Goal: Transaction & Acquisition: Obtain resource

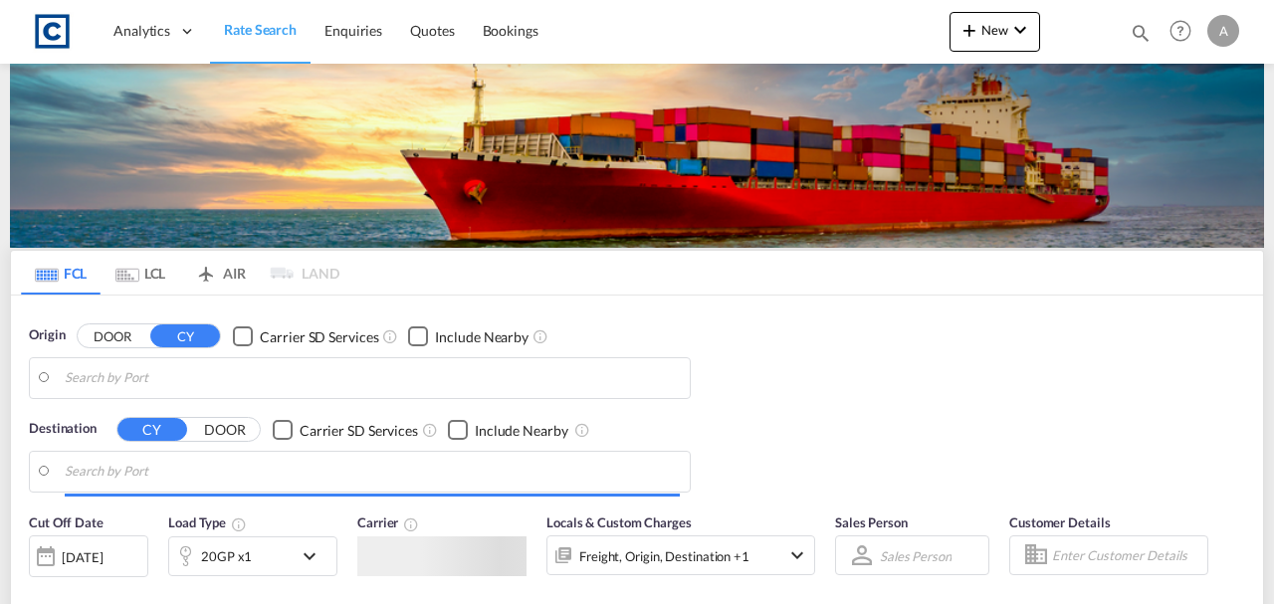
type input "GB-LU1, Luton"
type input "Shuwaikh, KWSWK"
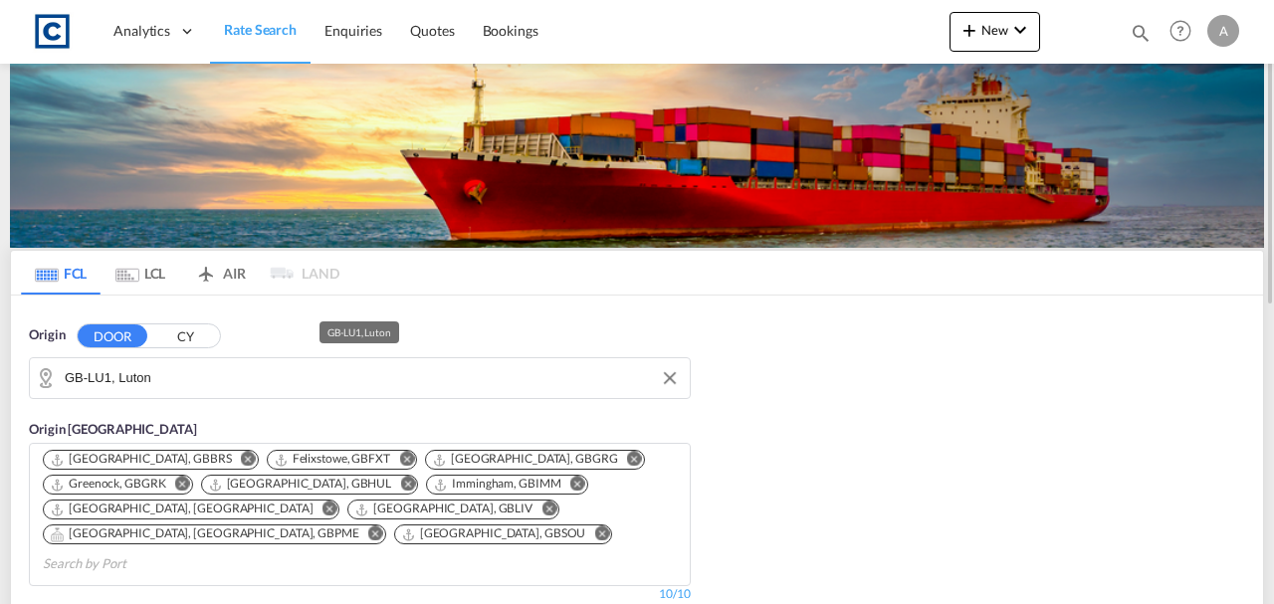
click at [228, 369] on input "GB-LU1, Luton" at bounding box center [372, 378] width 615 height 30
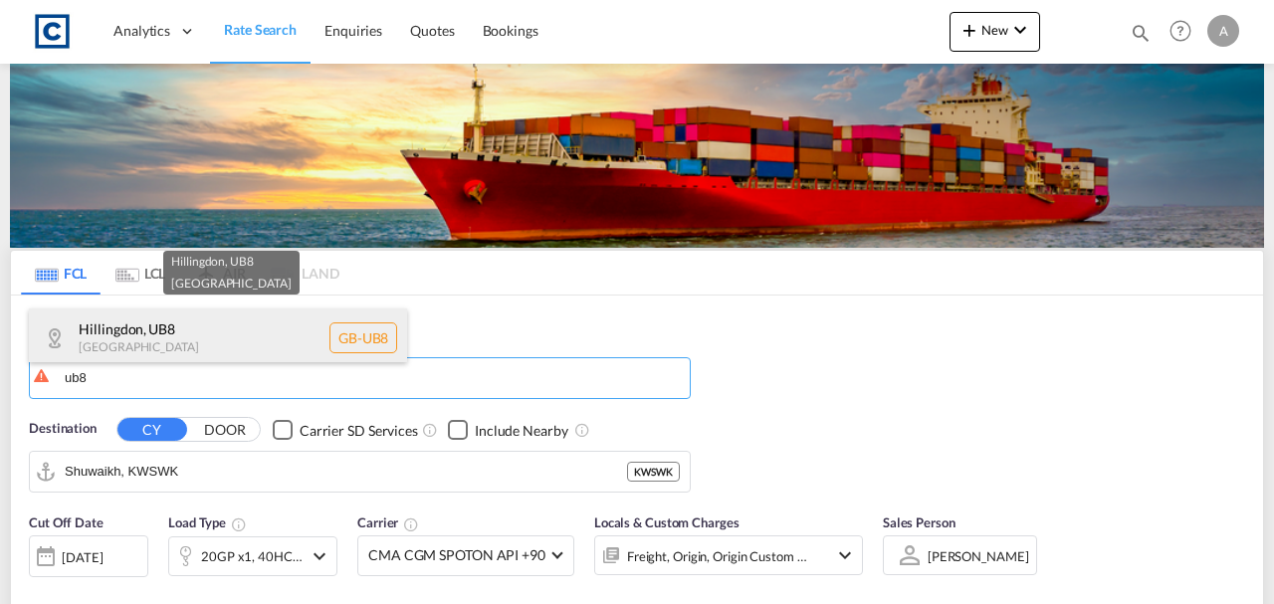
click at [240, 341] on div "Hillingdon , UB8 United Kingdom GB-UB8" at bounding box center [218, 338] width 378 height 60
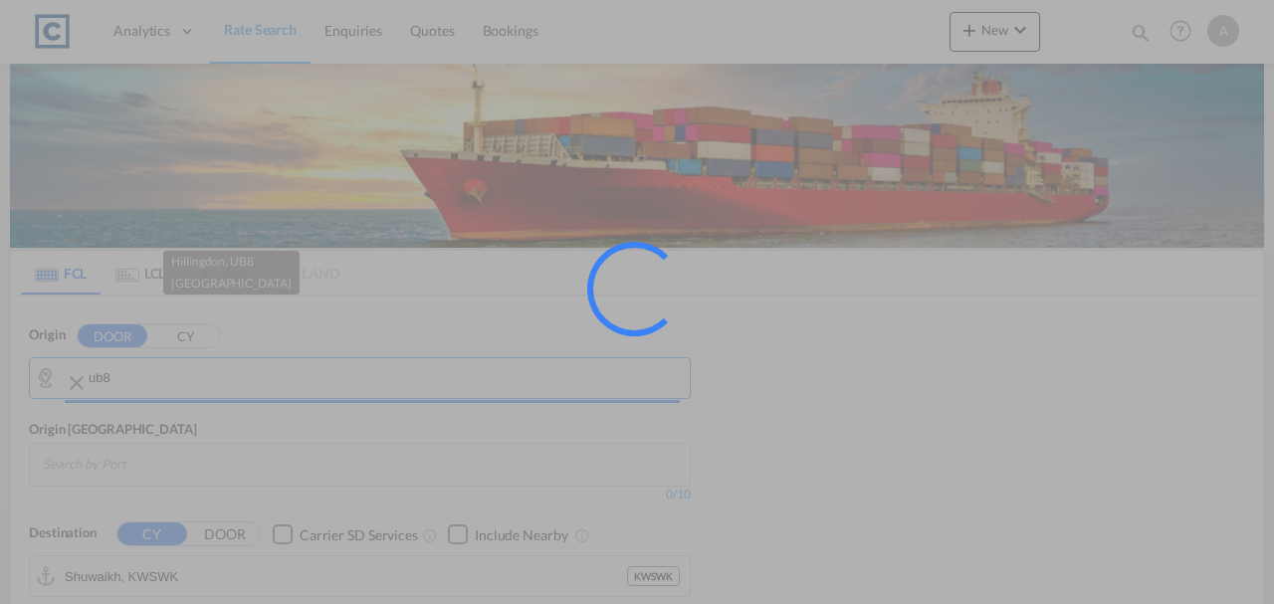
type input "GB-UB8, Hillingdon"
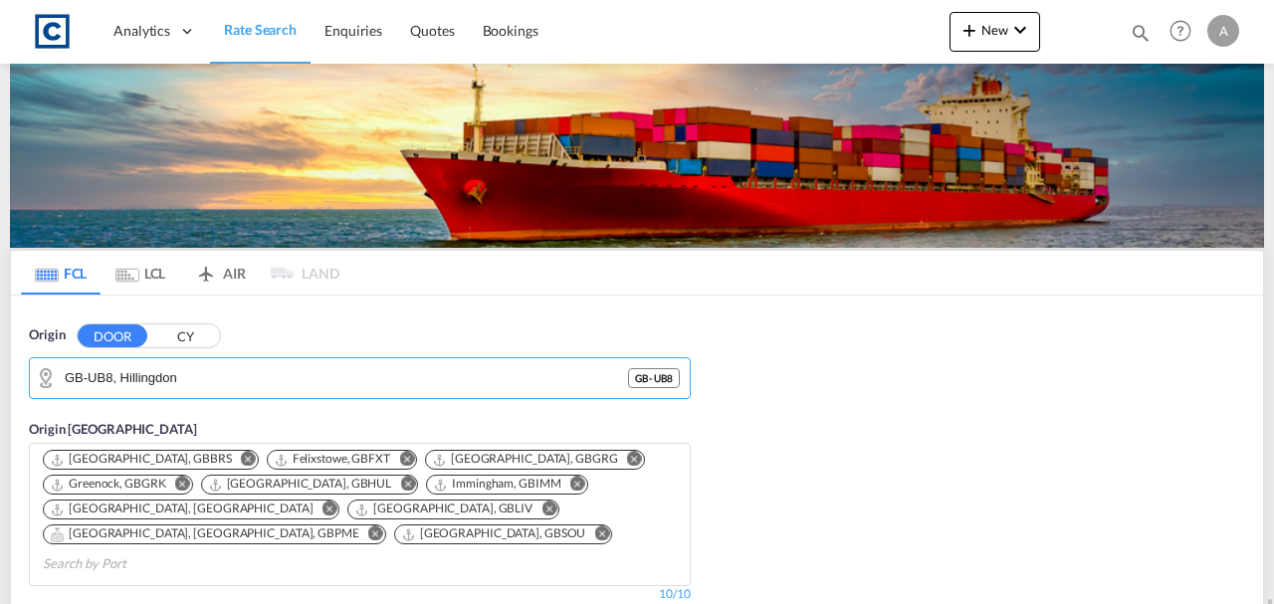
scroll to position [398, 0]
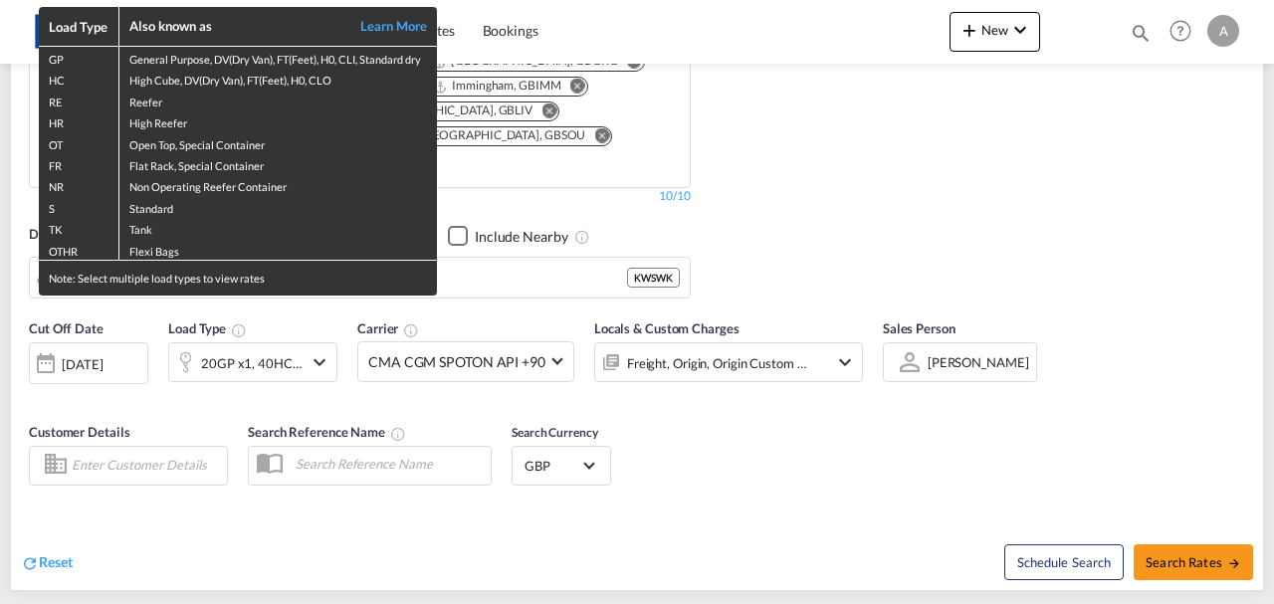
click at [249, 249] on td "Flexi Bags" at bounding box center [277, 250] width 318 height 22
click at [540, 267] on div "Load Type Also known as Learn More GP General Purpose, DV(Dry Van), FT(Feet), H…" at bounding box center [637, 302] width 1274 height 604
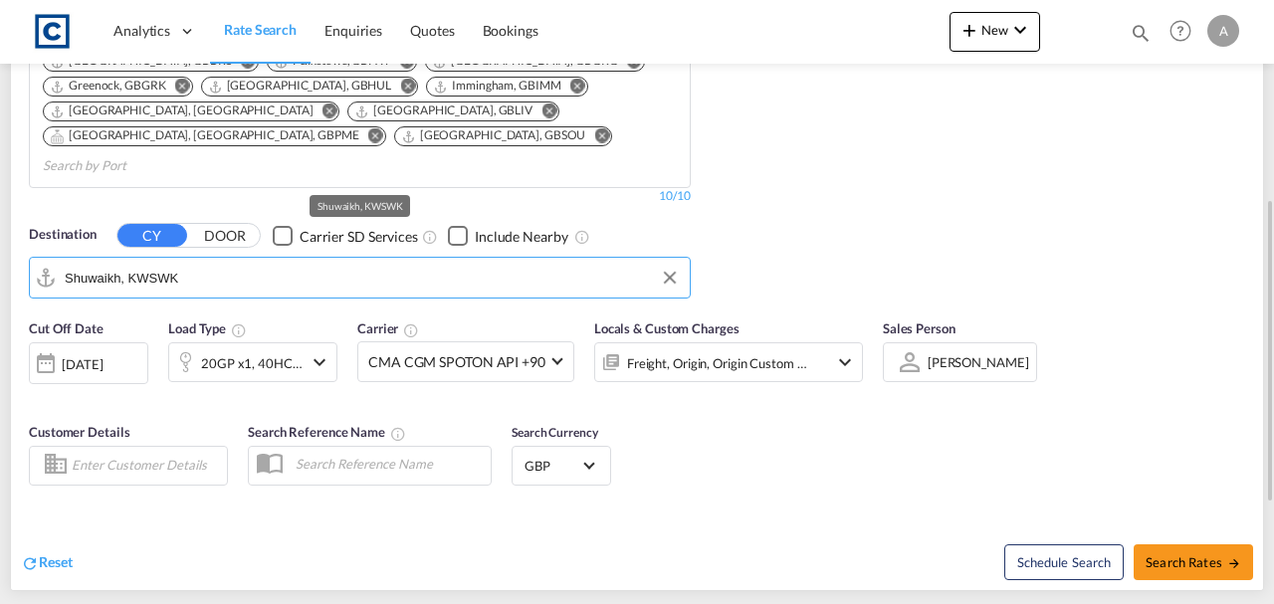
click at [530, 263] on input "Shuwaikh, KWSWK" at bounding box center [372, 278] width 615 height 30
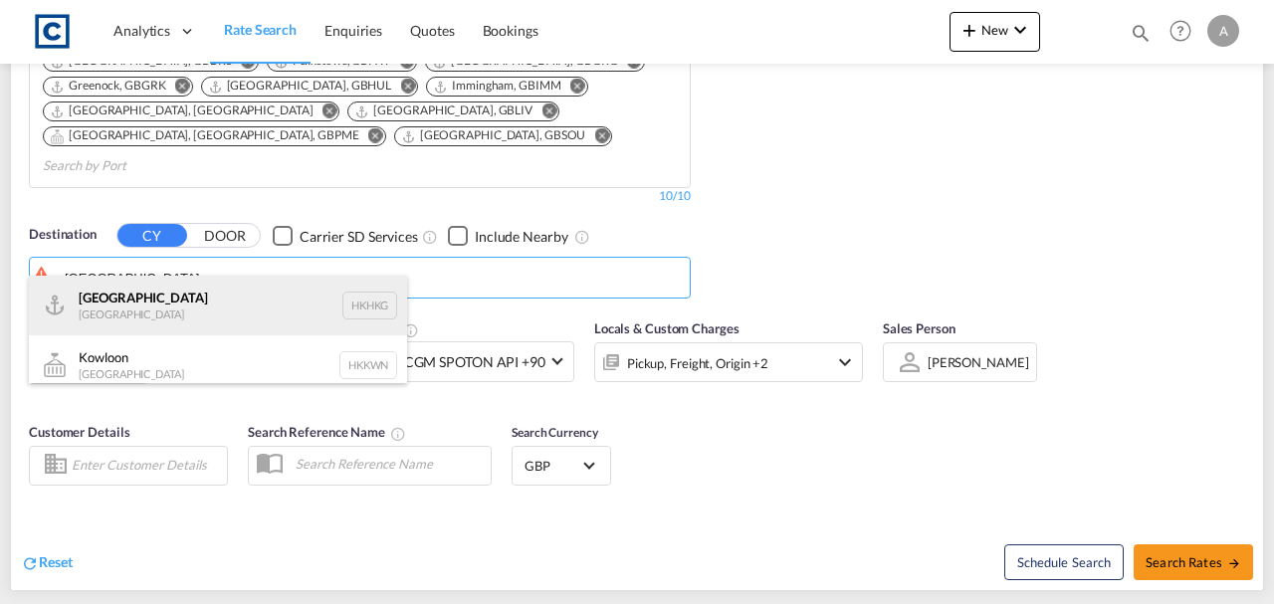
click at [167, 297] on div "Hong Kong Hong Kong HKHKG" at bounding box center [218, 306] width 378 height 60
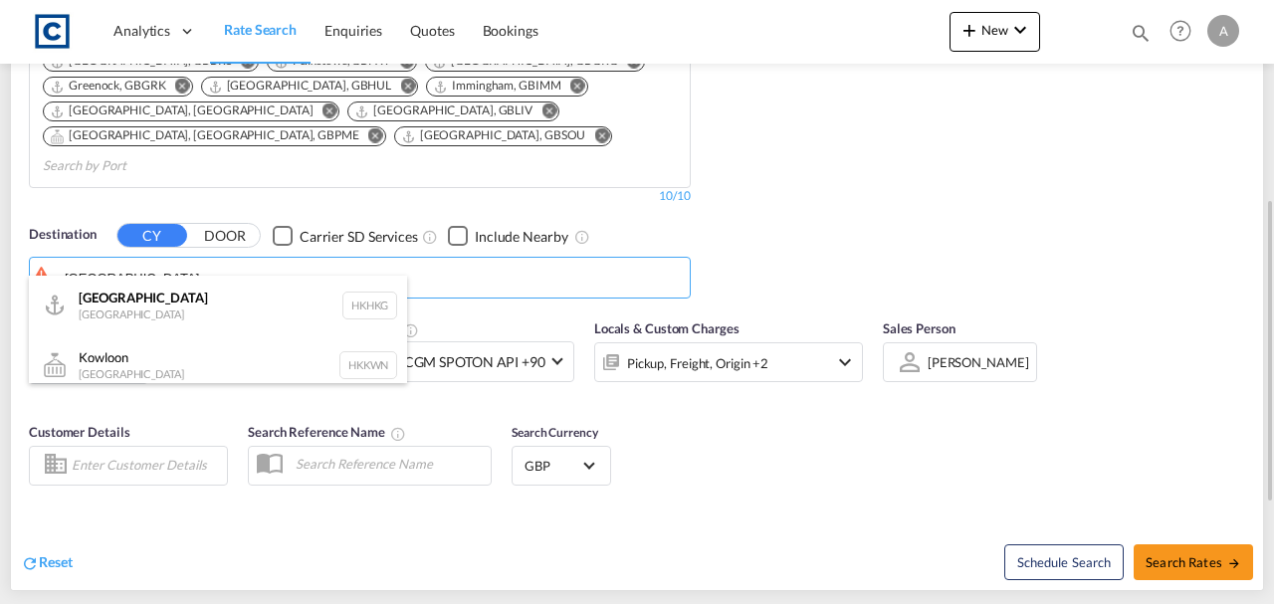
type input "Hong Kong, HKHKG"
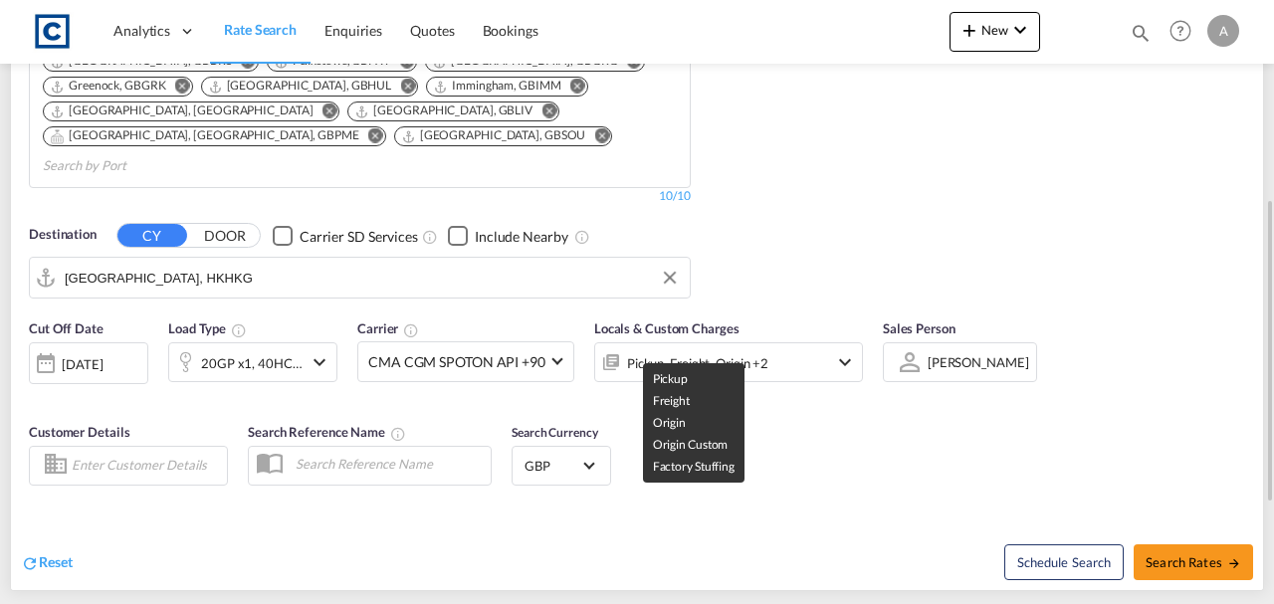
click at [689, 349] on div "Pickup, Freight, Origin +2" at bounding box center [697, 363] width 141 height 28
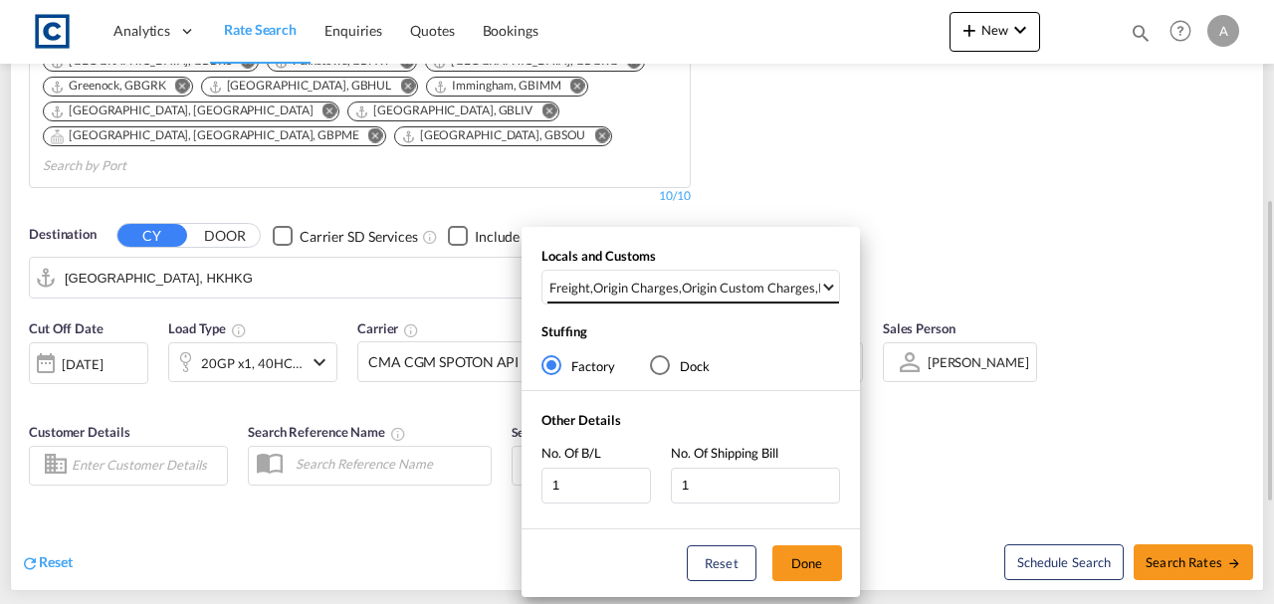
click at [703, 281] on div "Origin Custom Charges" at bounding box center [748, 288] width 133 height 18
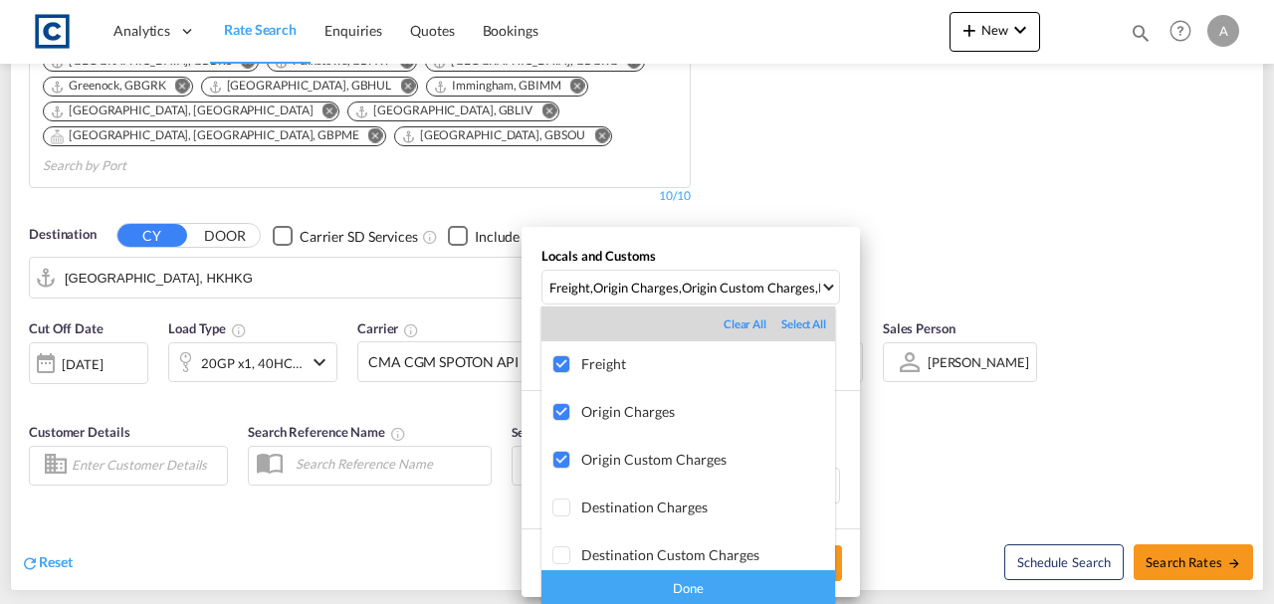
click at [736, 597] on div "Done" at bounding box center [688, 587] width 294 height 35
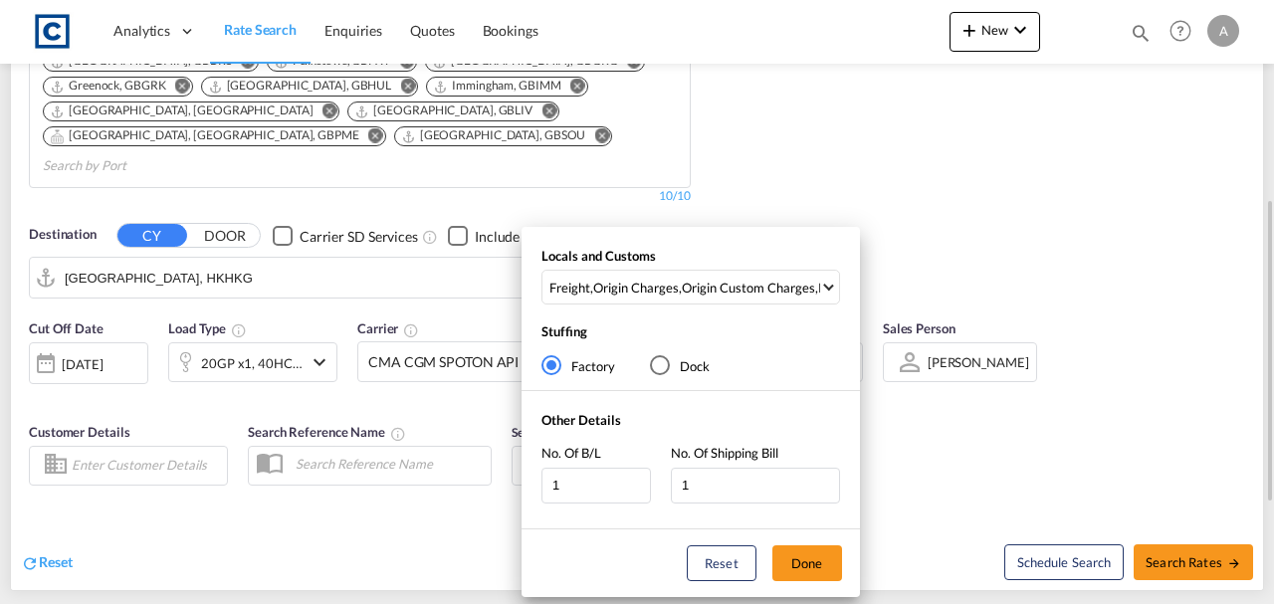
click at [813, 561] on button "Done" at bounding box center [807, 563] width 70 height 36
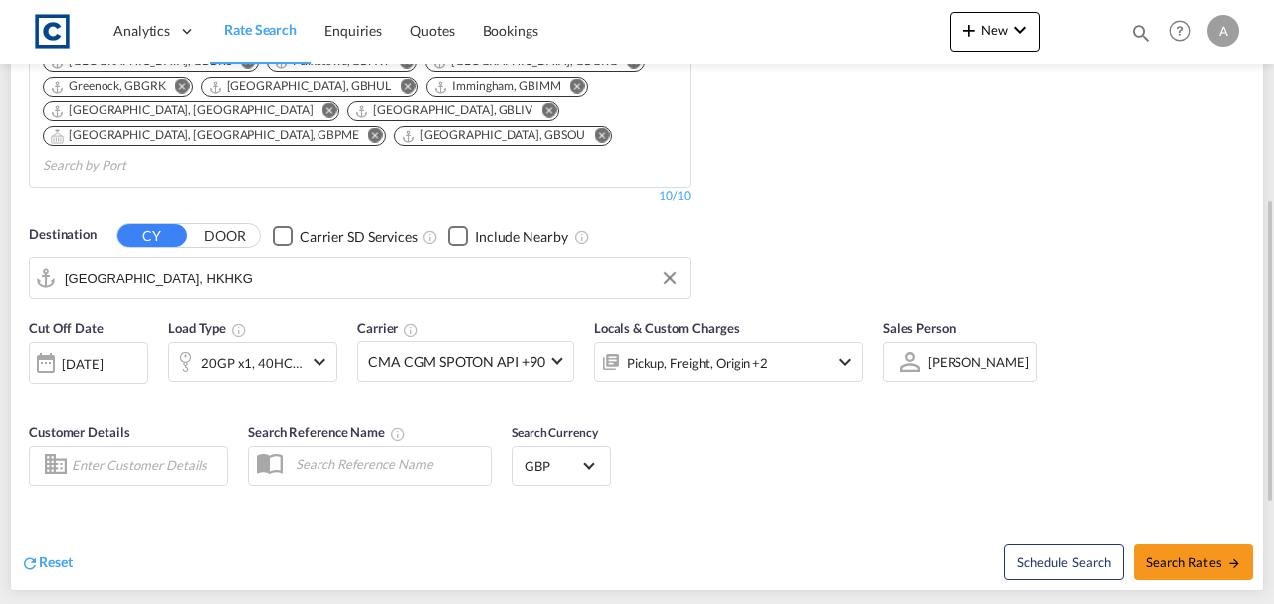
click at [229, 360] on div "Cut Off Date 17 Sep 2025 17/09/2025 Load Type 20GP x1, 40HC x1 Carrier CMA CGM …" at bounding box center [446, 360] width 834 height 84
click at [253, 349] on div "20GP x1, 40HC x1" at bounding box center [251, 363] width 101 height 28
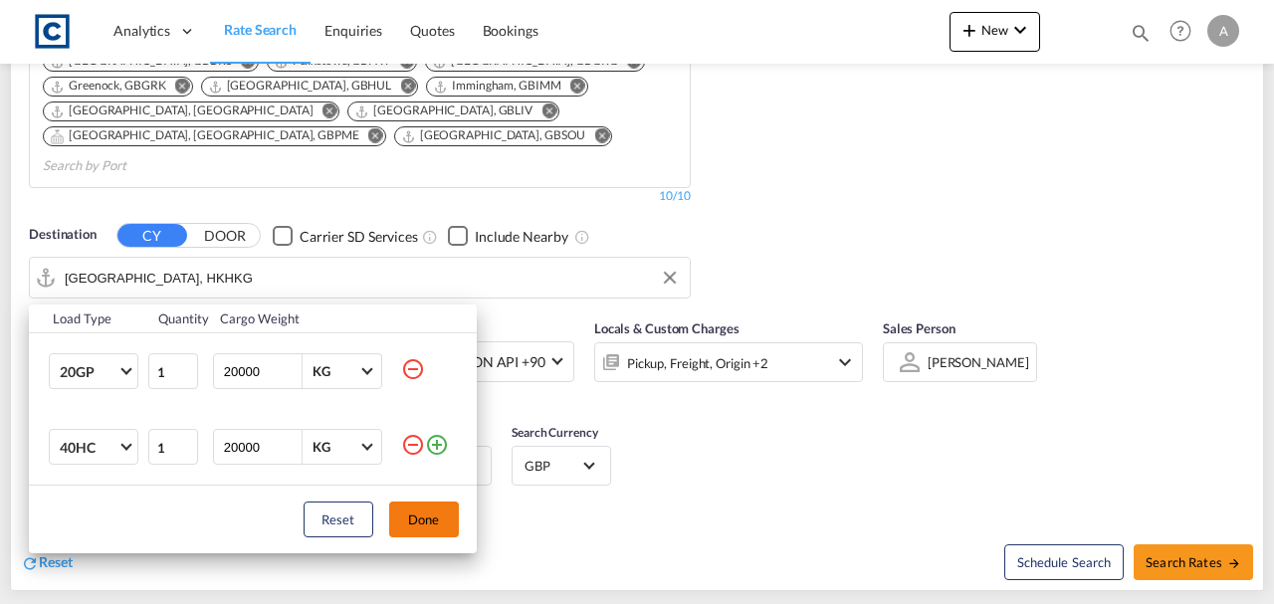
click at [416, 442] on md-icon "icon-minus-circle-outline" at bounding box center [413, 445] width 24 height 24
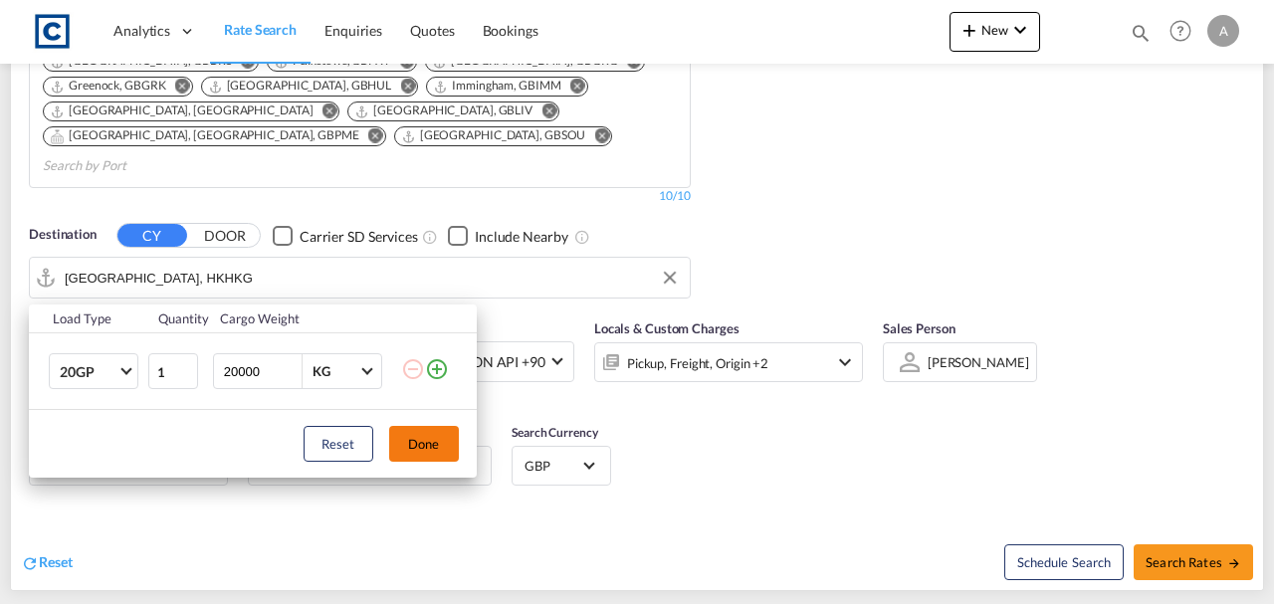
click at [429, 452] on button "Done" at bounding box center [424, 444] width 70 height 36
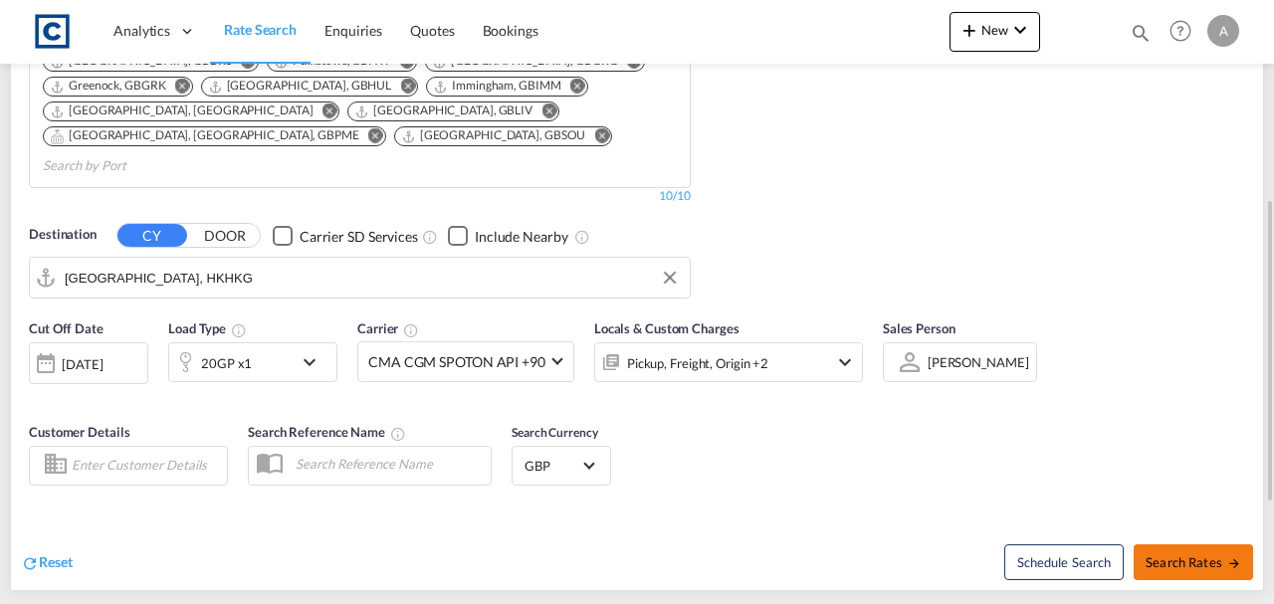
click at [1172, 544] on button "Search Rates" at bounding box center [1192, 562] width 119 height 36
type input "UB8 to HKHKG / 17 Sep 2025"
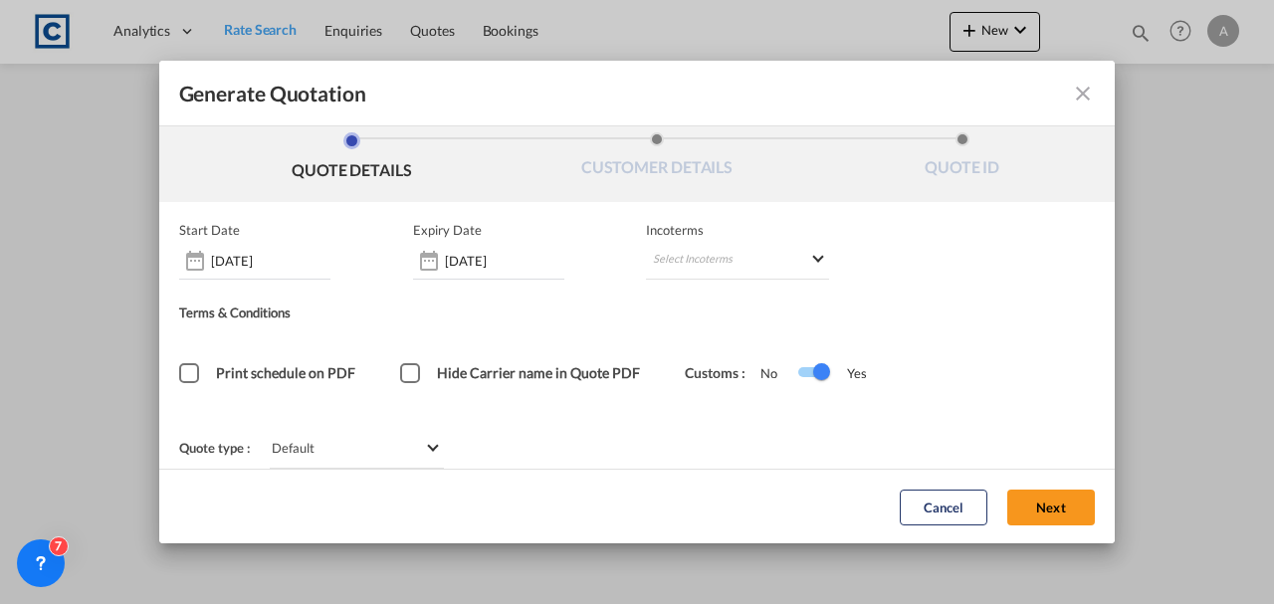
scroll to position [27, 0]
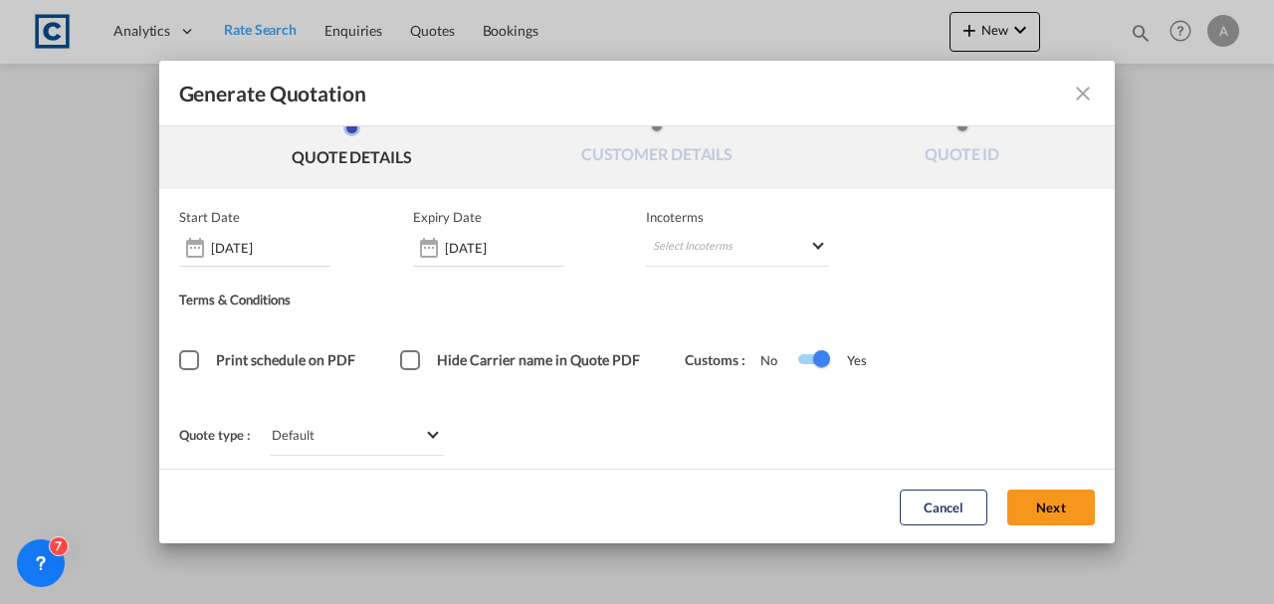
click at [1032, 503] on button "Next" at bounding box center [1051, 507] width 88 height 36
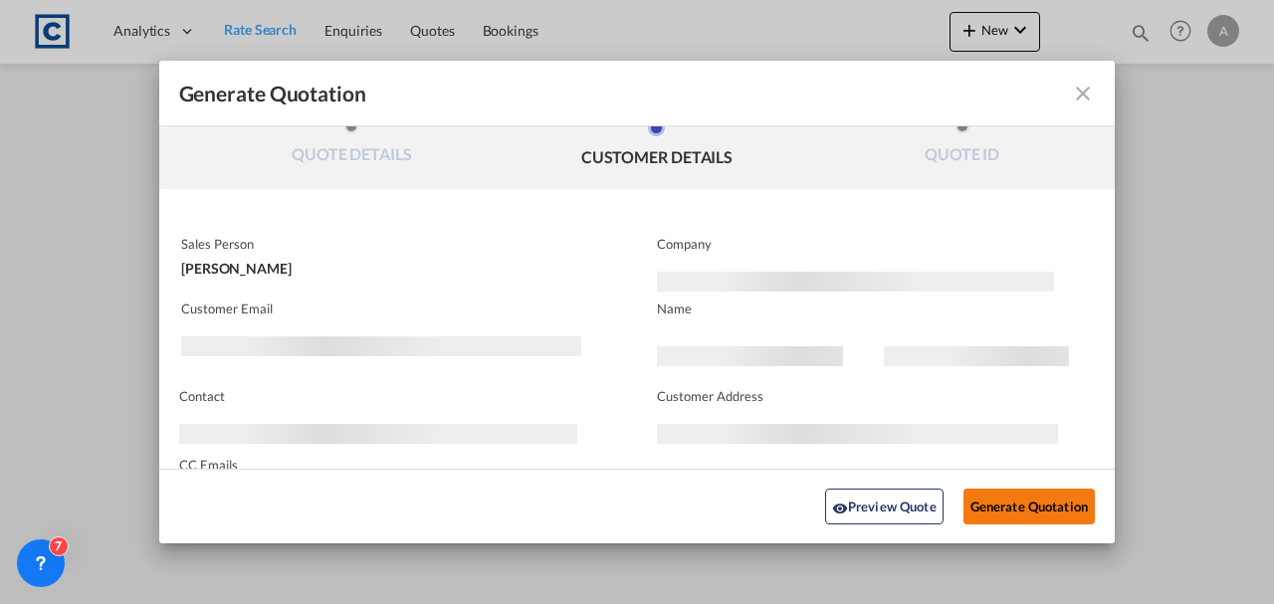
scroll to position [0, 0]
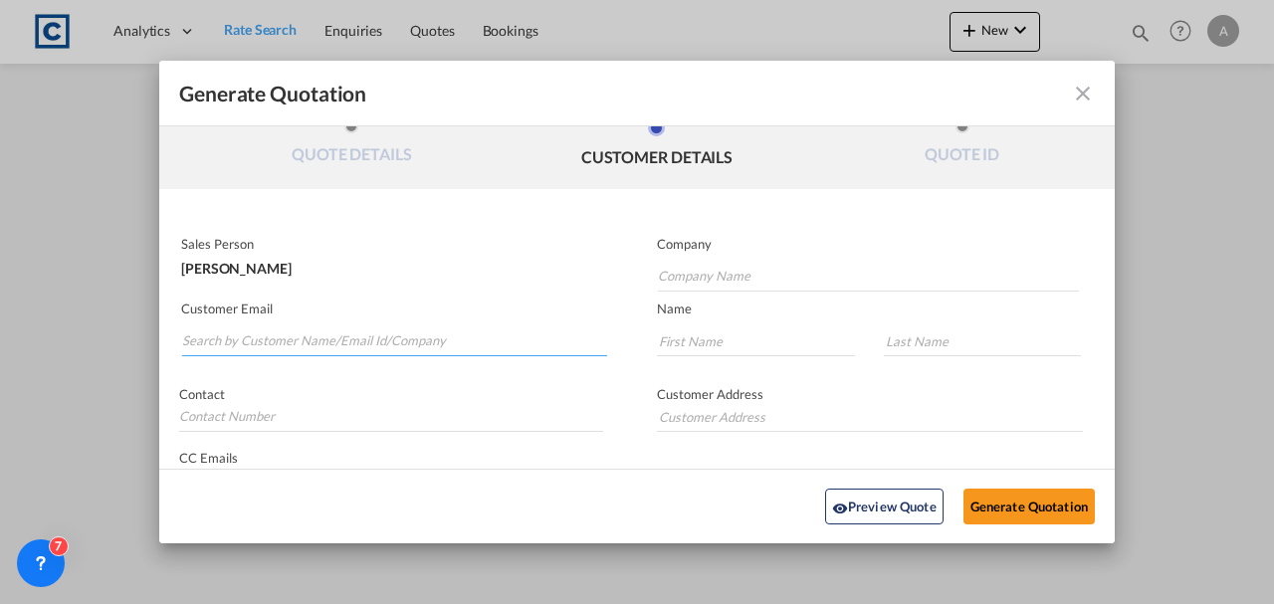
click at [286, 344] on input "Search by Customer Name/Email Id/Company" at bounding box center [394, 341] width 425 height 30
paste input "[EMAIL_ADDRESS][DOMAIN_NAME]"
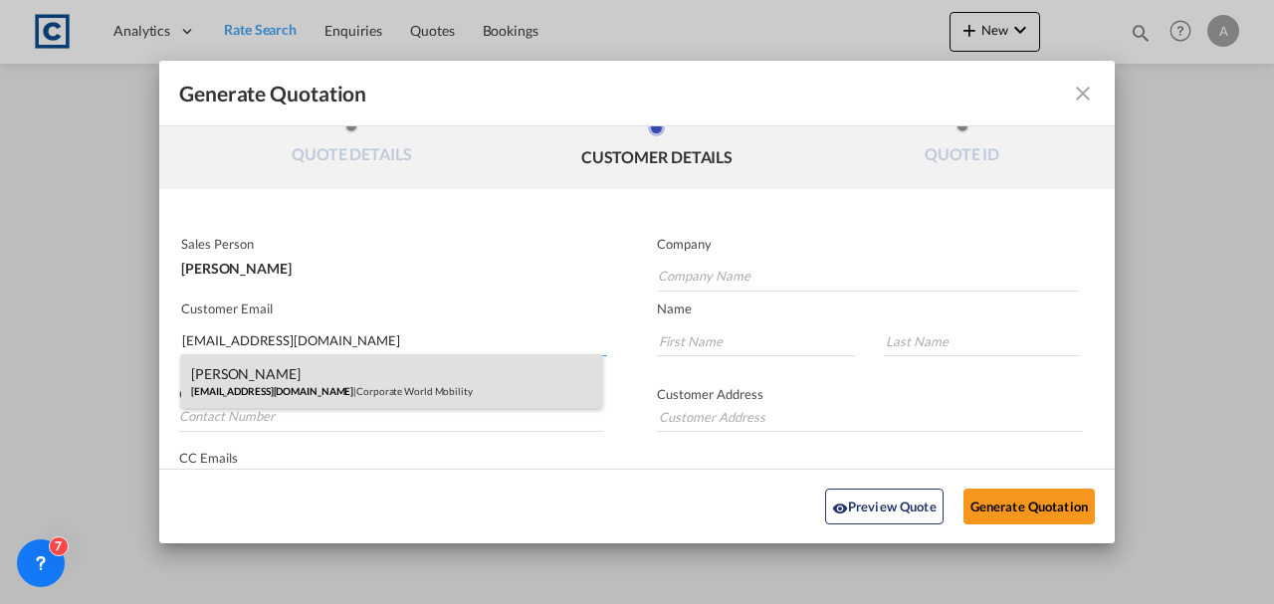
type input "[EMAIL_ADDRESS][DOMAIN_NAME]"
click at [404, 376] on div "[PERSON_NAME] [EMAIL_ADDRESS][DOMAIN_NAME] | Corporate World Mobility" at bounding box center [391, 381] width 421 height 54
type input "Corporate World Mobility"
type input "[PERSON_NAME]"
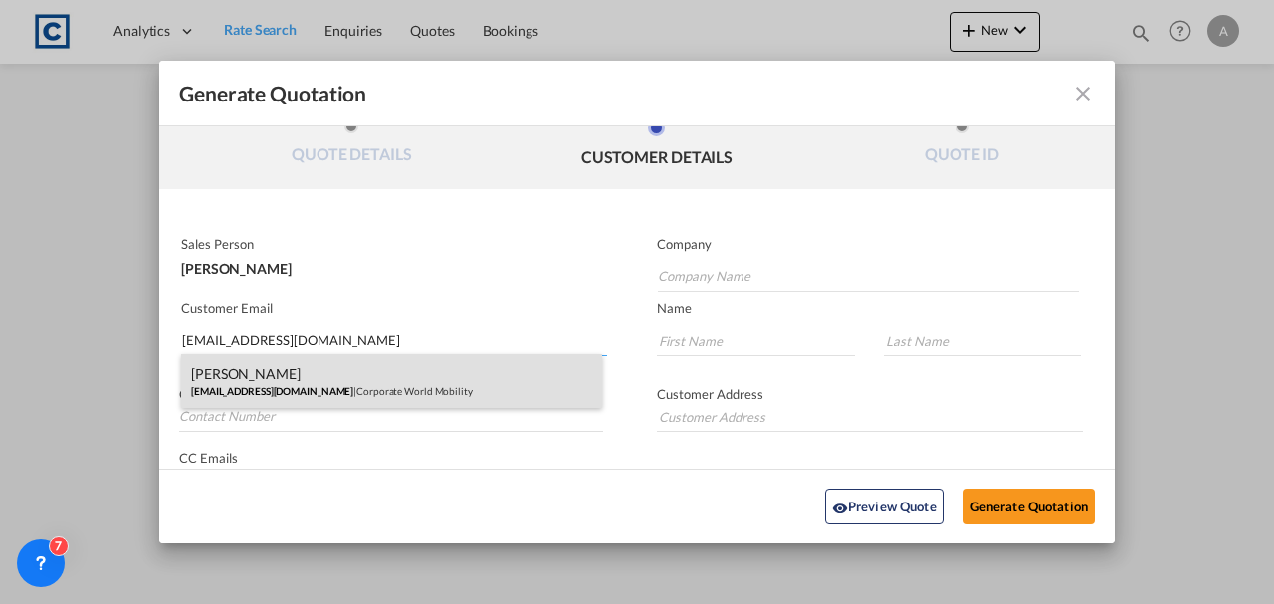
type input "PH: [PHONE_NUMBER]"
type input "Monomark House, 27 Old Gloucester Street London WC1N 3AX, United Kingdom"
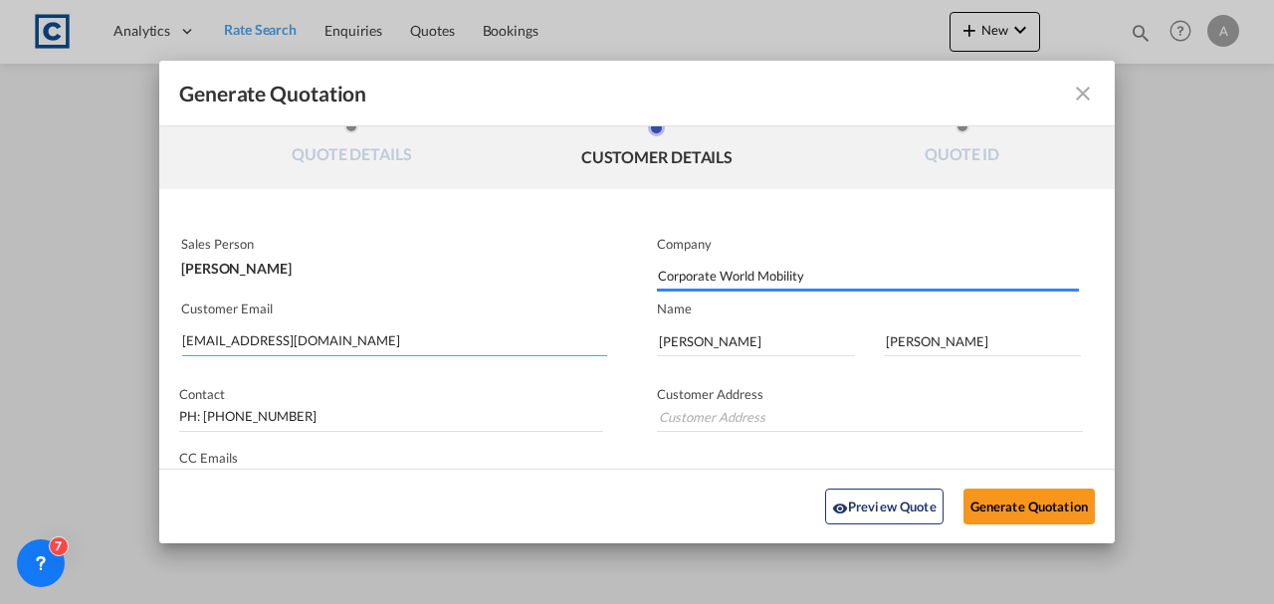
type input "Monomark House, 27 Old Gloucester Street London WC1N 3AX, United Kingdom"
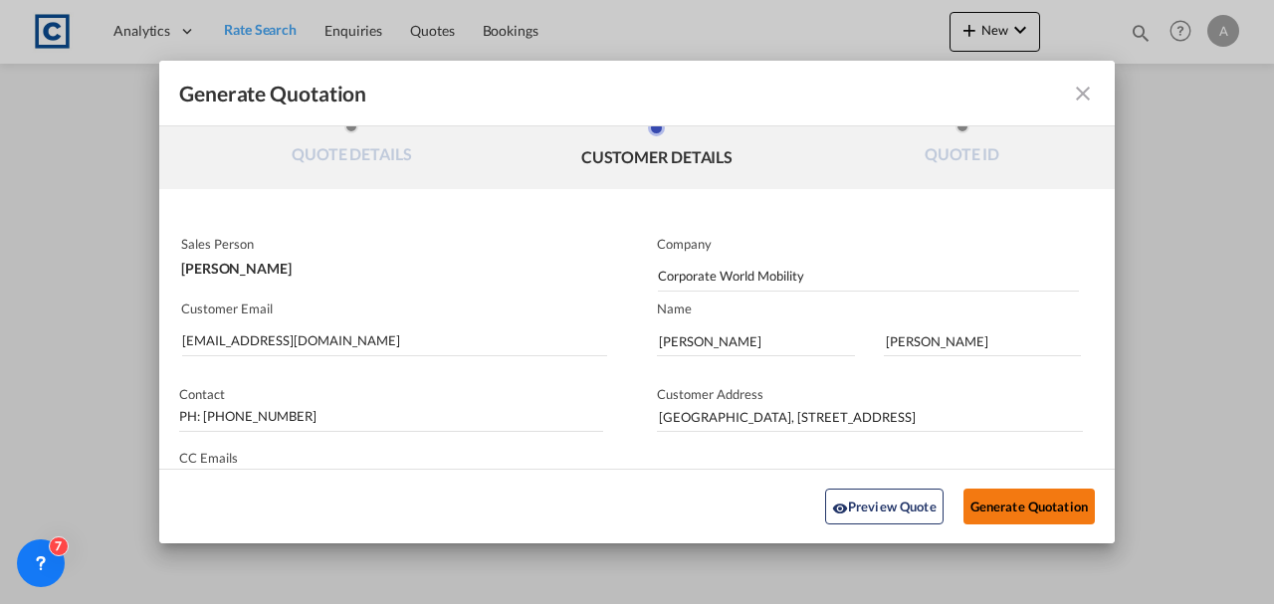
click at [991, 508] on button "Generate Quotation" at bounding box center [1028, 507] width 131 height 36
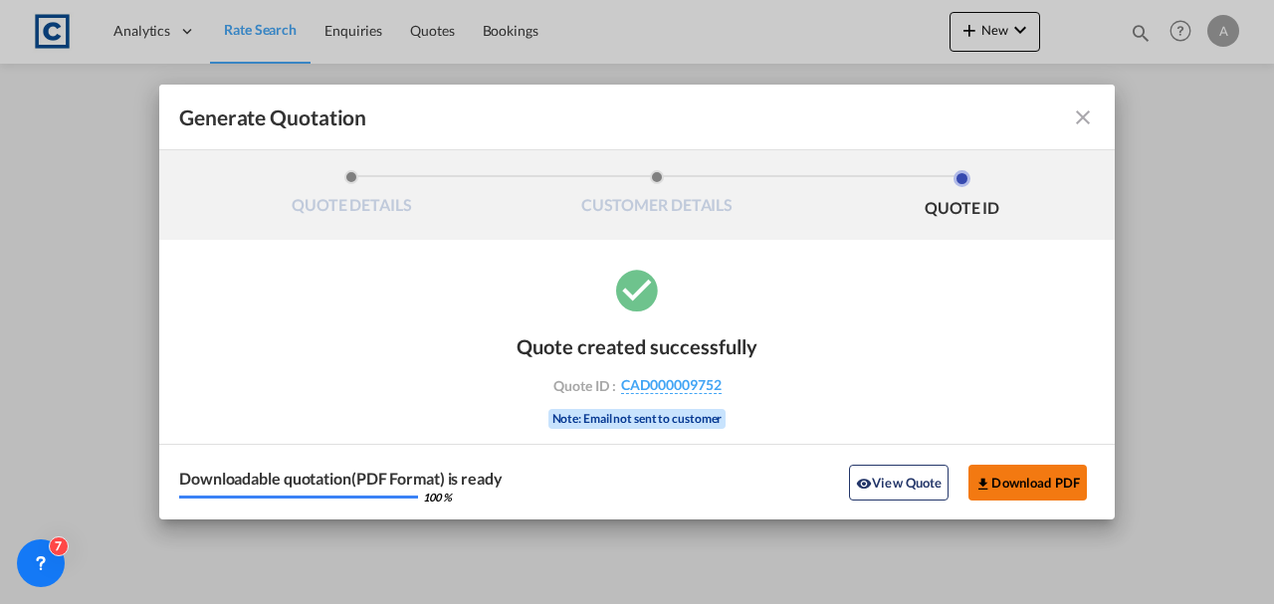
click at [1008, 481] on button "Download PDF" at bounding box center [1027, 483] width 118 height 36
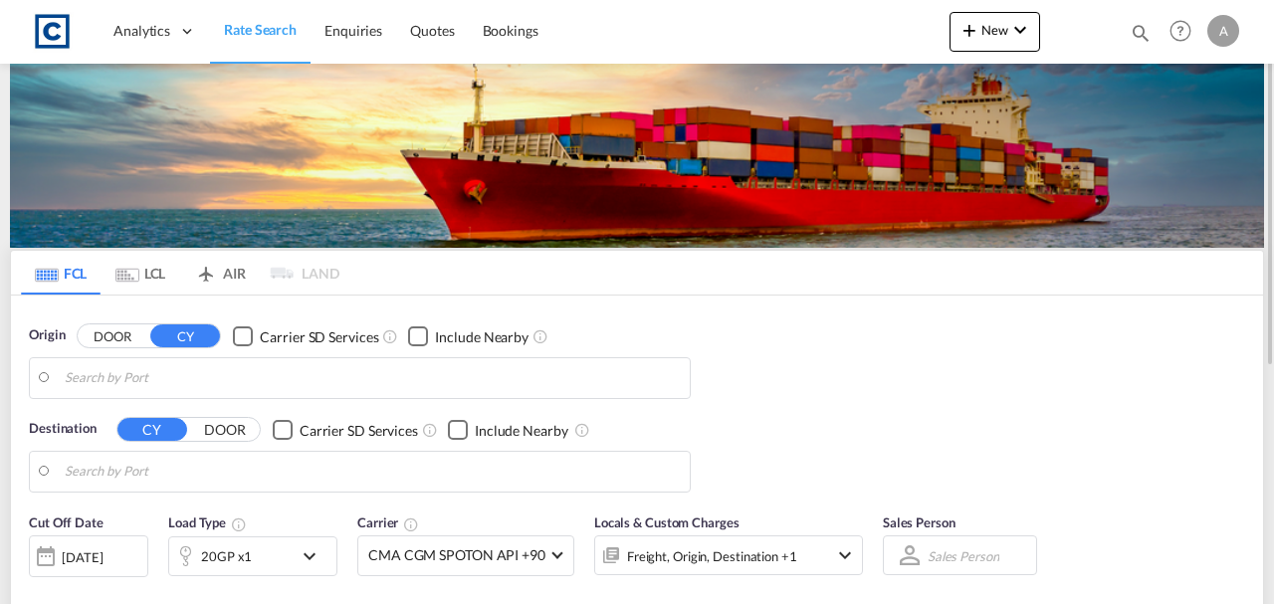
type input "GB-UB8, Hillingdon"
type input "[GEOGRAPHIC_DATA], HKHKG"
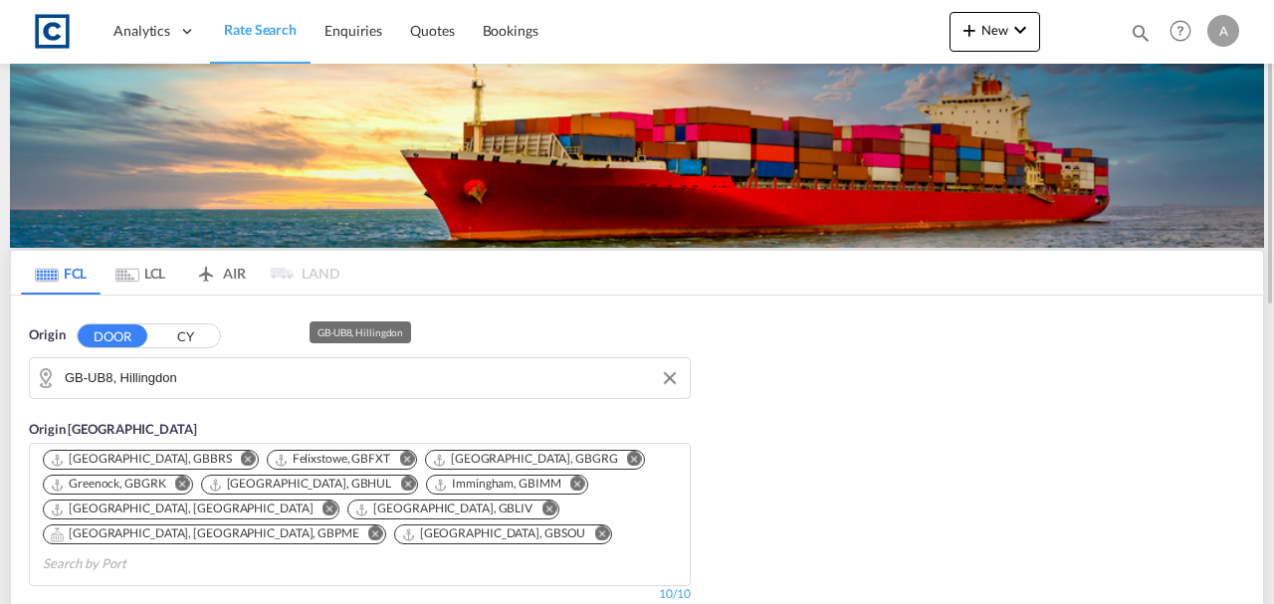
click at [273, 377] on input "GB-UB8, Hillingdon" at bounding box center [372, 378] width 615 height 30
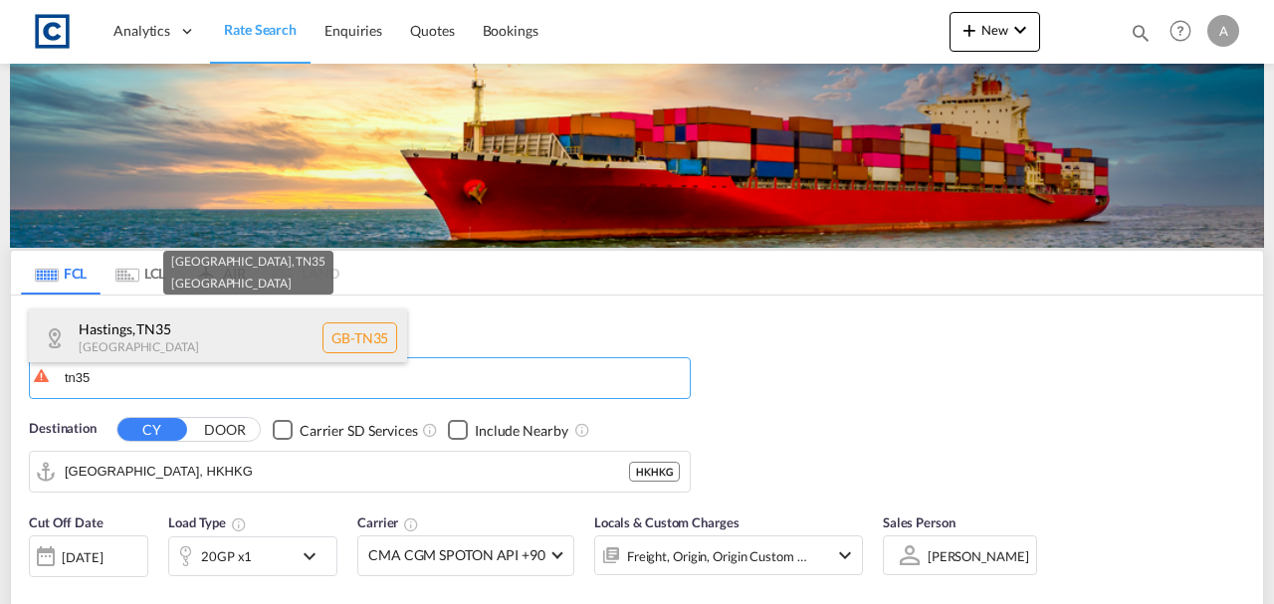
click at [215, 350] on div "Hastings , TN35 United Kingdom GB-TN35" at bounding box center [218, 338] width 378 height 60
type input "GB-TN35, Hastings"
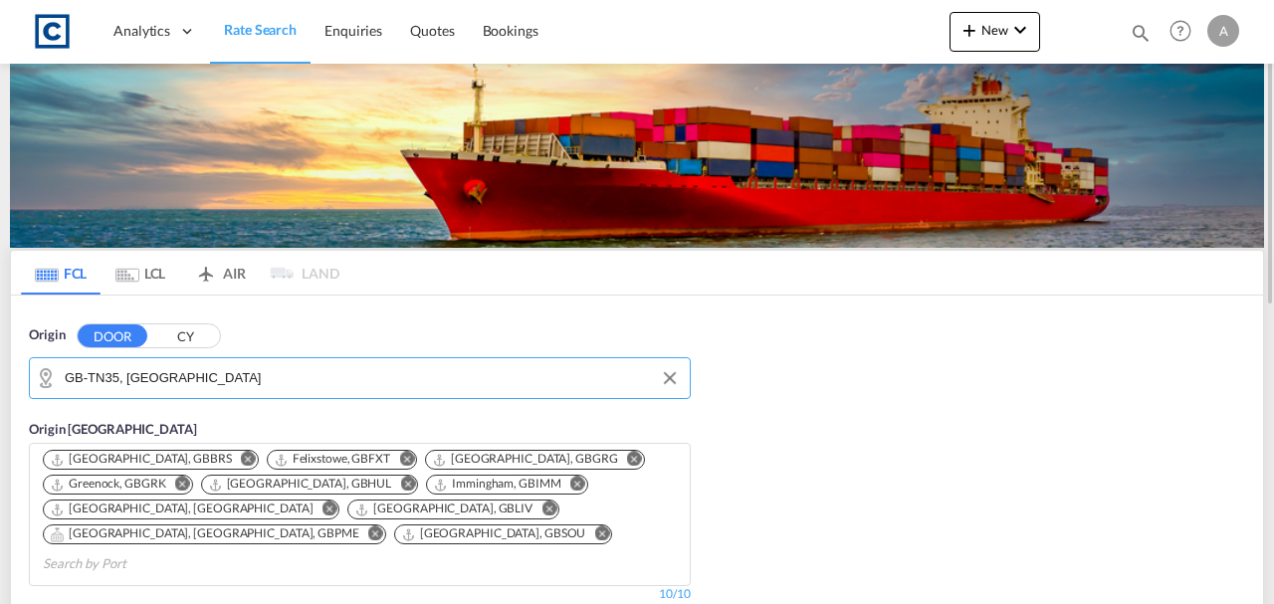
scroll to position [398, 0]
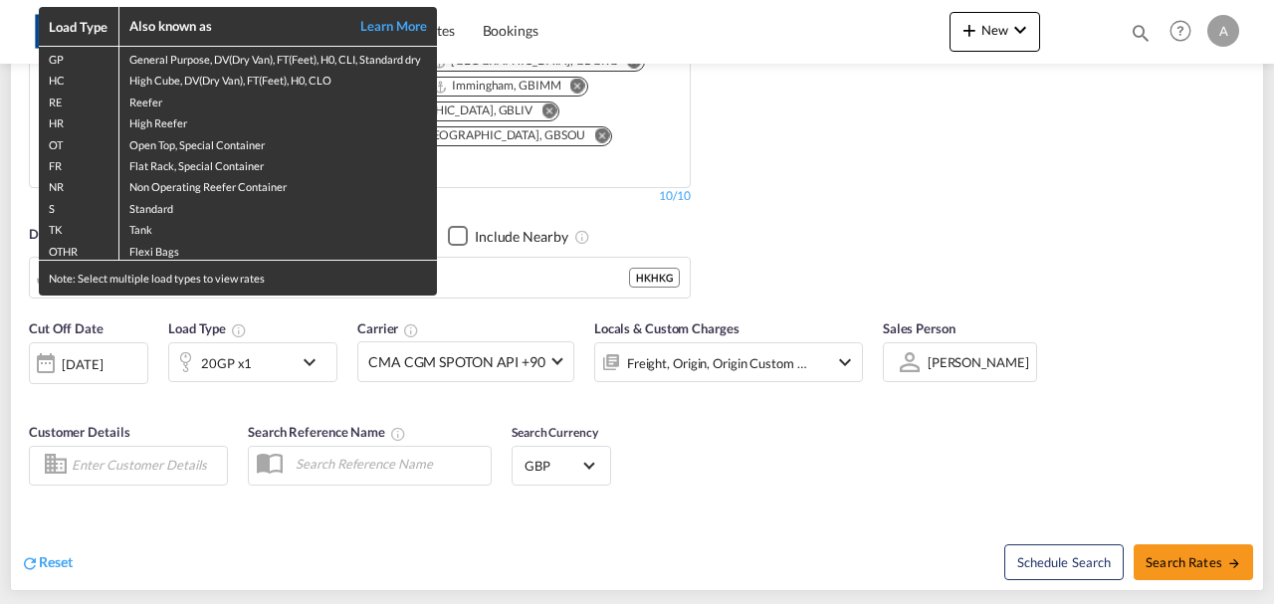
click at [484, 261] on div "Load Type Also known as Learn More GP General Purpose, DV(Dry Van), FT(Feet), H…" at bounding box center [637, 302] width 1274 height 604
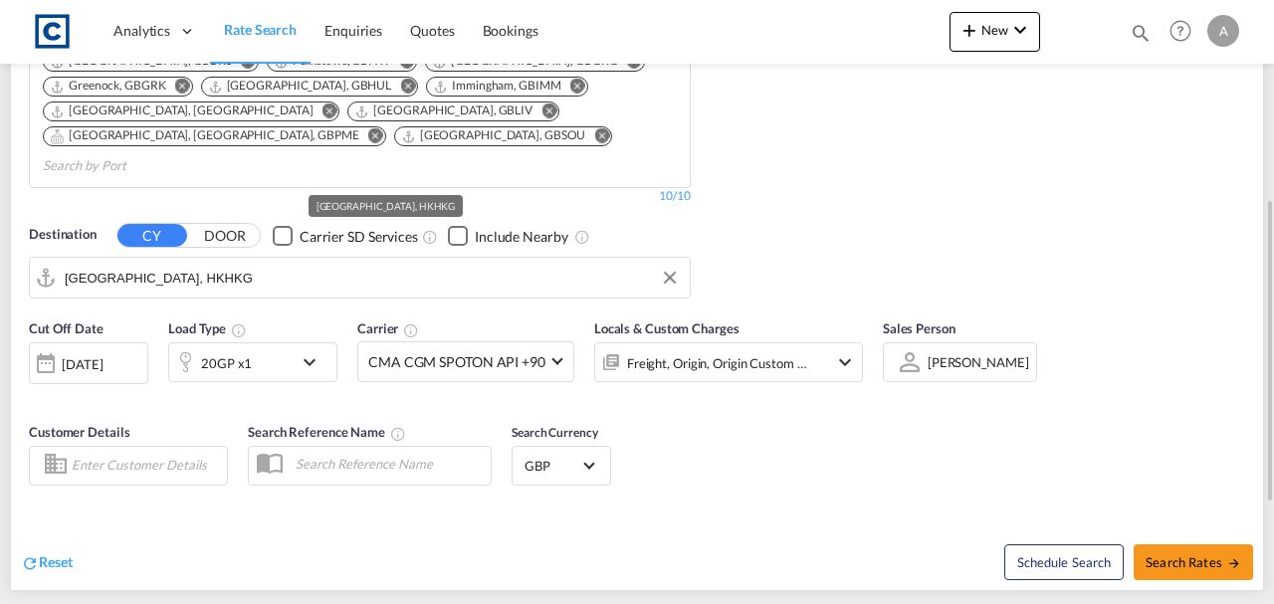
click at [495, 263] on input "Hong Kong, HKHKG" at bounding box center [372, 278] width 615 height 30
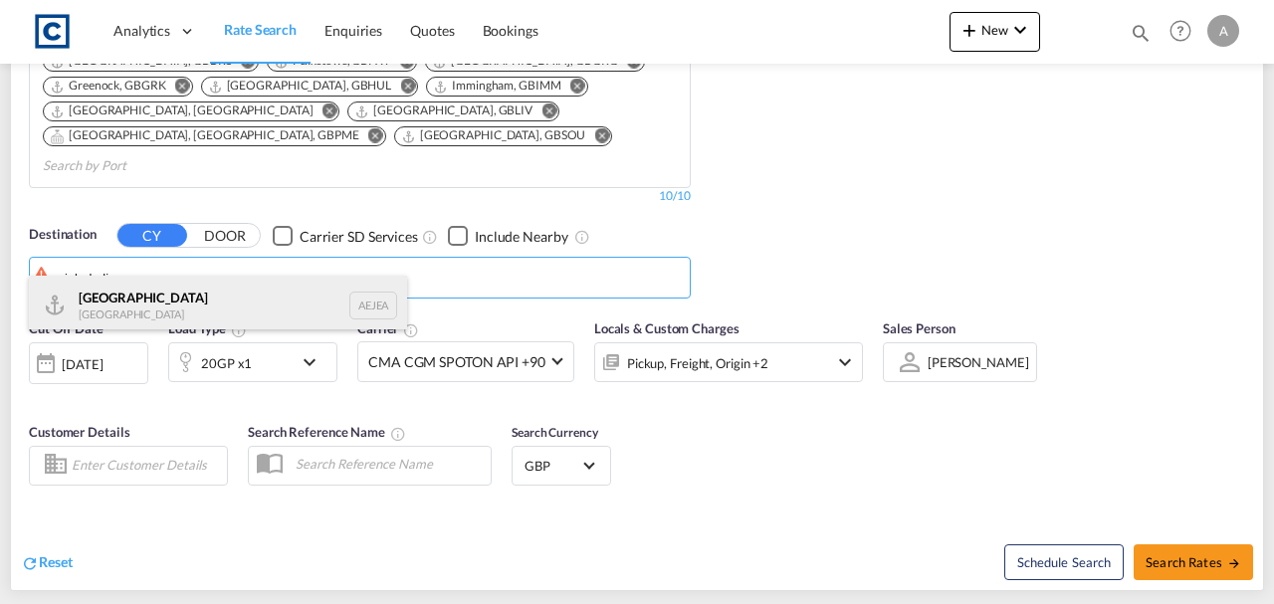
click at [248, 300] on div "Jebel Ali United Arab Emirates AEJEA" at bounding box center [218, 306] width 378 height 60
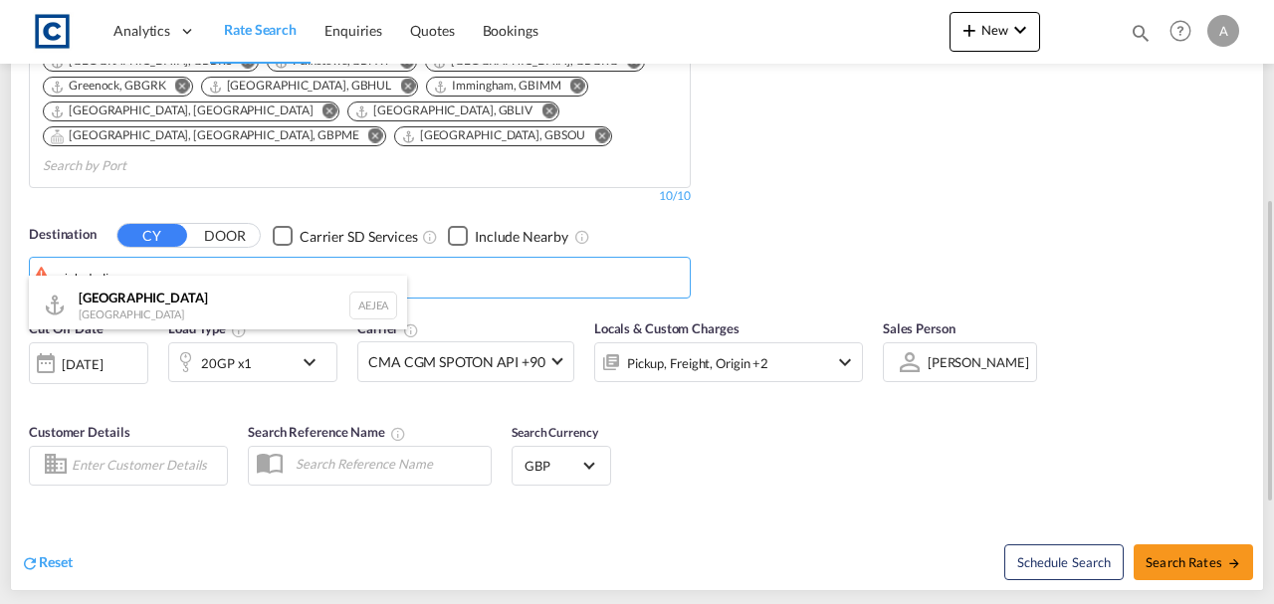
type input "Jebel Ali, AEJEA"
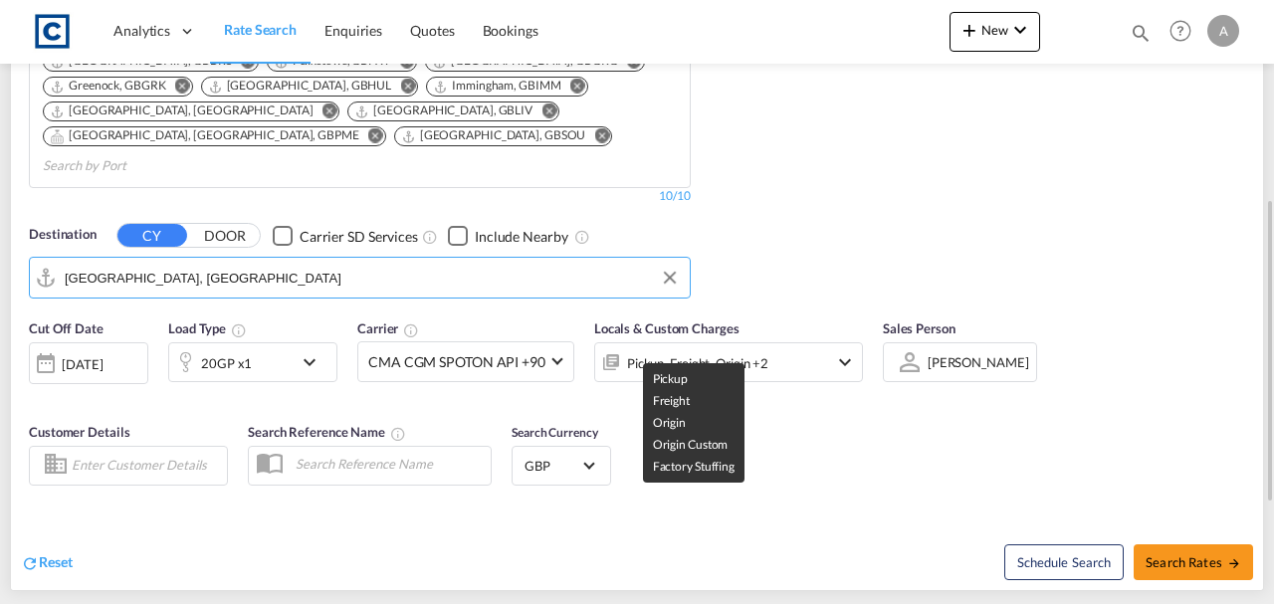
click at [723, 349] on div "Pickup, Freight, Origin +2" at bounding box center [697, 363] width 141 height 28
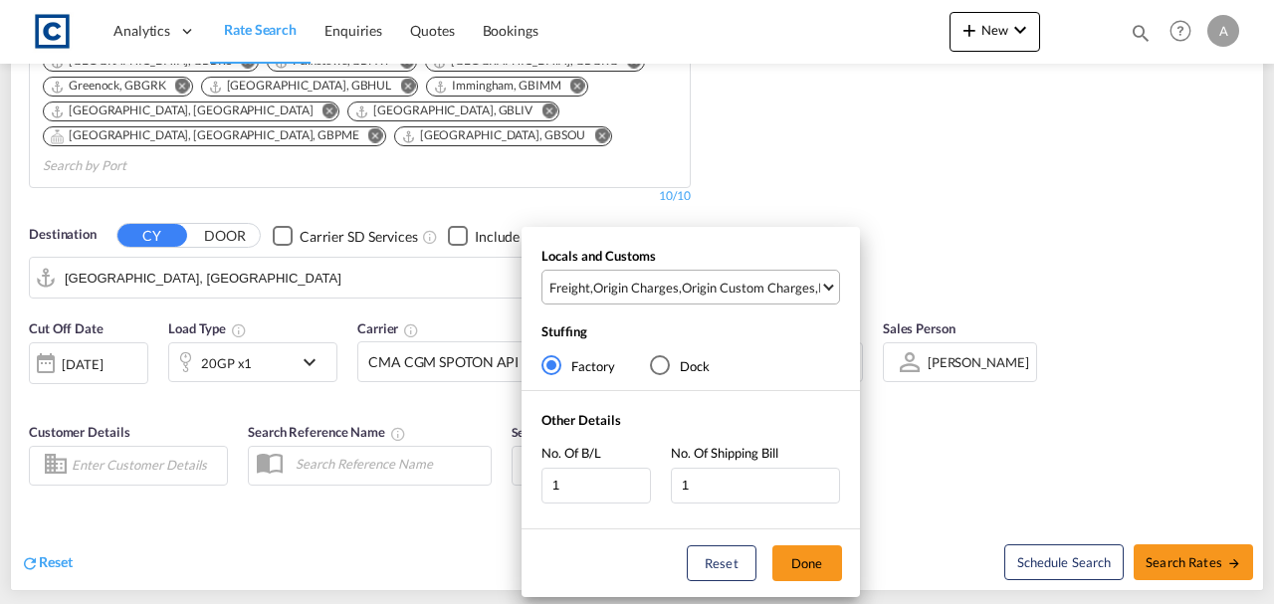
click at [742, 274] on md-select-value "Freight , Origin Charges , Origin Custom Charges , Pickup Charges" at bounding box center [693, 287] width 292 height 33
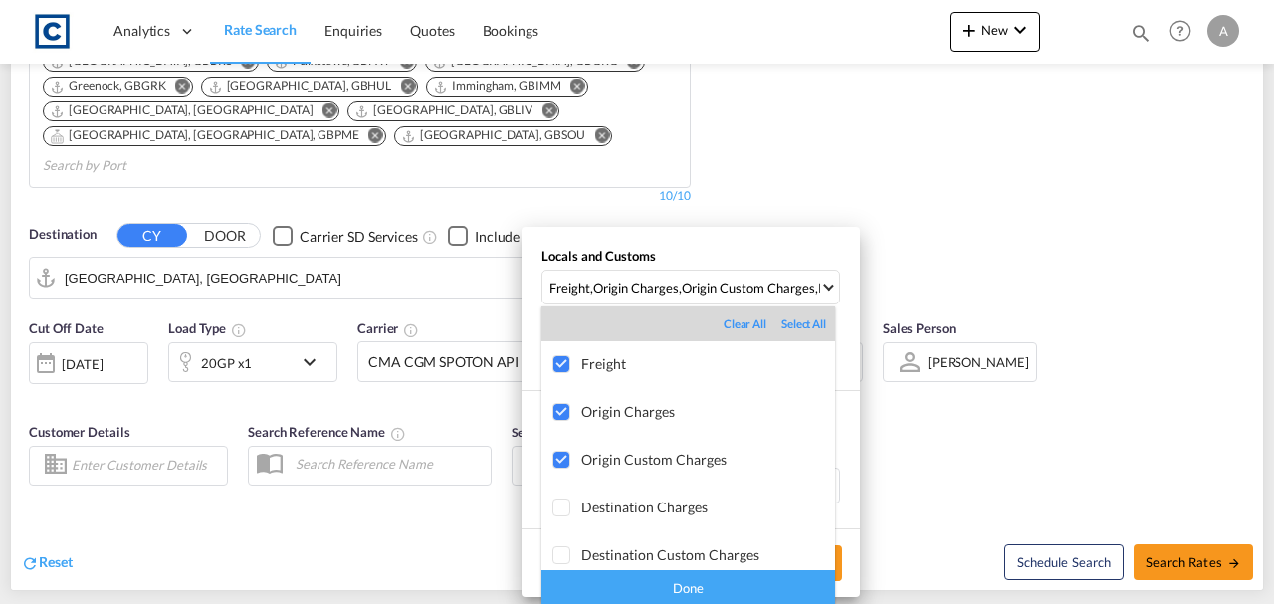
drag, startPoint x: 779, startPoint y: 601, endPoint x: 783, endPoint y: 586, distance: 15.4
click at [779, 599] on div "Done" at bounding box center [688, 587] width 294 height 35
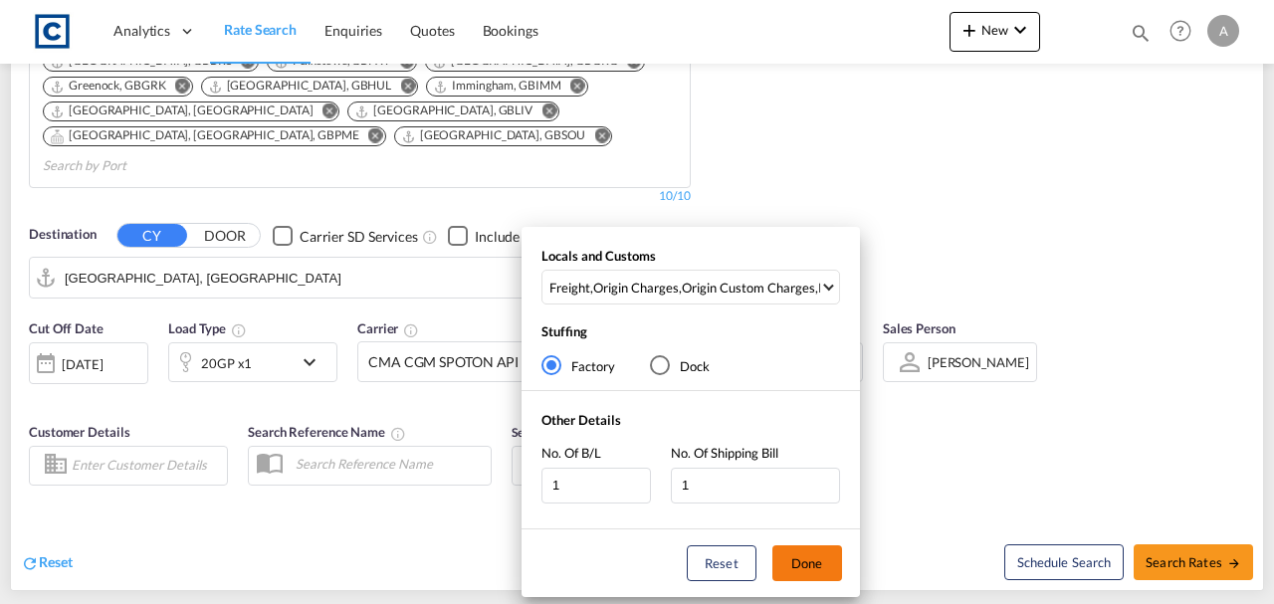
drag, startPoint x: 810, startPoint y: 564, endPoint x: 846, endPoint y: 517, distance: 58.9
click at [811, 564] on button "Done" at bounding box center [807, 563] width 70 height 36
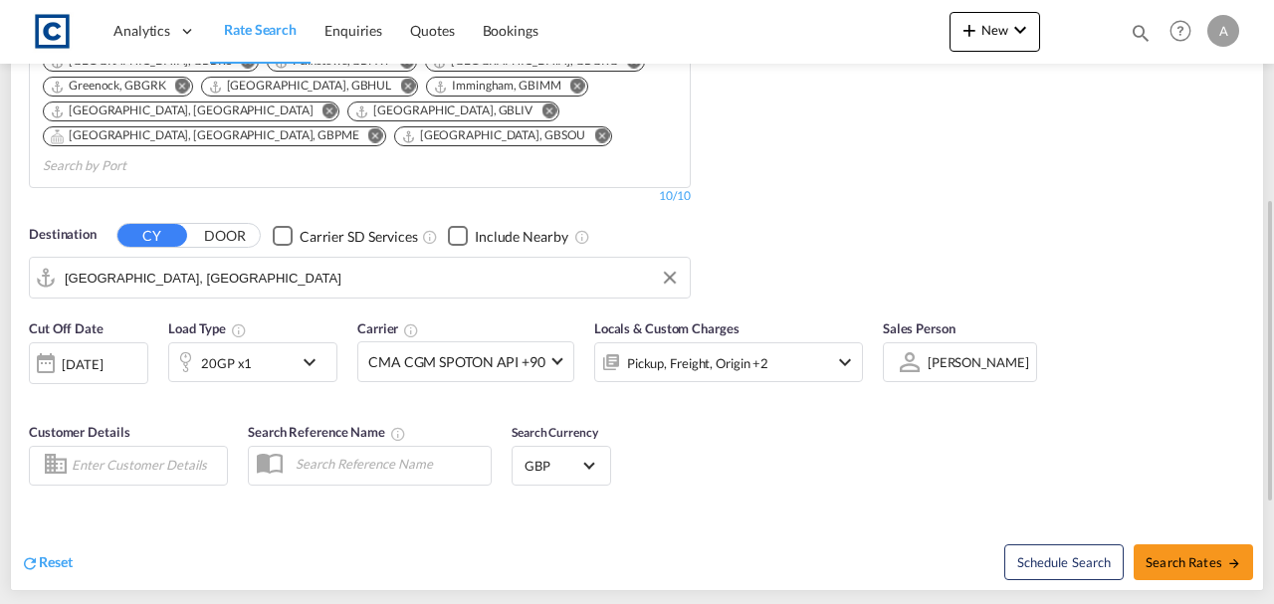
click at [880, 513] on div "Schedule Search Search Rates" at bounding box center [952, 551] width 621 height 77
click at [197, 346] on div at bounding box center [185, 362] width 32 height 40
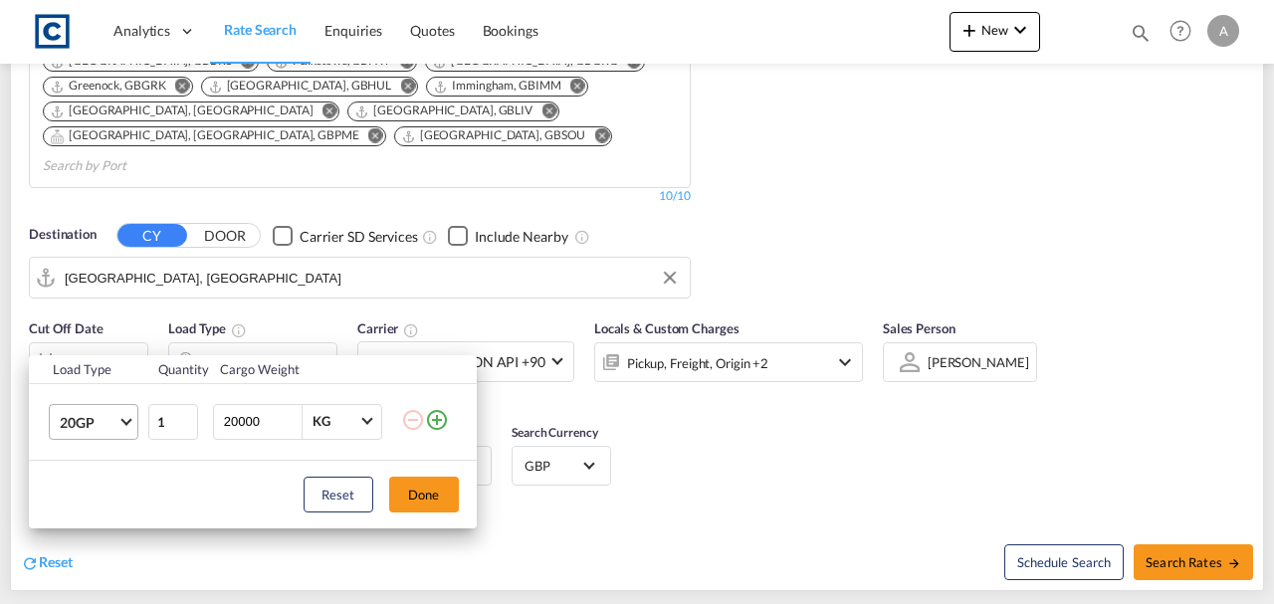
click at [102, 406] on md-select-value "20GP" at bounding box center [98, 422] width 80 height 34
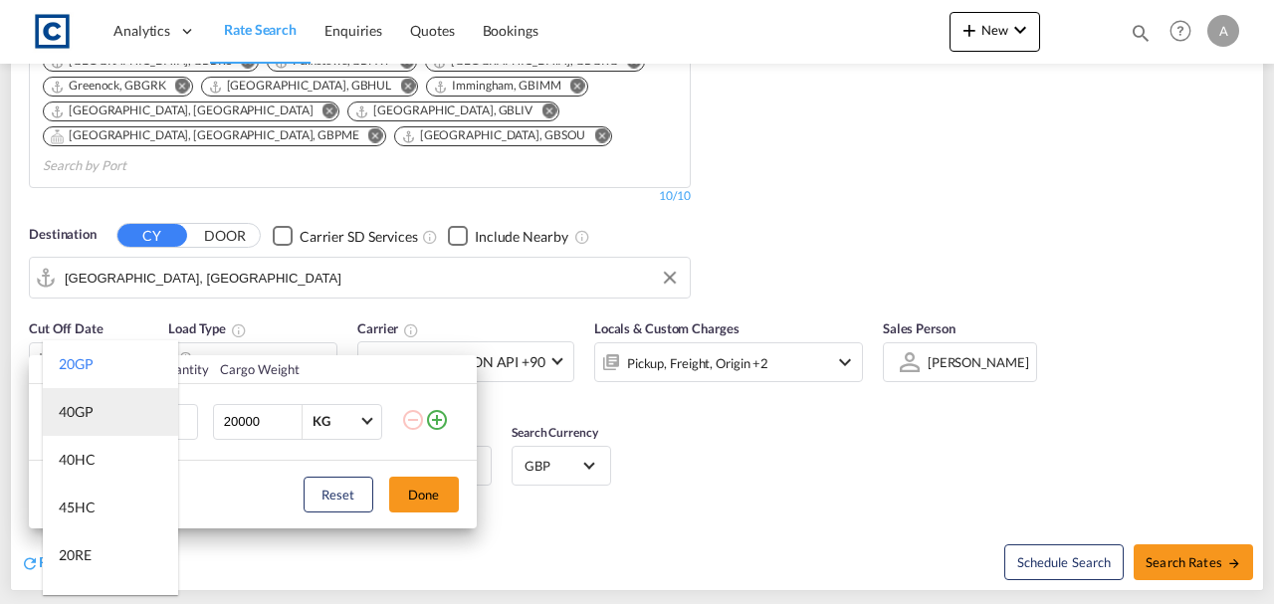
click at [100, 412] on md-option "40GP" at bounding box center [110, 412] width 135 height 48
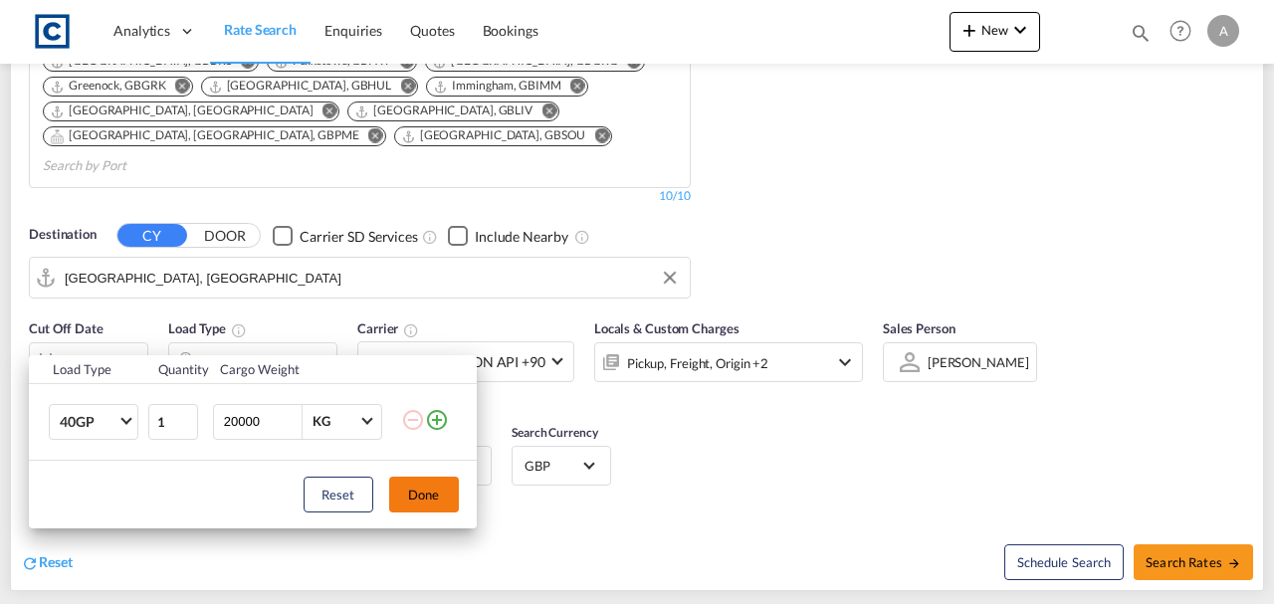
click at [454, 497] on button "Done" at bounding box center [424, 495] width 70 height 36
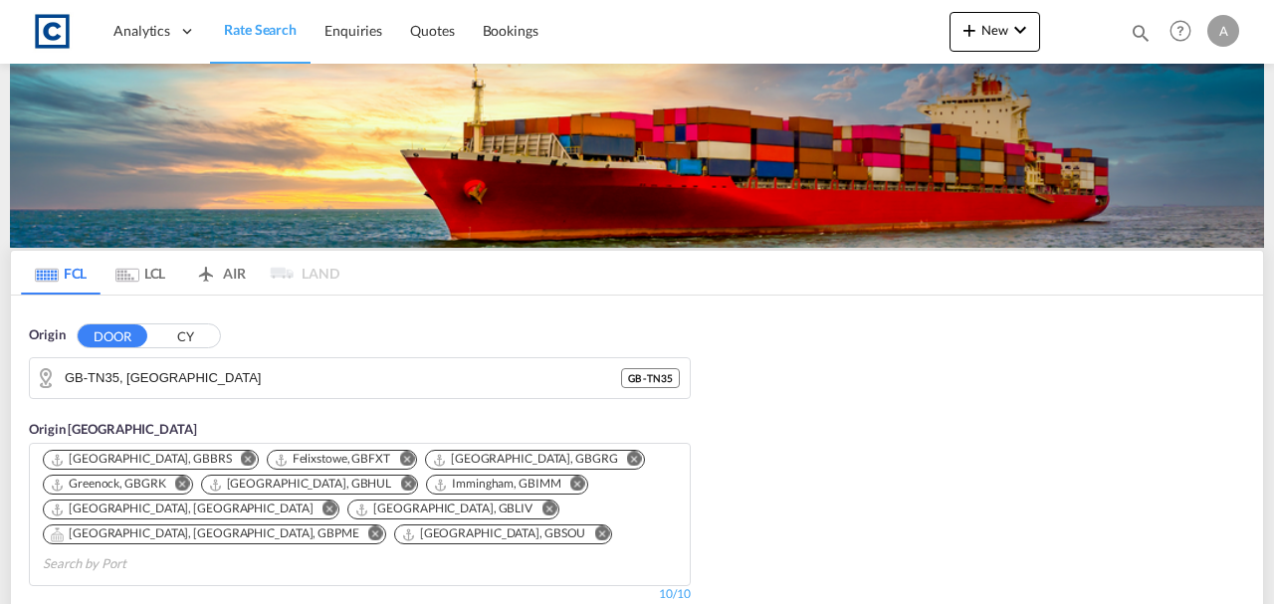
scroll to position [596, 0]
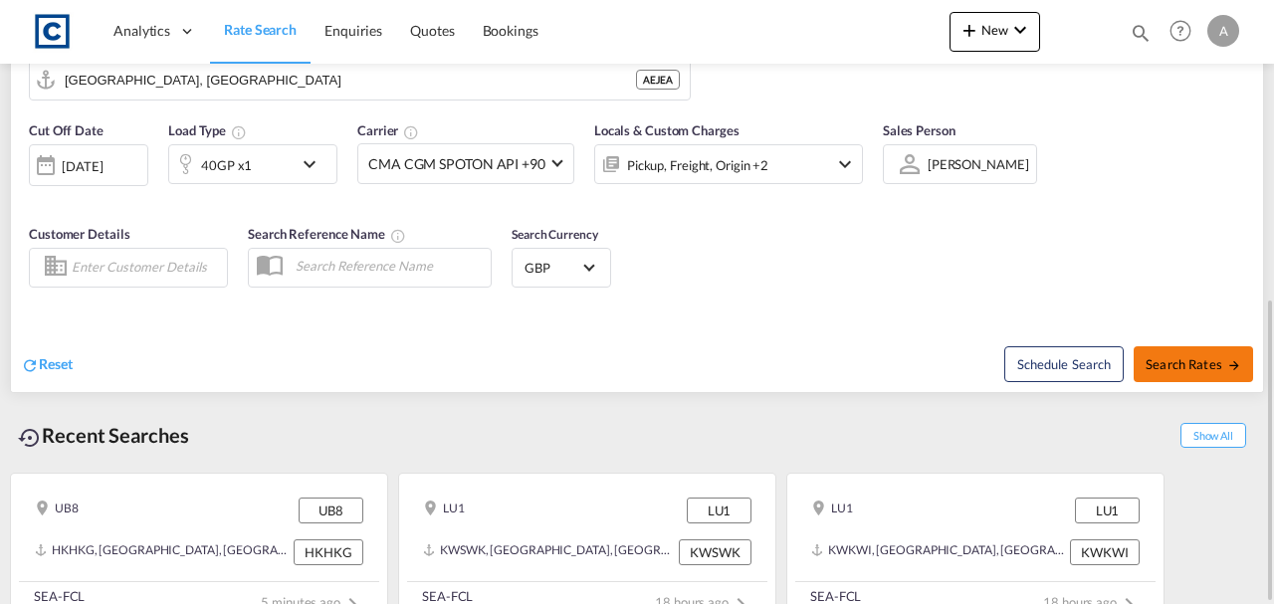
click at [1200, 346] on button "Search Rates" at bounding box center [1192, 364] width 119 height 36
type input "TN35 to AEJEA / 17 Sep 2025"
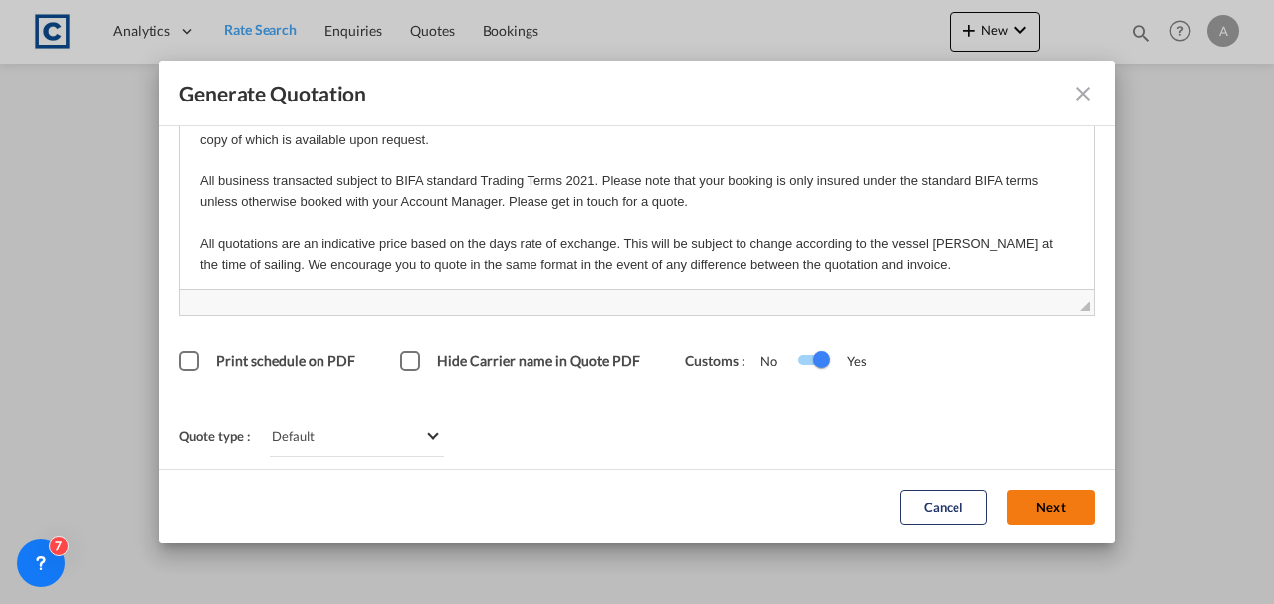
click at [1019, 501] on button "Next" at bounding box center [1051, 507] width 88 height 36
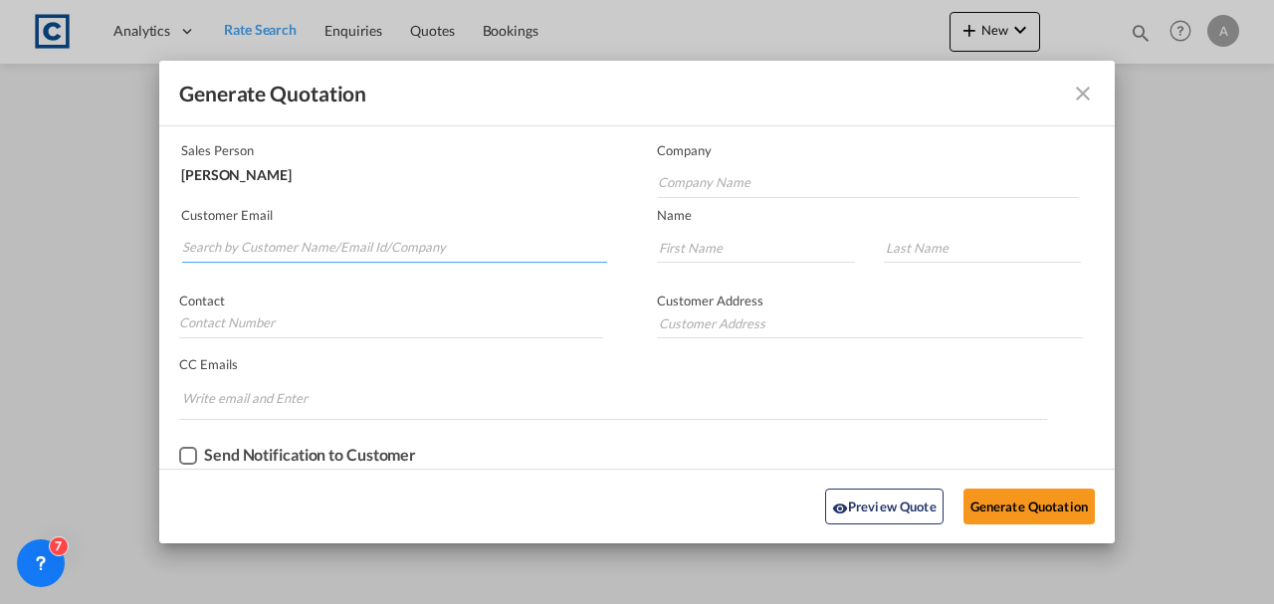
click at [310, 237] on input "Search by Customer Name/Email Id/Company" at bounding box center [394, 248] width 425 height 30
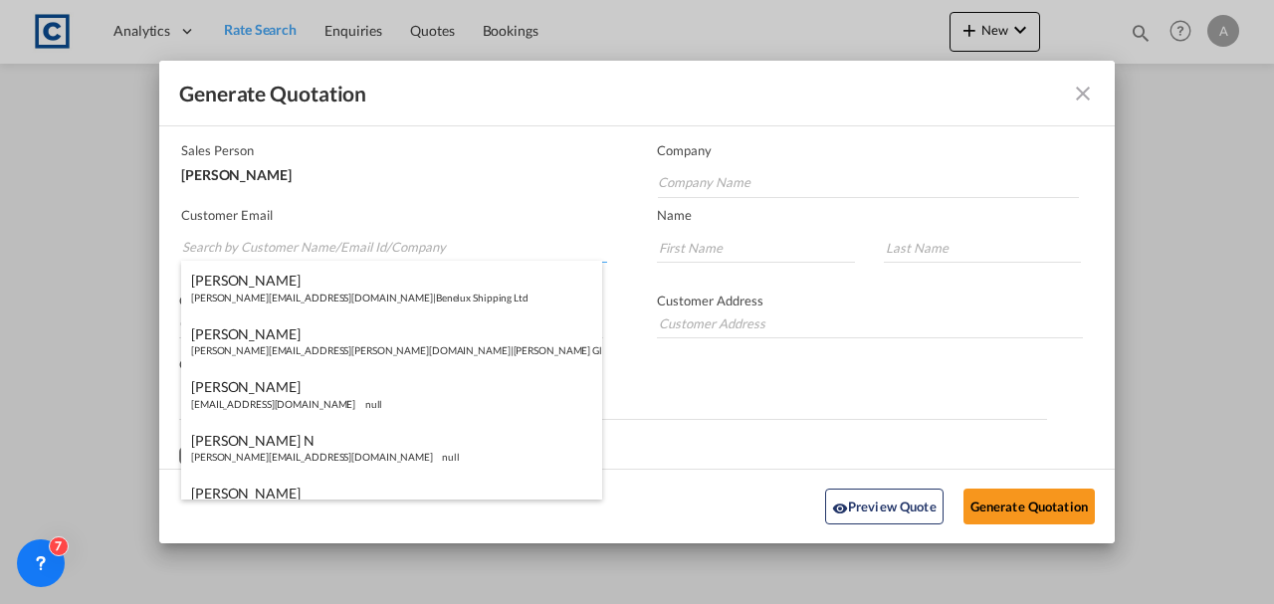
paste input "john@efficientfreight.co.uk"
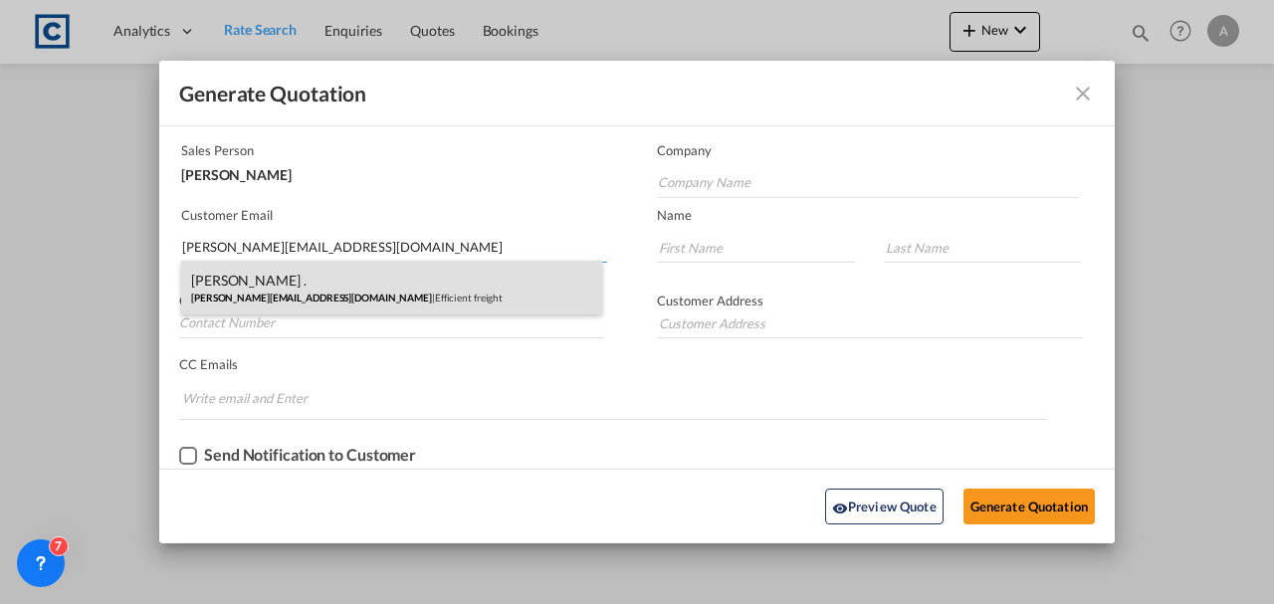
type input "john@efficientfreight.co.uk"
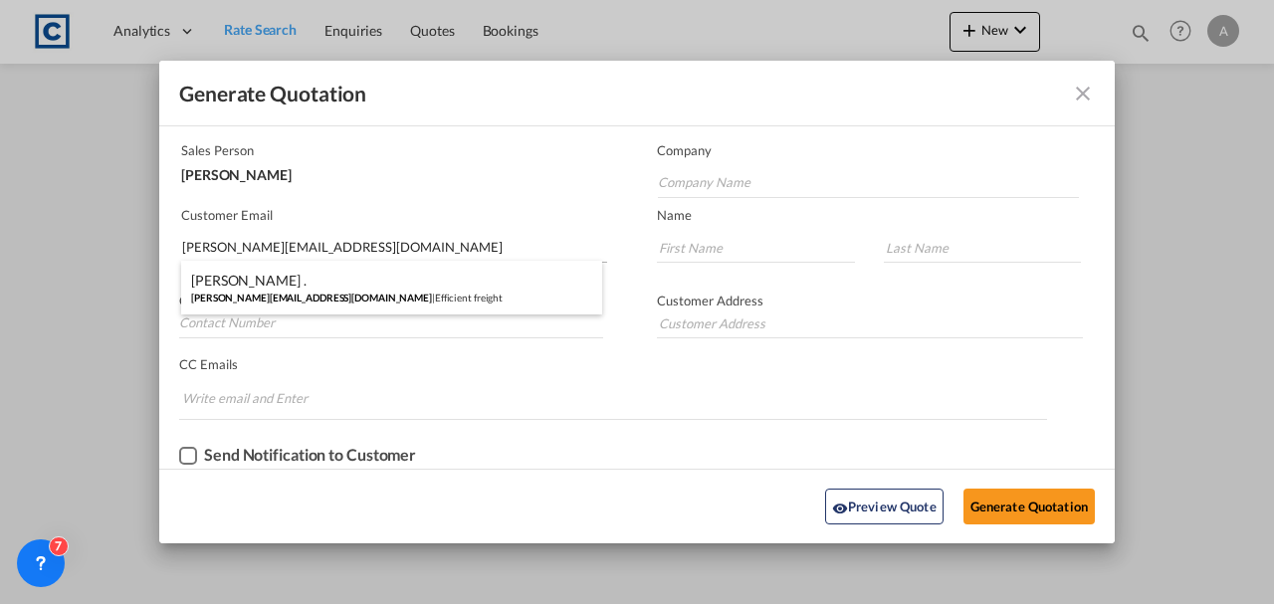
drag, startPoint x: 376, startPoint y: 273, endPoint x: 410, endPoint y: 237, distance: 49.3
click at [378, 274] on div "John . john@efficientfreight.co.uk | Efficient freight" at bounding box center [391, 288] width 421 height 54
type input "Efficient freight"
type input "John"
type input "."
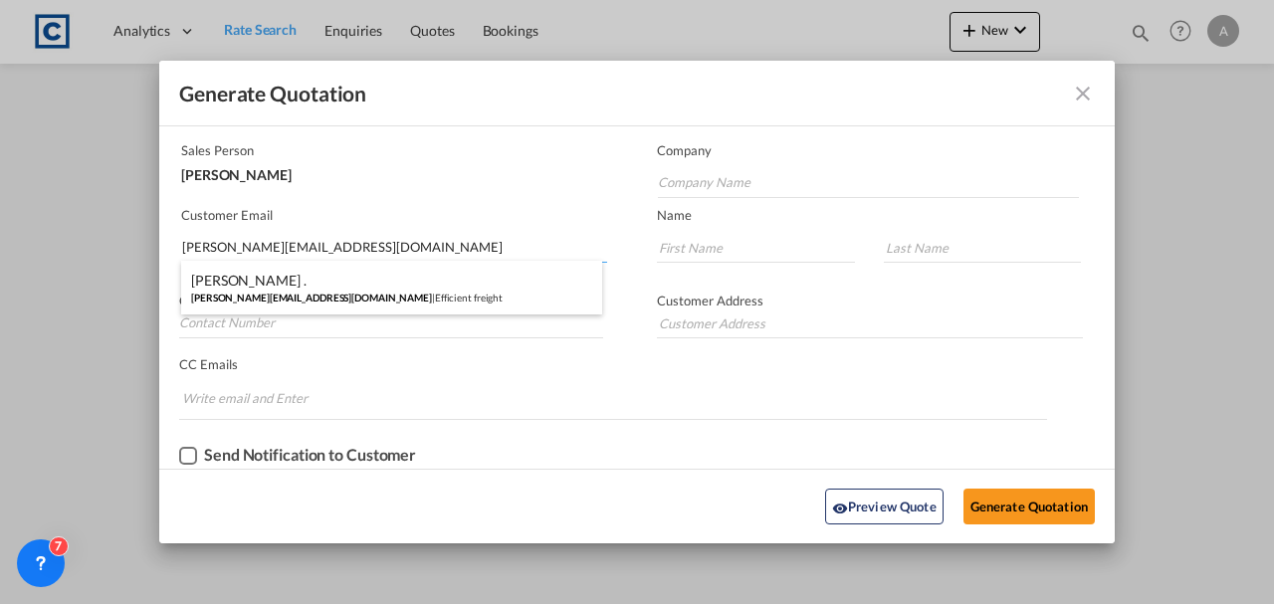
type input "50, St. Leonards Road, Bexhill on Sea, East Sussex TN40 1JB U.K."
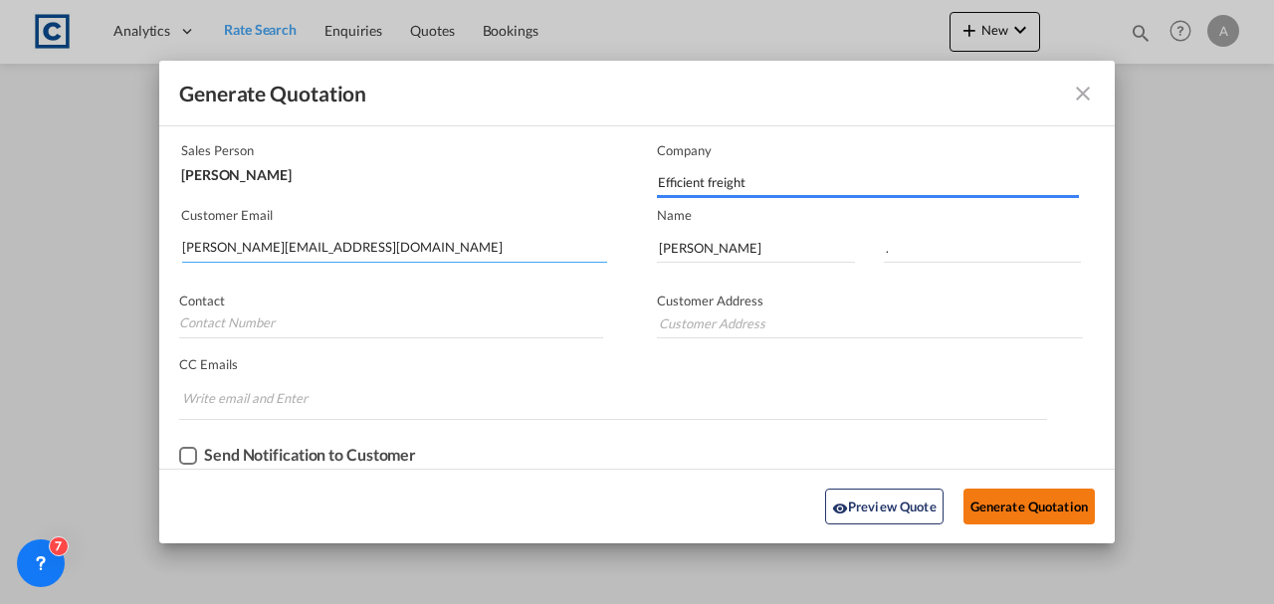
type input "50, St. Leonards Road, Bexhill on Sea, East Sussex TN40 1JB U.K."
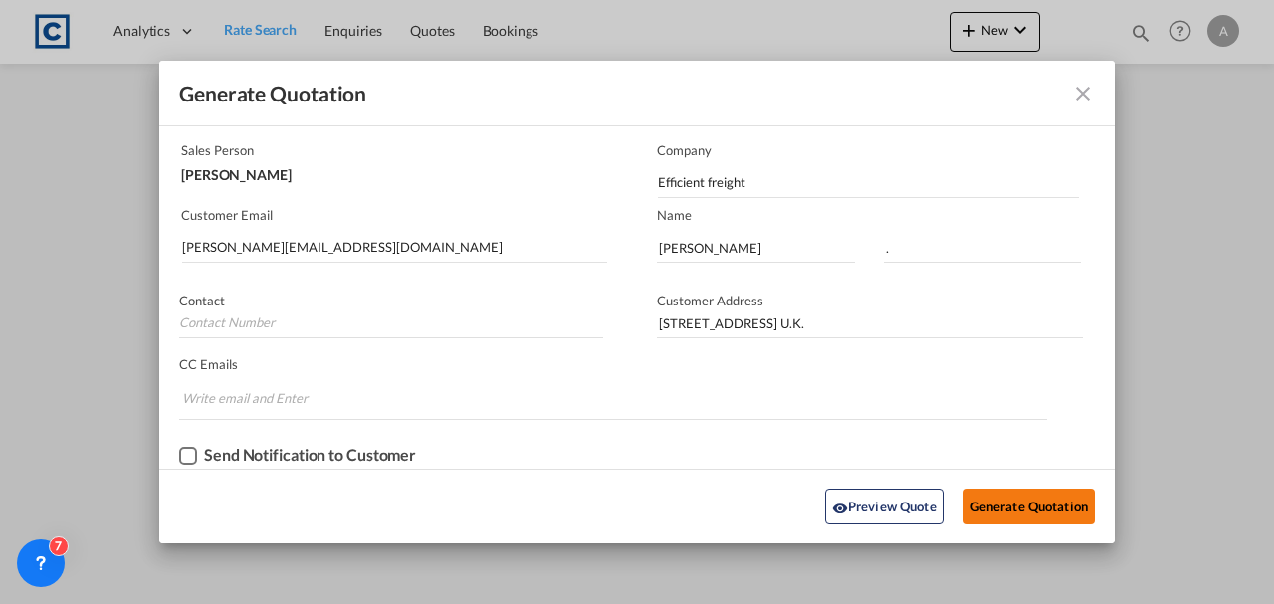
click at [1007, 502] on button "Generate Quotation" at bounding box center [1028, 507] width 131 height 36
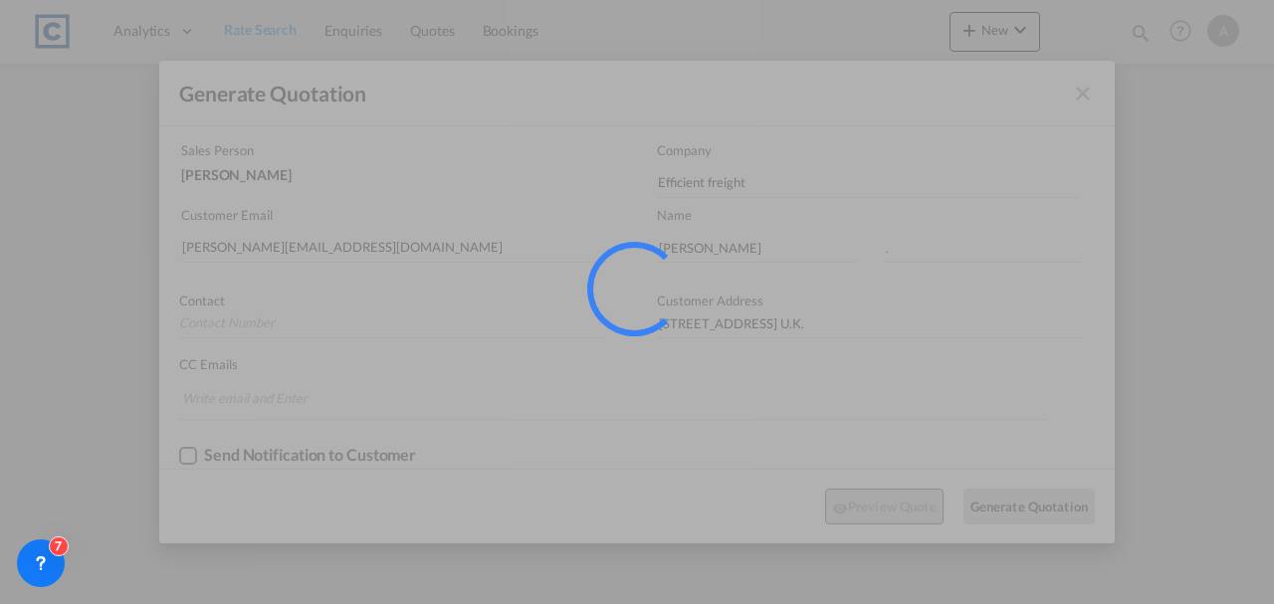
scroll to position [0, 0]
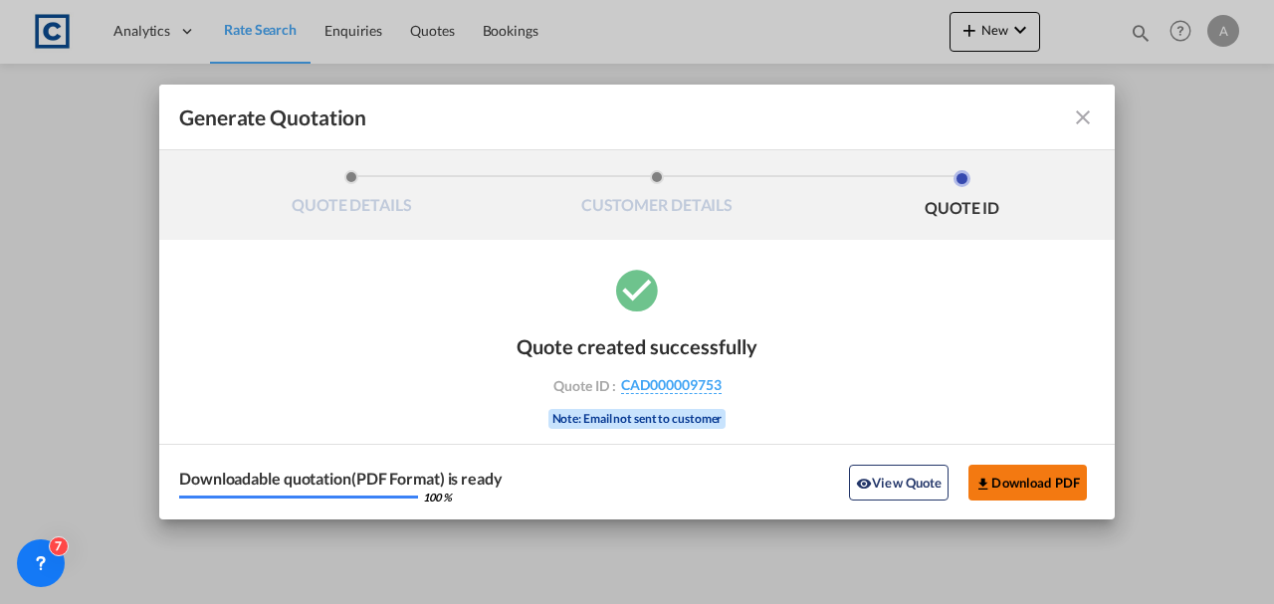
click at [1008, 480] on button "Download PDF" at bounding box center [1027, 483] width 118 height 36
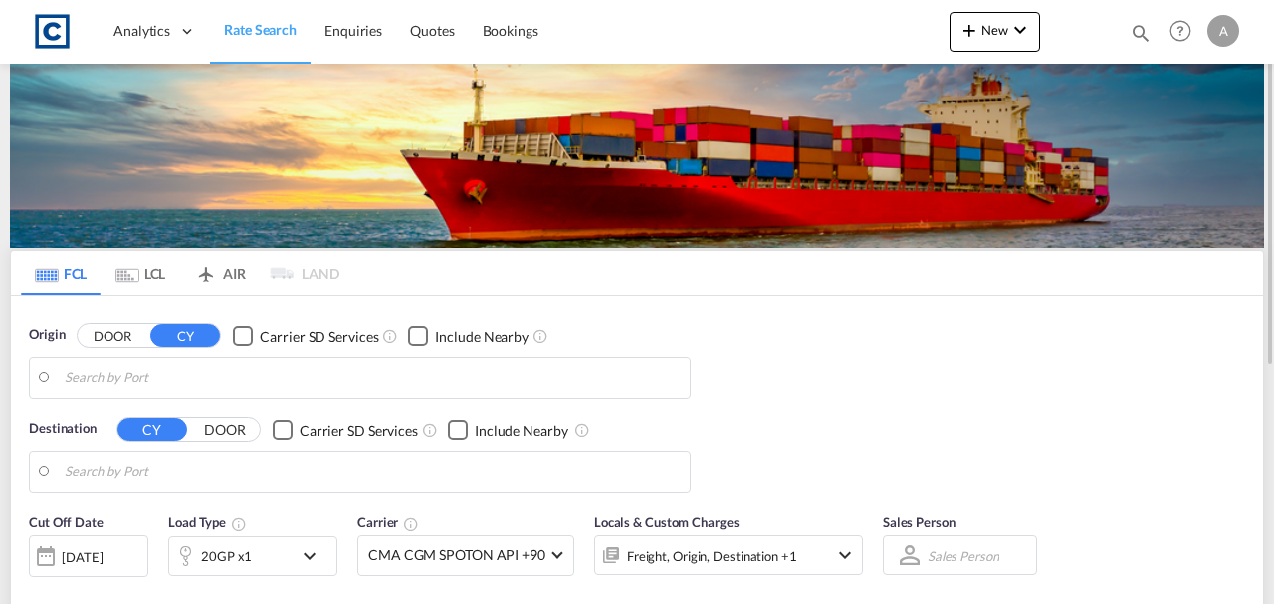
type input "GB-TN35, [GEOGRAPHIC_DATA]"
type input "[GEOGRAPHIC_DATA], [GEOGRAPHIC_DATA]"
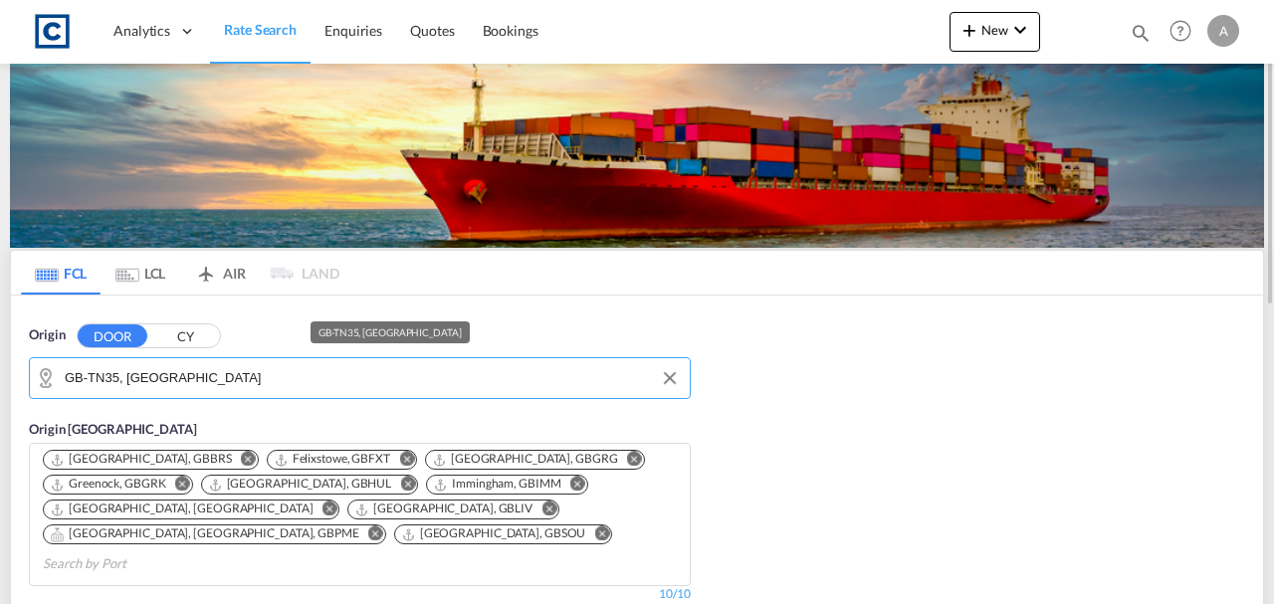
click at [209, 378] on input "GB-TN35, Hastings" at bounding box center [372, 378] width 615 height 30
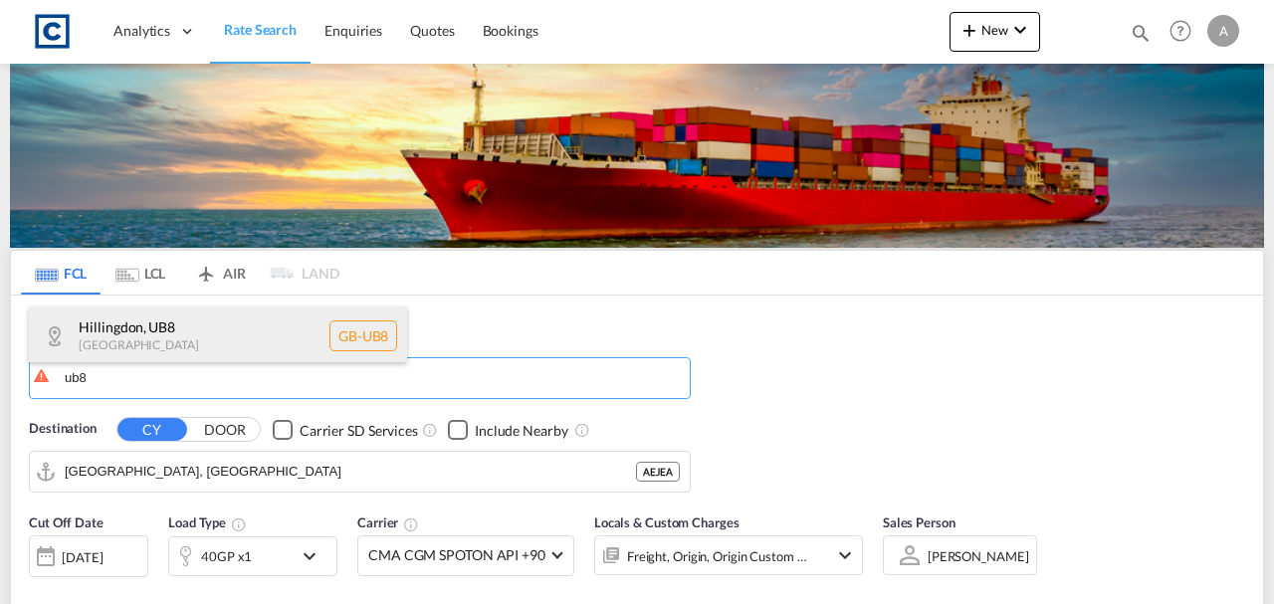
click at [181, 350] on div "Hillingdon , UB8 United Kingdom GB-UB8" at bounding box center [218, 336] width 378 height 60
type input "GB-UB8, Hillingdon"
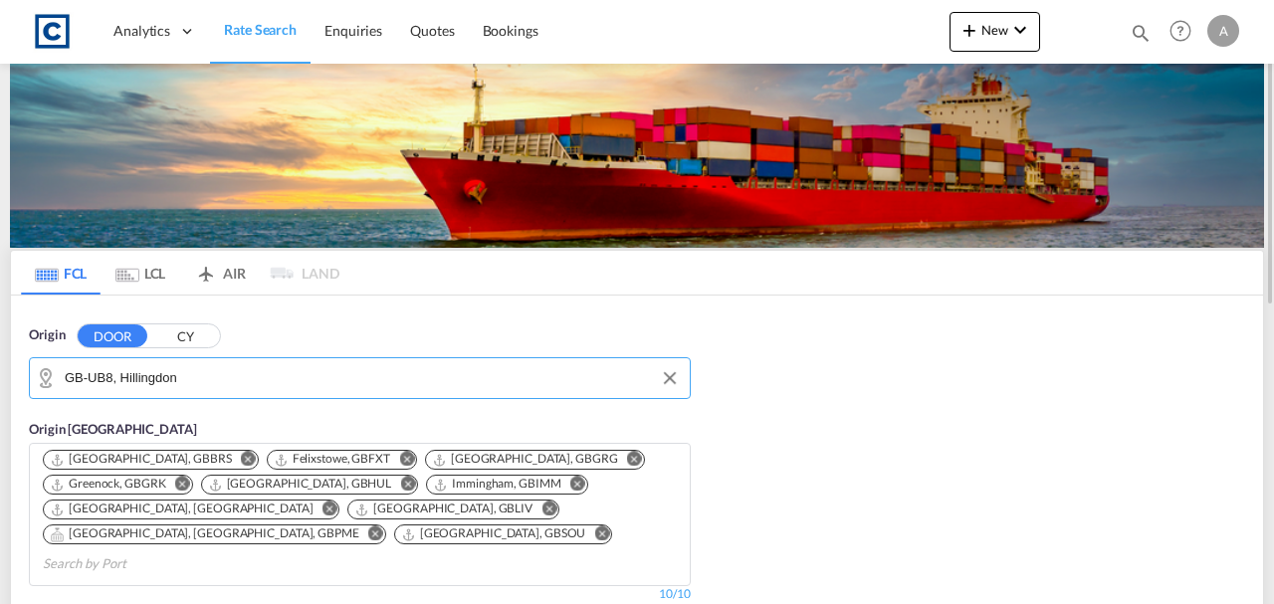
scroll to position [199, 0]
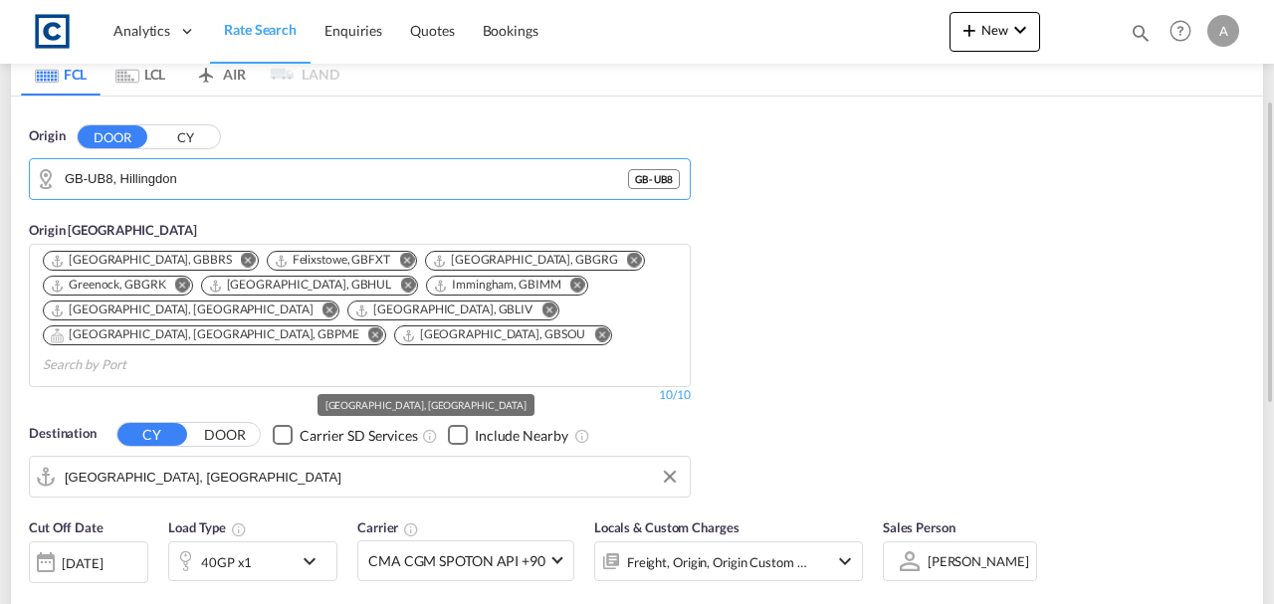
click at [234, 462] on input "Jebel Ali, AEJEA" at bounding box center [372, 477] width 615 height 30
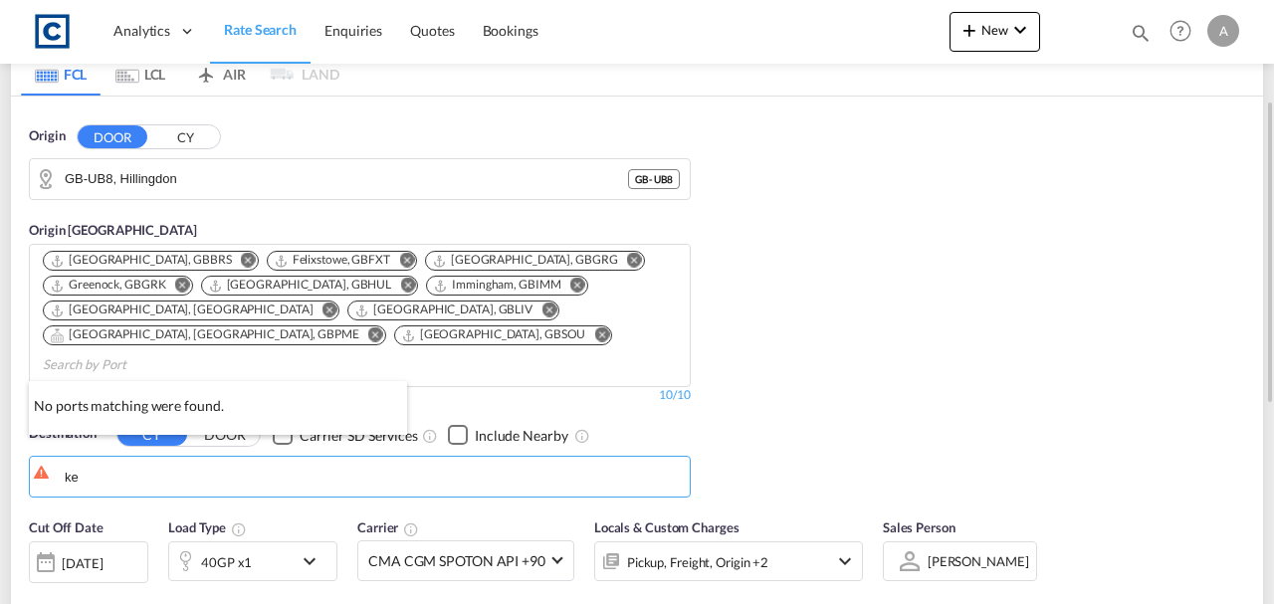
type input "k"
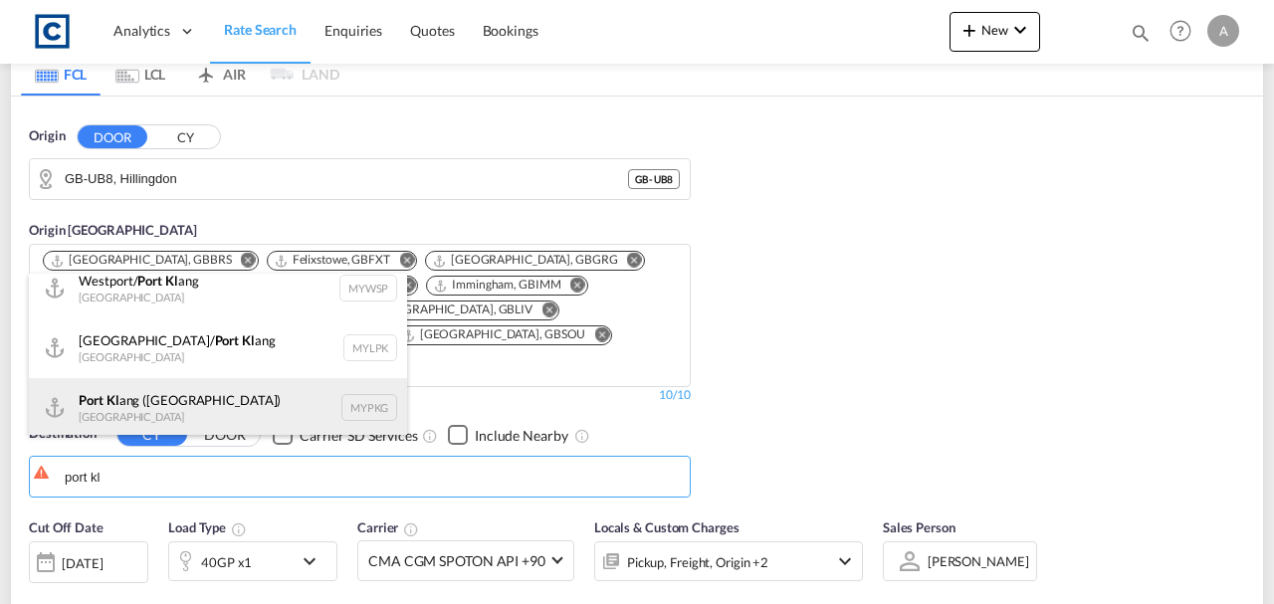
scroll to position [18, 0]
click at [198, 402] on div "Port Kl ang (Pelabuhan Klang) Malaysia MYPKG" at bounding box center [218, 405] width 378 height 60
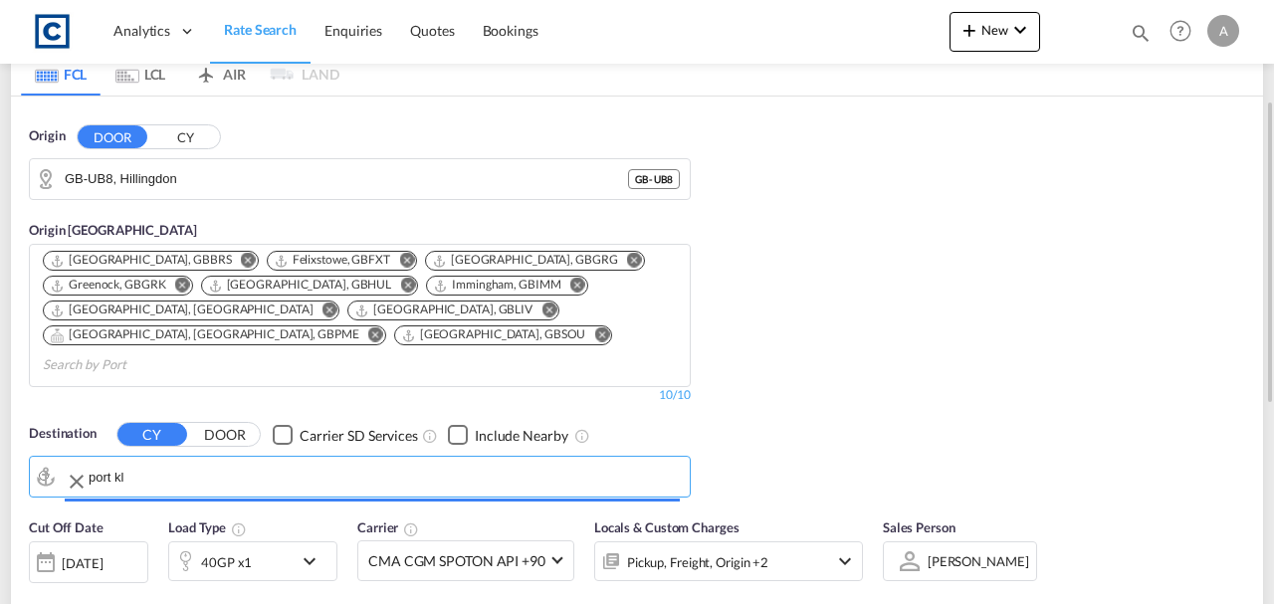
type input "[GEOGRAPHIC_DATA] ([GEOGRAPHIC_DATA]), MYPKG"
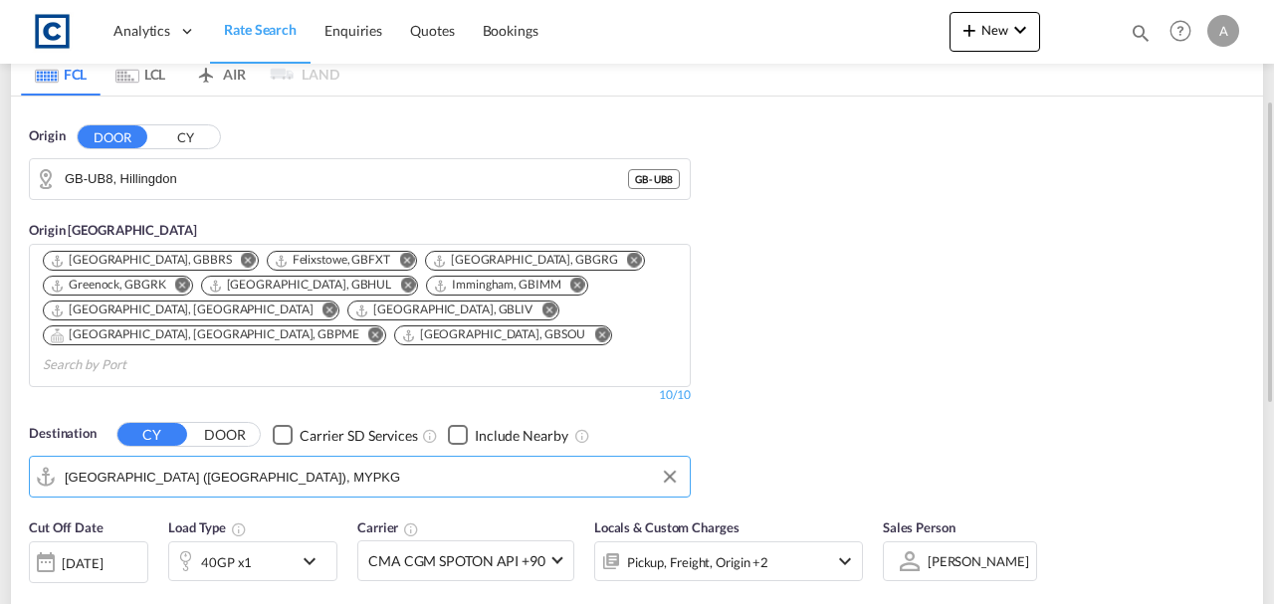
scroll to position [530, 0]
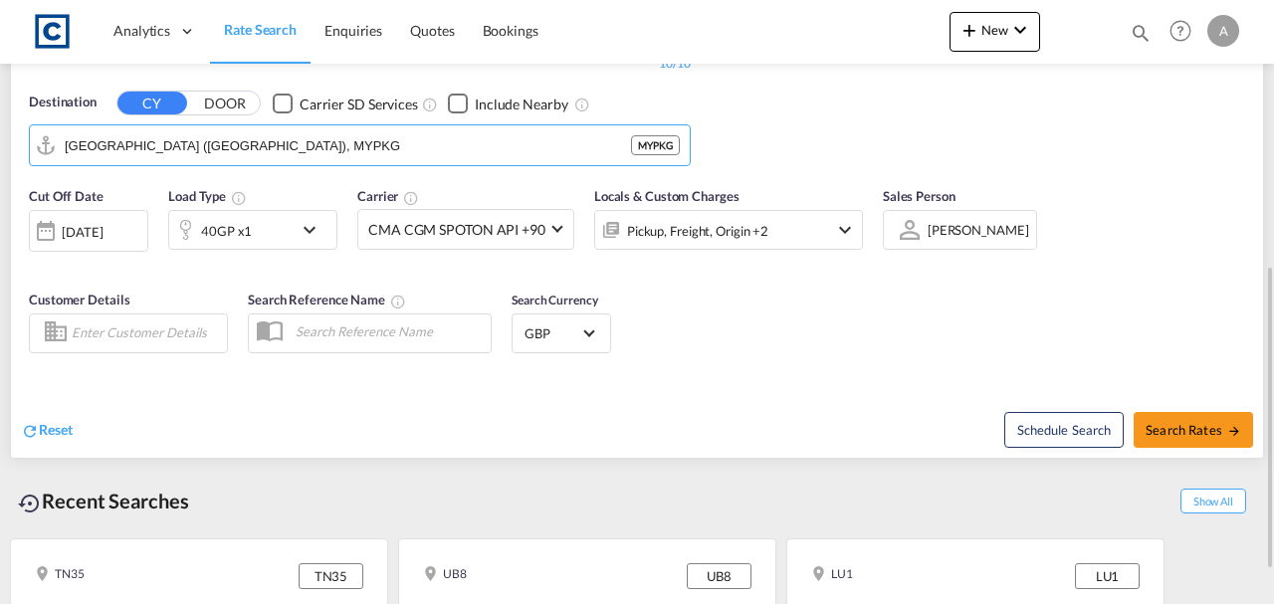
click at [747, 217] on div "Pickup, Freight, Origin +2" at bounding box center [697, 231] width 141 height 28
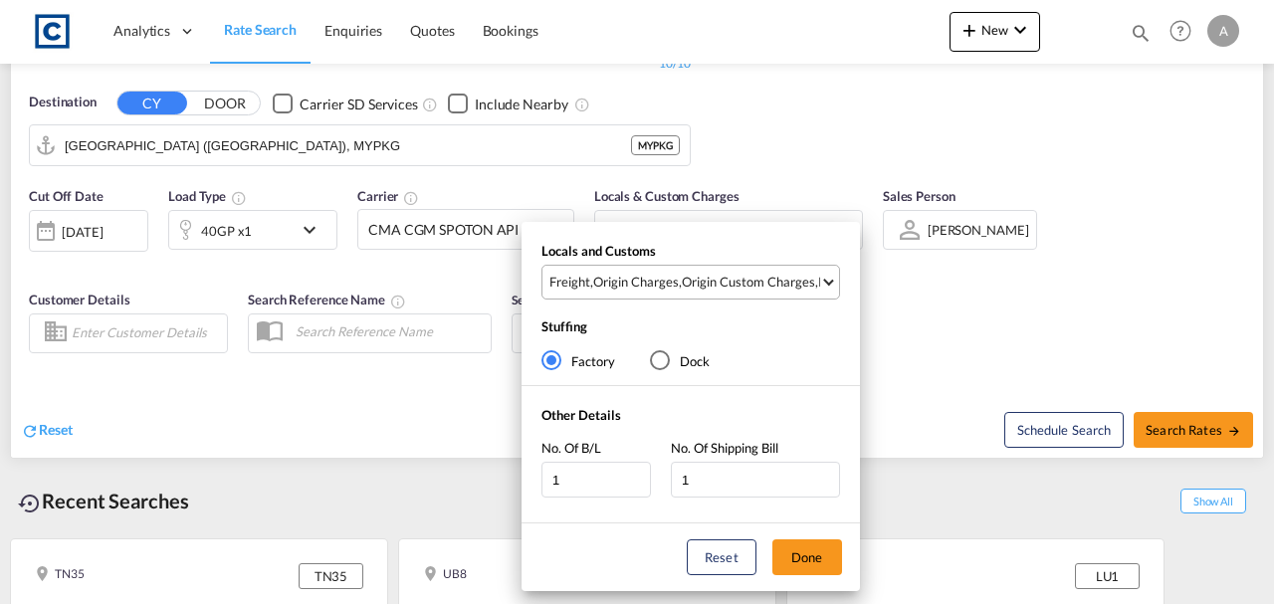
click at [773, 282] on div "Origin Custom Charges" at bounding box center [748, 282] width 133 height 18
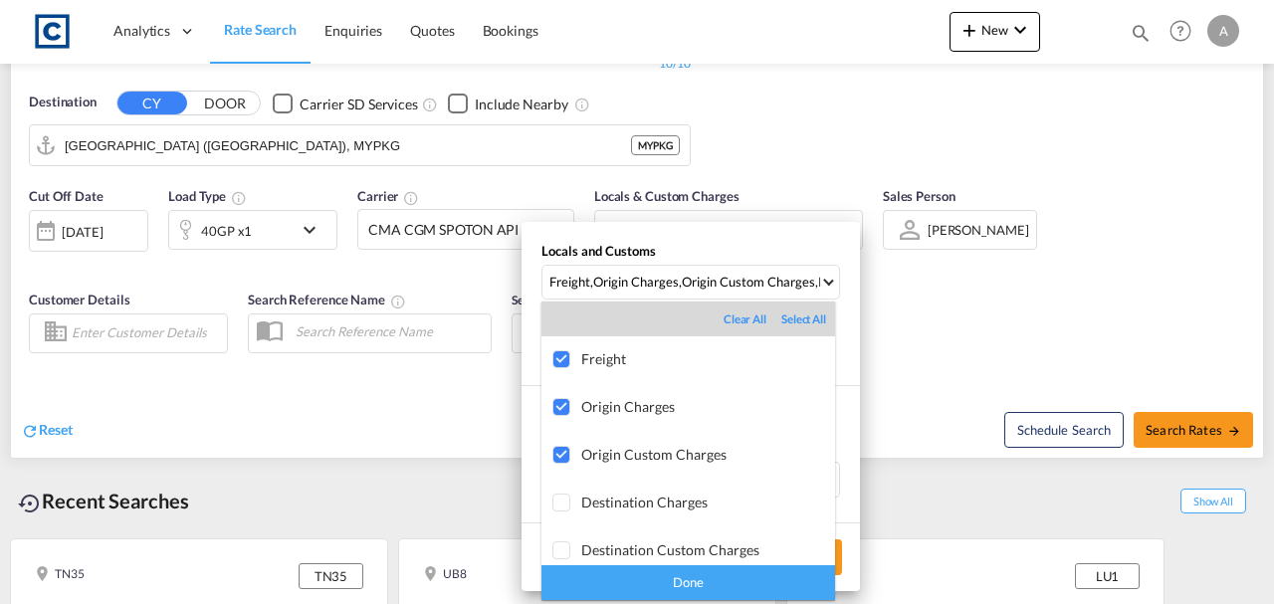
click at [736, 585] on div "Done" at bounding box center [688, 582] width 294 height 35
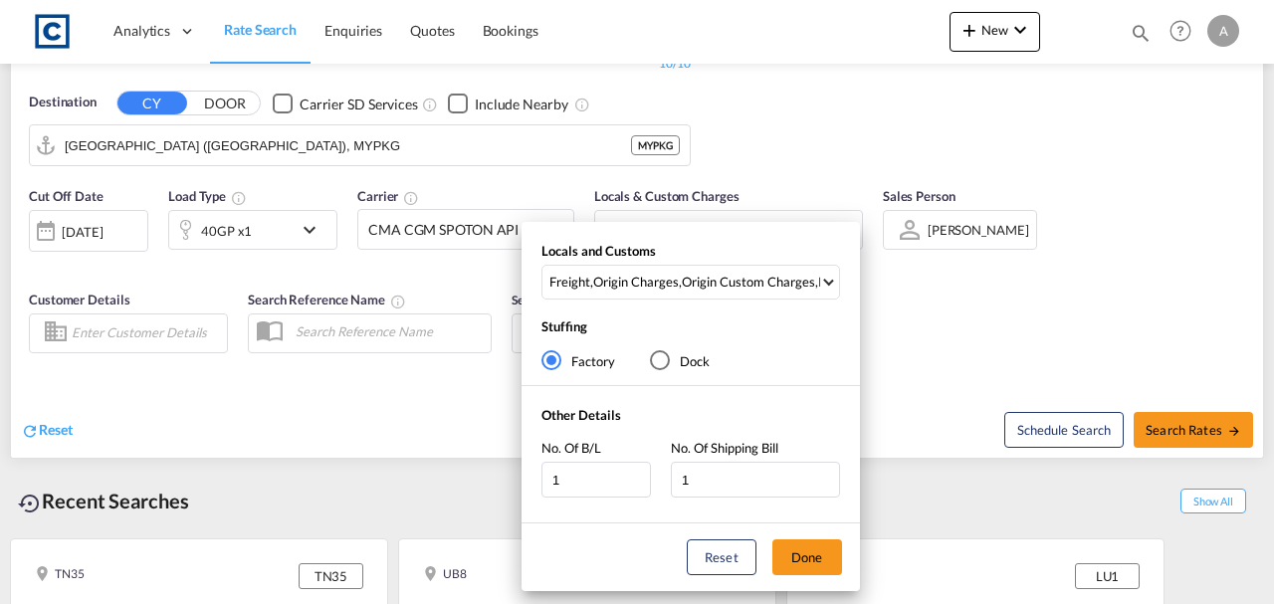
click at [850, 560] on div "Reset Done" at bounding box center [690, 557] width 338 height 68
click at [798, 570] on button "Done" at bounding box center [807, 557] width 70 height 36
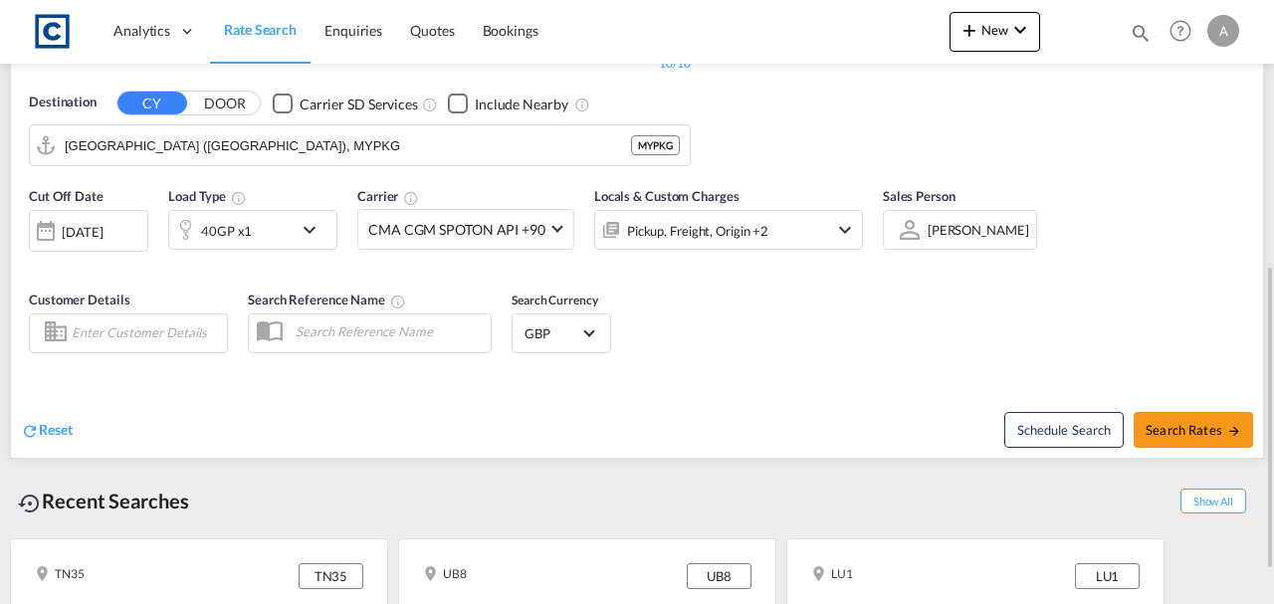
click at [882, 459] on div "Recent Searches Show All TN35 TN35 AEJEA, Jebel Ali, United Arab Emirates, Midd…" at bounding box center [637, 577] width 1254 height 237
click at [232, 217] on div "40GP x1" at bounding box center [226, 231] width 51 height 28
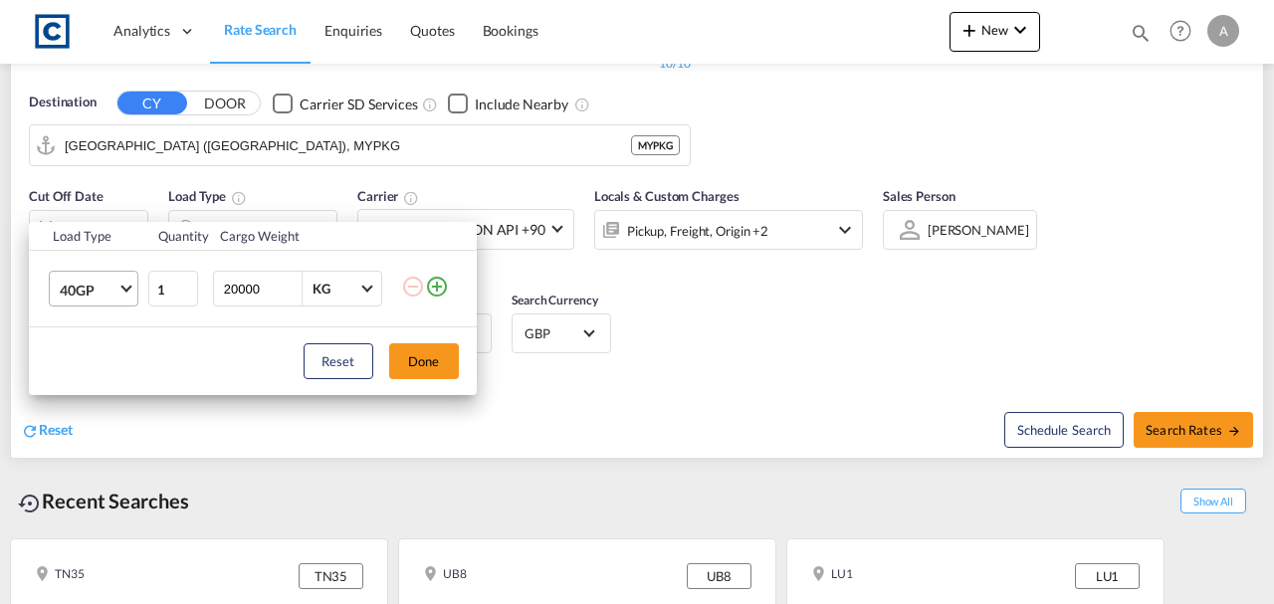
click at [86, 287] on span "40GP" at bounding box center [89, 291] width 58 height 20
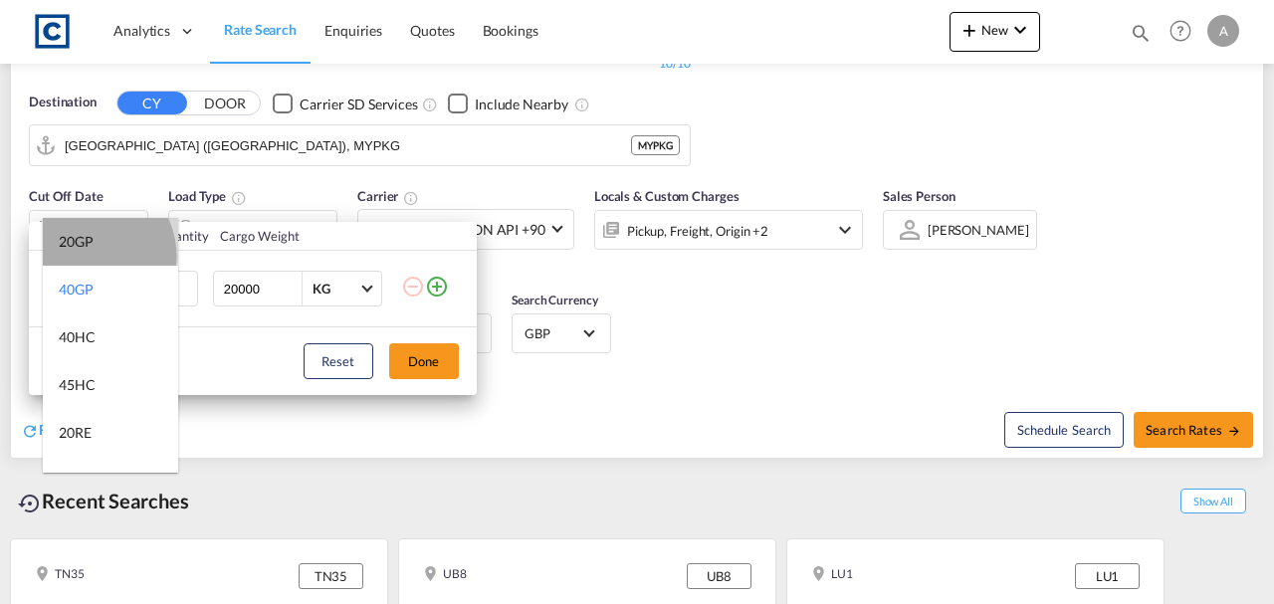
drag, startPoint x: 88, startPoint y: 255, endPoint x: 507, endPoint y: 325, distance: 425.8
click at [91, 253] on md-option "20GP" at bounding box center [110, 242] width 135 height 48
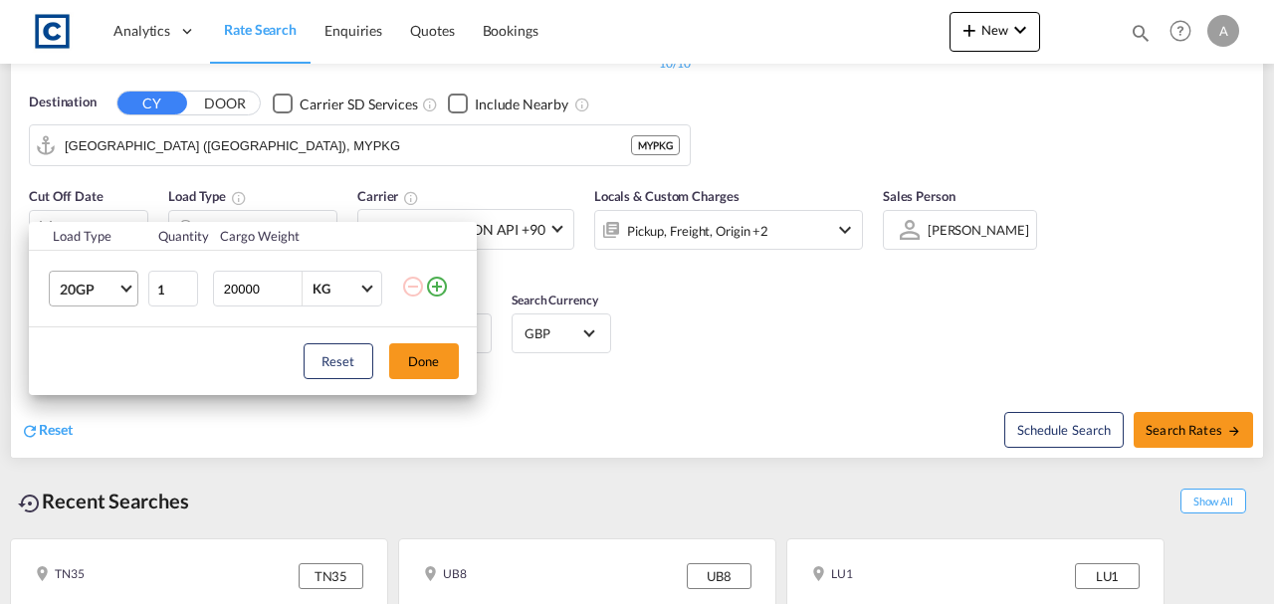
click at [432, 285] on md-icon "icon-plus-circle-outline" at bounding box center [437, 287] width 24 height 24
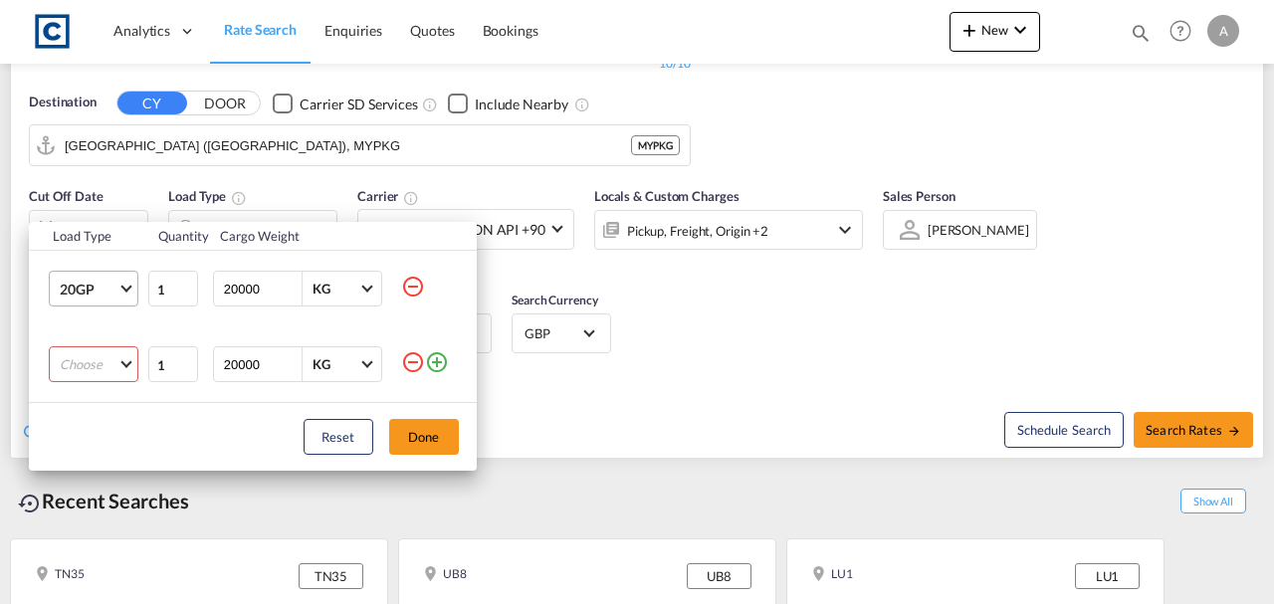
click at [100, 368] on md-select "Choose 20GP 40GP 40HC 45HC 20RE 40RE 40HR 20OT 40OT 20FR 40FR 40NR 20NR 45S 20T…" at bounding box center [94, 364] width 90 height 36
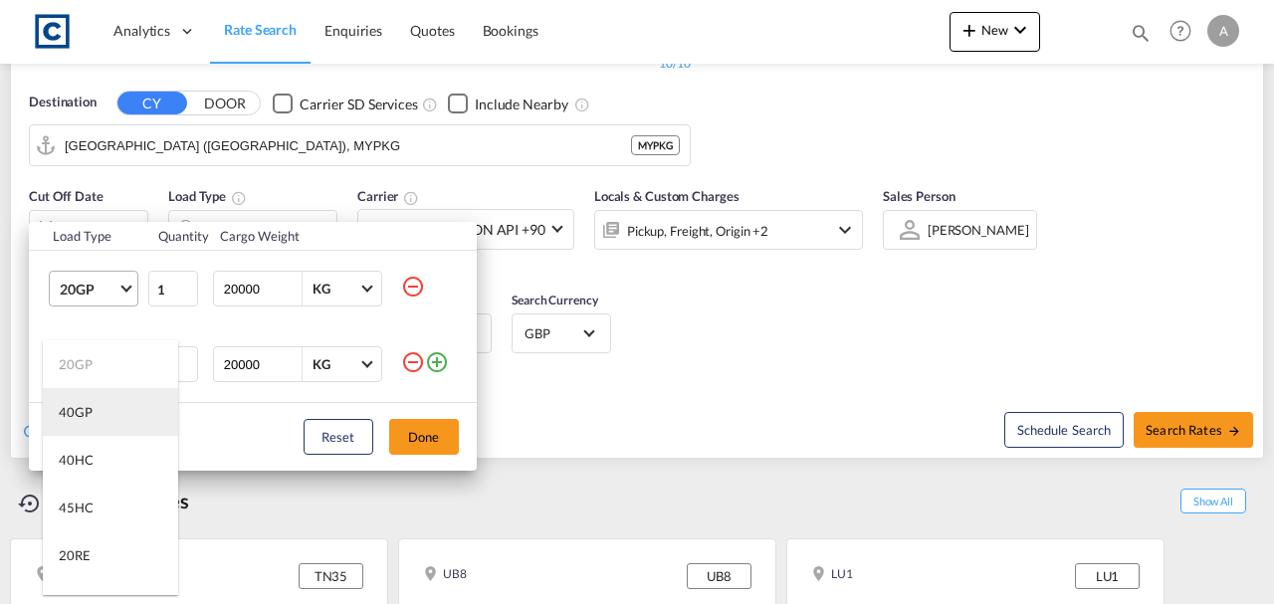
click at [84, 402] on md-option "40GP" at bounding box center [110, 412] width 135 height 48
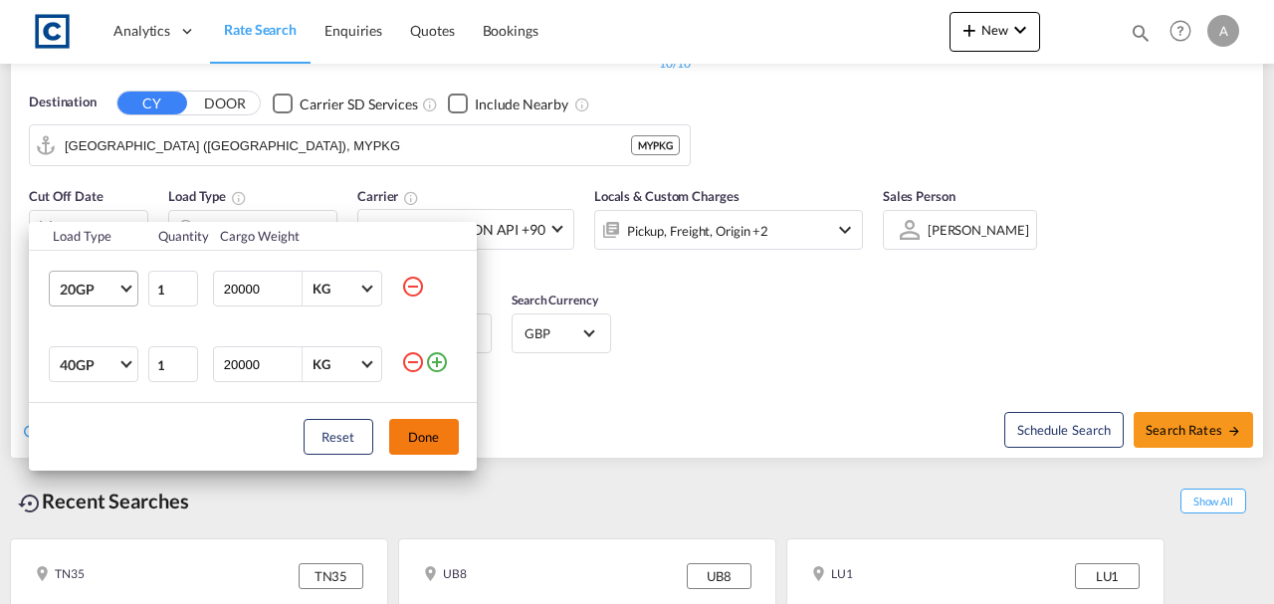
click at [435, 446] on button "Done" at bounding box center [424, 437] width 70 height 36
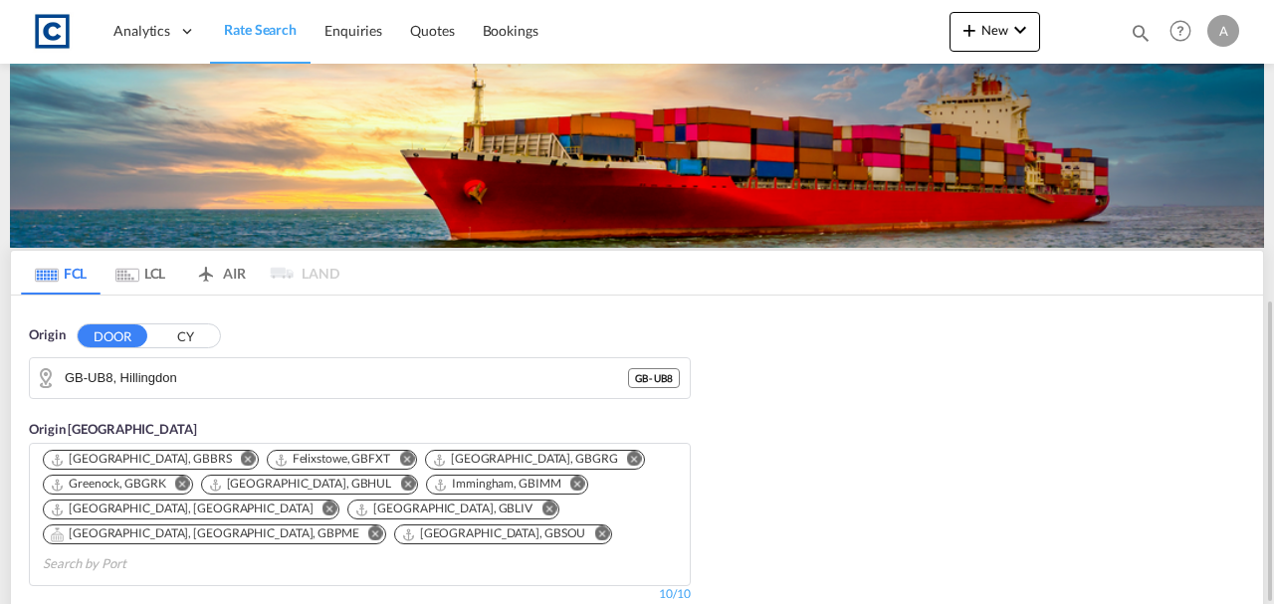
scroll to position [398, 0]
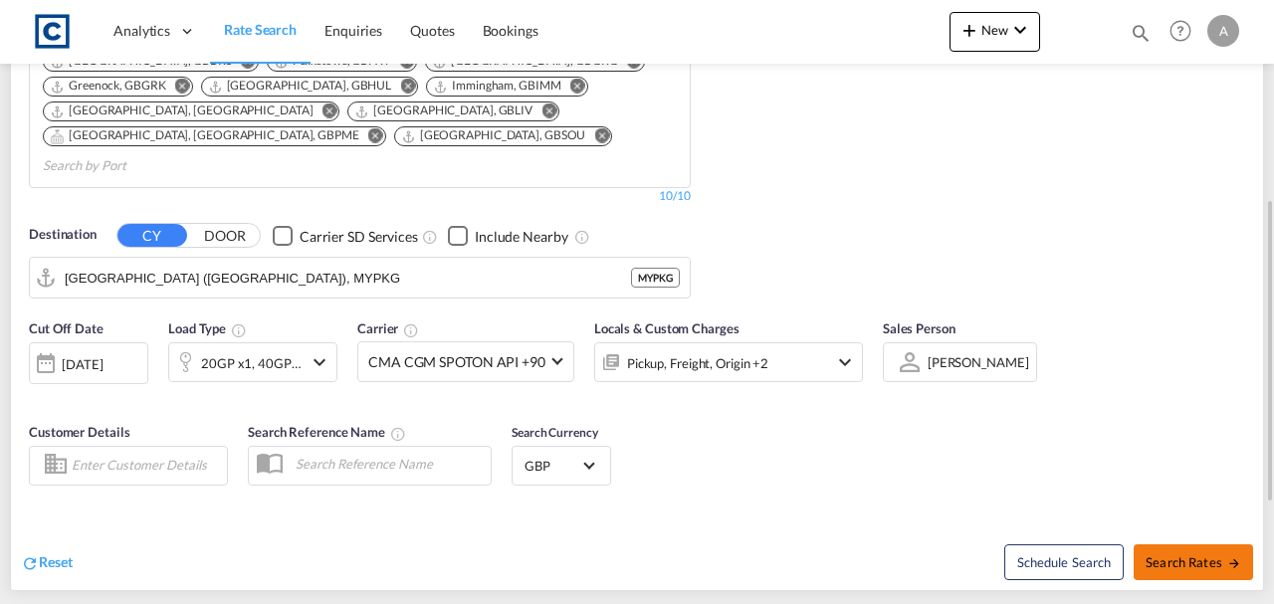
click at [1174, 554] on span "Search Rates" at bounding box center [1193, 562] width 96 height 16
type input "UB8 to MYPKG / [DATE]"
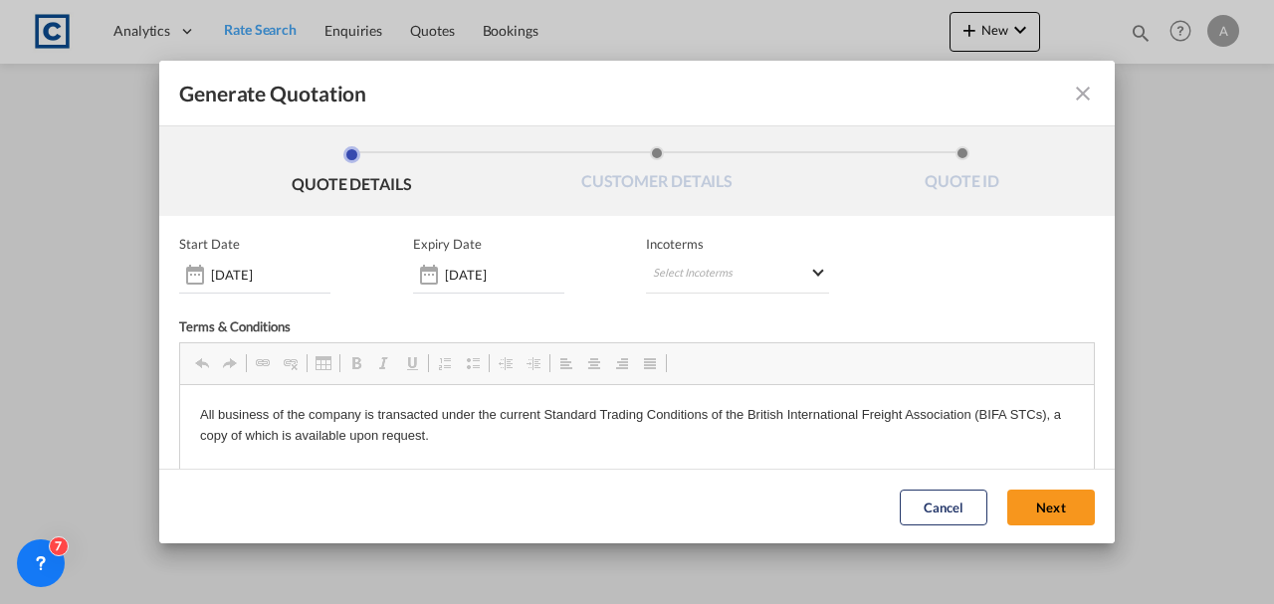
scroll to position [283, 0]
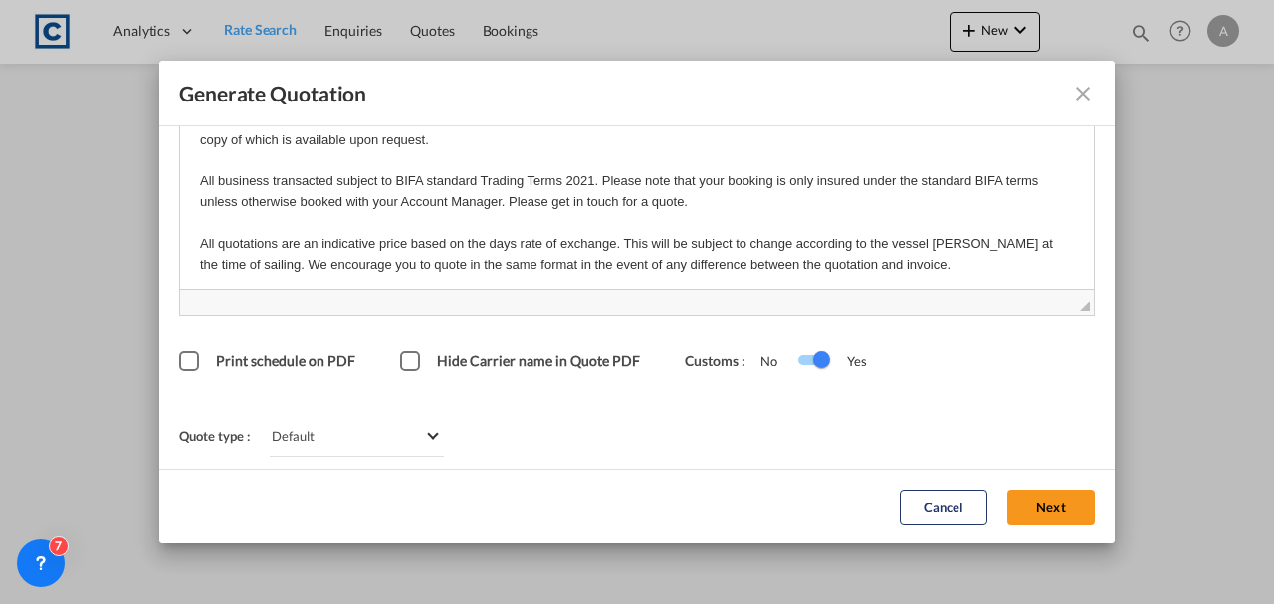
drag, startPoint x: 1029, startPoint y: 500, endPoint x: 1003, endPoint y: 491, distance: 27.7
click at [1035, 499] on button "Next" at bounding box center [1051, 507] width 88 height 36
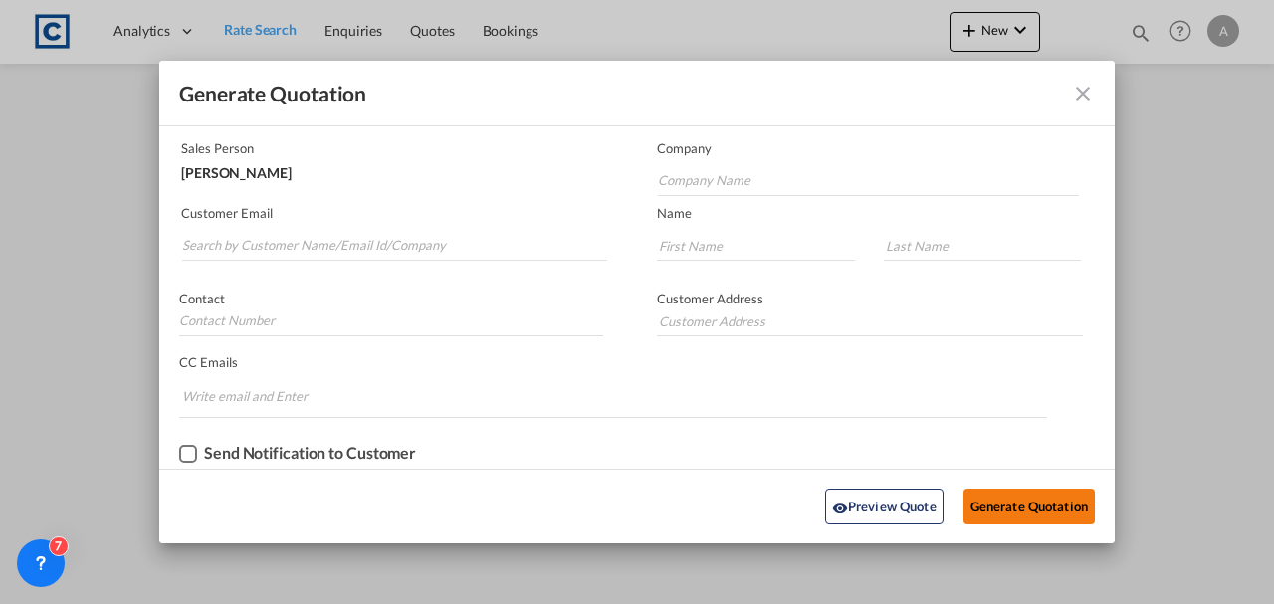
scroll to position [120, 0]
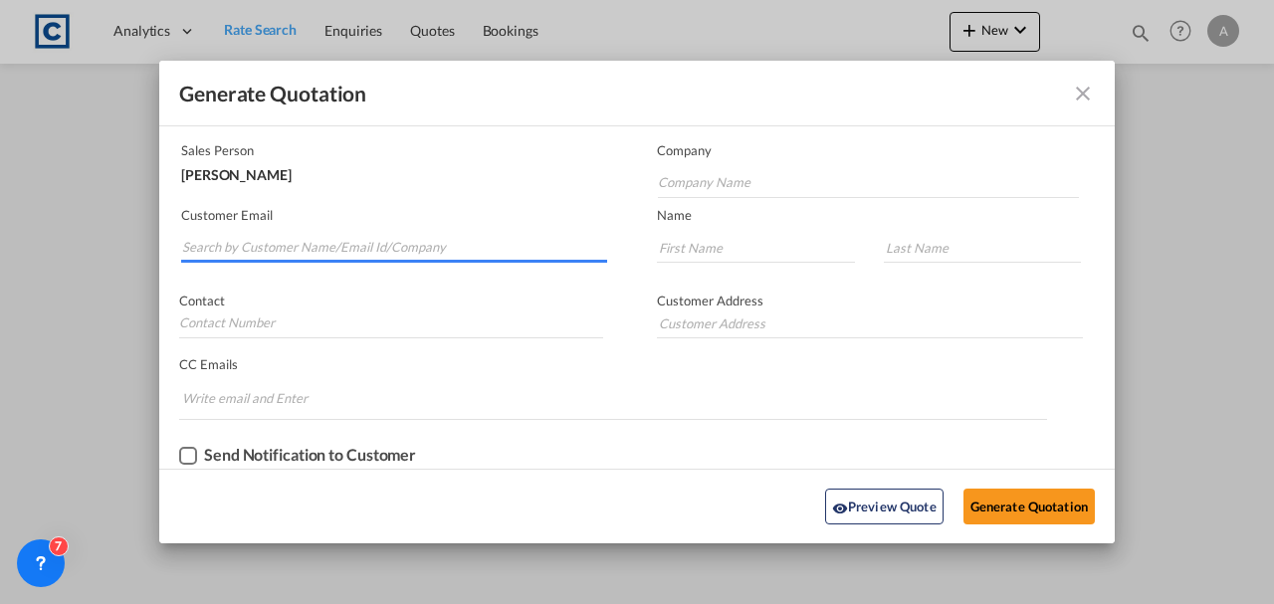
click at [384, 233] on input "Search by Customer Name/Email Id/Company" at bounding box center [394, 248] width 425 height 30
paste input "[EMAIL_ADDRESS][DOMAIN_NAME]"
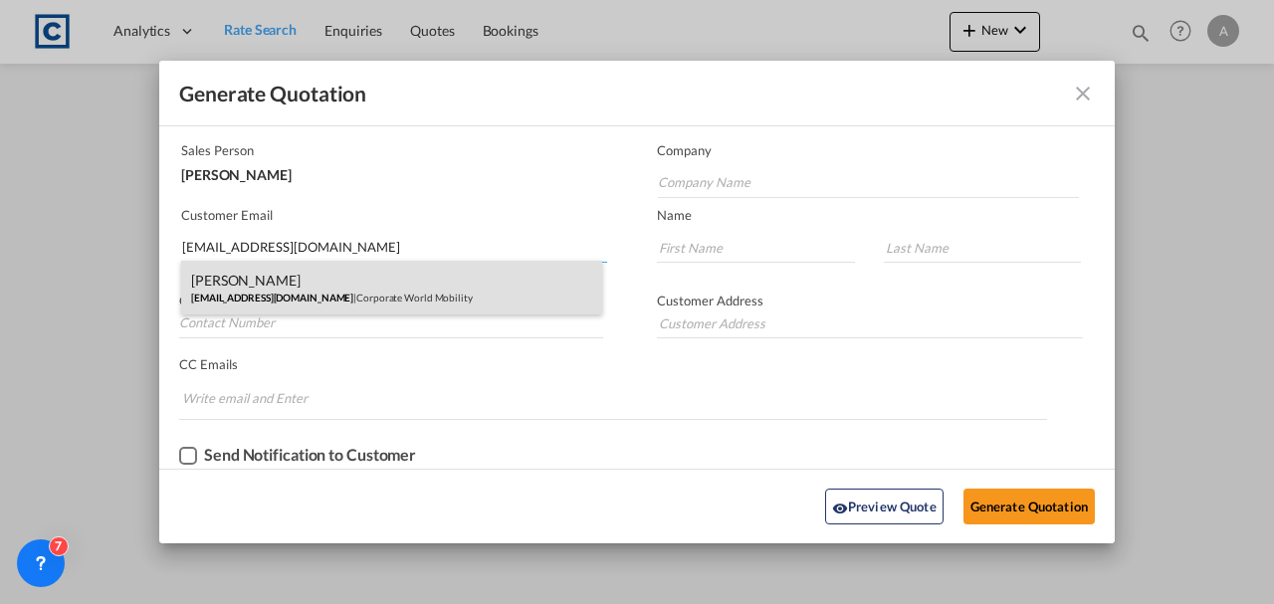
type input "[EMAIL_ADDRESS][DOMAIN_NAME]"
click at [359, 271] on div "[PERSON_NAME] [EMAIL_ADDRESS][DOMAIN_NAME] | Corporate World Mobility" at bounding box center [391, 288] width 421 height 54
type input "Corporate World Mobility"
type input "[PERSON_NAME]"
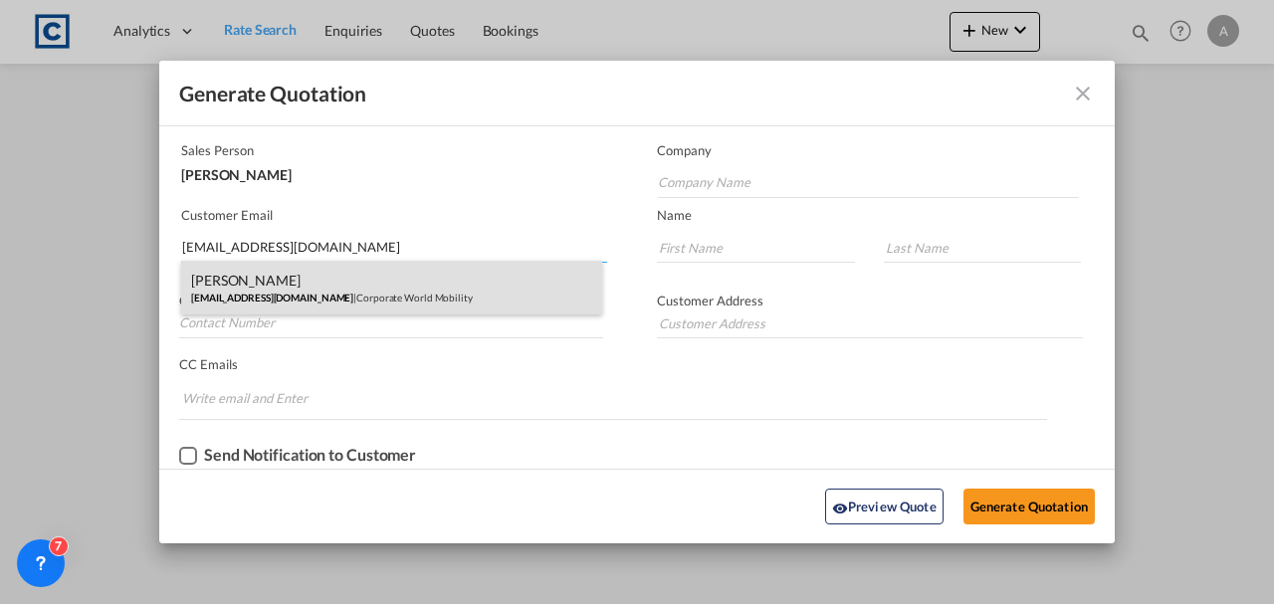
type input "PH: [PHONE_NUMBER]"
type input "[GEOGRAPHIC_DATA], [STREET_ADDRESS]"
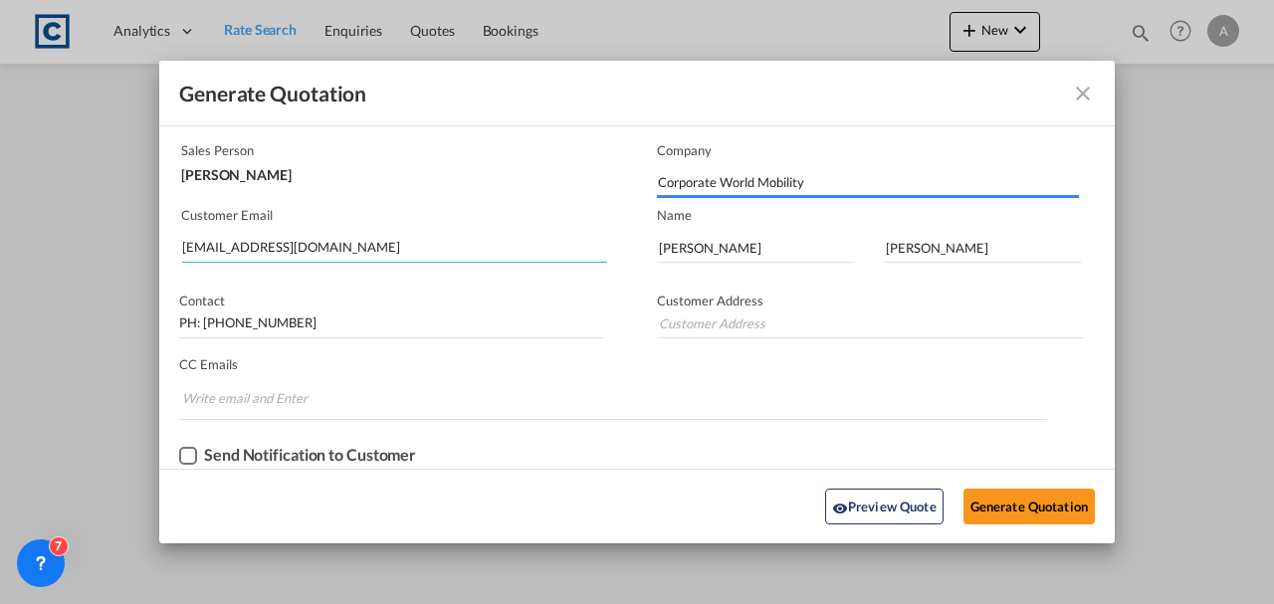
type input "[GEOGRAPHIC_DATA], [STREET_ADDRESS]"
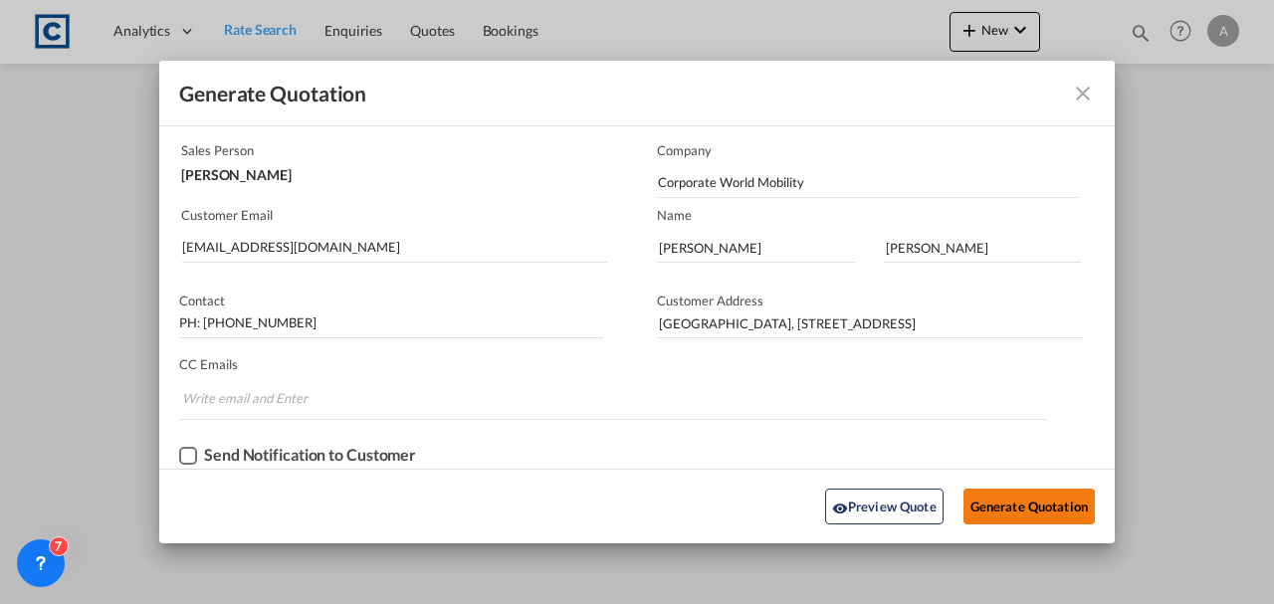
click at [1009, 499] on button "Generate Quotation" at bounding box center [1028, 507] width 131 height 36
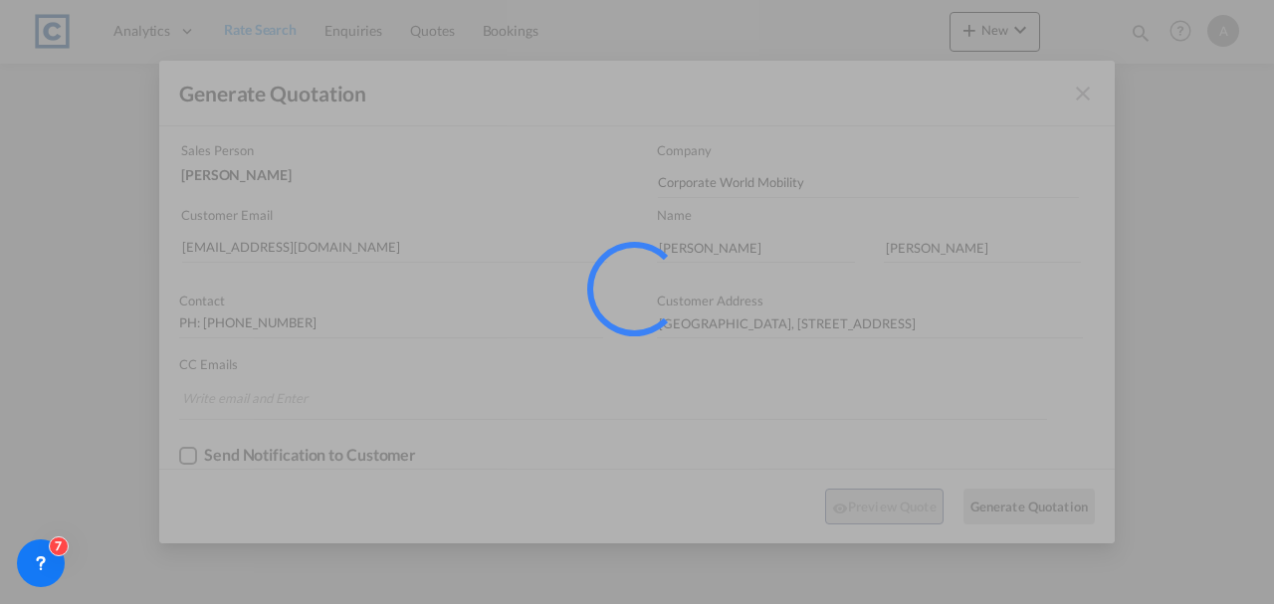
scroll to position [0, 0]
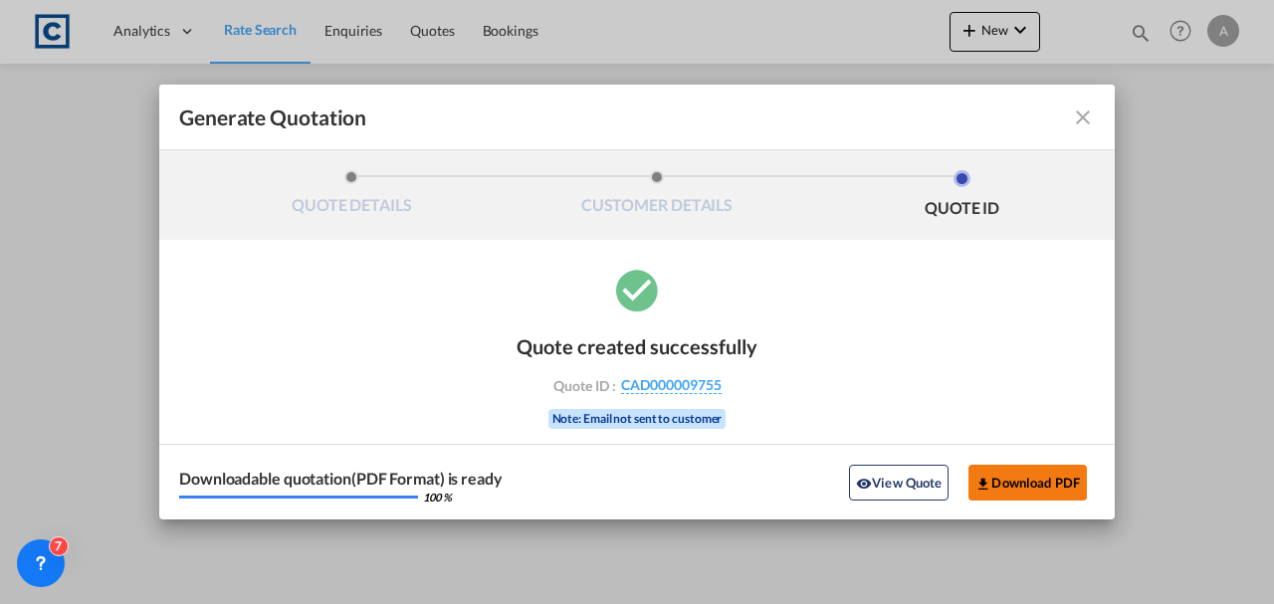
click at [1012, 470] on button "Download PDF" at bounding box center [1027, 483] width 118 height 36
click at [895, 477] on button "View Quote" at bounding box center [898, 483] width 99 height 36
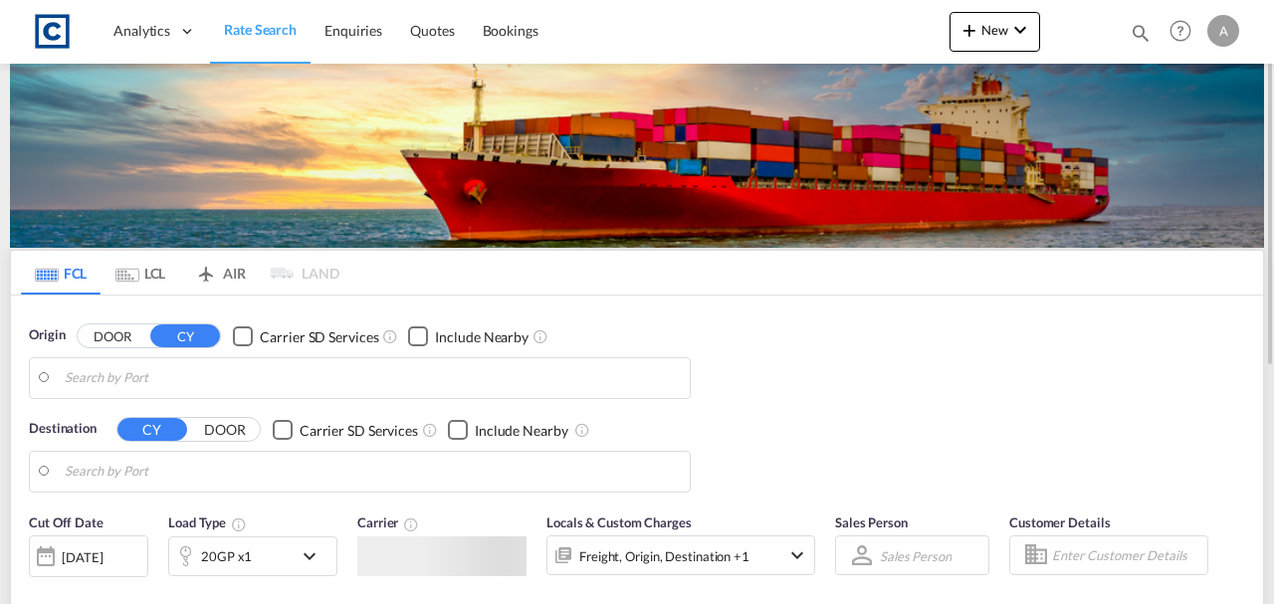
type input "GB-UB8, Hillingdon"
type input "[GEOGRAPHIC_DATA] ([GEOGRAPHIC_DATA]), MYPKG"
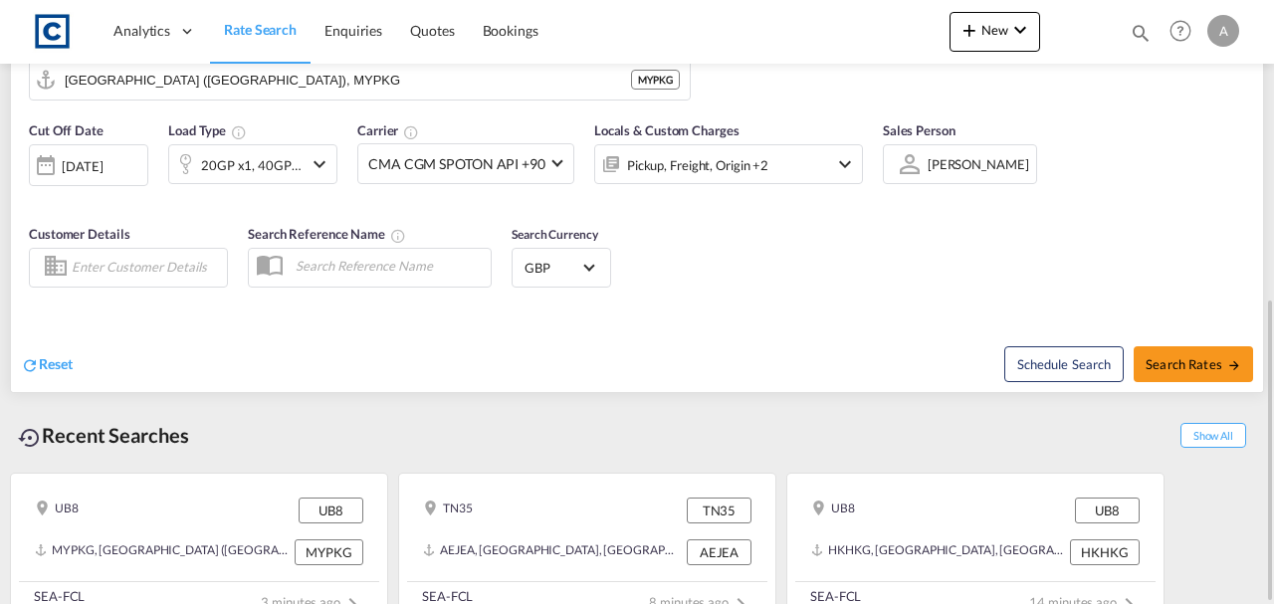
scroll to position [330, 0]
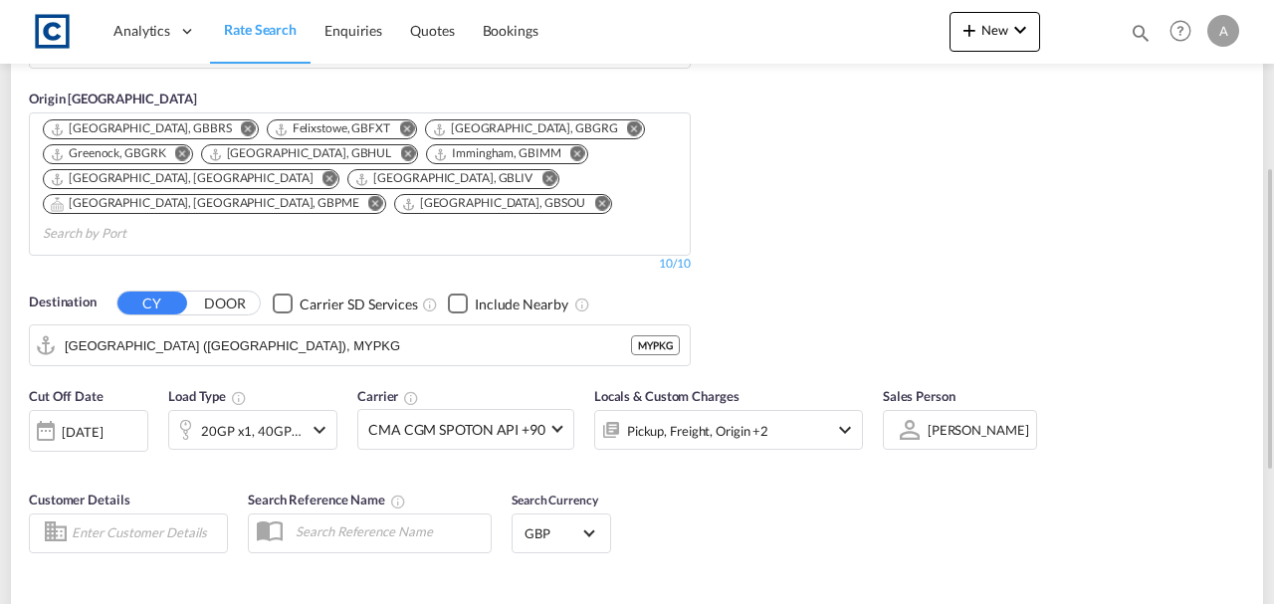
click at [802, 410] on div "Pickup, Freight, Origin +2" at bounding box center [701, 430] width 213 height 40
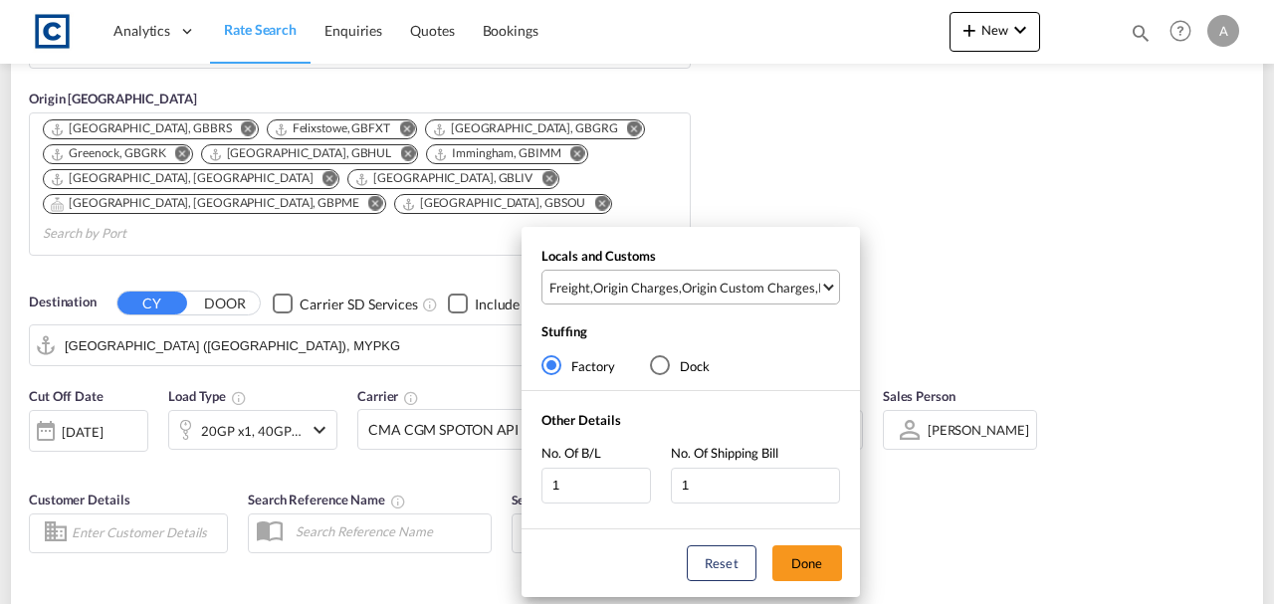
click at [775, 271] on md-select-value "Freight , Origin Charges , Origin Custom Charges , Pickup Charges" at bounding box center [693, 287] width 292 height 33
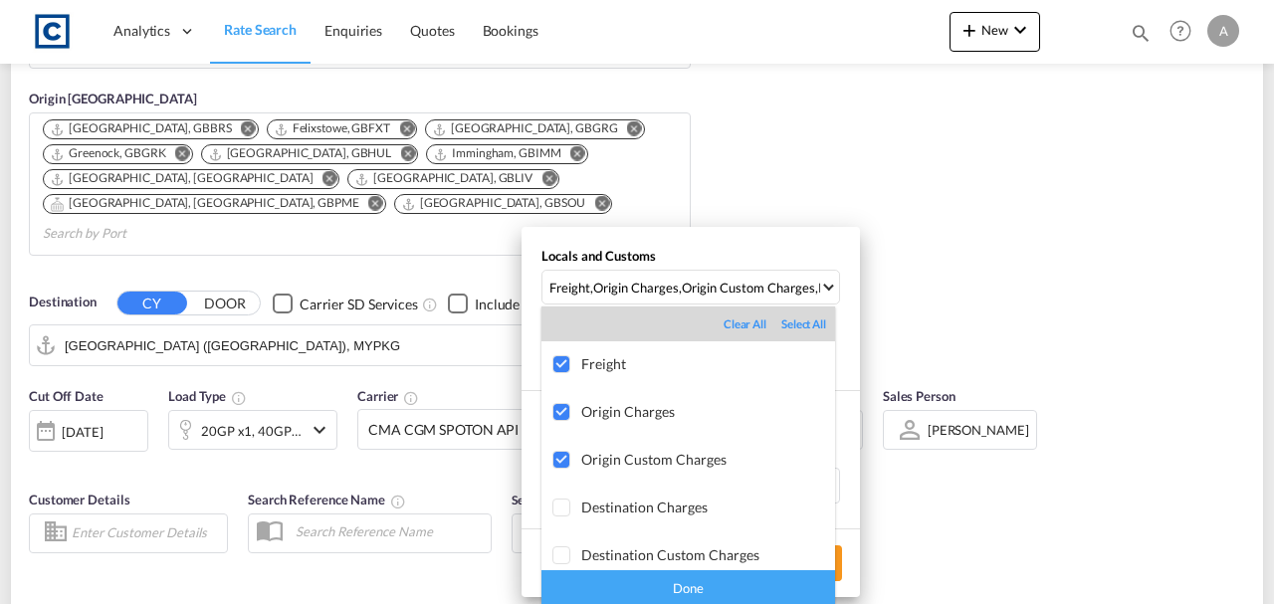
click at [727, 592] on div "Done" at bounding box center [688, 587] width 294 height 35
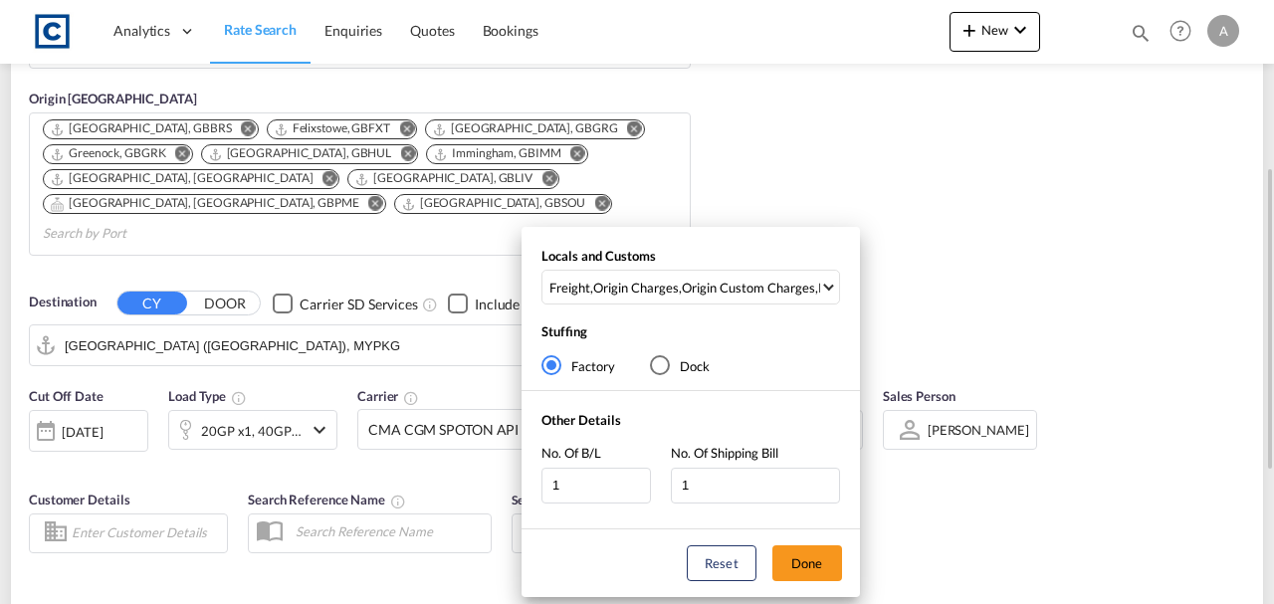
click at [800, 566] on button "Done" at bounding box center [807, 563] width 70 height 36
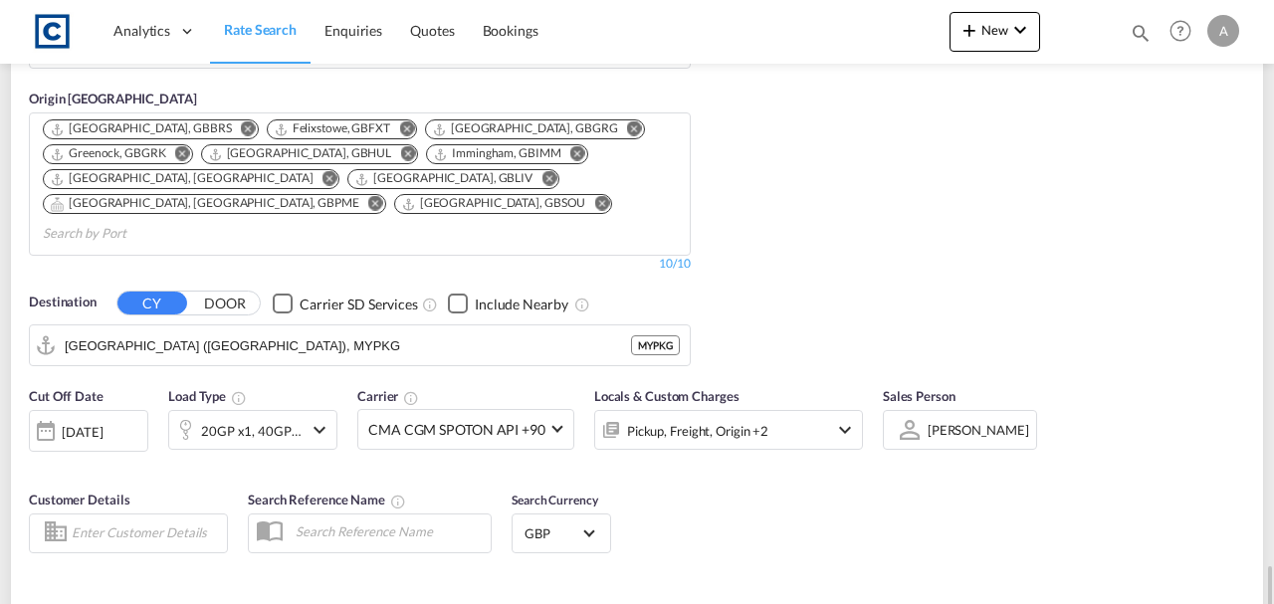
scroll to position [596, 0]
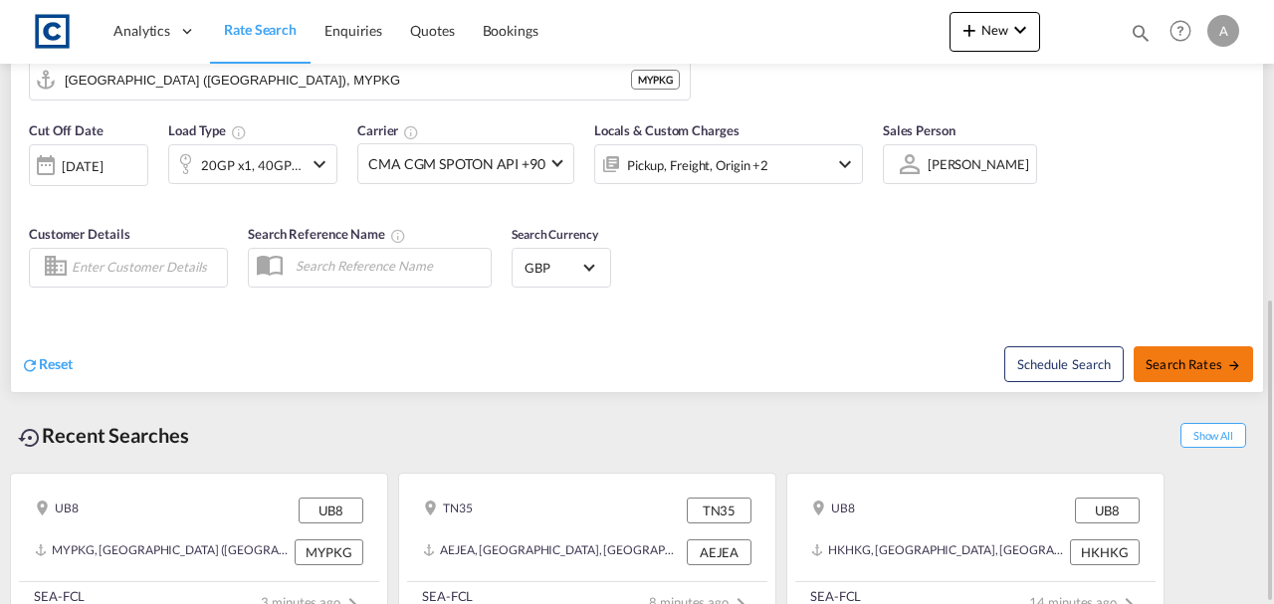
click at [1170, 356] on span "Search Rates" at bounding box center [1193, 364] width 96 height 16
type input "UB8 to MYPKG / [DATE]"
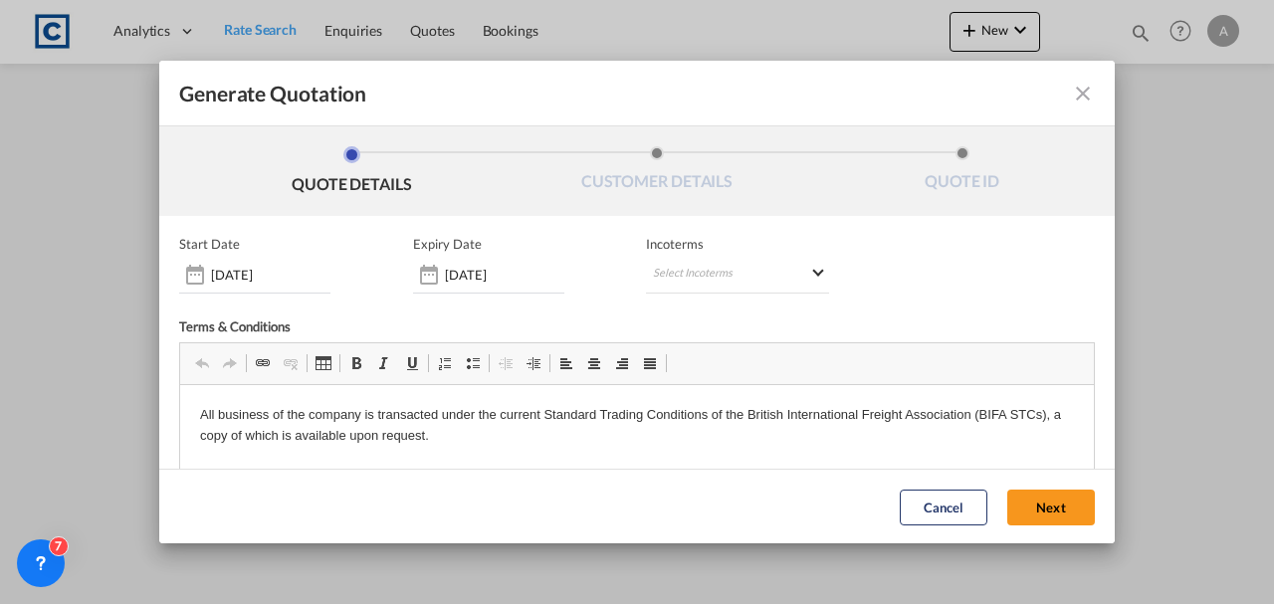
scroll to position [293, 0]
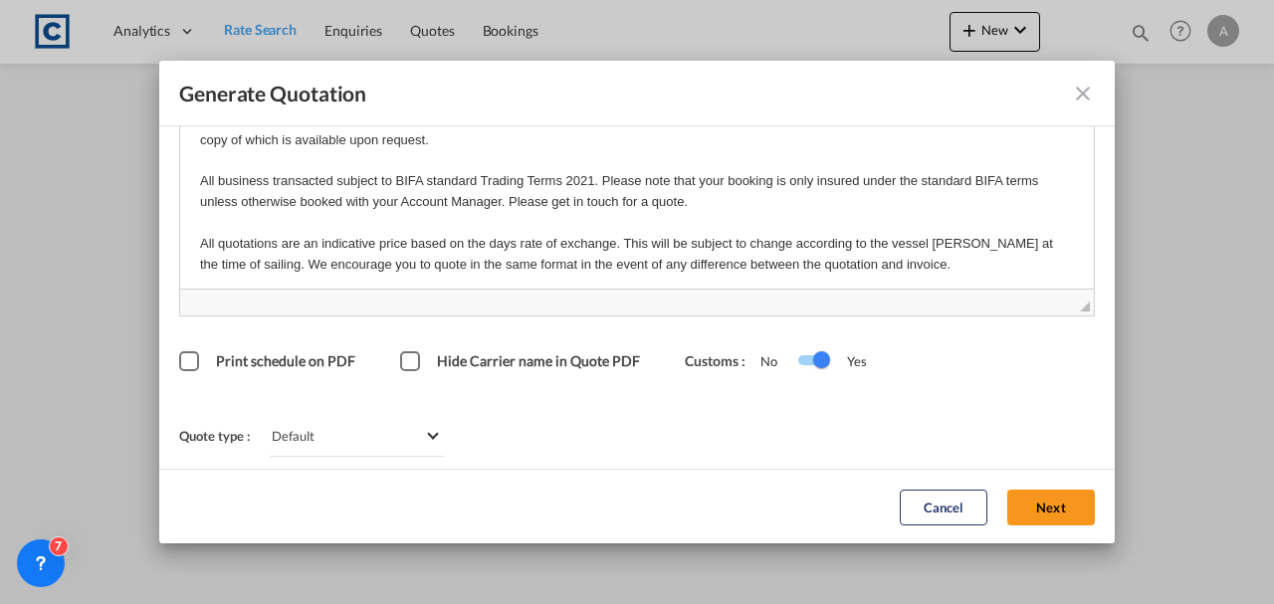
click at [1029, 501] on button "Next" at bounding box center [1051, 507] width 88 height 36
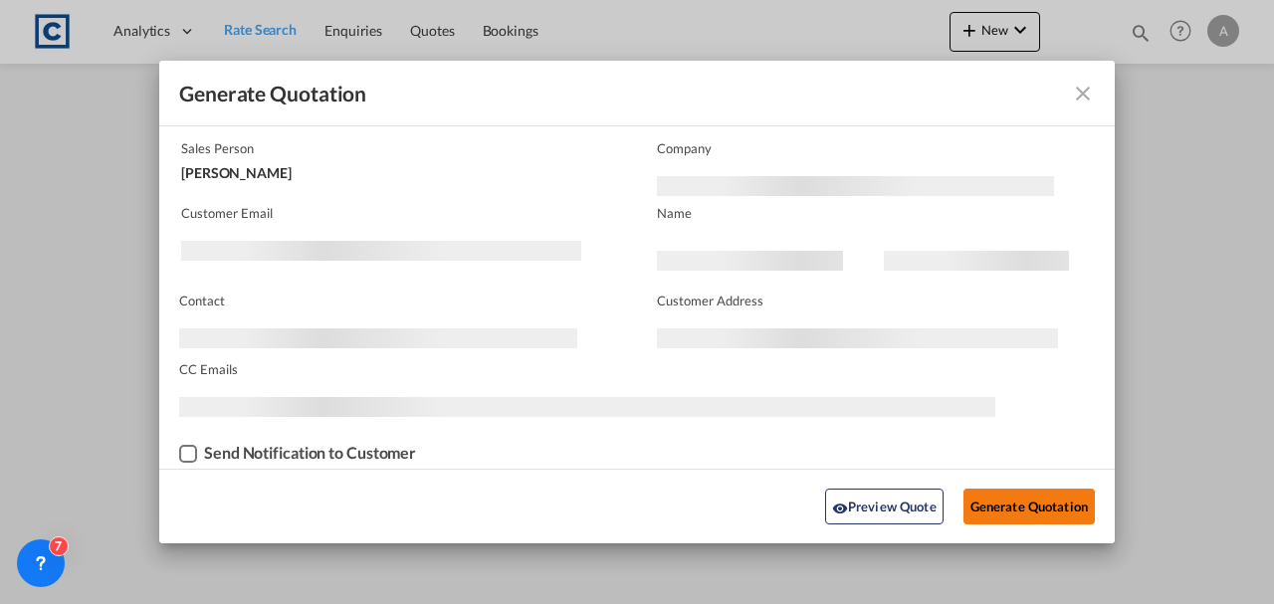
scroll to position [120, 0]
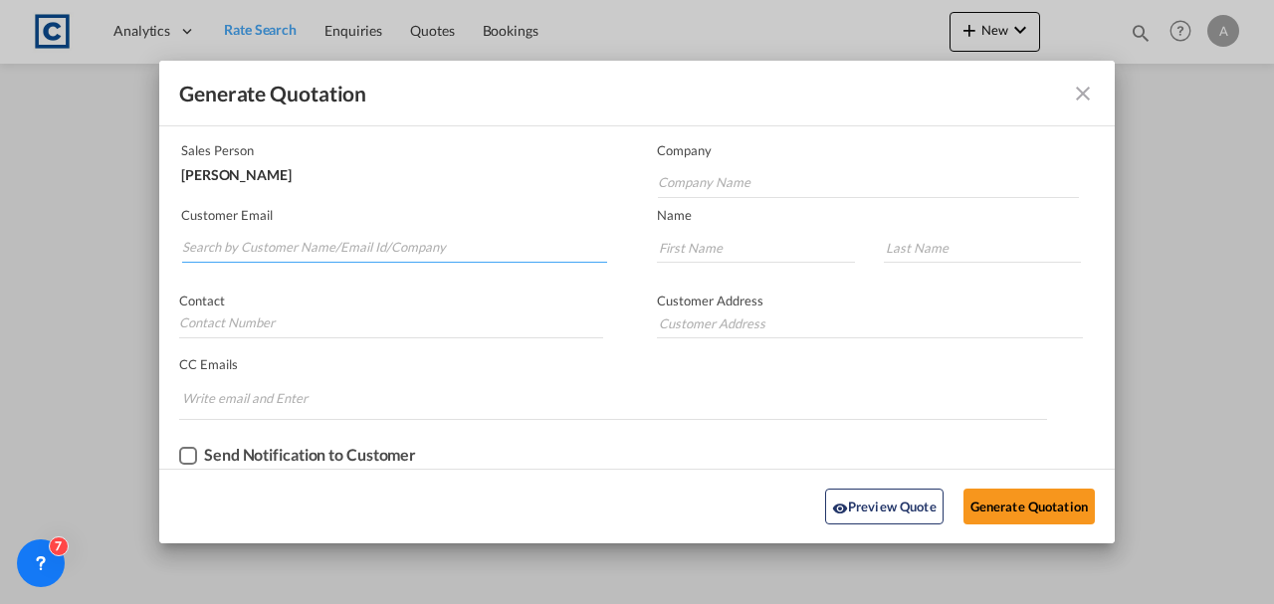
click at [379, 250] on input "Search by Customer Name/Email Id/Company" at bounding box center [394, 248] width 425 height 30
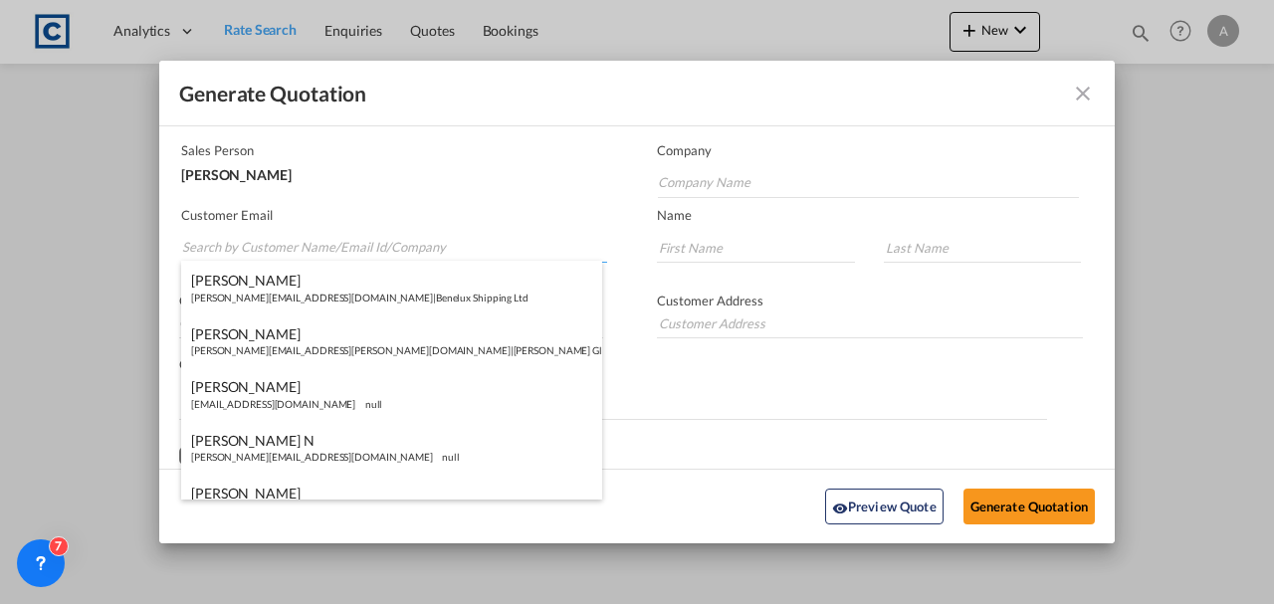
paste input "london@corporateworldmobility.com"
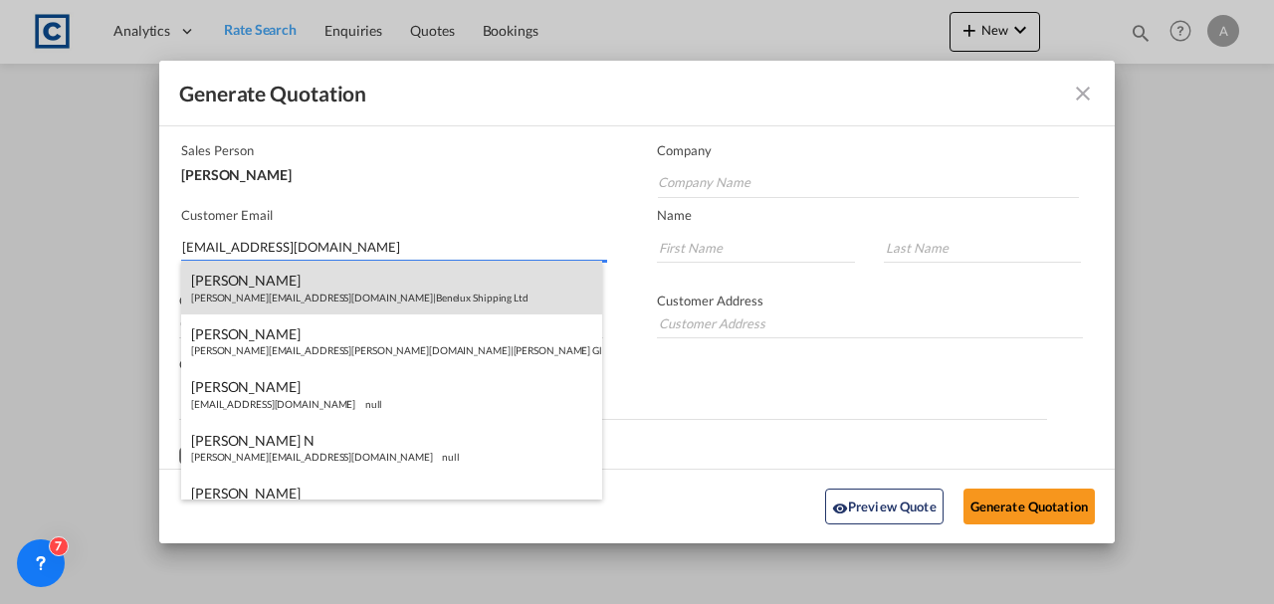
type input "london@corporateworldmobility.com"
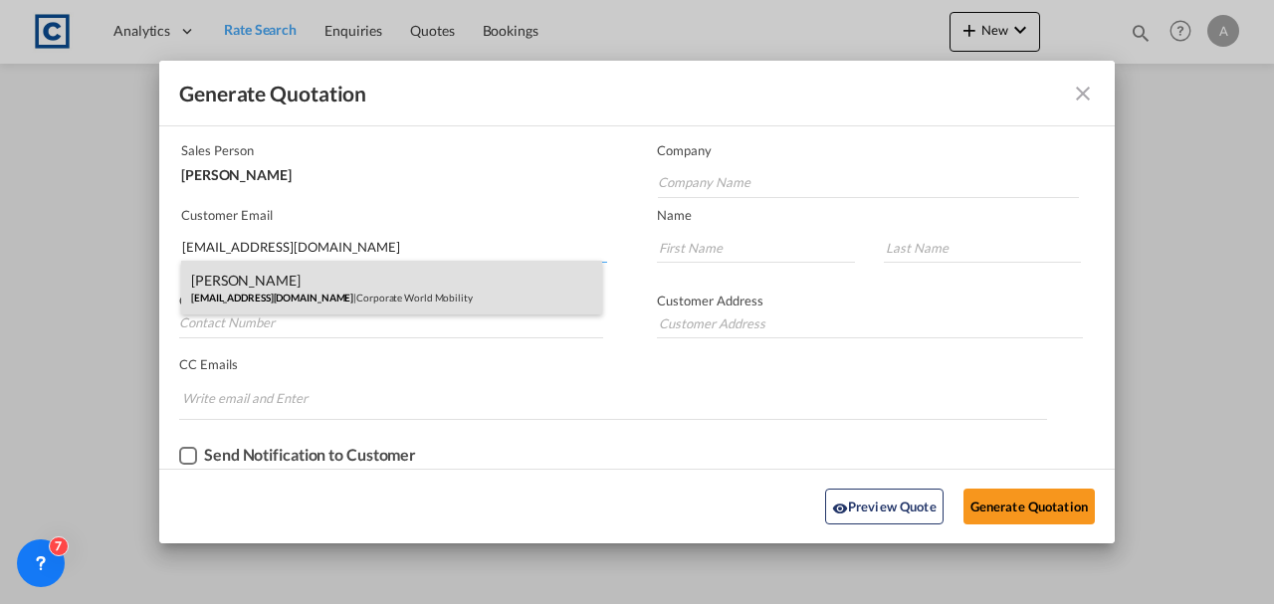
click at [389, 297] on div "Marius Taylor london@corporateworldmobility.com | Corporate World Mobility" at bounding box center [391, 288] width 421 height 54
type input "Corporate World Mobility"
type input "Marius"
type input "Taylor"
type input "PH: +44 (0) 1895235334"
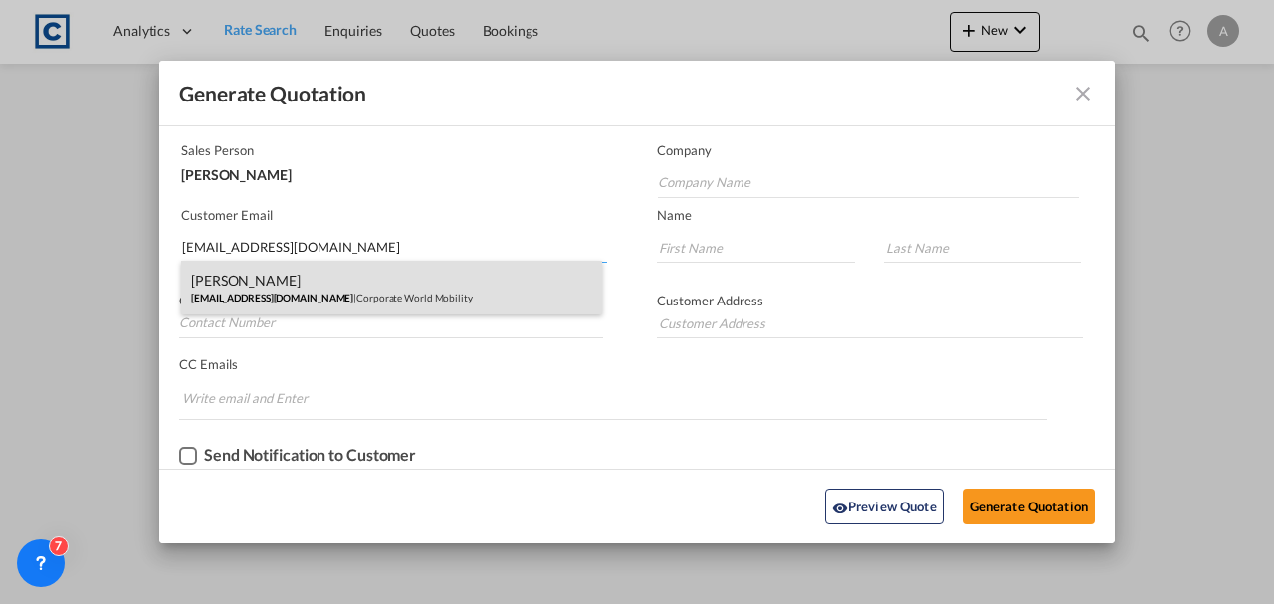
type input "Monomark House, 27 Old Gloucester Street London WC1N 3AX, United Kingdom"
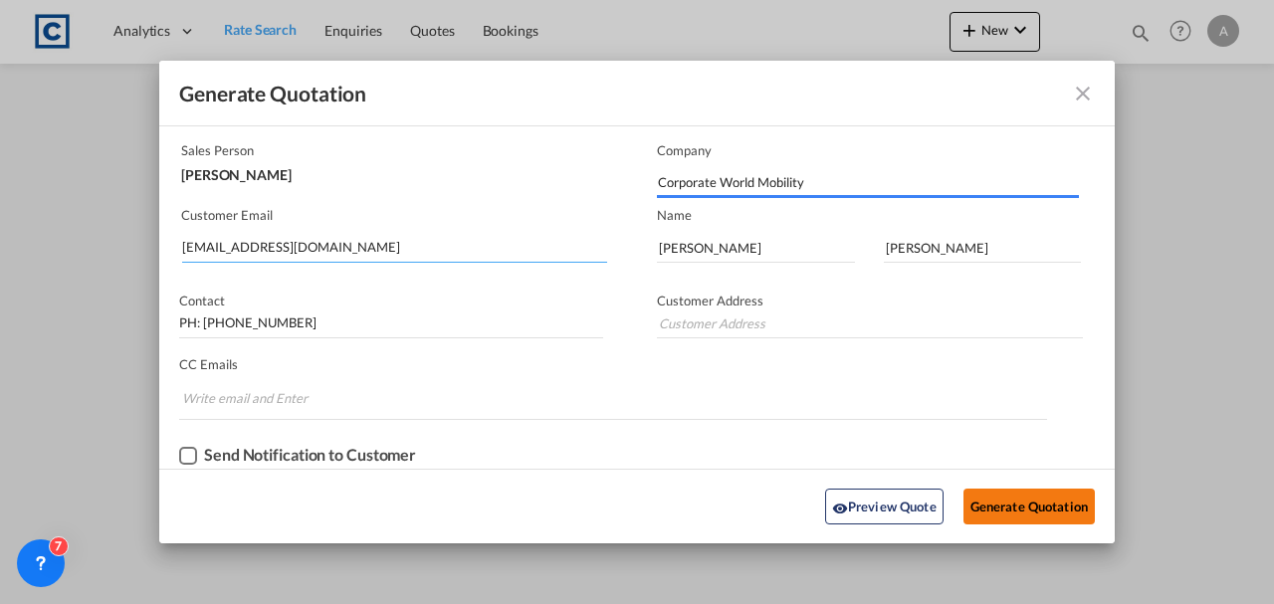
type input "Monomark House, 27 Old Gloucester Street London WC1N 3AX, United Kingdom"
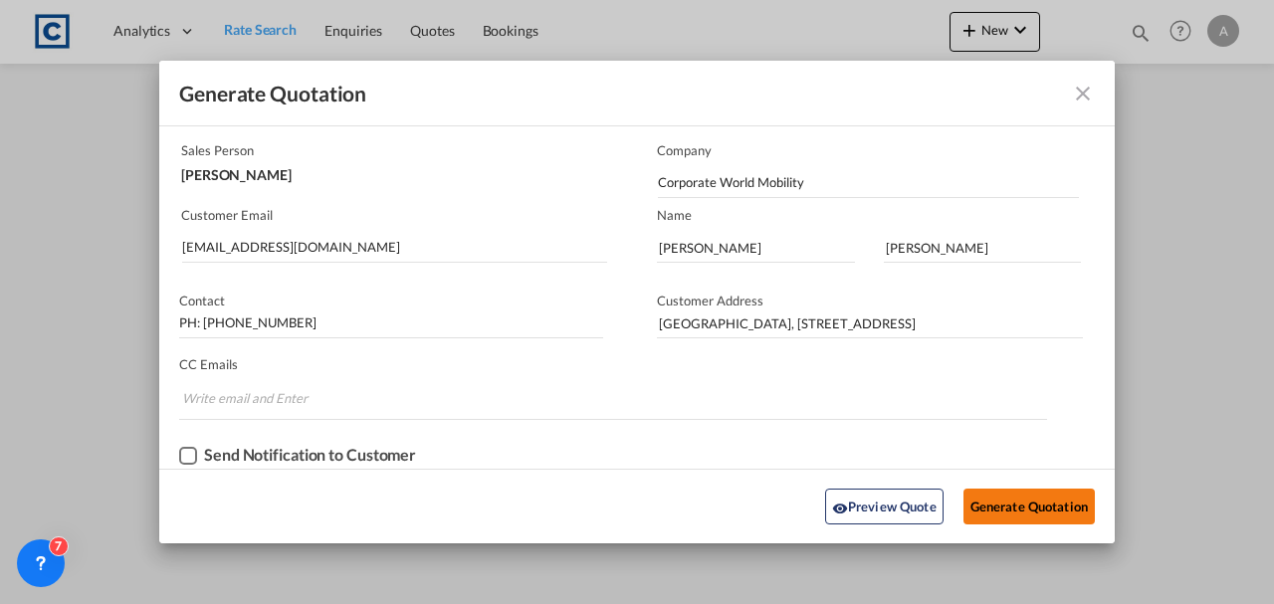
click at [1037, 517] on button "Generate Quotation" at bounding box center [1028, 507] width 131 height 36
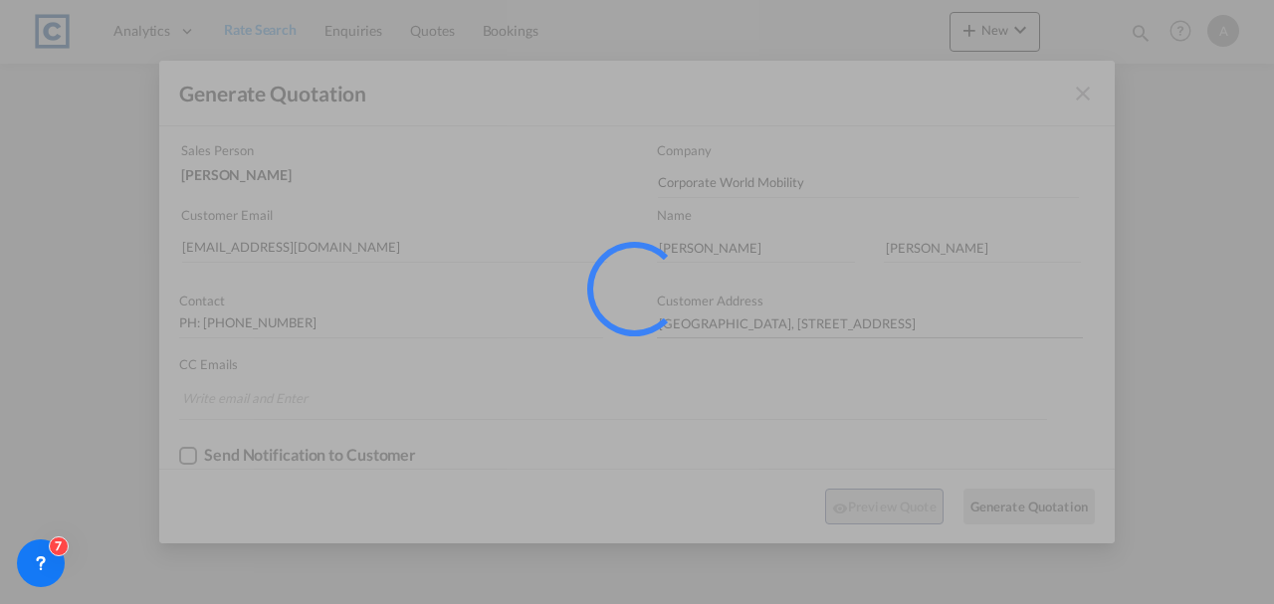
scroll to position [0, 0]
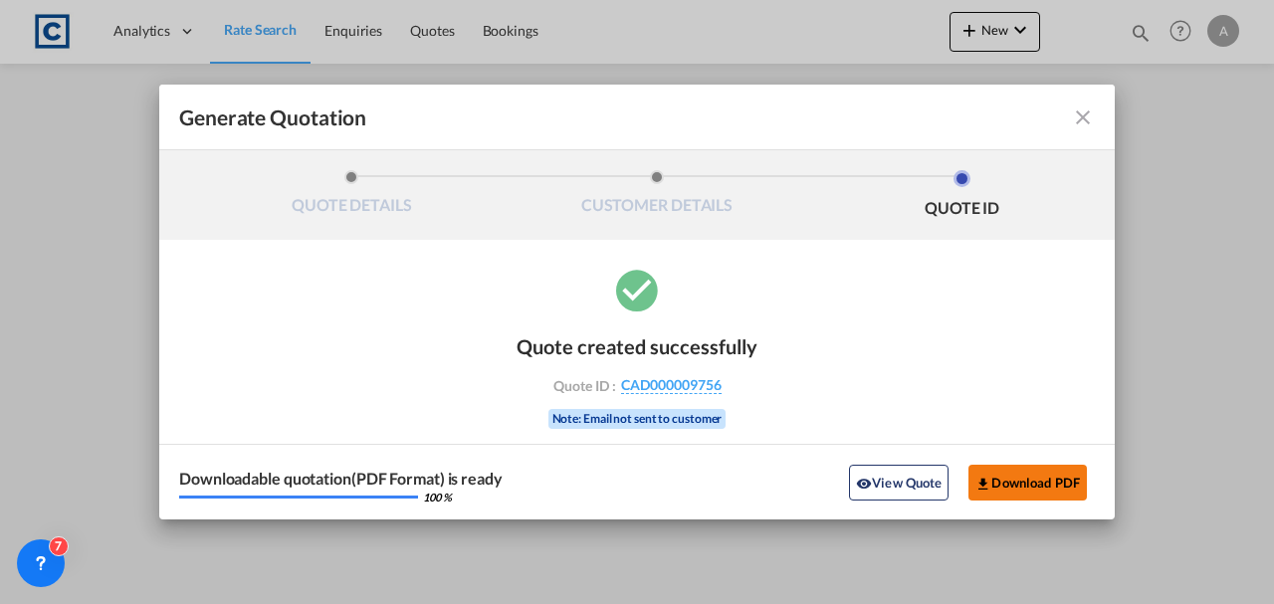
click at [1029, 487] on button "Download PDF" at bounding box center [1027, 483] width 118 height 36
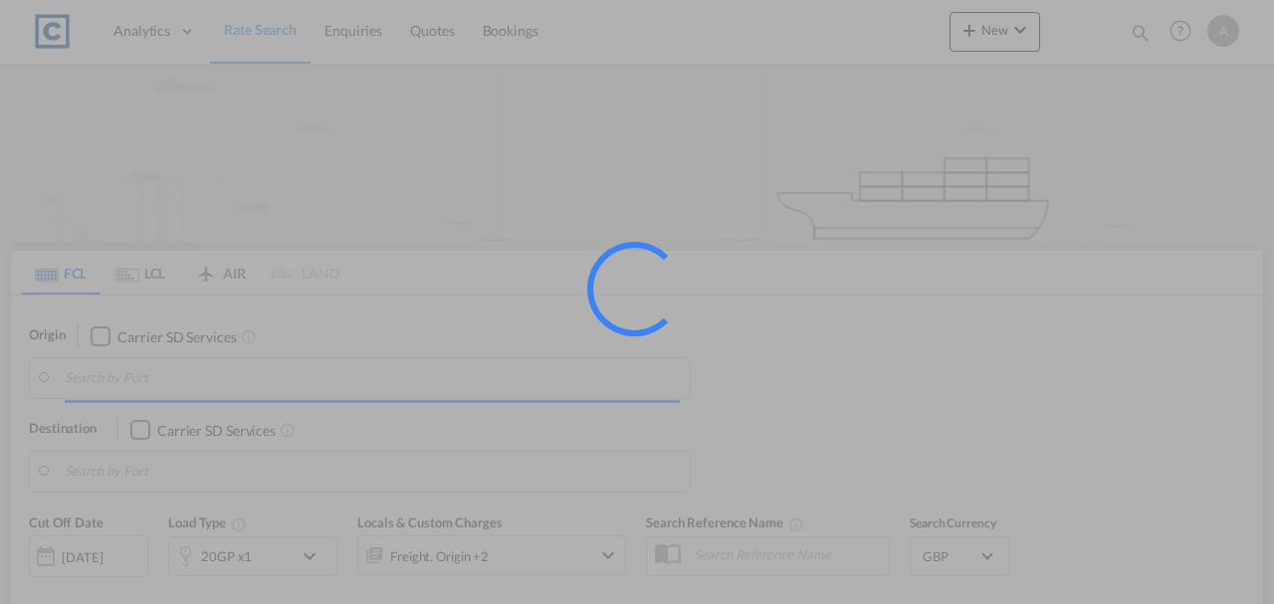
type input "UB8"
type input "[GEOGRAPHIC_DATA] ([GEOGRAPHIC_DATA]), MYPKG"
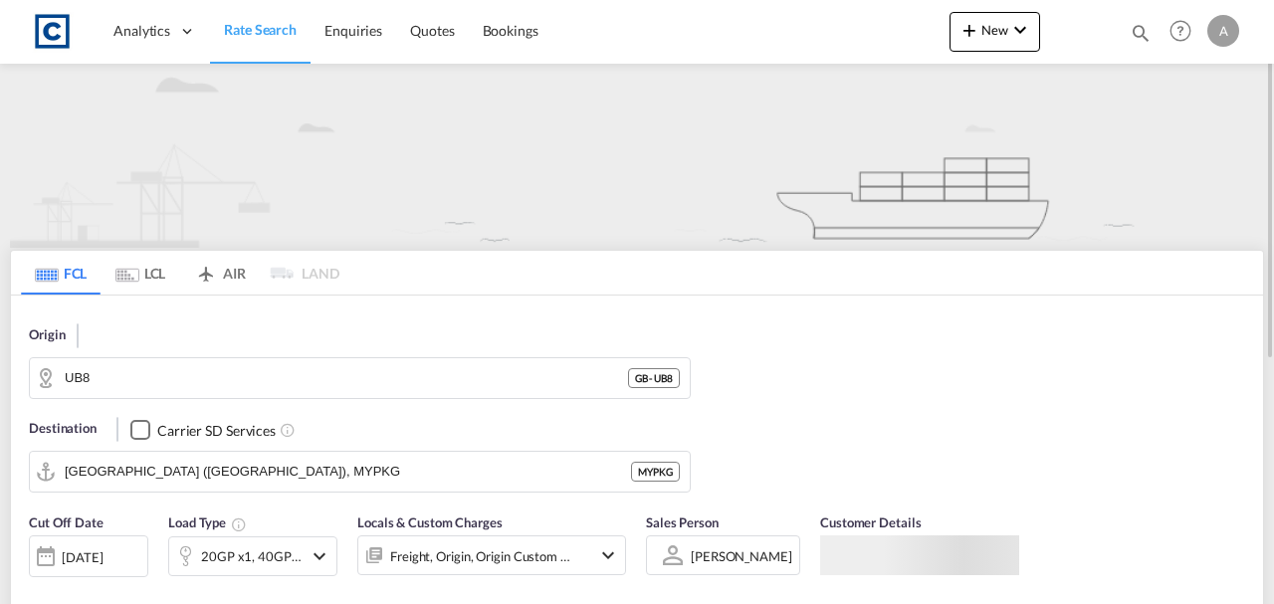
click at [165, 390] on input "UB8" at bounding box center [346, 378] width 563 height 30
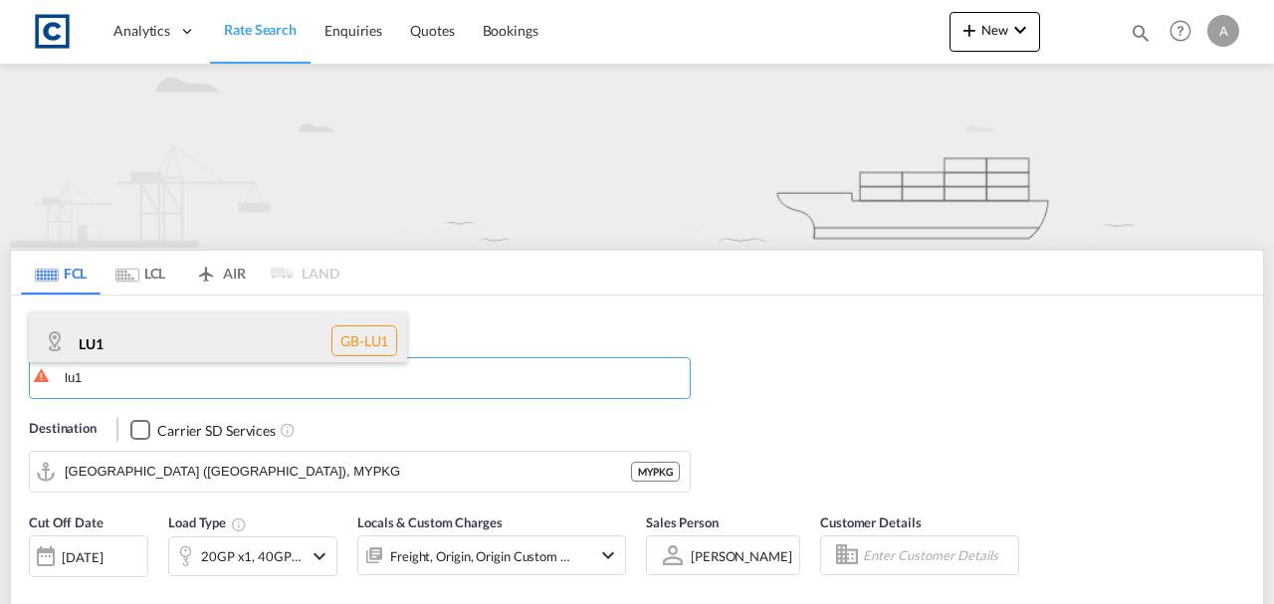
click at [147, 344] on div "LU1 GB-LU1" at bounding box center [218, 341] width 378 height 60
type input "LU1"
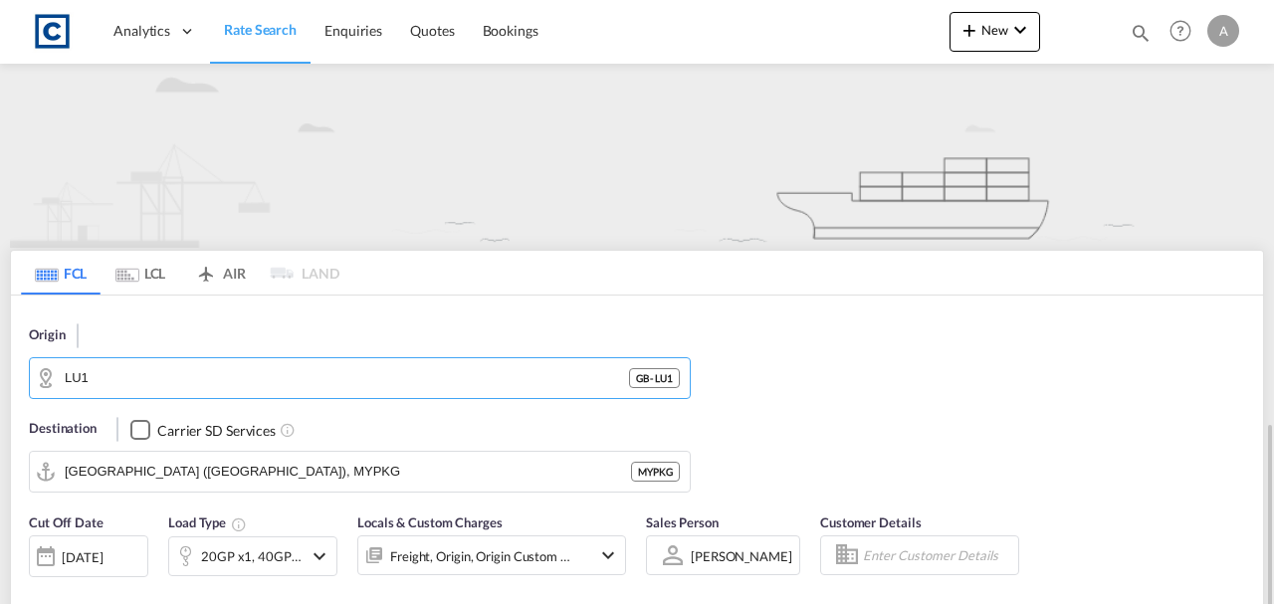
scroll to position [265, 0]
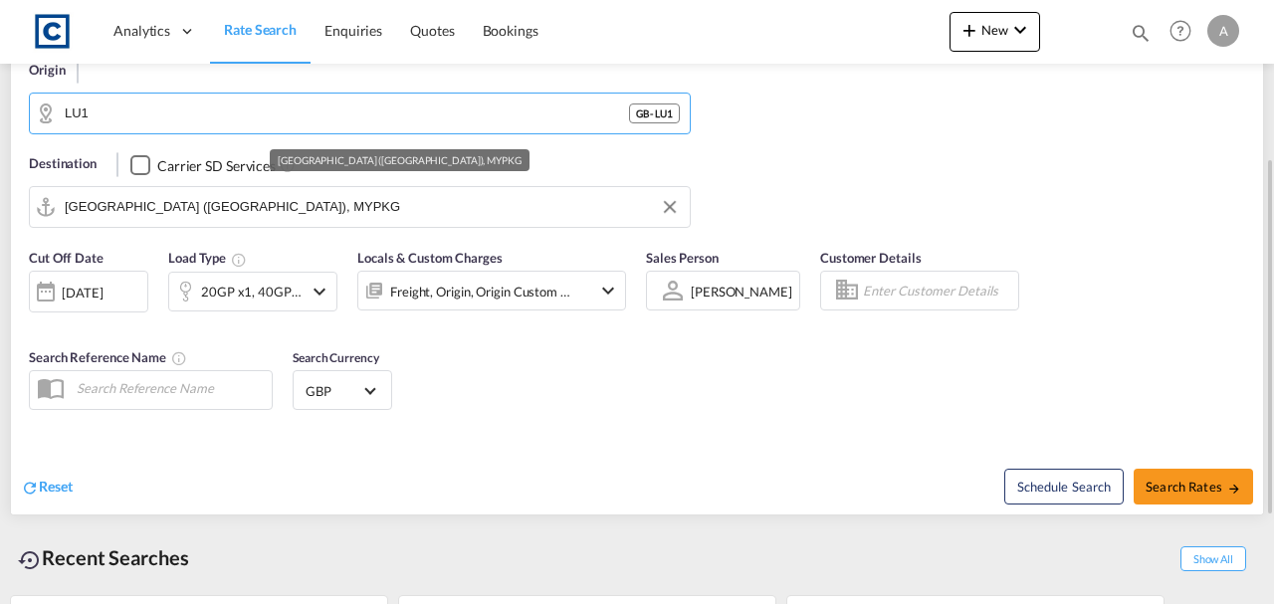
click at [295, 207] on input "Port Klang (Pelabuhan Klang), MYPKG" at bounding box center [372, 207] width 615 height 30
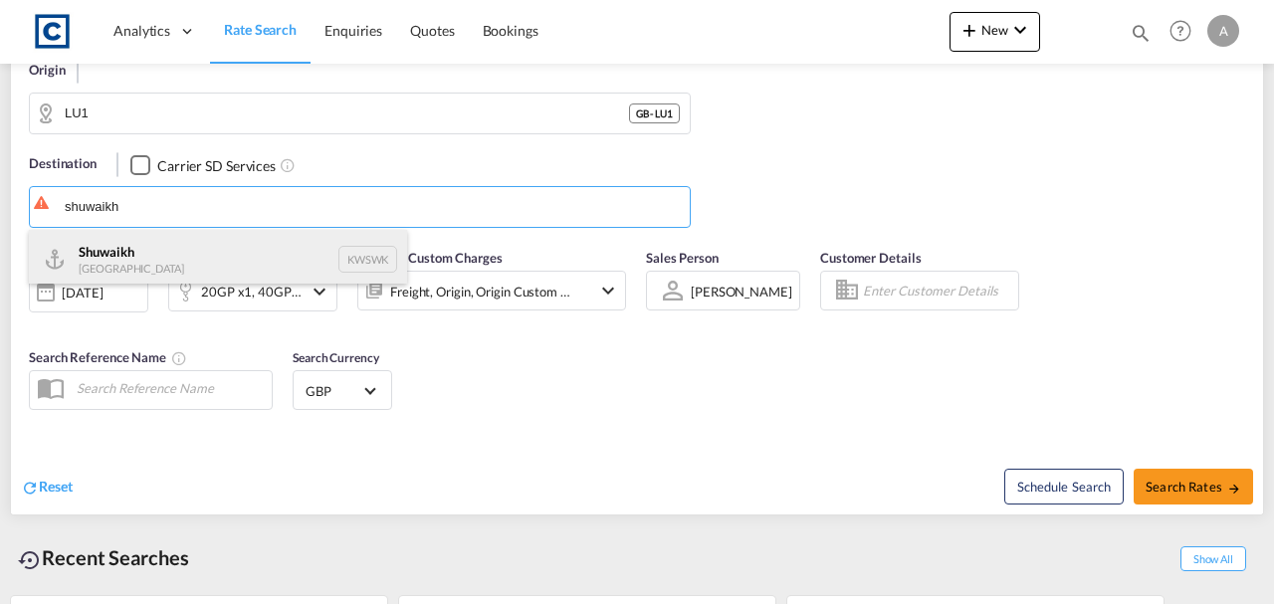
click at [201, 251] on div "Shuwaikh Kuwait KWSWK" at bounding box center [218, 260] width 378 height 60
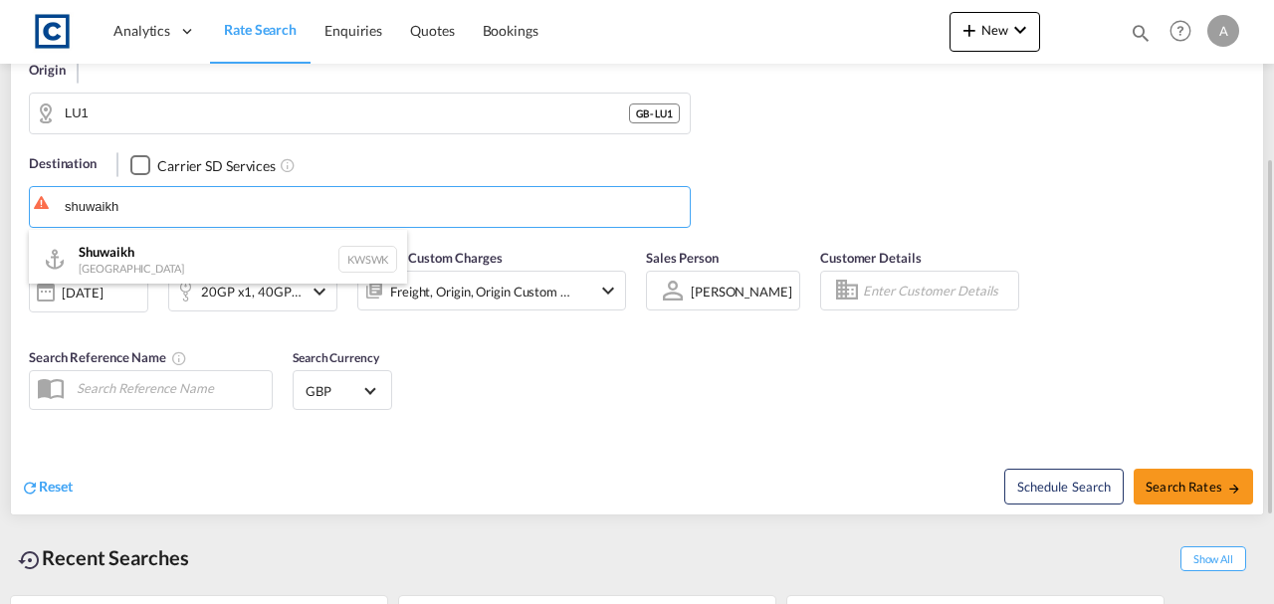
type input "Shuwaikh, KWSWK"
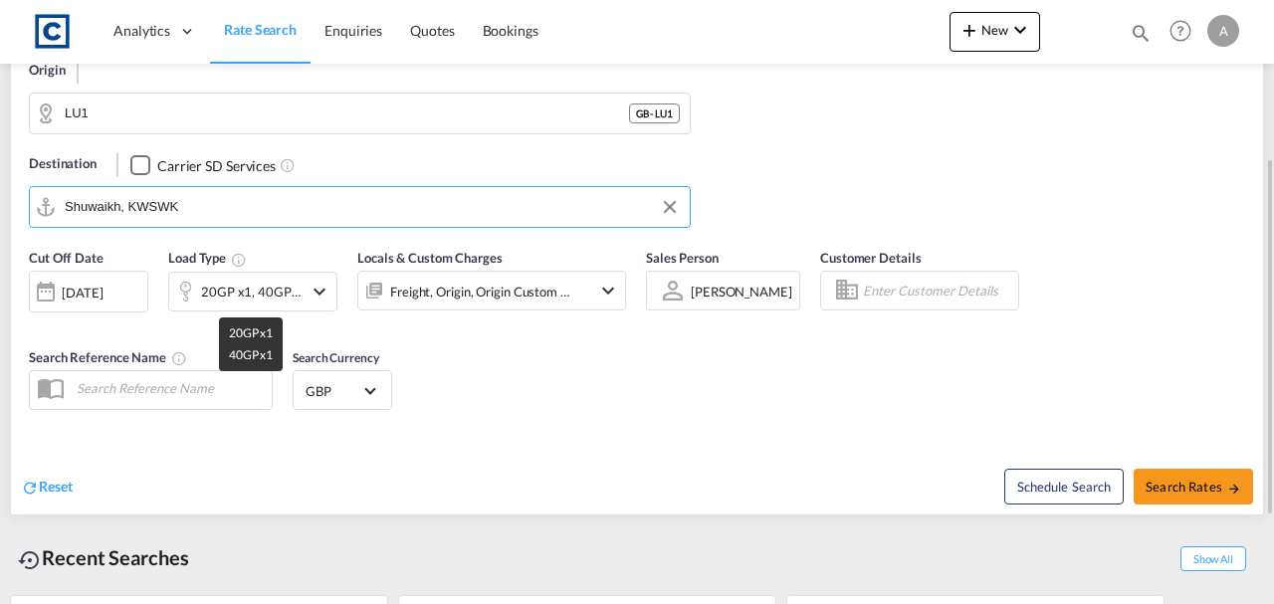
click at [269, 284] on div "20GP x1, 40GP x1" at bounding box center [251, 292] width 101 height 28
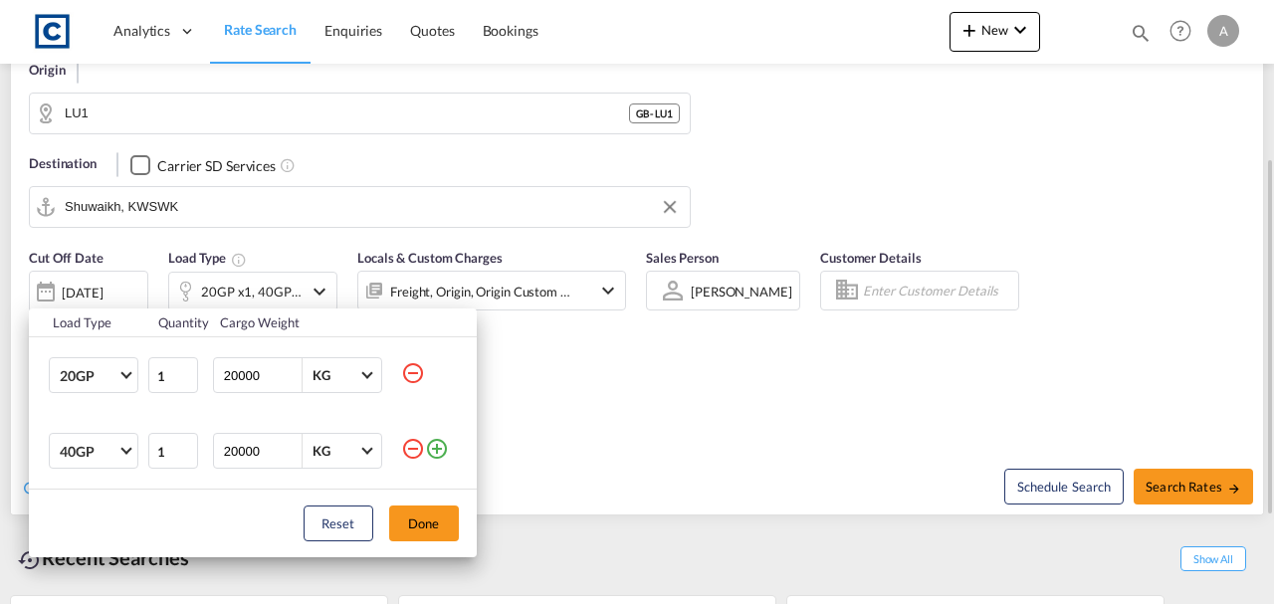
drag, startPoint x: 424, startPoint y: 516, endPoint x: 658, endPoint y: 462, distance: 240.1
click at [425, 517] on button "Done" at bounding box center [424, 523] width 70 height 36
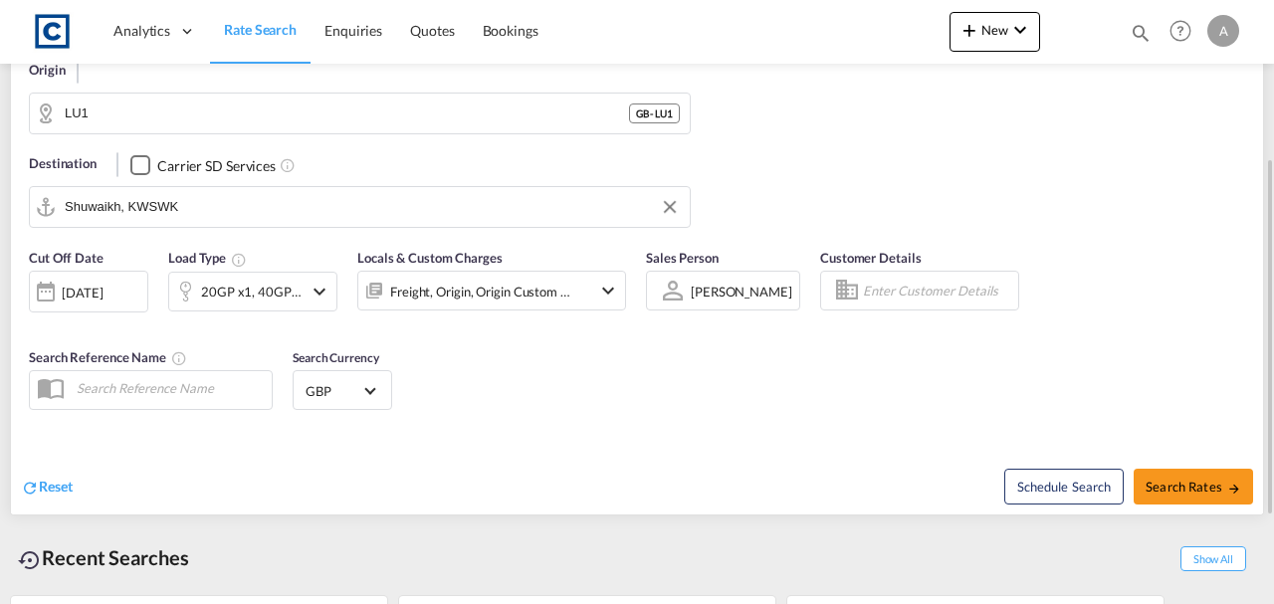
click at [551, 305] on div "Freight, Origin, Origin Custom +1" at bounding box center [464, 291] width 213 height 40
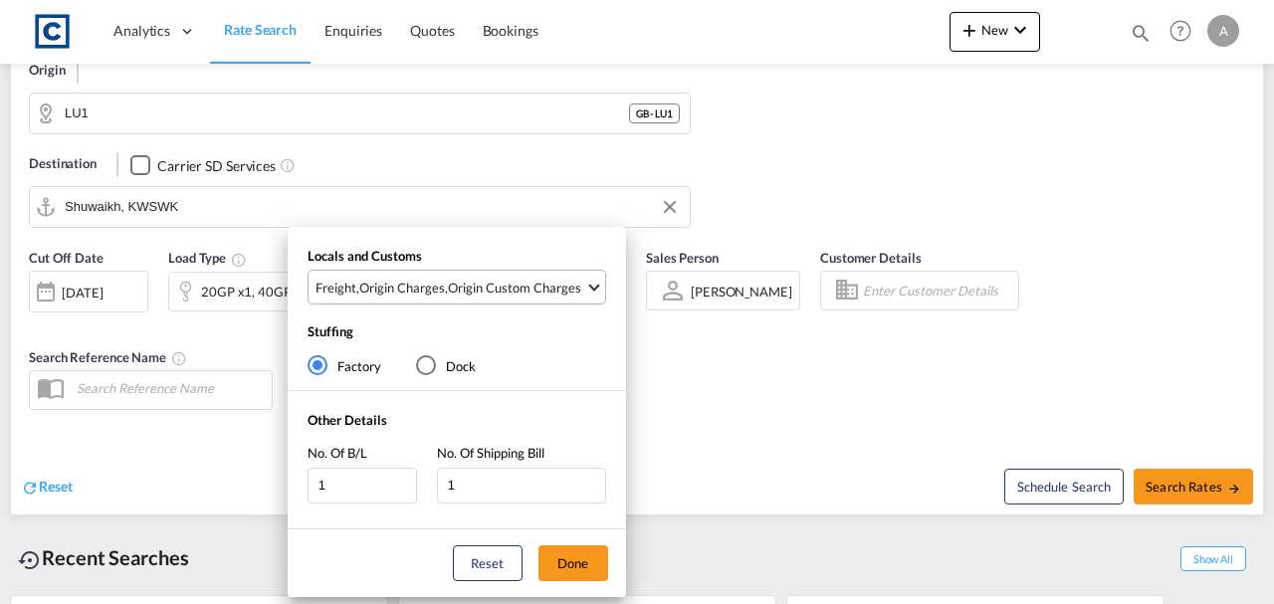
drag, startPoint x: 521, startPoint y: 281, endPoint x: 503, endPoint y: 411, distance: 131.6
click at [519, 281] on div "Origin Custom Charges" at bounding box center [514, 288] width 133 height 18
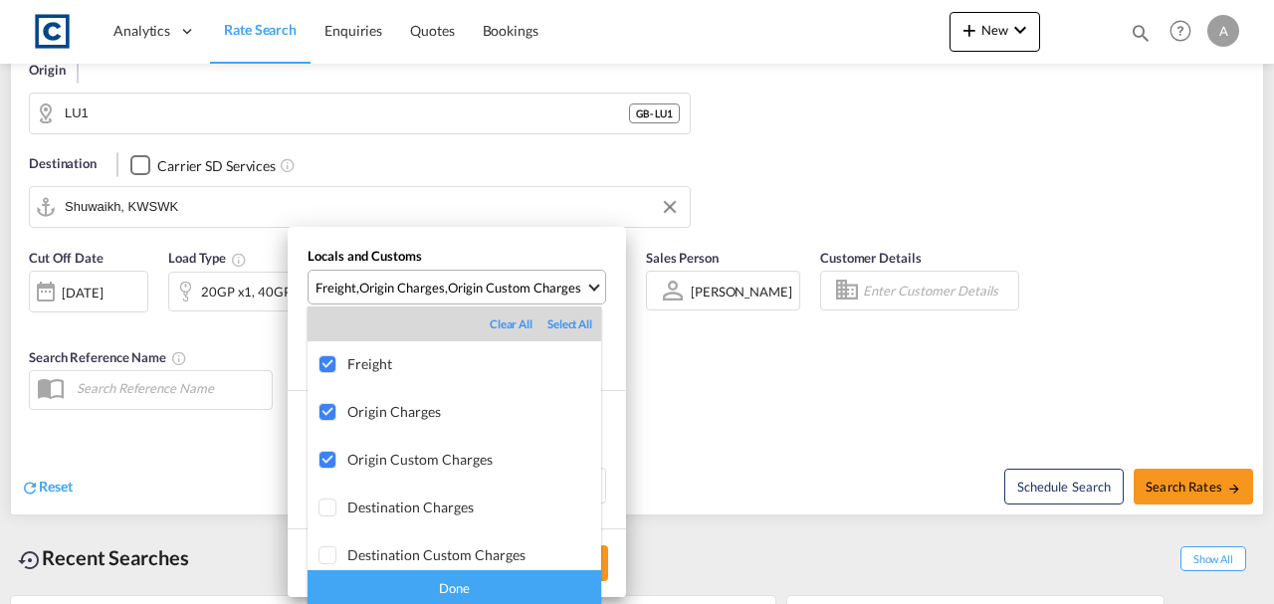
click at [578, 575] on div "Done" at bounding box center [454, 587] width 294 height 35
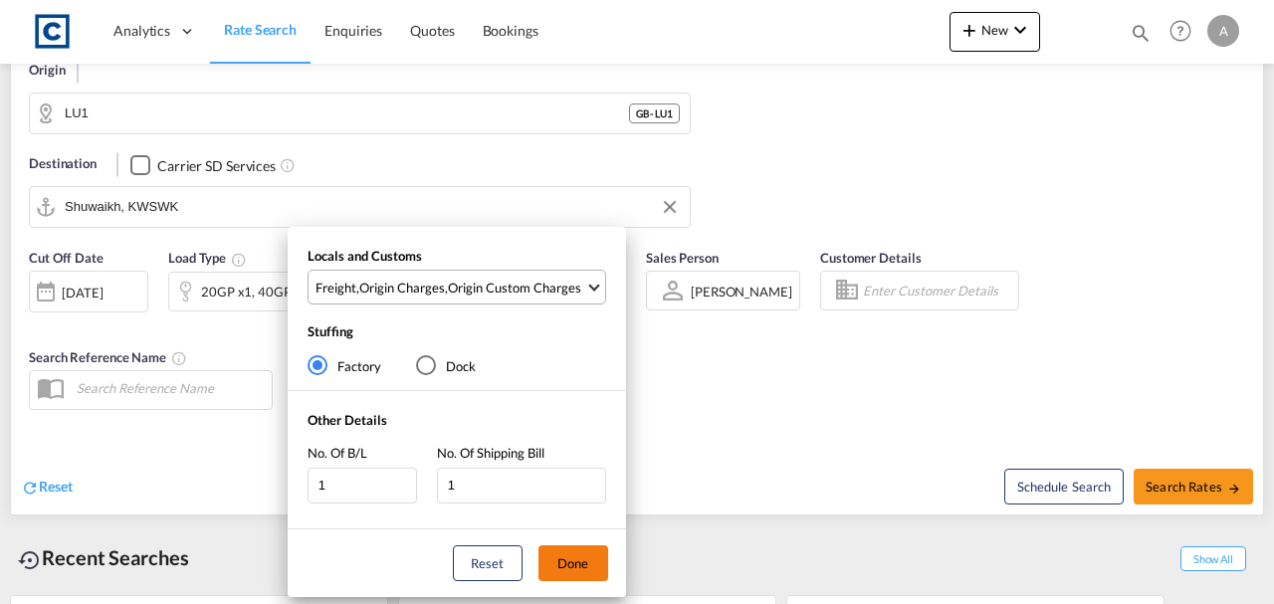
click at [592, 568] on button "Done" at bounding box center [573, 563] width 70 height 36
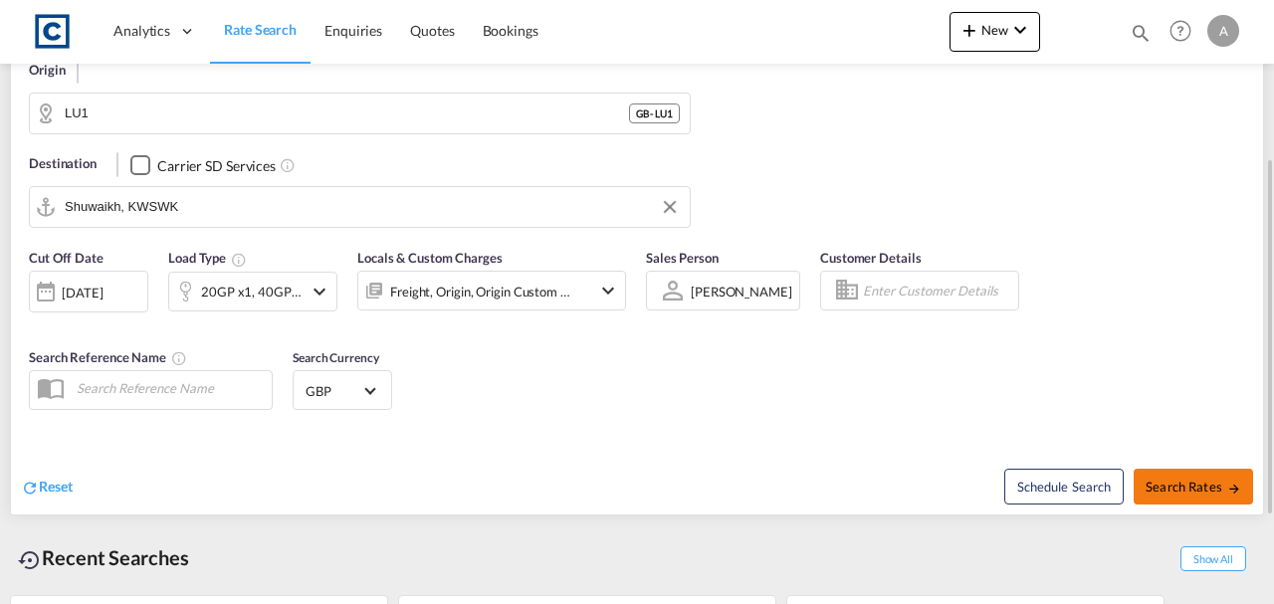
click at [1214, 484] on span "Search Rates" at bounding box center [1193, 487] width 96 height 16
type input "LU1 to KWSWK / 17 Sep 2025"
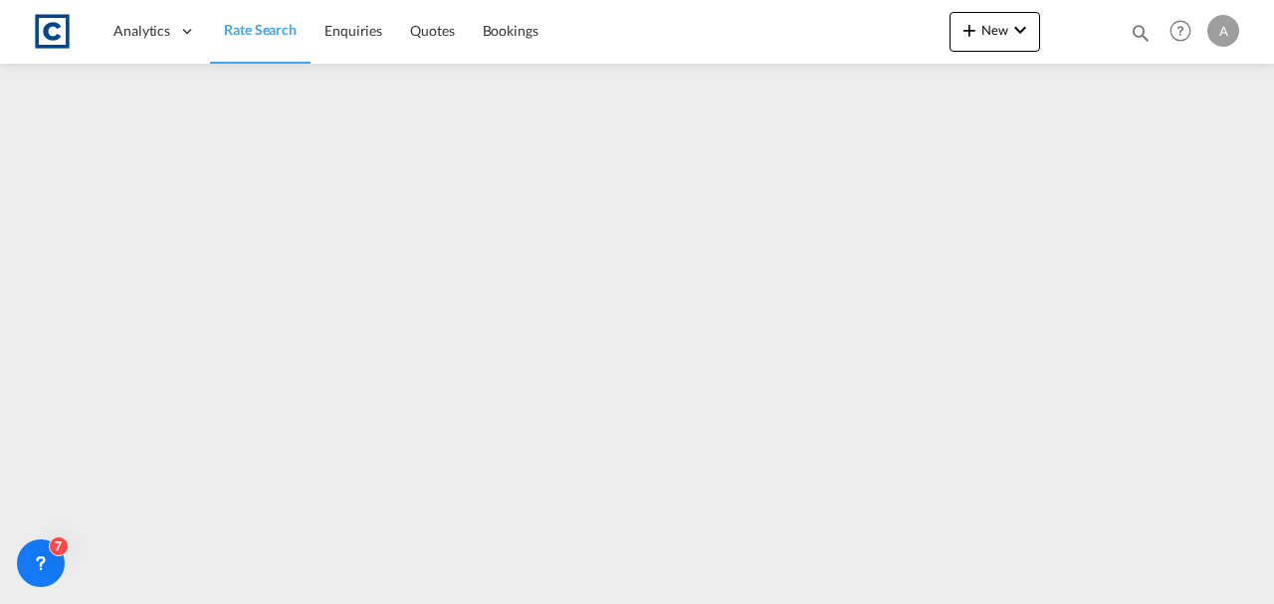
click at [233, 32] on span "Rate Search" at bounding box center [260, 29] width 73 height 17
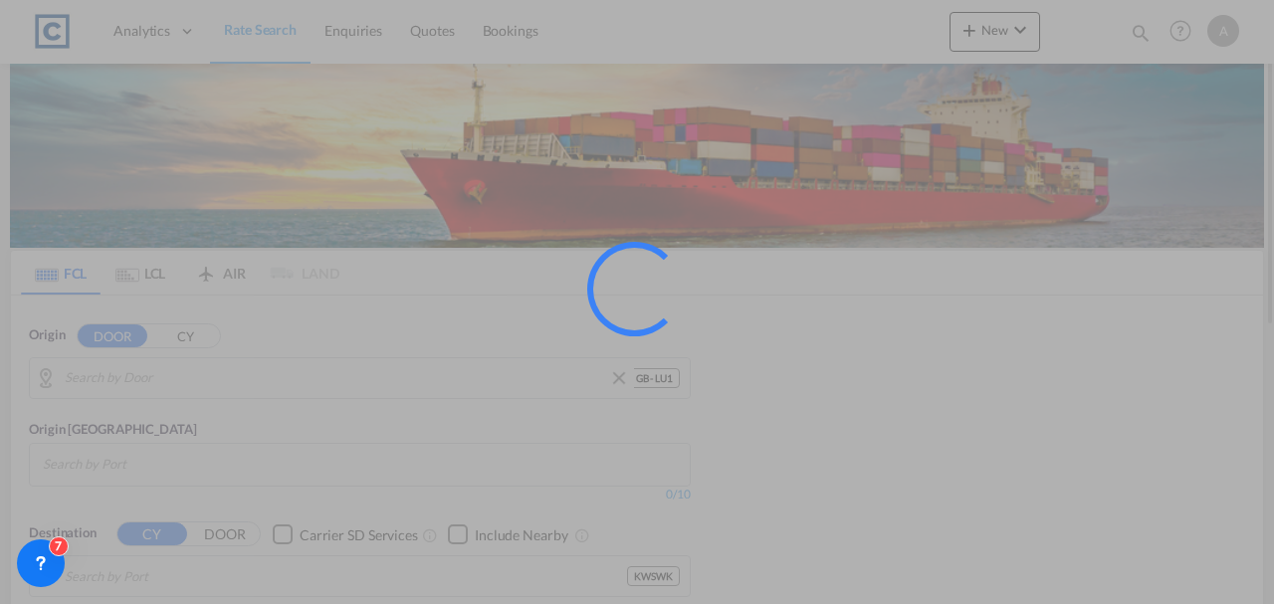
type input "GB-LU1, Luton"
type input "Shuwaikh, KWSWK"
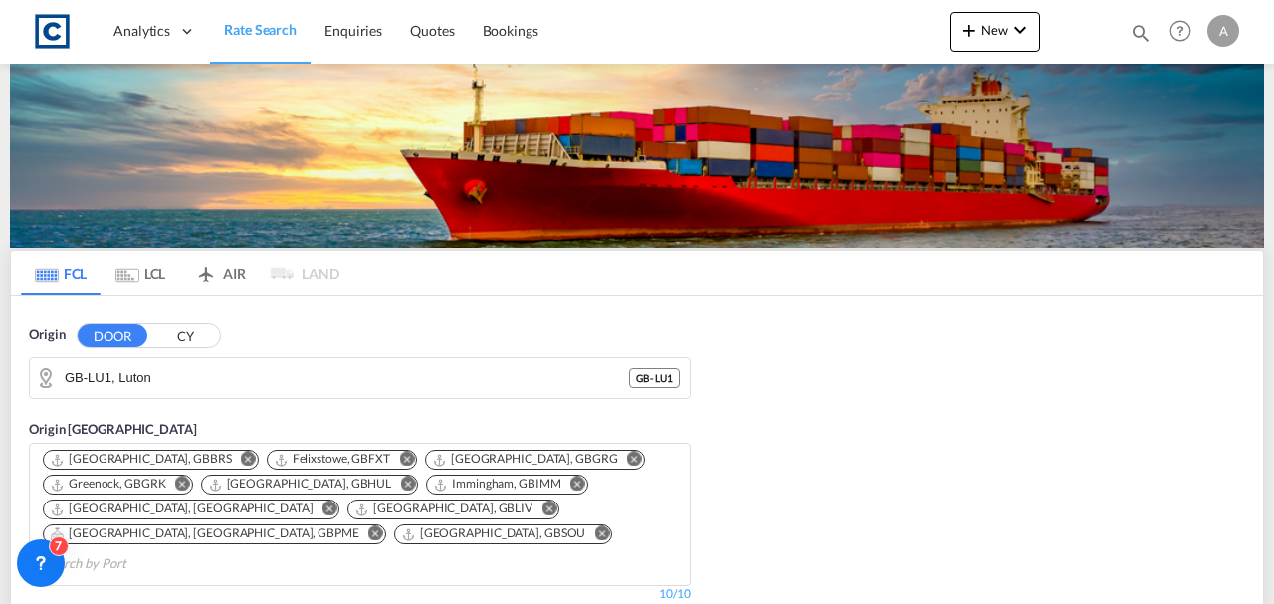
scroll to position [464, 0]
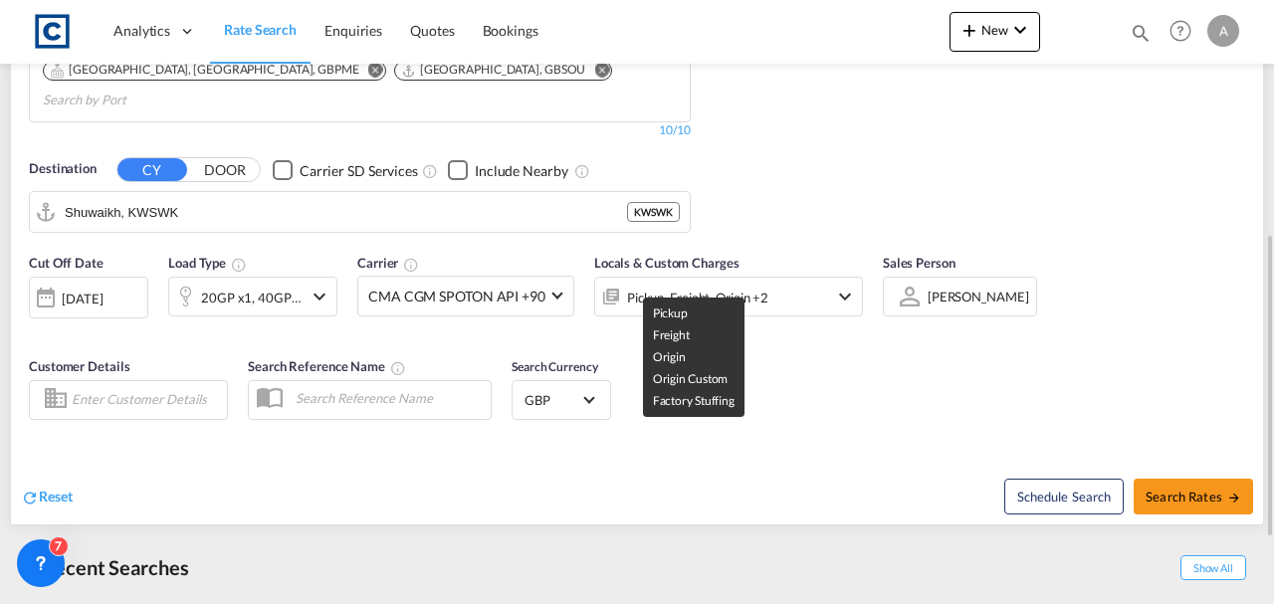
click at [745, 284] on div "Pickup, Freight, Origin +2" at bounding box center [697, 298] width 141 height 28
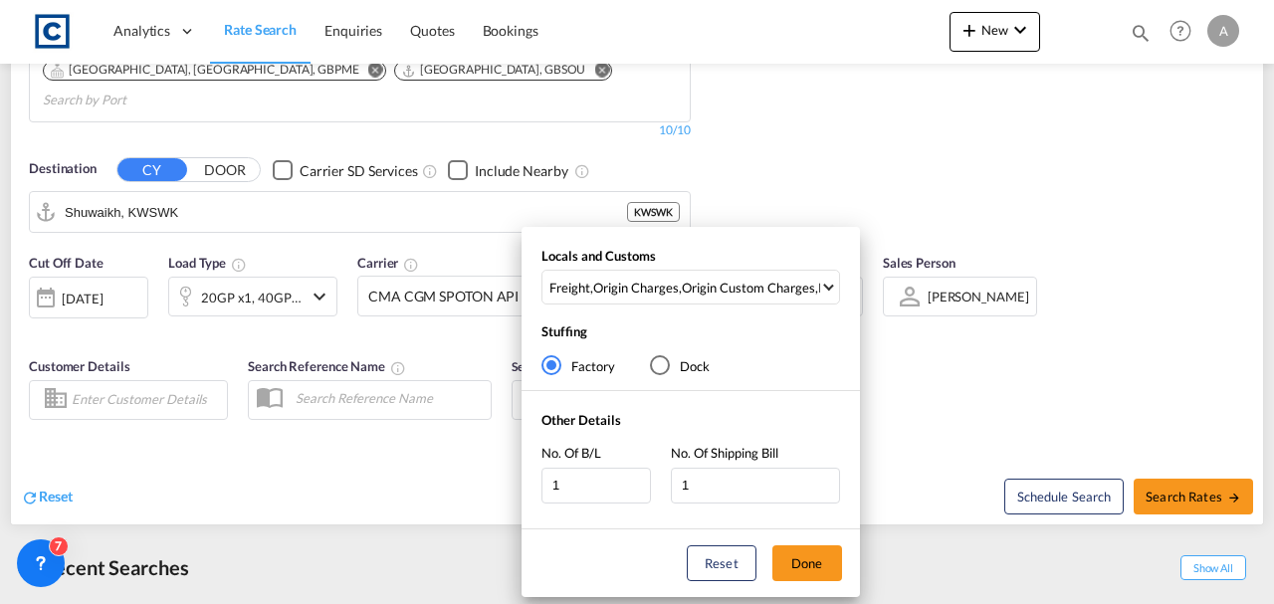
click at [749, 257] on div "Locals and Customs Freight , Origin Charges , Origin Custom Charges , Pickup Ch…" at bounding box center [690, 281] width 338 height 68
click at [754, 290] on div "Origin Custom Charges" at bounding box center [748, 288] width 133 height 18
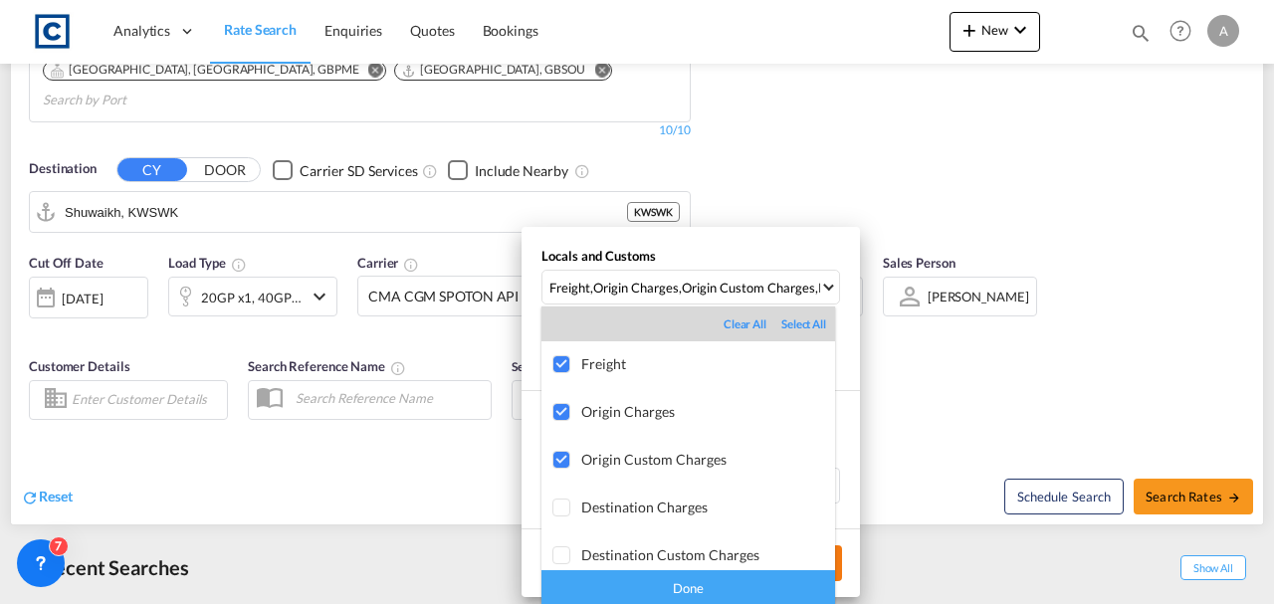
drag, startPoint x: 742, startPoint y: 591, endPoint x: 809, endPoint y: 569, distance: 70.2
click at [745, 591] on div "Done" at bounding box center [688, 587] width 294 height 35
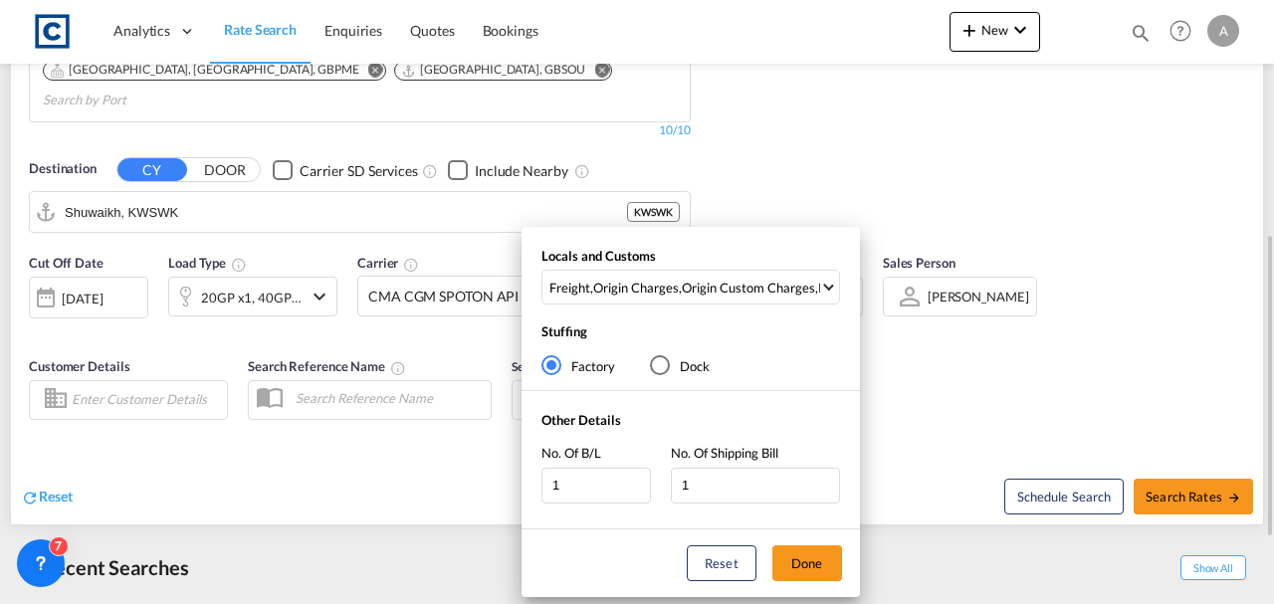
drag, startPoint x: 819, startPoint y: 566, endPoint x: 1056, endPoint y: 535, distance: 238.8
click at [822, 564] on button "Done" at bounding box center [807, 563] width 70 height 36
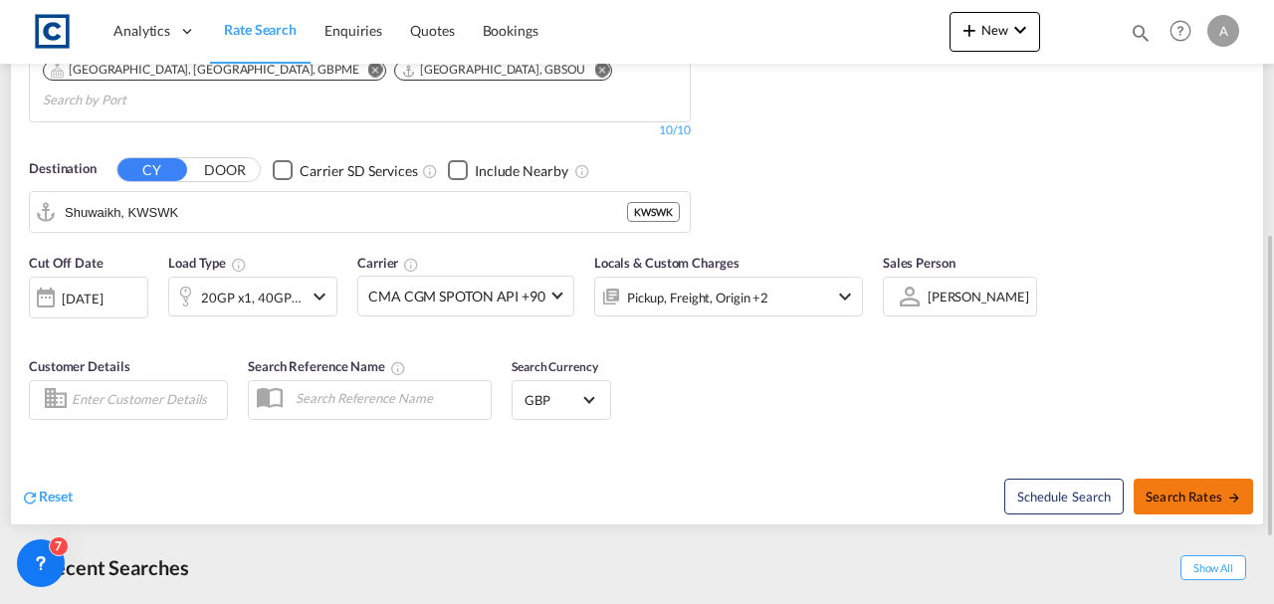
click at [1180, 479] on button "Search Rates" at bounding box center [1192, 497] width 119 height 36
type input "LU1 to KWSWK / 17 Sep 2025"
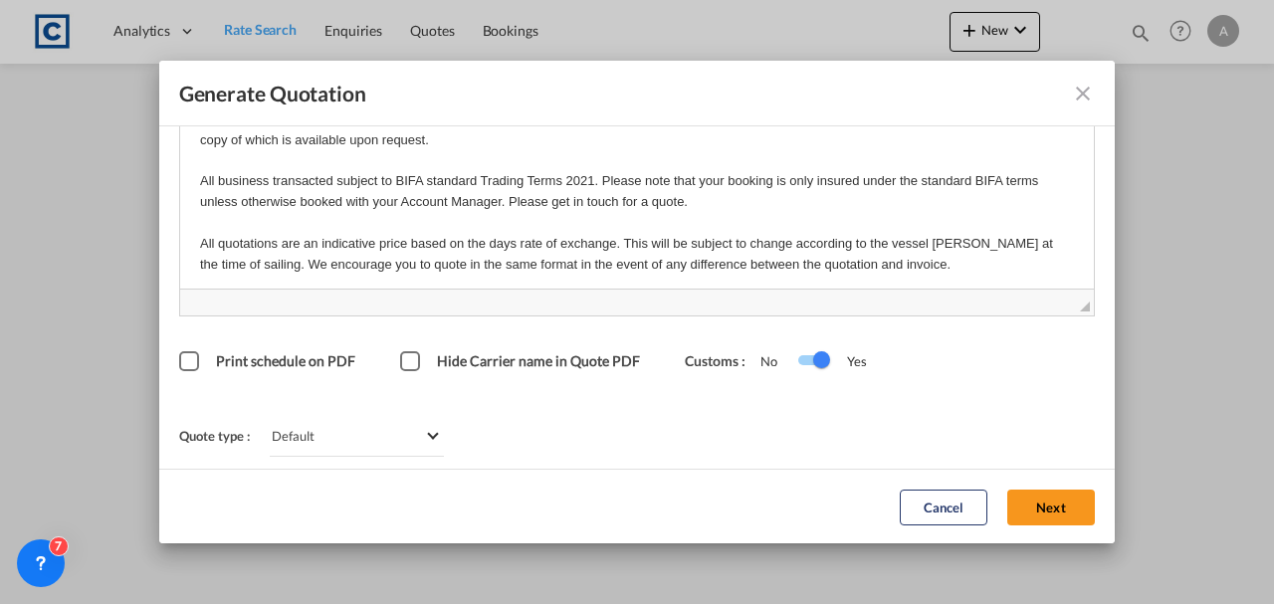
click at [1031, 517] on button "Next" at bounding box center [1051, 507] width 88 height 36
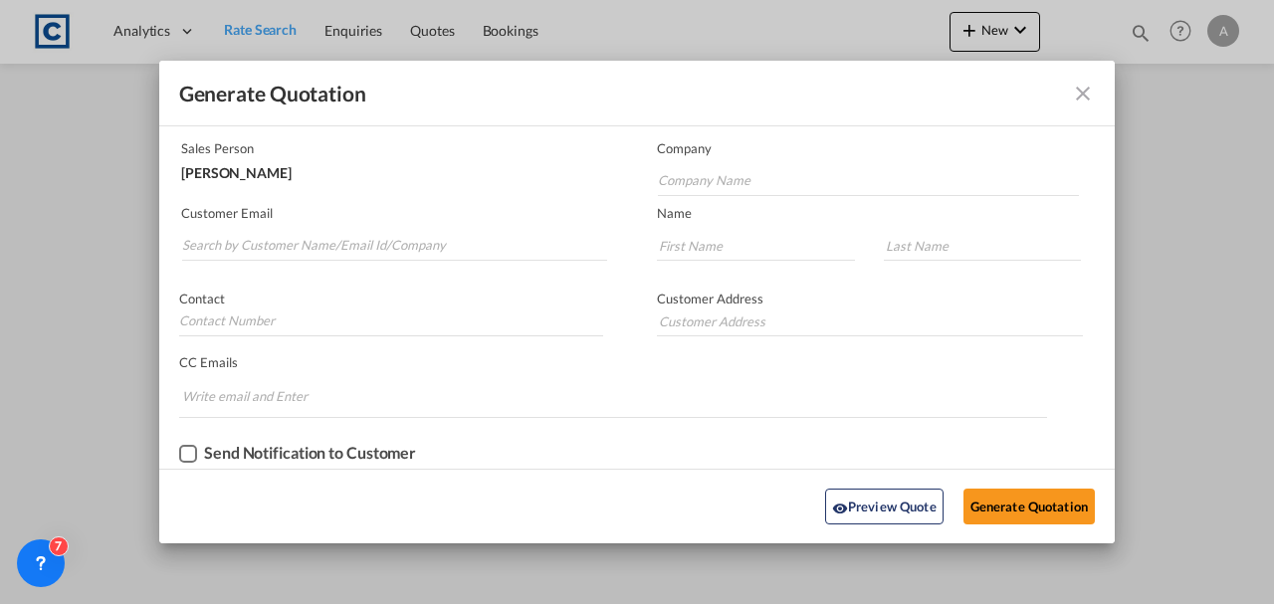
scroll to position [120, 0]
click at [430, 226] on md-autocomplete-wrap "Generate QuotationQUOTE ..." at bounding box center [394, 243] width 426 height 40
click at [424, 243] on input "Search by Customer Name/Email Id/Company" at bounding box center [394, 248] width 425 height 30
paste input "[PERSON_NAME][EMAIL_ADDRESS][PERSON_NAME][DOMAIN_NAME]"
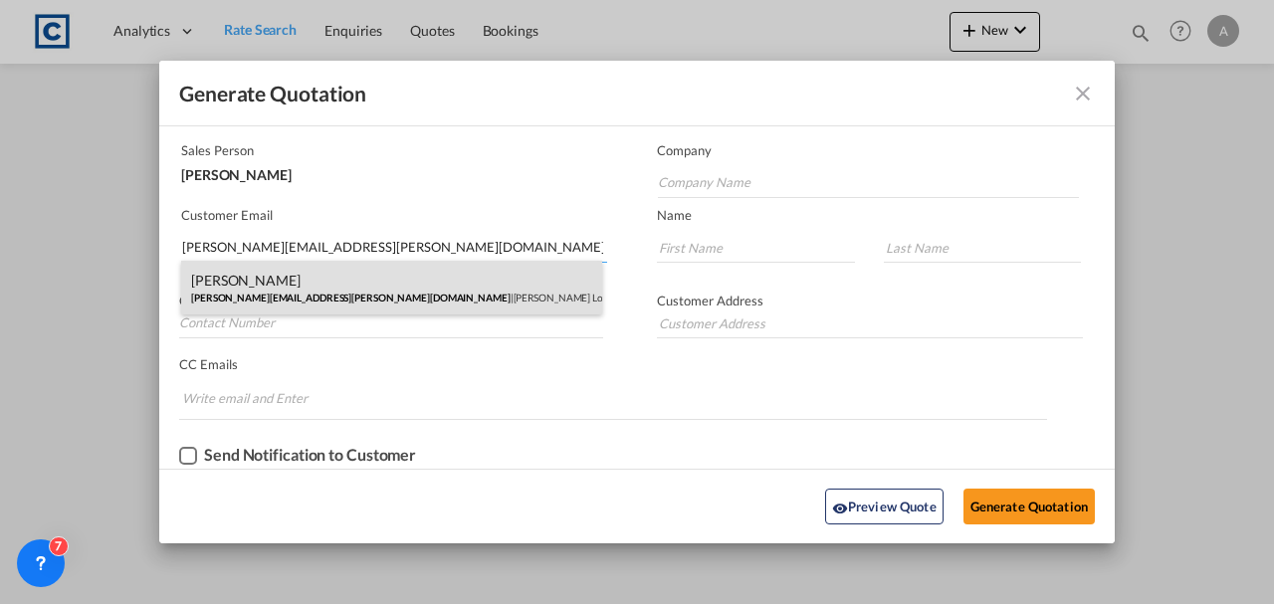
type input "[PERSON_NAME][EMAIL_ADDRESS][PERSON_NAME][DOMAIN_NAME]"
click at [375, 286] on div "[PERSON_NAME] [PERSON_NAME][EMAIL_ADDRESS][PERSON_NAME][DOMAIN_NAME] | [PERSON_…" at bounding box center [391, 288] width 421 height 54
type input "[PERSON_NAME] Logisitcs"
type input "[PERSON_NAME]"
type input "Locarno"
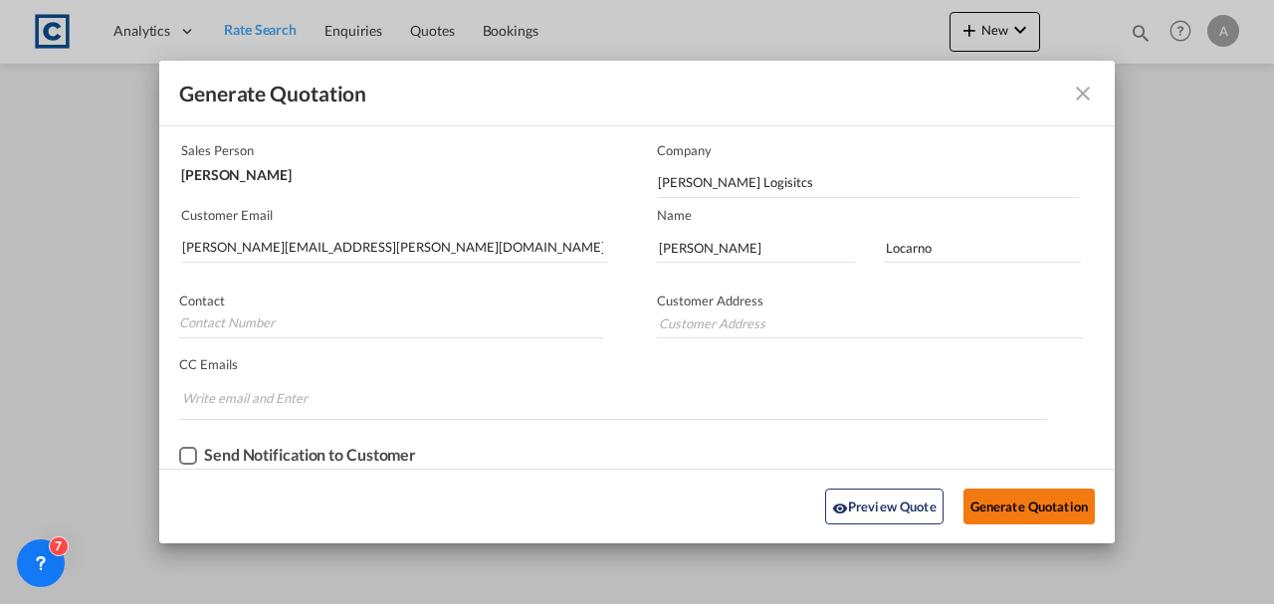
click at [1011, 503] on button "Generate Quotation" at bounding box center [1028, 507] width 131 height 36
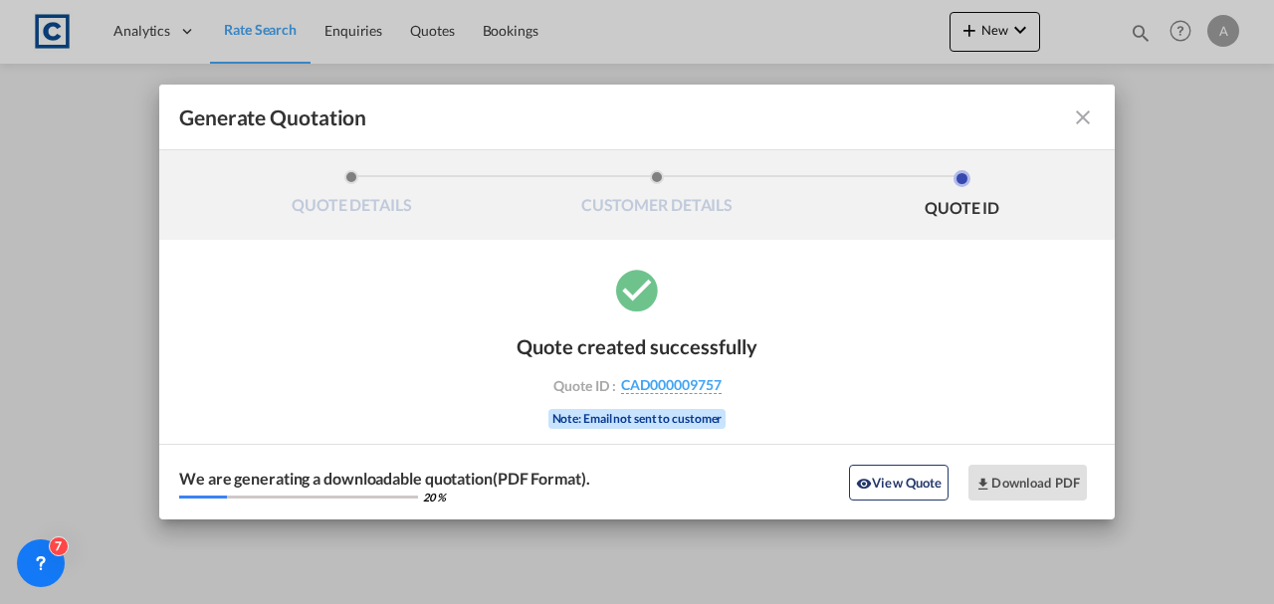
scroll to position [0, 0]
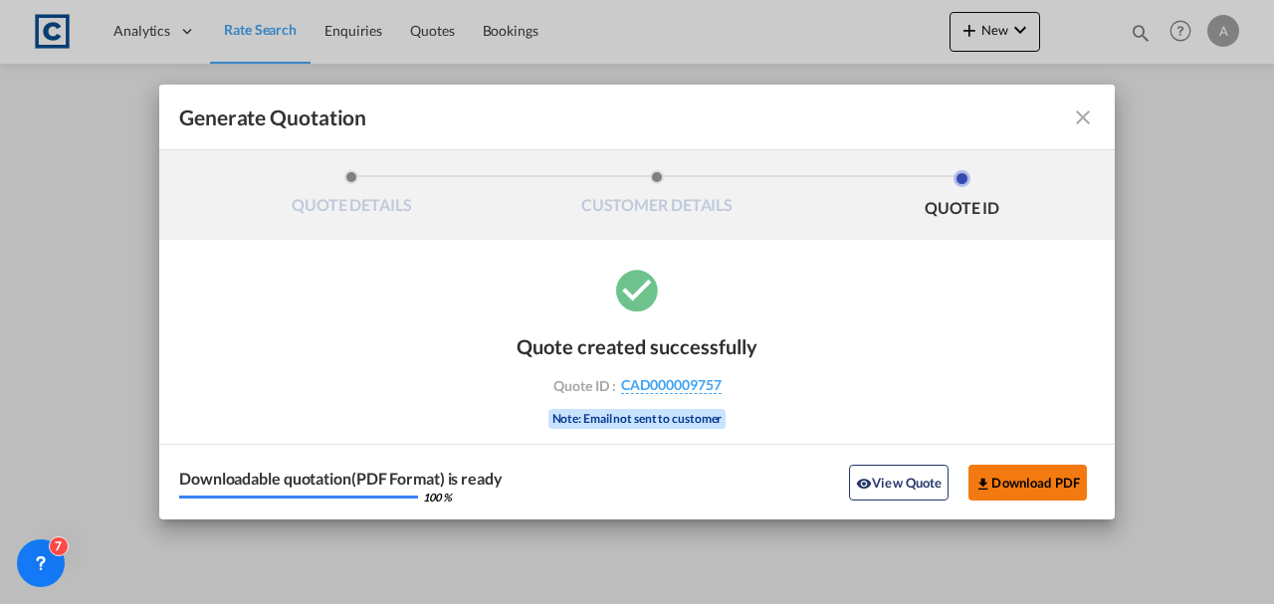
click at [1034, 490] on button "Download PDF" at bounding box center [1027, 483] width 118 height 36
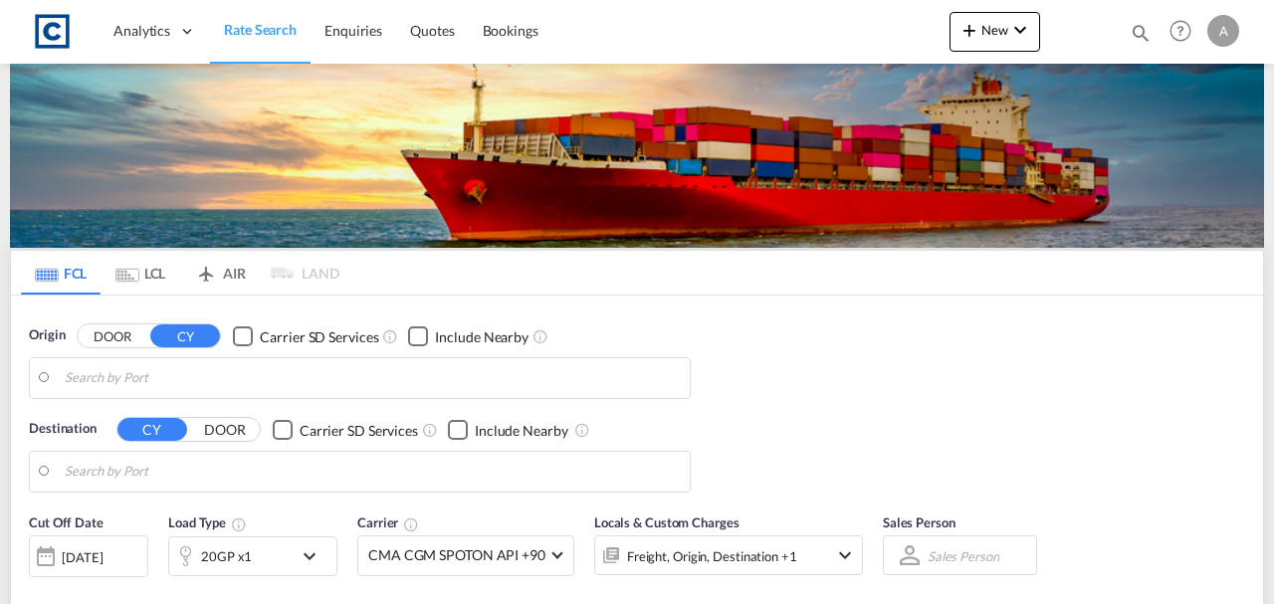
type input "GB-LU1, Luton"
type input "Shuwaikh, KWSWK"
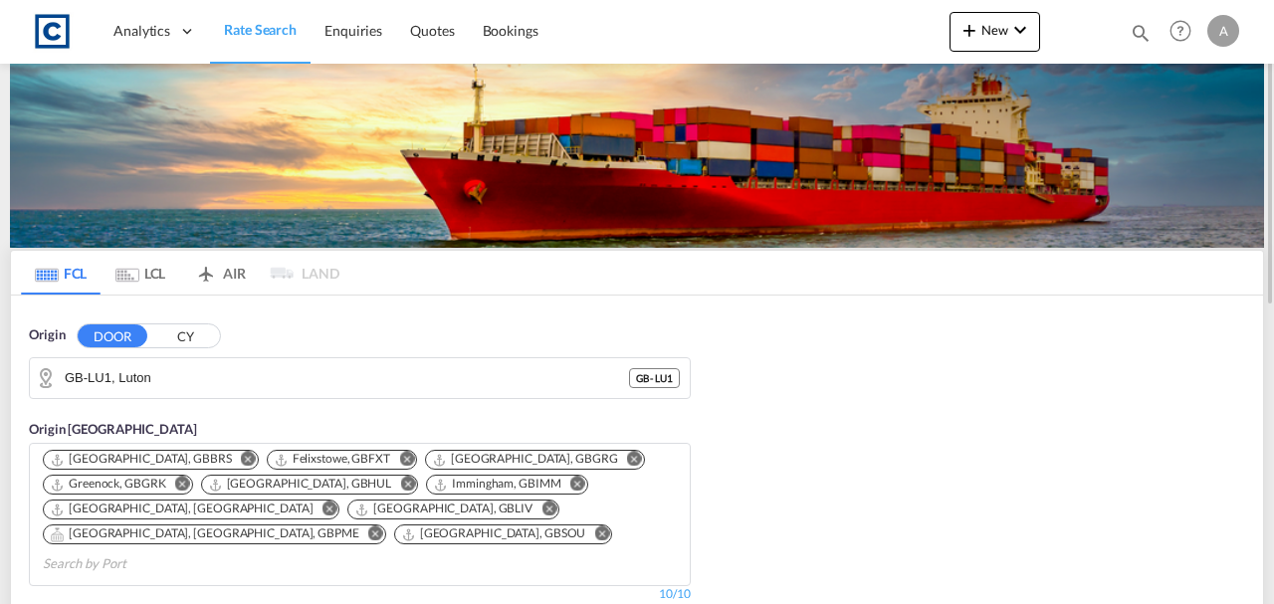
scroll to position [66, 0]
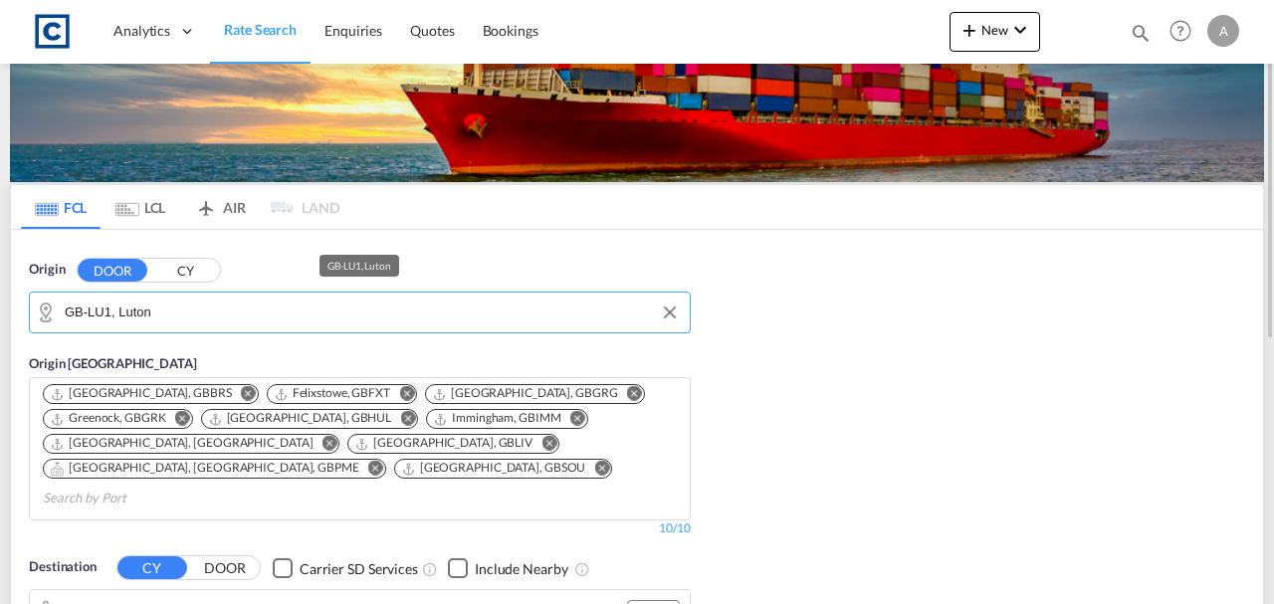
click at [193, 306] on input "GB-LU1, Luton" at bounding box center [372, 313] width 615 height 30
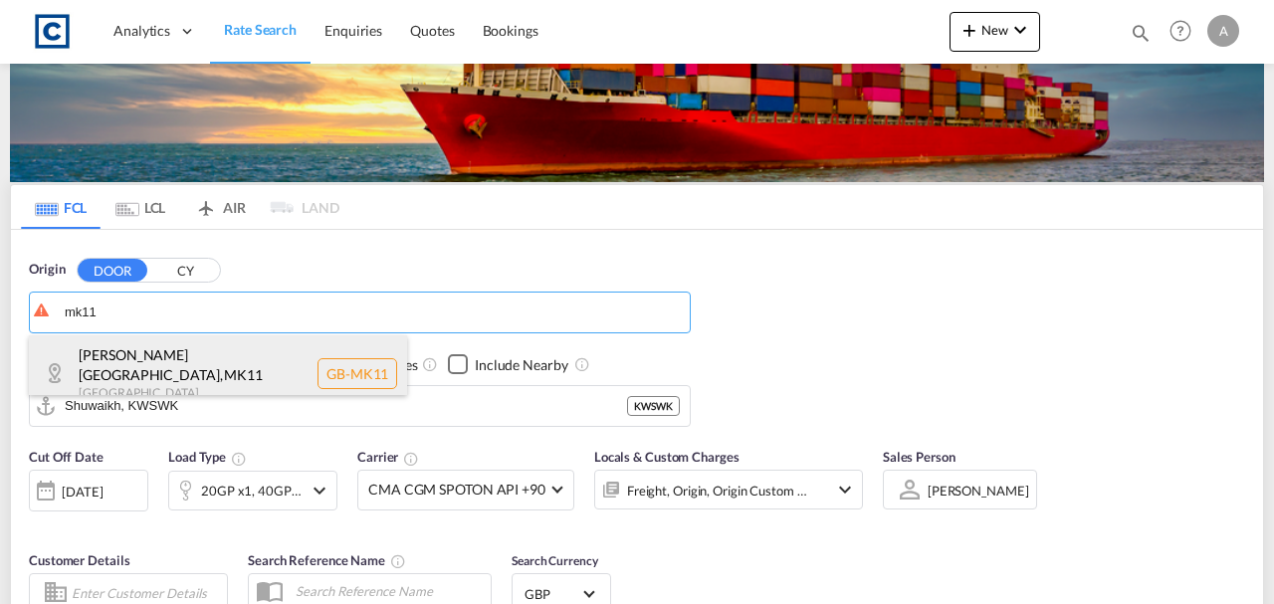
click at [161, 358] on div "Milton Keynes , MK11 United Kingdom GB-MK11" at bounding box center [218, 373] width 378 height 76
type input "GB-MK11, [PERSON_NAME]"
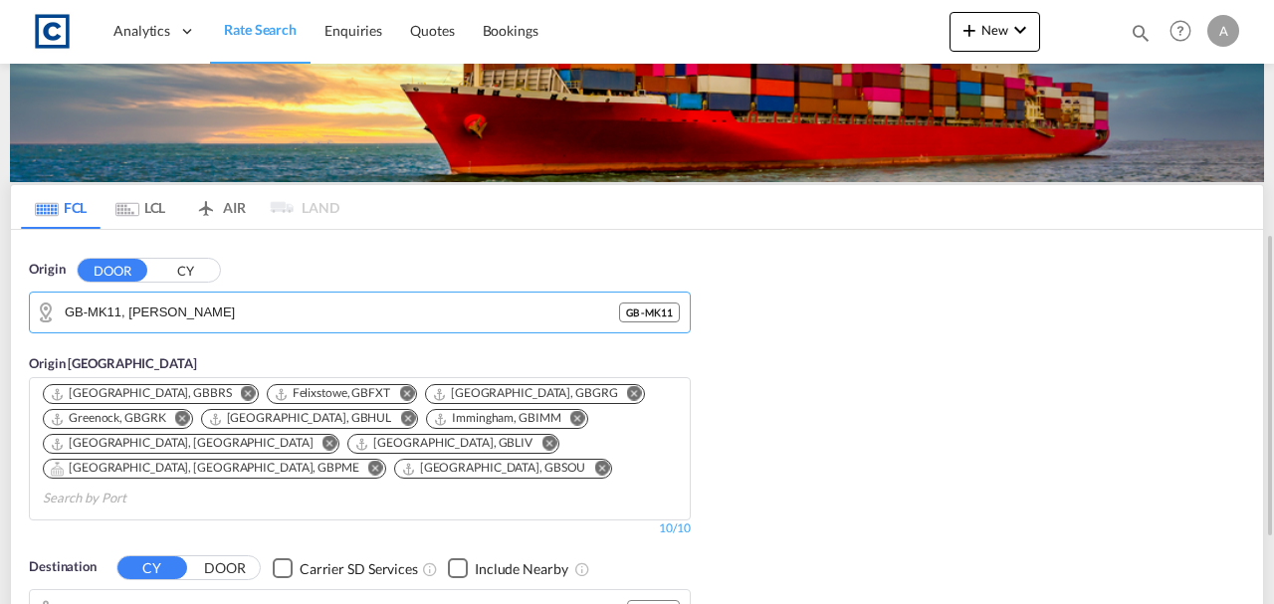
scroll to position [265, 0]
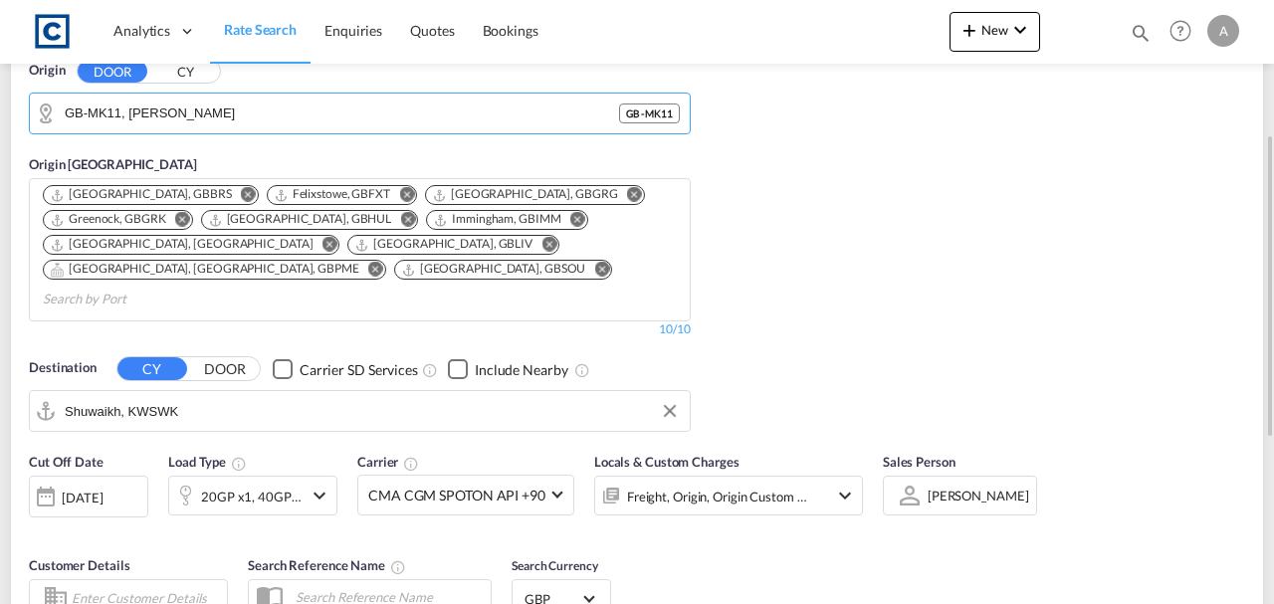
click at [262, 396] on input "Shuwaikh, KWSWK" at bounding box center [372, 411] width 615 height 30
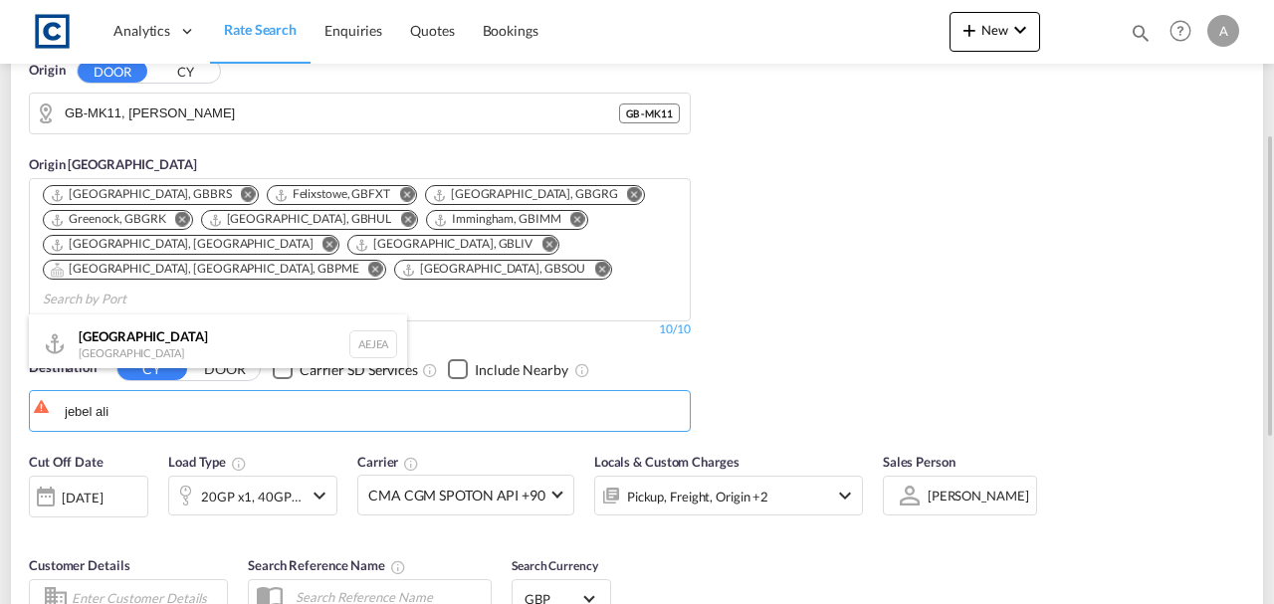
click at [175, 356] on div "Jebel Ali United Arab Emirates AEJEA" at bounding box center [218, 344] width 378 height 60
type input "[GEOGRAPHIC_DATA], [GEOGRAPHIC_DATA]"
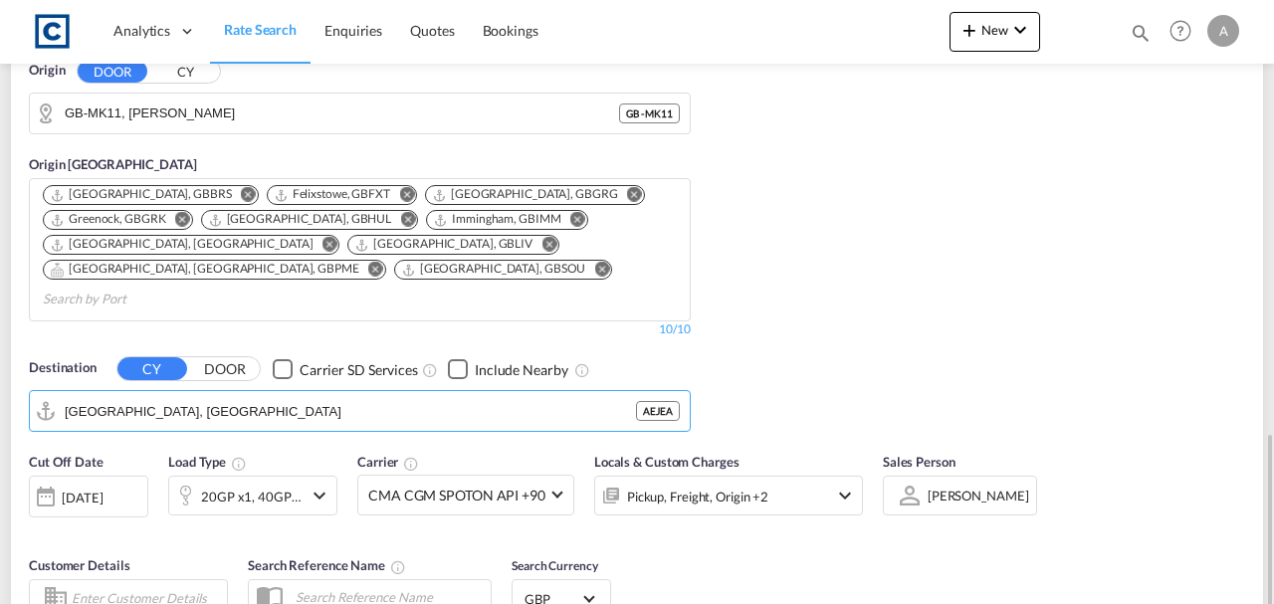
scroll to position [464, 0]
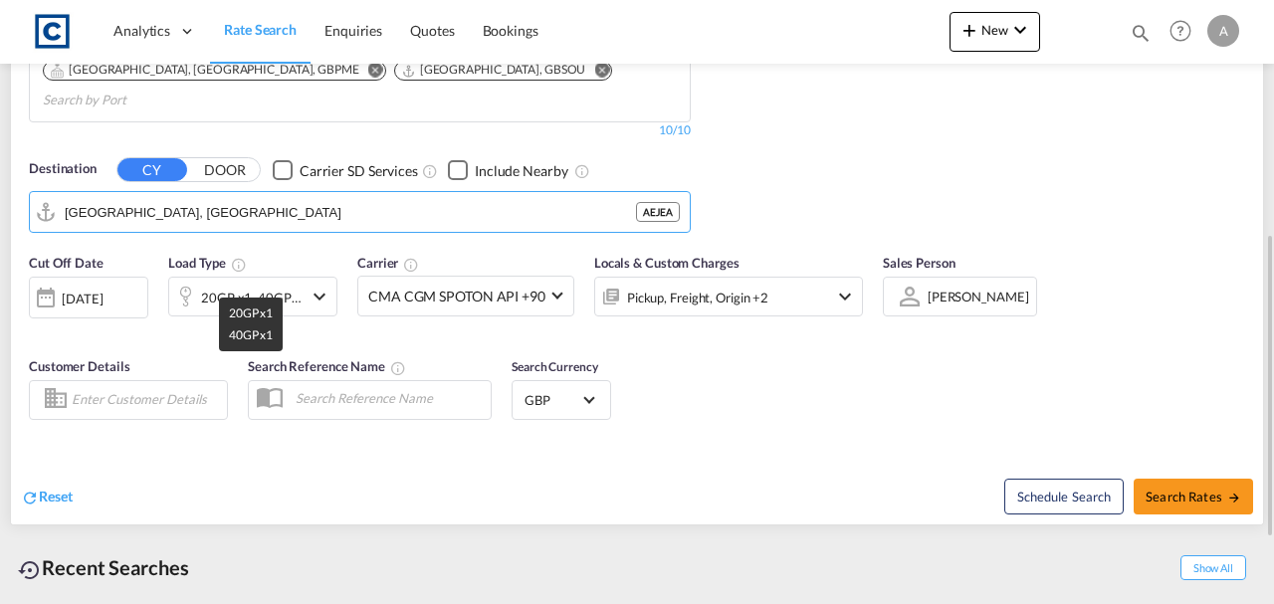
click at [227, 284] on div "20GP x1, 40GP x1" at bounding box center [251, 298] width 101 height 28
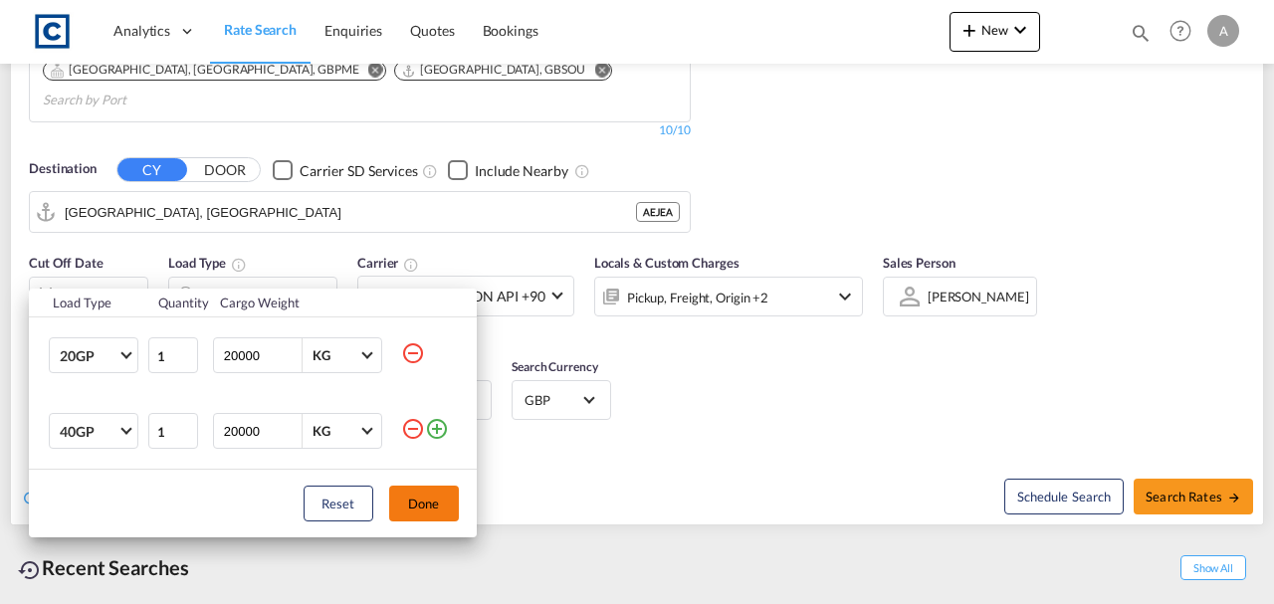
click at [406, 430] on md-icon "icon-minus-circle-outline" at bounding box center [413, 429] width 24 height 24
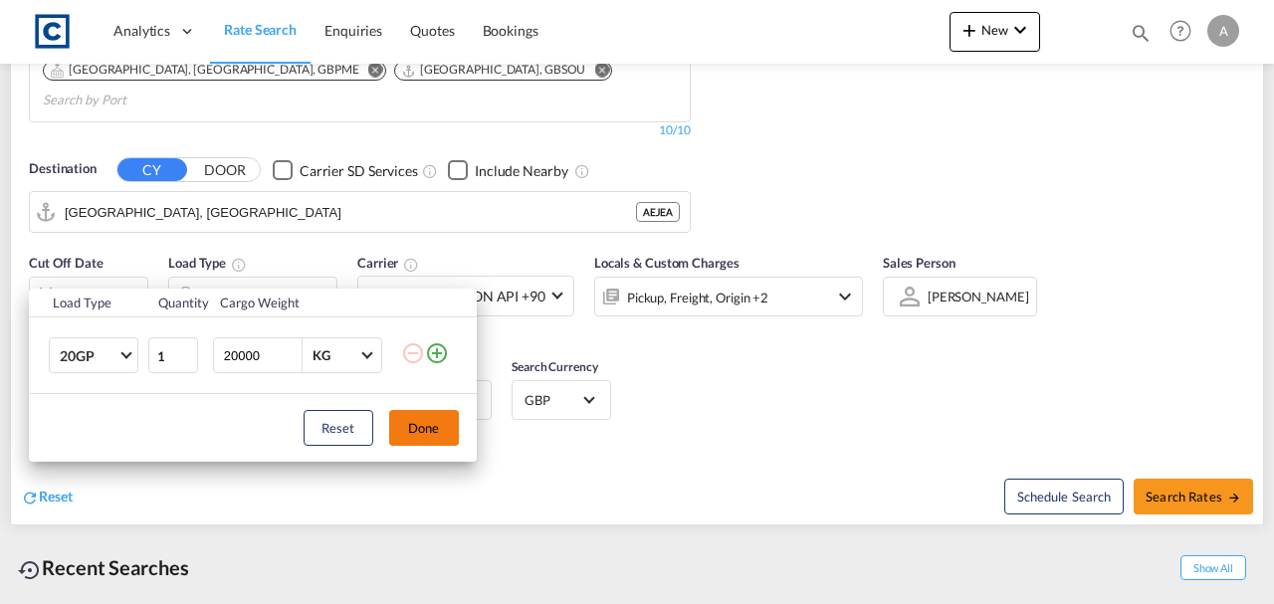
click at [440, 425] on button "Done" at bounding box center [424, 428] width 70 height 36
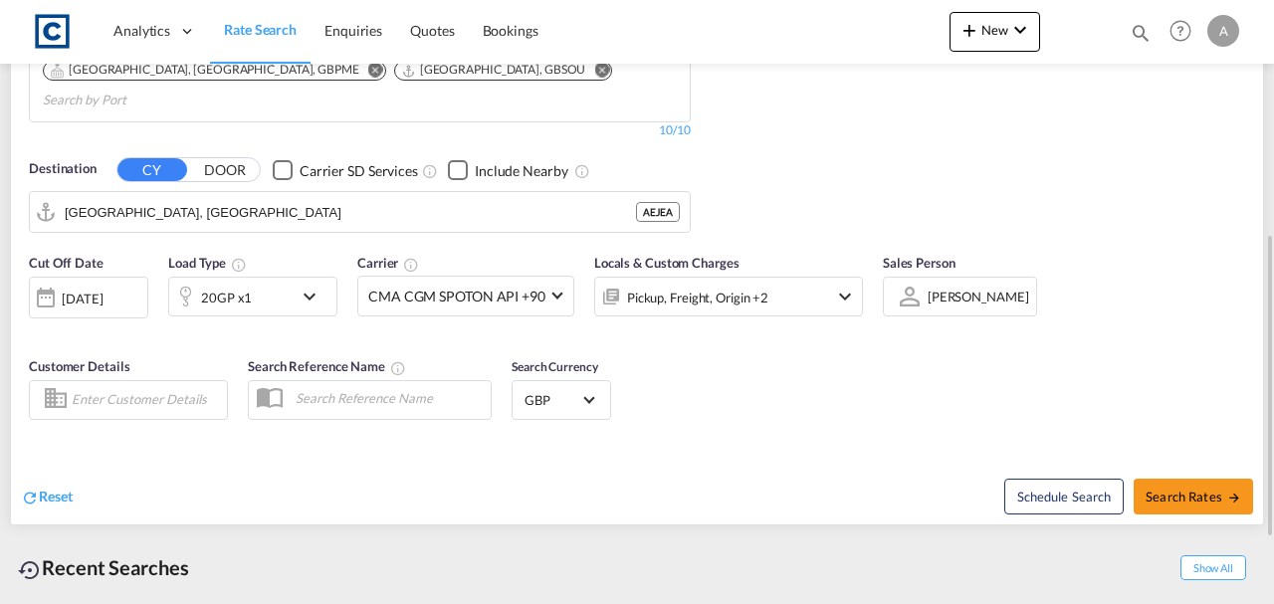
drag, startPoint x: 712, startPoint y: 291, endPoint x: 710, endPoint y: 274, distance: 17.0
click at [712, 289] on div "Locals & Custom Charges Pickup, Freight, Origin +2" at bounding box center [728, 295] width 269 height 84
click at [707, 284] on div "Pickup, Freight, Origin +2" at bounding box center [697, 298] width 141 height 28
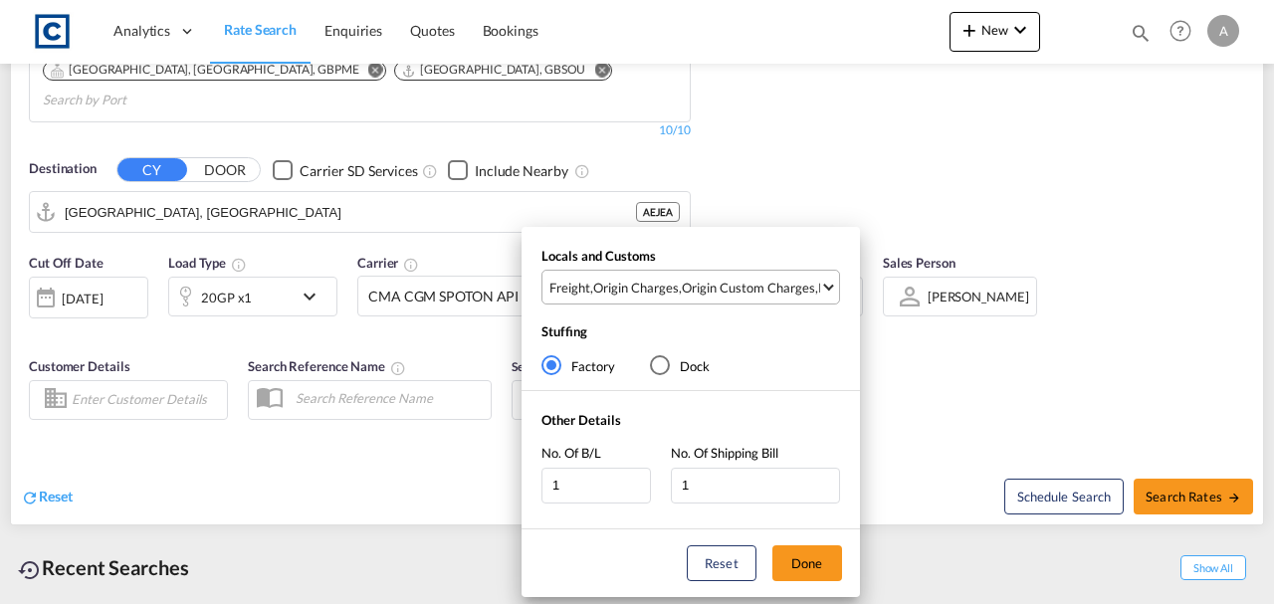
click at [709, 296] on div "Origin Custom Charges" at bounding box center [748, 288] width 133 height 18
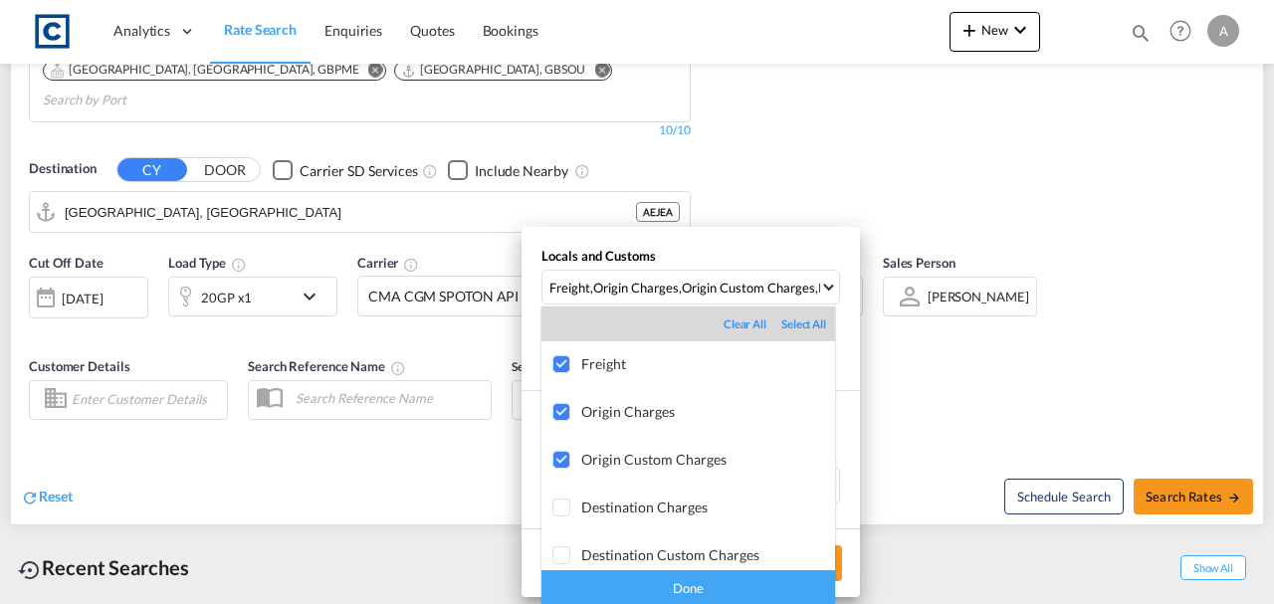
click at [739, 584] on div "Done" at bounding box center [688, 587] width 294 height 35
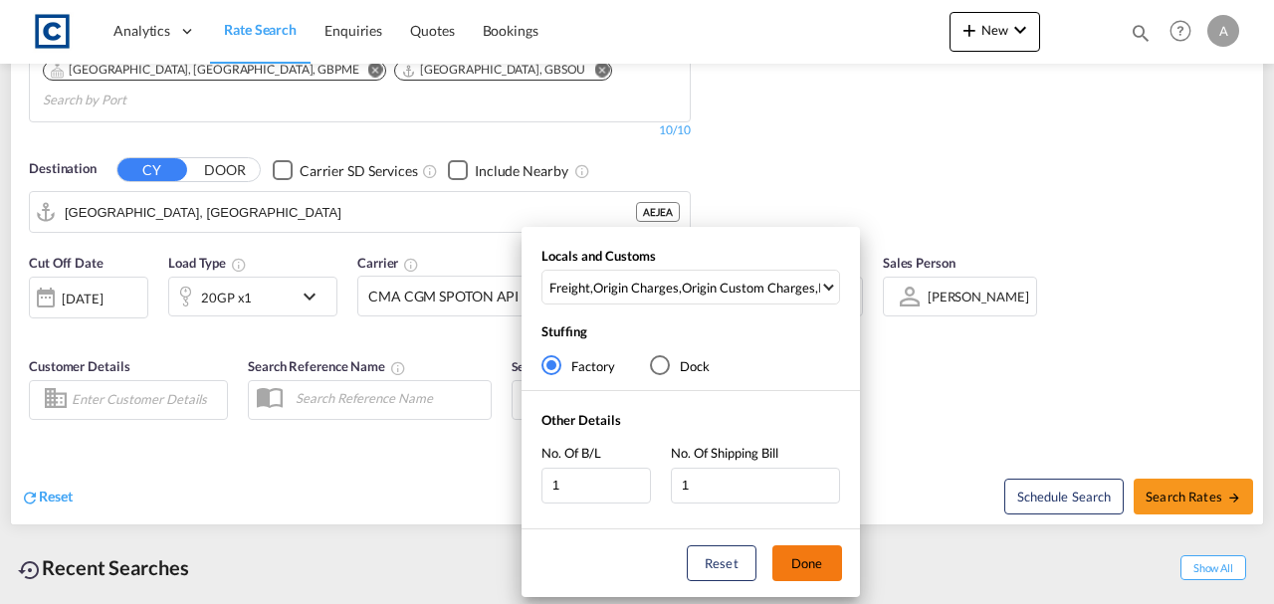
click at [812, 563] on button "Done" at bounding box center [807, 563] width 70 height 36
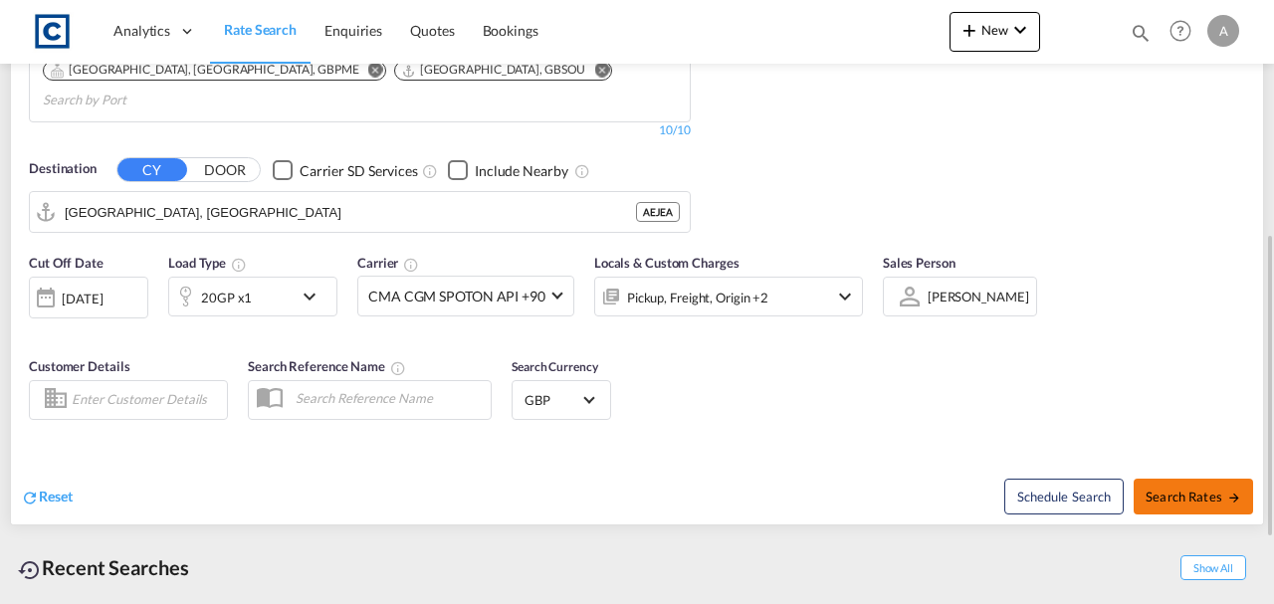
click at [1234, 479] on button "Search Rates" at bounding box center [1192, 497] width 119 height 36
type input "MK11 to AEJEA / 17 Sep 2025"
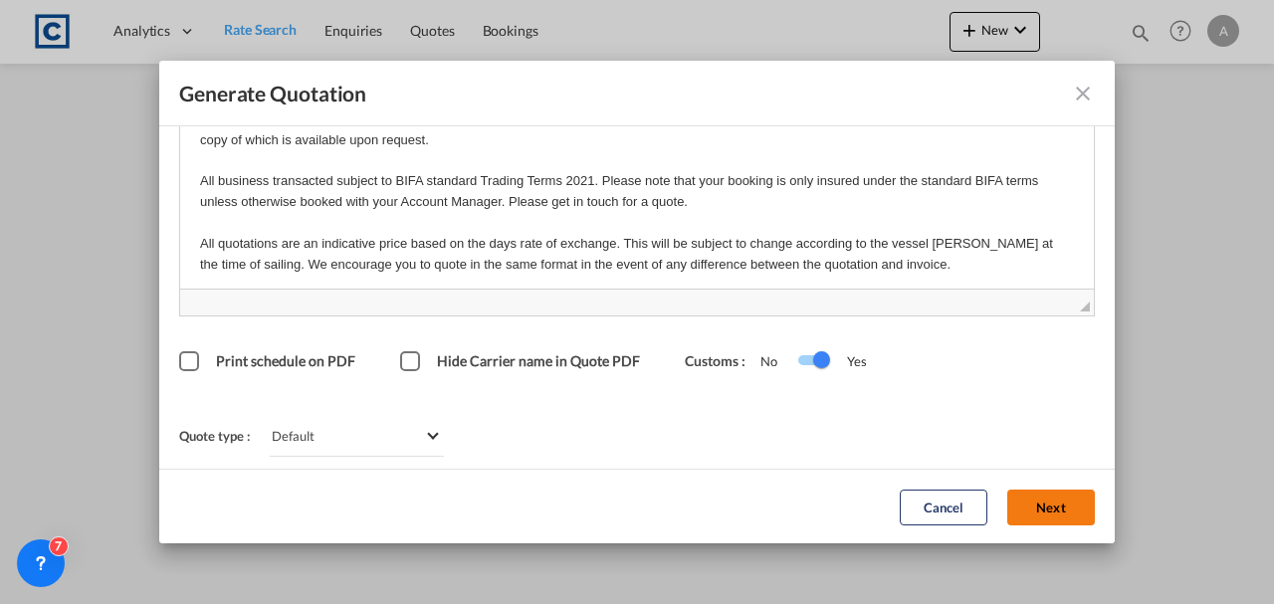
click at [1033, 505] on button "Next" at bounding box center [1051, 507] width 88 height 36
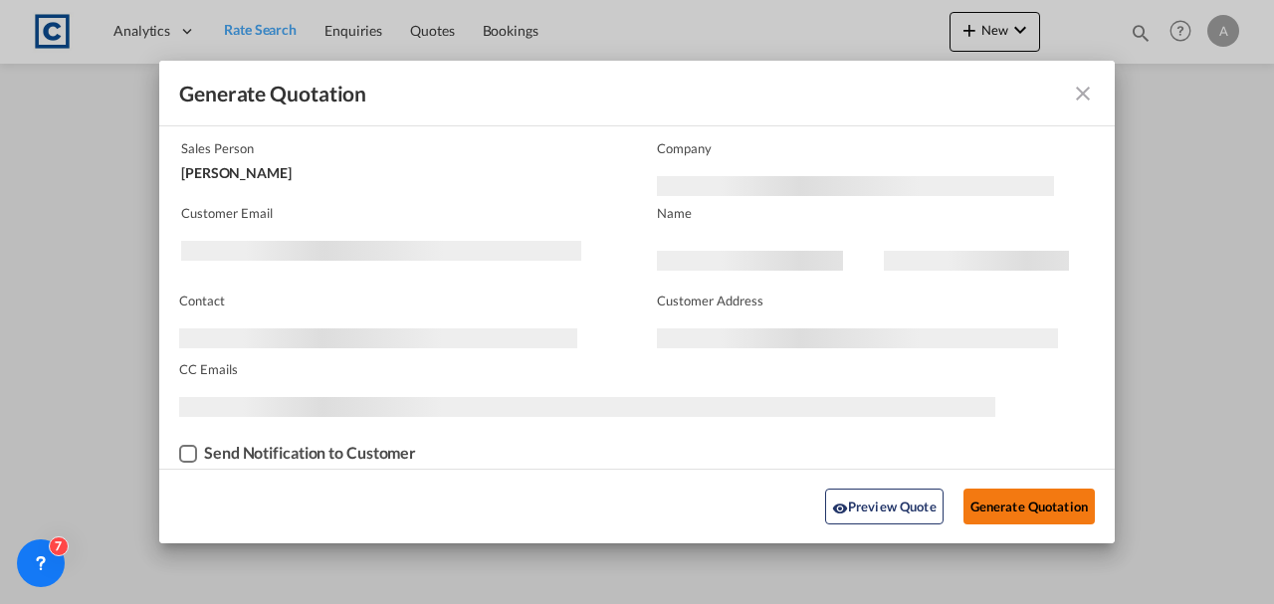
scroll to position [120, 0]
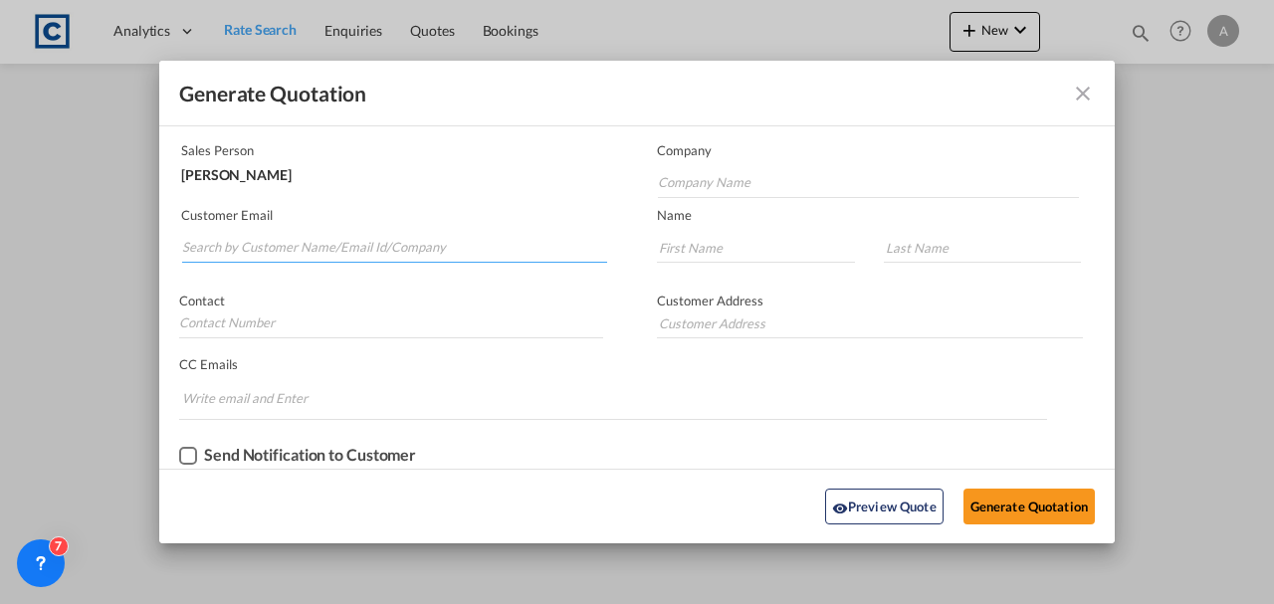
click at [433, 233] on input "Search by Customer Name/Email Id/Company" at bounding box center [394, 248] width 425 height 30
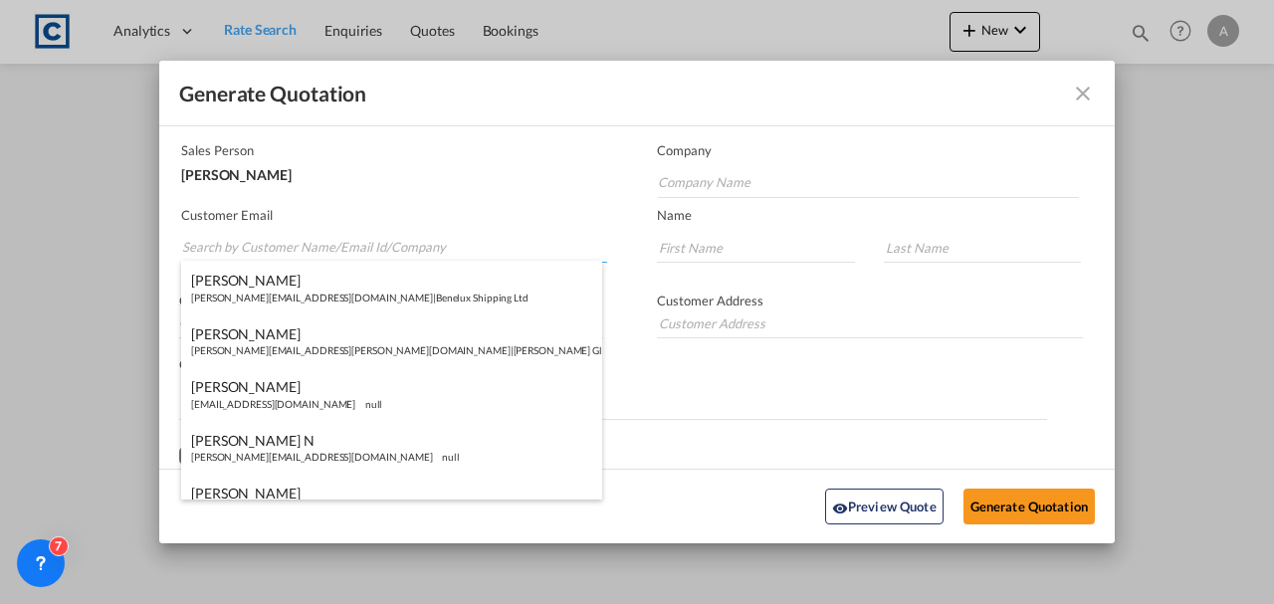
paste input "[PERSON_NAME][EMAIL_ADDRESS][PERSON_NAME][DOMAIN_NAME]"
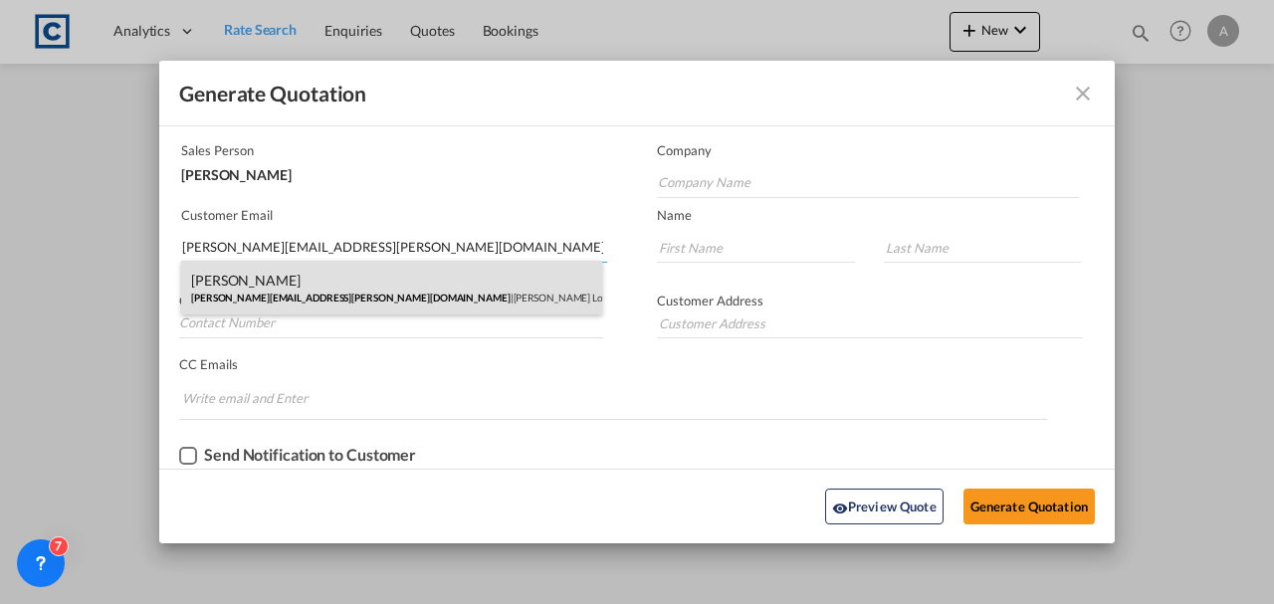
type input "[PERSON_NAME][EMAIL_ADDRESS][PERSON_NAME][DOMAIN_NAME]"
click at [410, 299] on div "[PERSON_NAME] [PERSON_NAME][EMAIL_ADDRESS][PERSON_NAME][DOMAIN_NAME] | [PERSON_…" at bounding box center [391, 288] width 421 height 54
type input "[PERSON_NAME] Logisitcs"
type input "[PERSON_NAME]"
type input "Locarno"
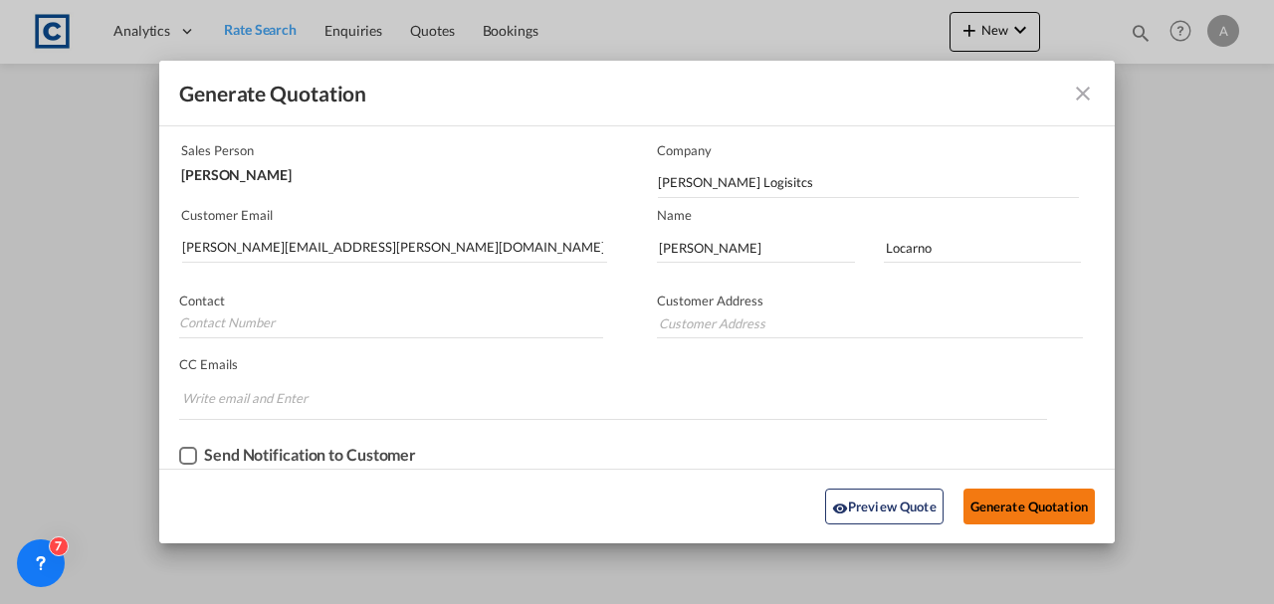
click at [1025, 507] on button "Generate Quotation" at bounding box center [1028, 507] width 131 height 36
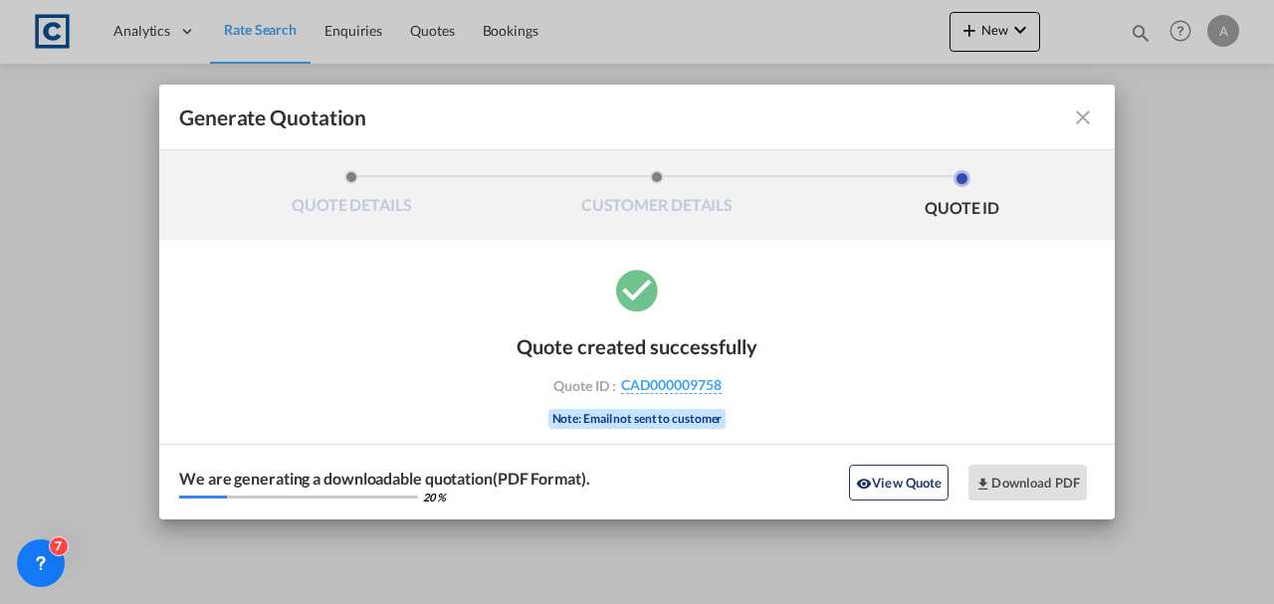
scroll to position [0, 0]
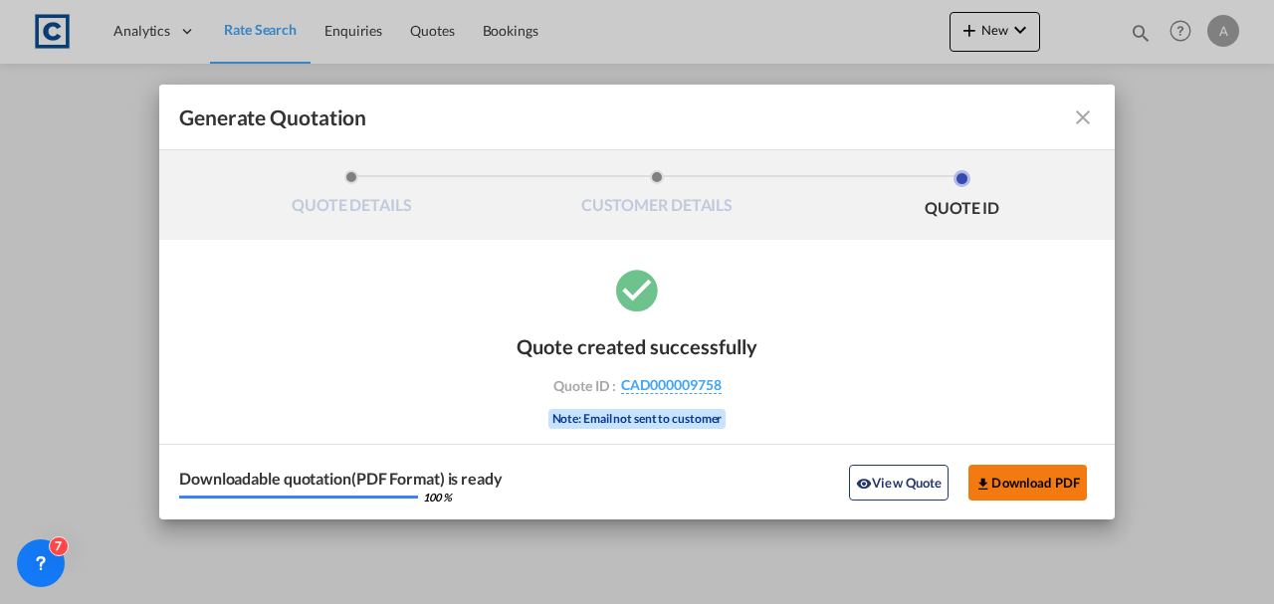
click at [1027, 472] on button "Download PDF" at bounding box center [1027, 483] width 118 height 36
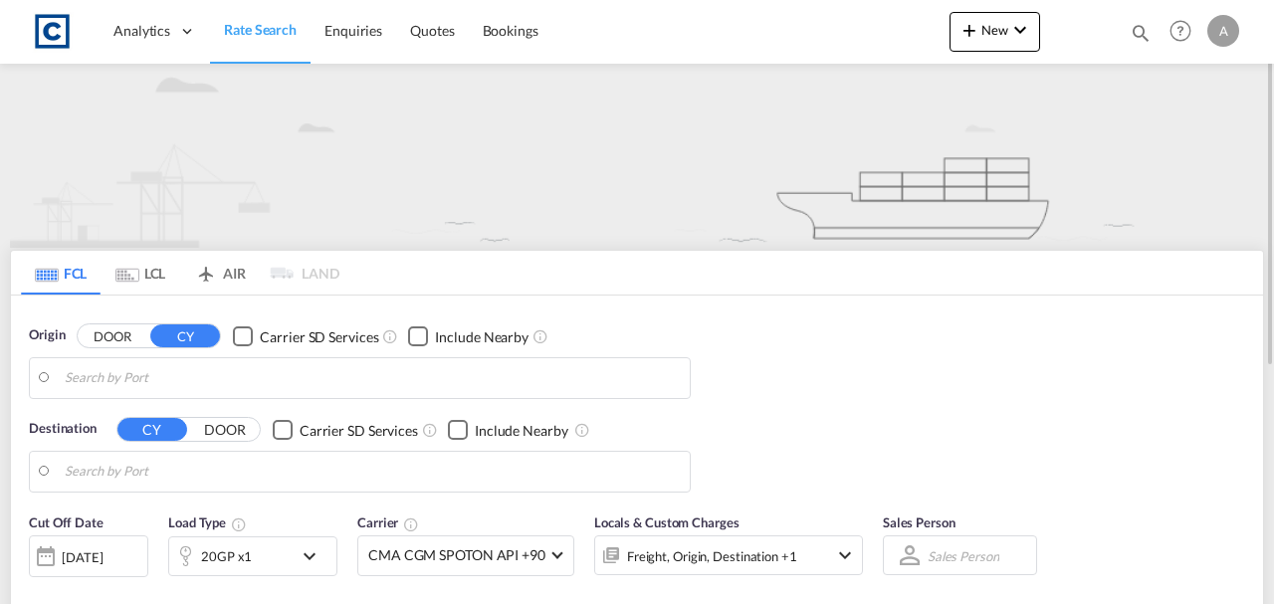
type input "GB-MK11, [PERSON_NAME]"
type input "[GEOGRAPHIC_DATA], [GEOGRAPHIC_DATA]"
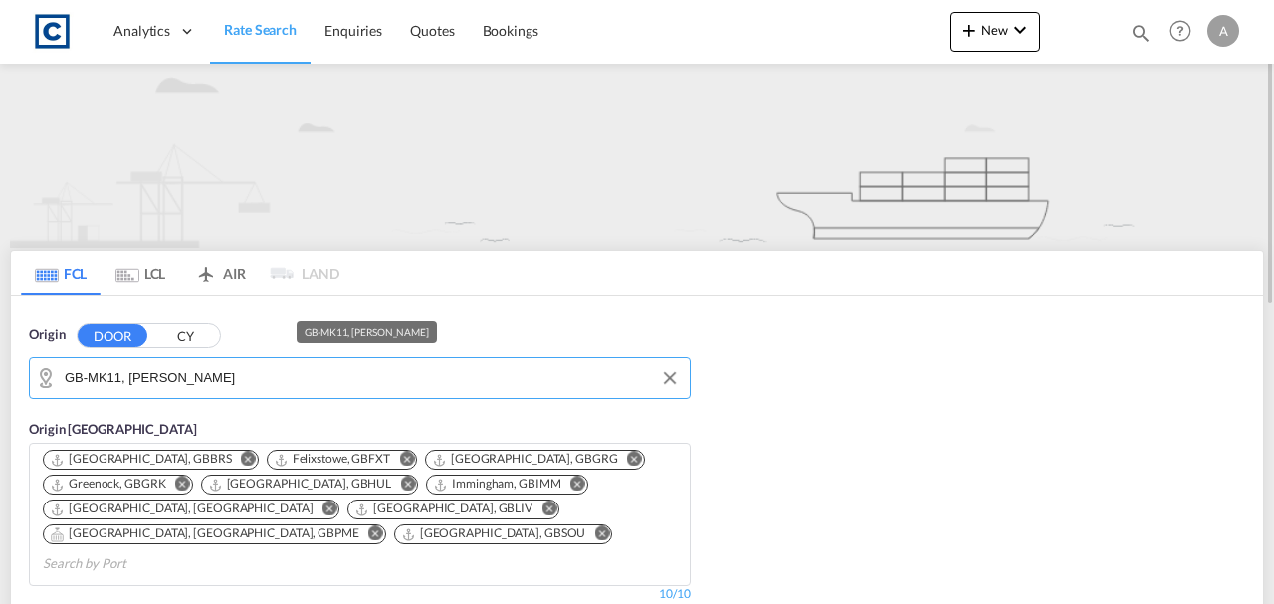
click at [247, 382] on input "GB-MK11, [PERSON_NAME]" at bounding box center [372, 378] width 615 height 30
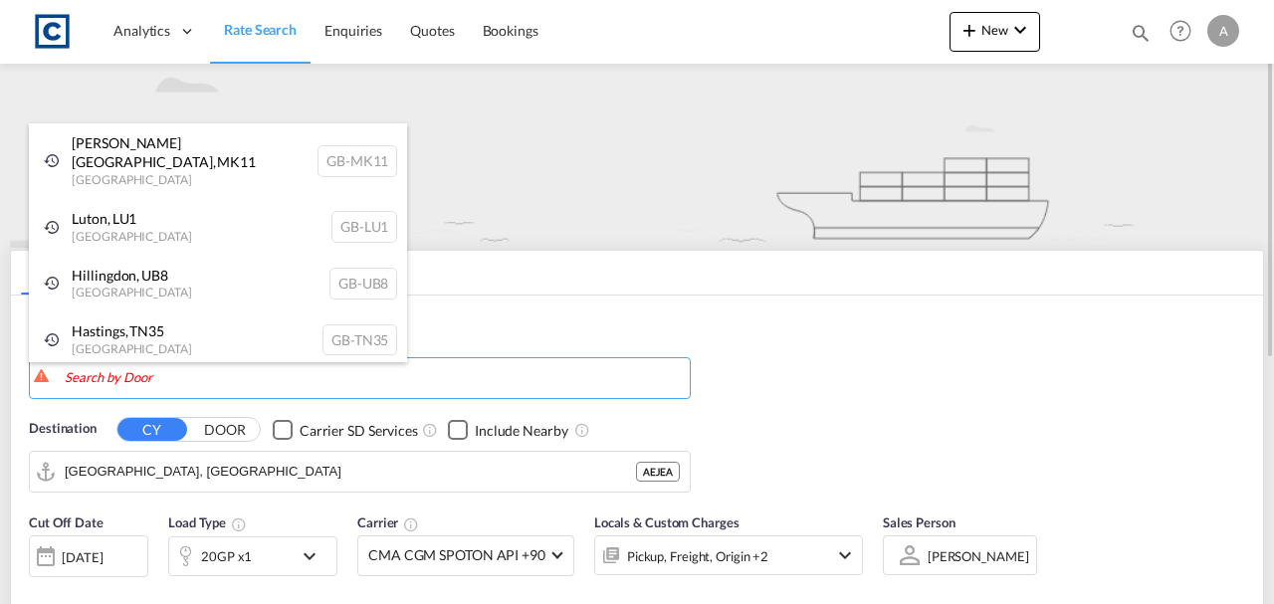
type input "b"
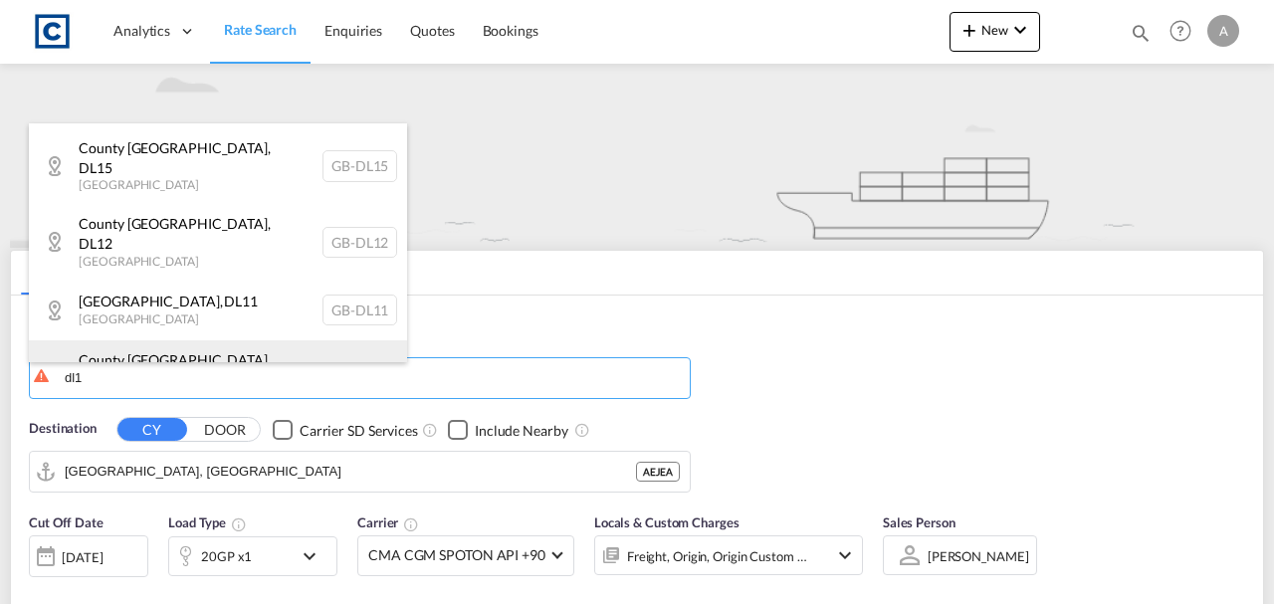
scroll to position [295, 0]
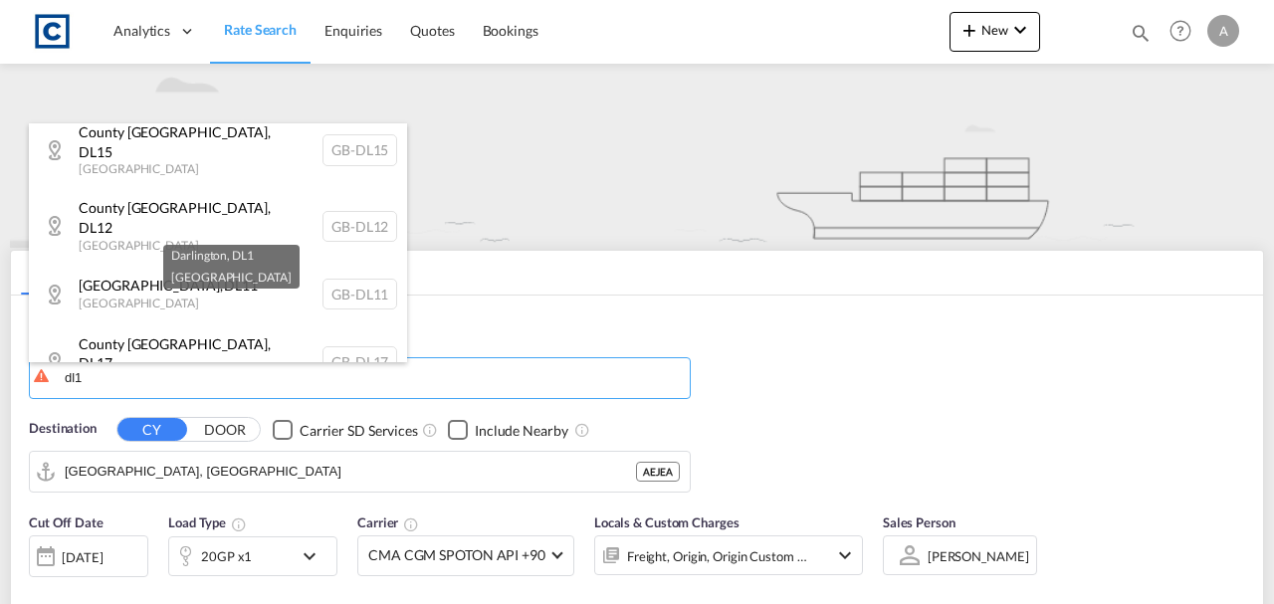
click at [253, 400] on div "Darlington , DL1 [GEOGRAPHIC_DATA] [GEOGRAPHIC_DATA]-DL1" at bounding box center [218, 430] width 378 height 60
type input "GB-DL1, [GEOGRAPHIC_DATA]"
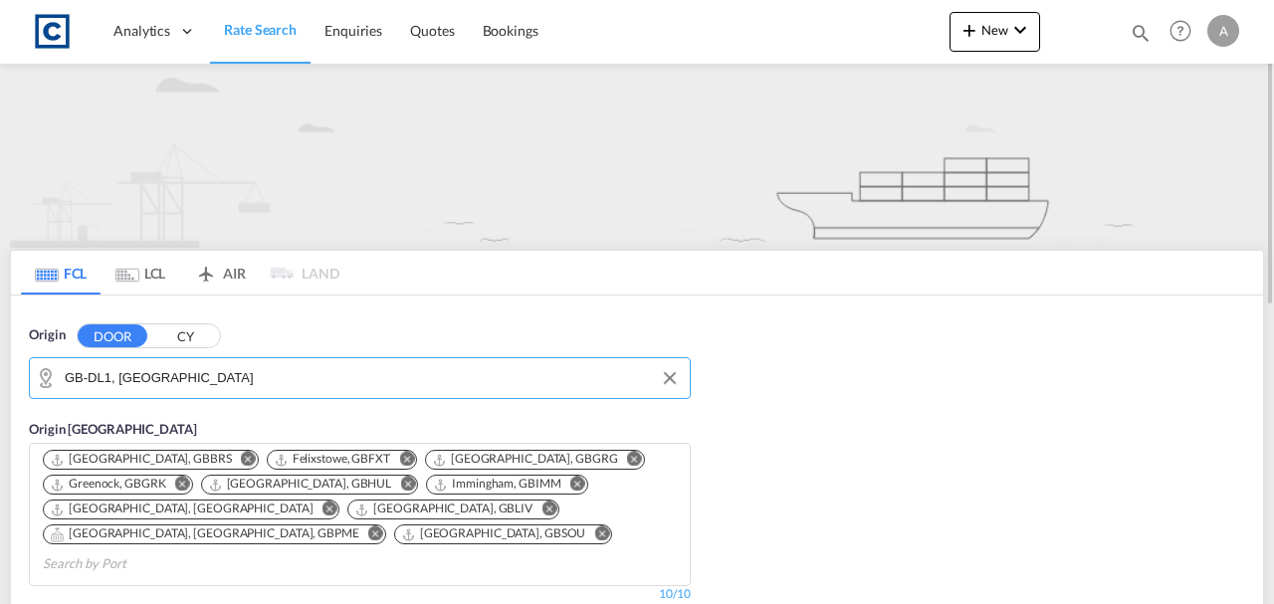
scroll to position [199, 0]
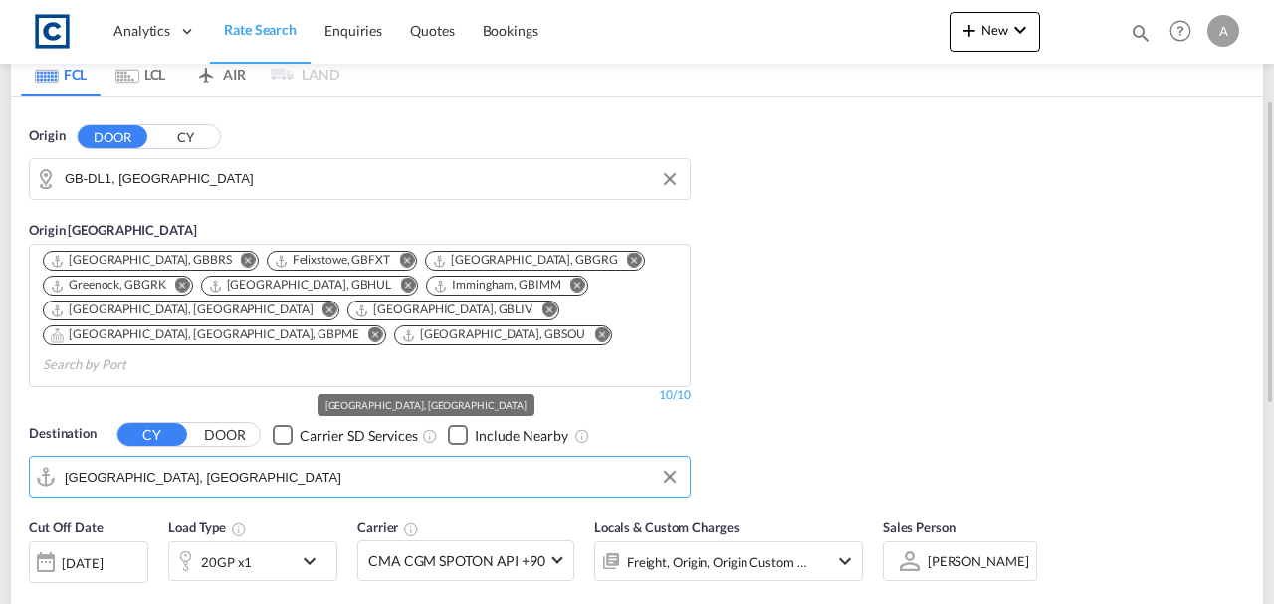
click at [247, 462] on input "[GEOGRAPHIC_DATA], [GEOGRAPHIC_DATA]" at bounding box center [372, 477] width 615 height 30
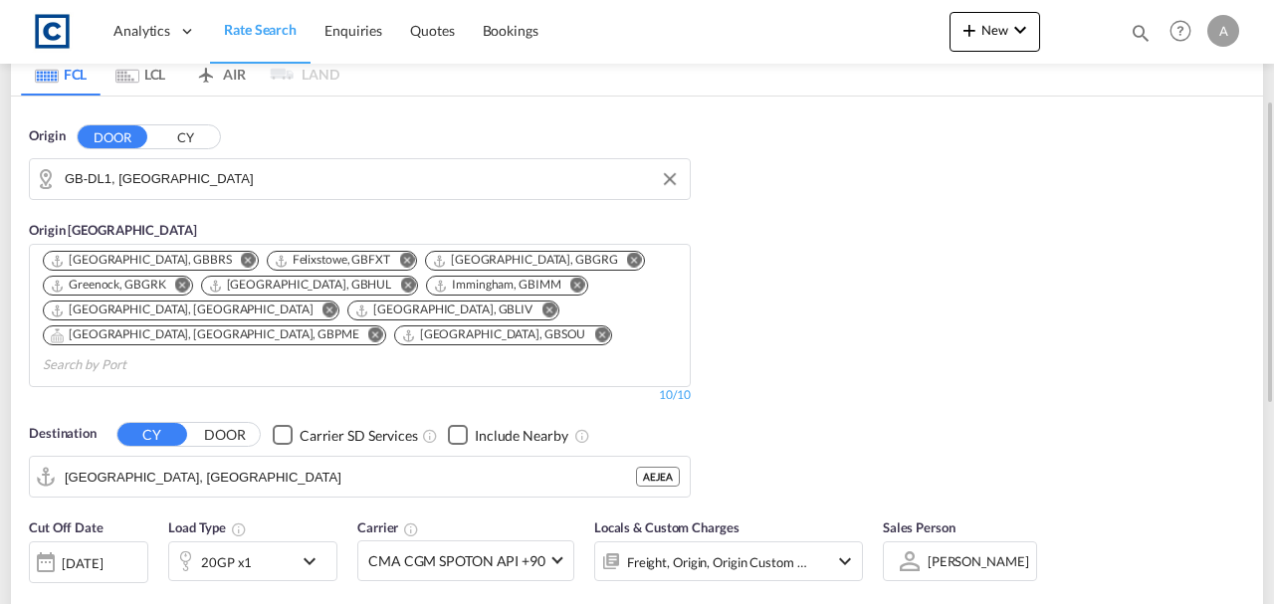
click at [1033, 336] on div "Origin DOOR CY GB-DL1, [GEOGRAPHIC_DATA] Origin [GEOGRAPHIC_DATA] [GEOGRAPHIC_D…" at bounding box center [637, 302] width 1252 height 411
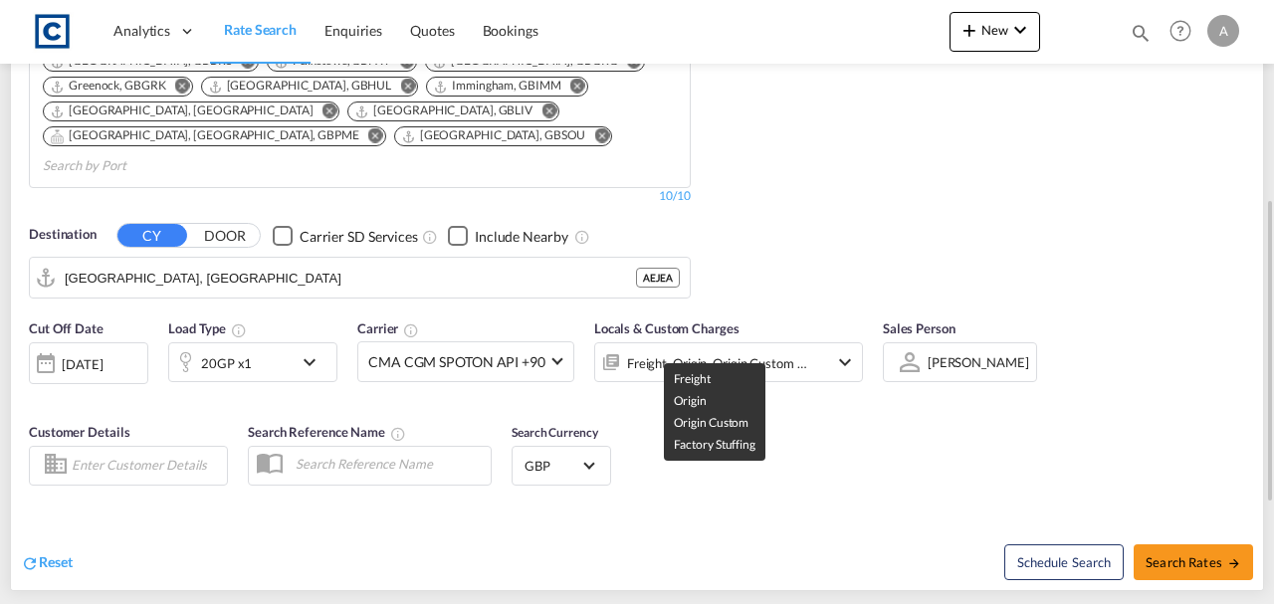
click at [786, 349] on div "Freight, Origin, Origin Custom +1" at bounding box center [717, 363] width 181 height 28
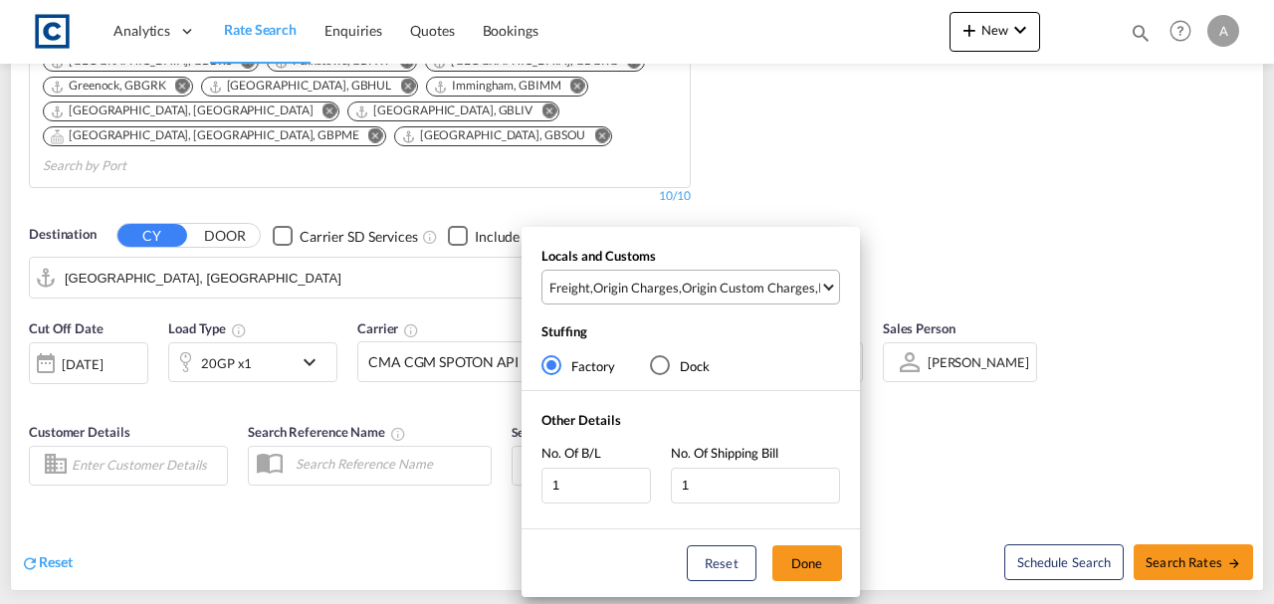
click at [782, 295] on div "Origin Custom Charges" at bounding box center [748, 288] width 133 height 18
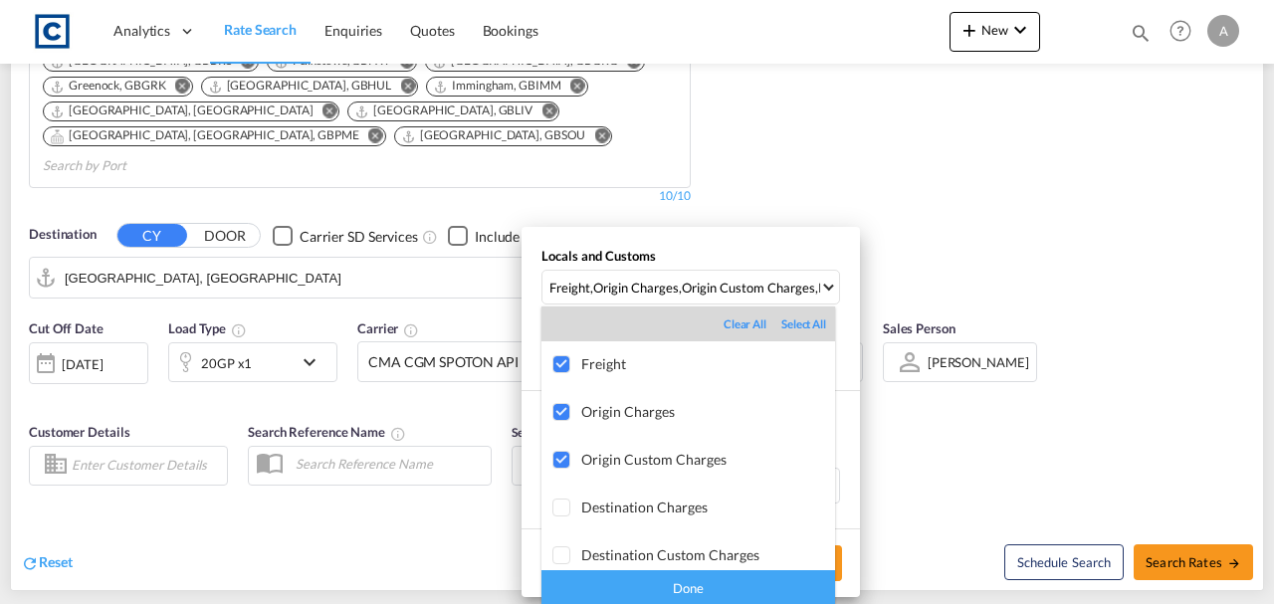
click at [790, 596] on div "Done" at bounding box center [688, 587] width 294 height 35
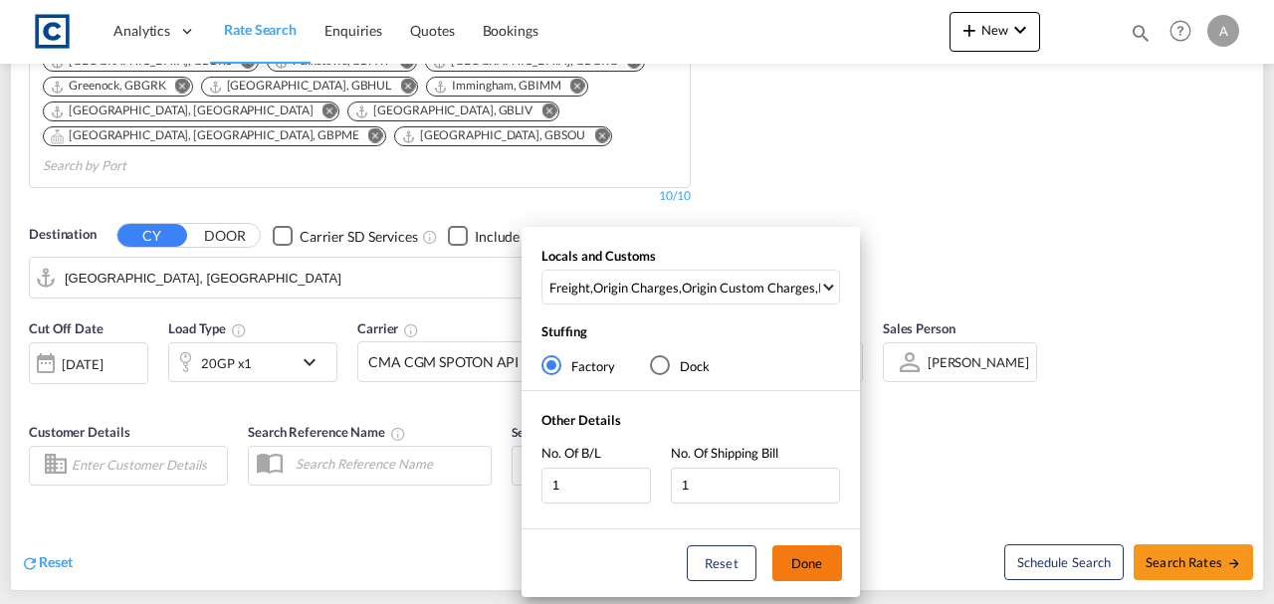
click at [824, 557] on button "Done" at bounding box center [807, 563] width 70 height 36
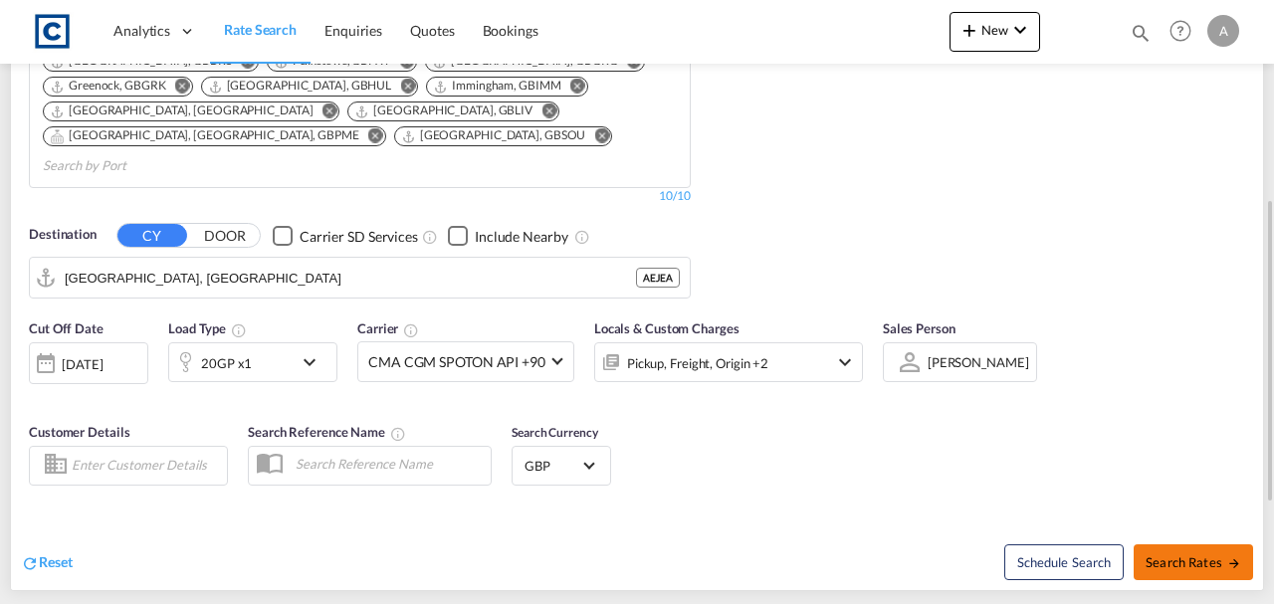
click at [1164, 554] on span "Search Rates" at bounding box center [1193, 562] width 96 height 16
type input "DL1 to AEJEA / [DATE]"
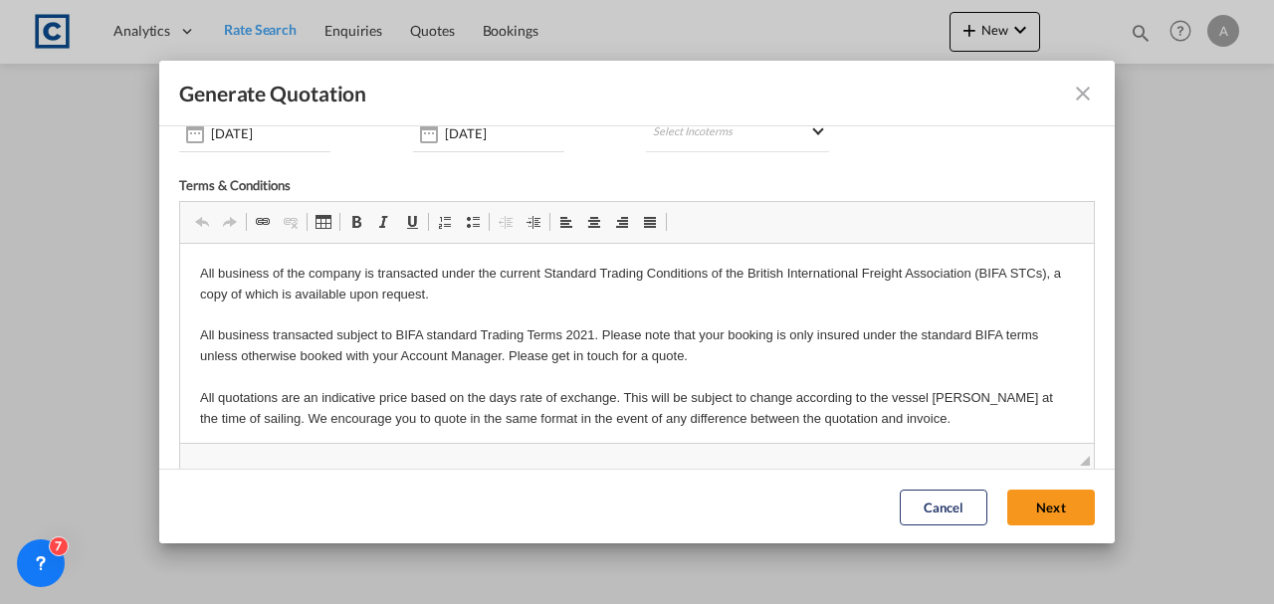
scroll to position [199, 0]
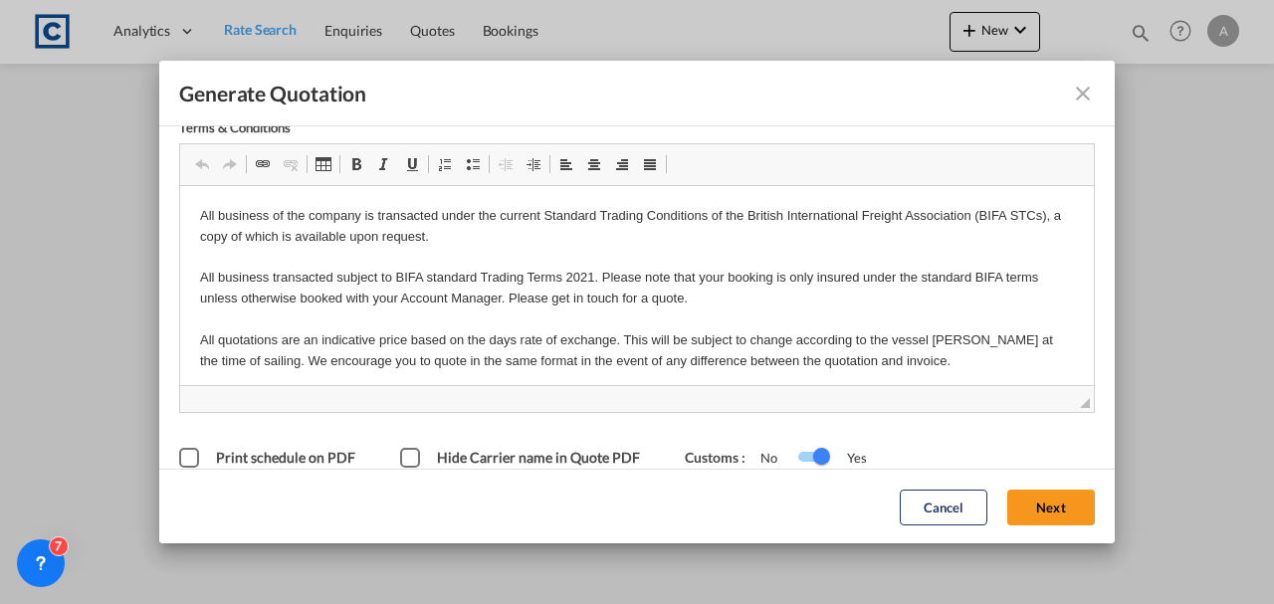
click at [1028, 499] on button "Next" at bounding box center [1051, 507] width 88 height 36
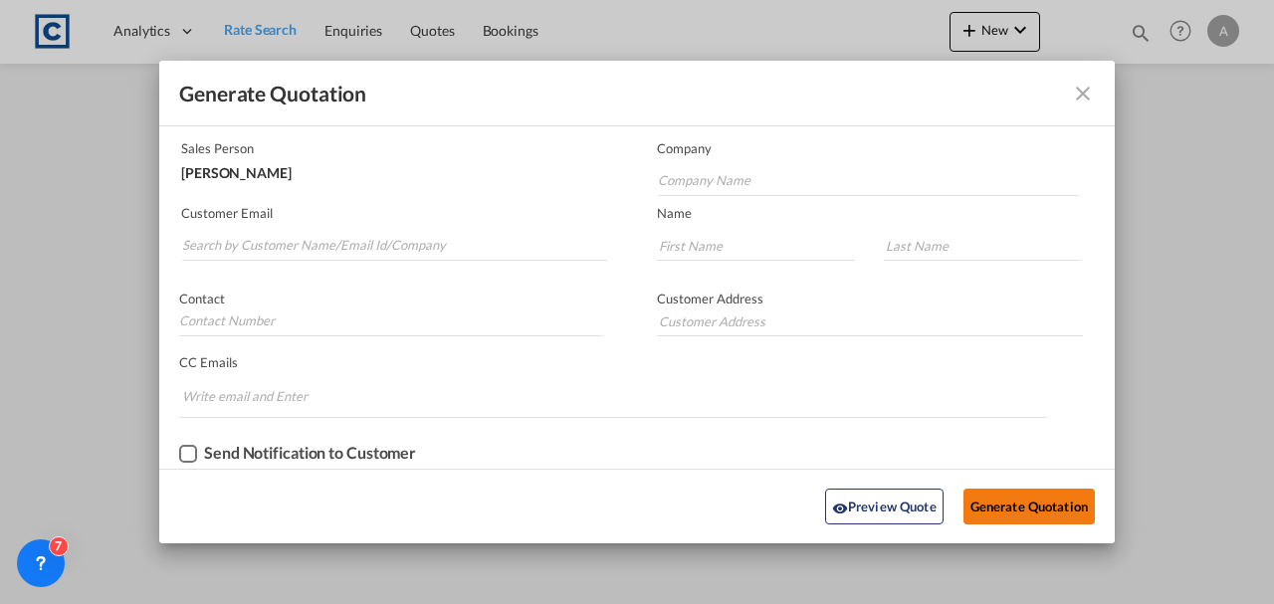
scroll to position [120, 0]
click at [374, 245] on input "Search by Customer Name/Email Id/Company" at bounding box center [394, 248] width 425 height 30
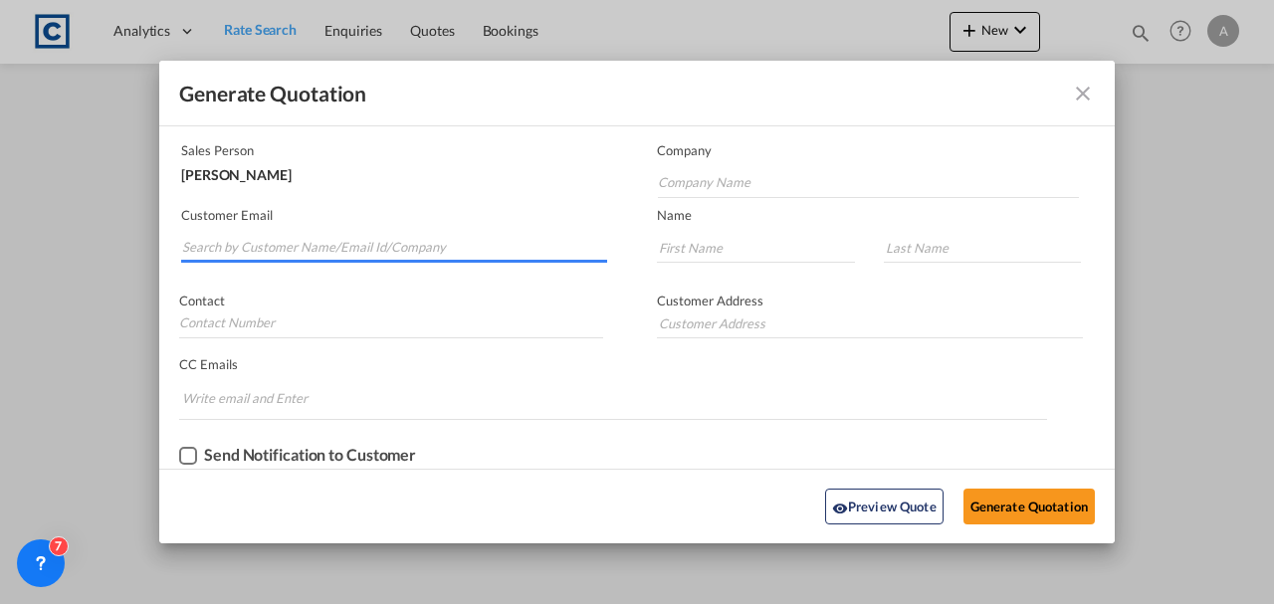
paste input "[PERSON_NAME][EMAIL_ADDRESS][PERSON_NAME][DOMAIN_NAME]"
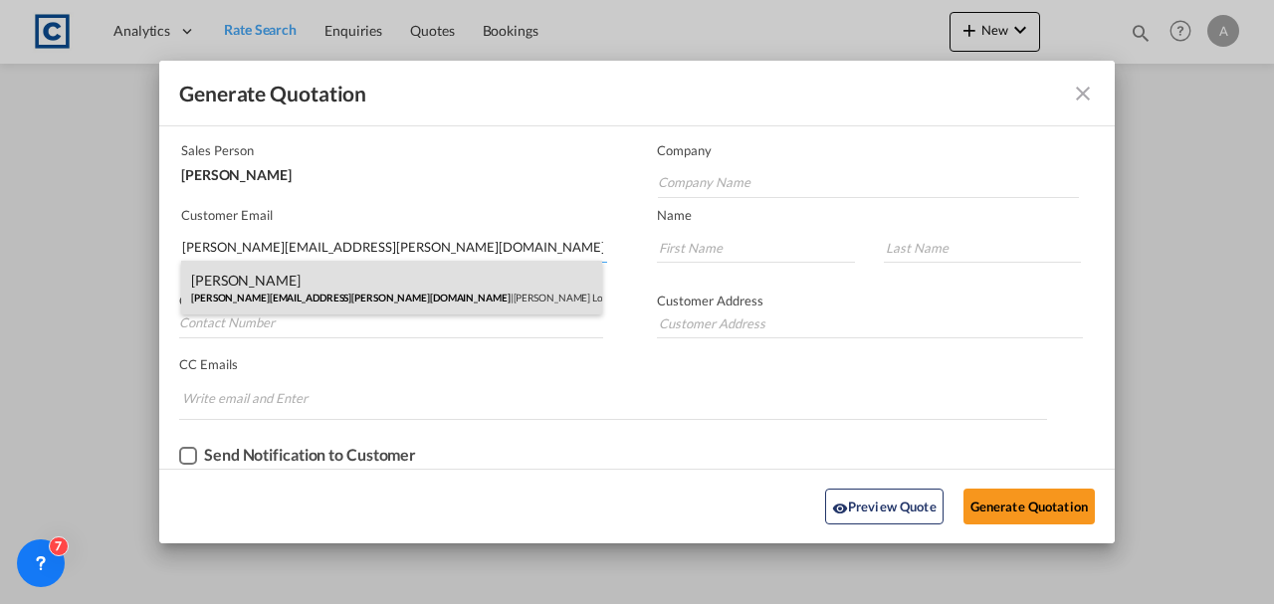
type input "[PERSON_NAME][EMAIL_ADDRESS][PERSON_NAME][DOMAIN_NAME]"
click at [398, 283] on div "[PERSON_NAME] [PERSON_NAME][EMAIL_ADDRESS][PERSON_NAME][DOMAIN_NAME] | [PERSON_…" at bounding box center [391, 288] width 421 height 54
type input "[PERSON_NAME] Logisitcs"
type input "[PERSON_NAME]"
type input "Locarno"
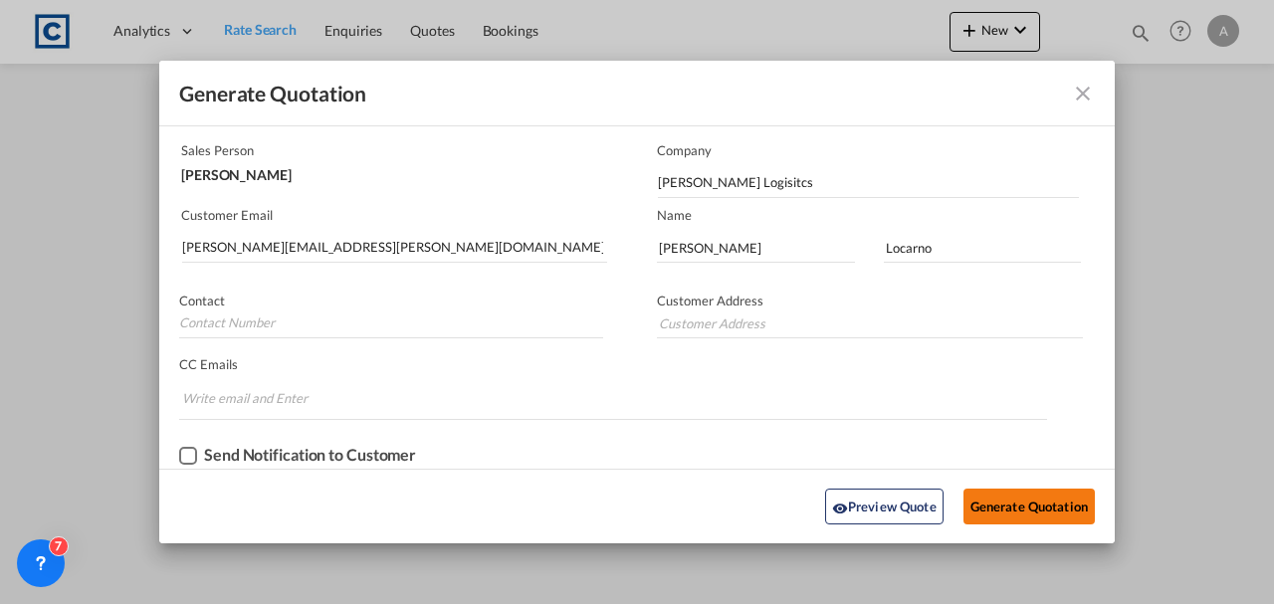
click at [1009, 515] on button "Generate Quotation" at bounding box center [1028, 507] width 131 height 36
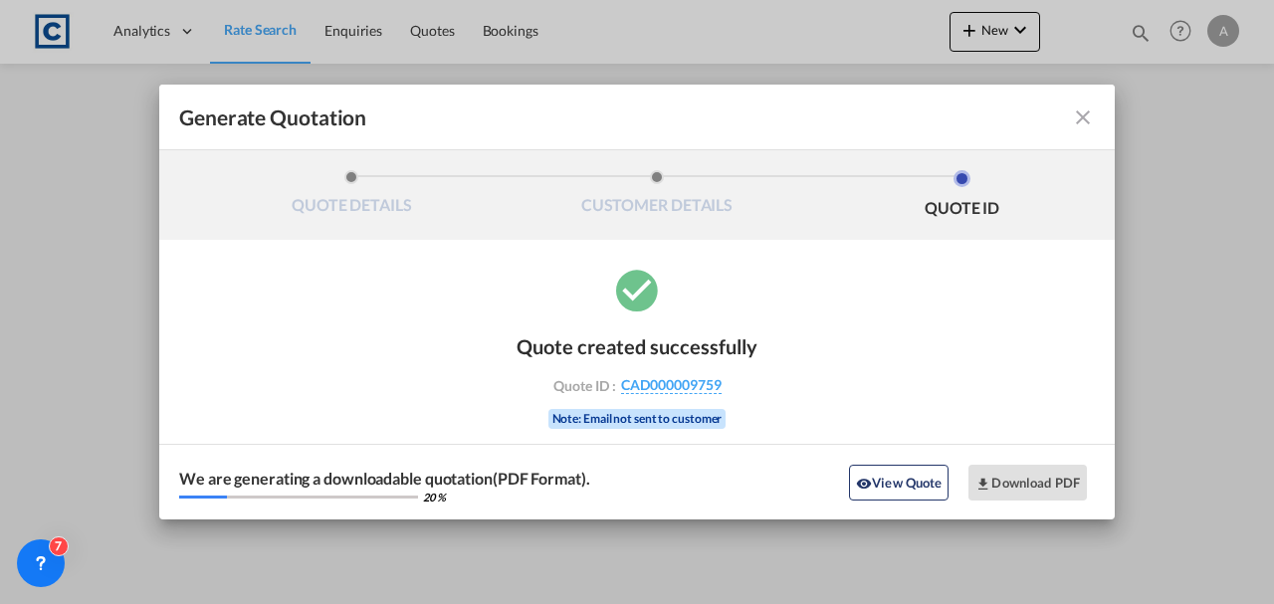
scroll to position [0, 0]
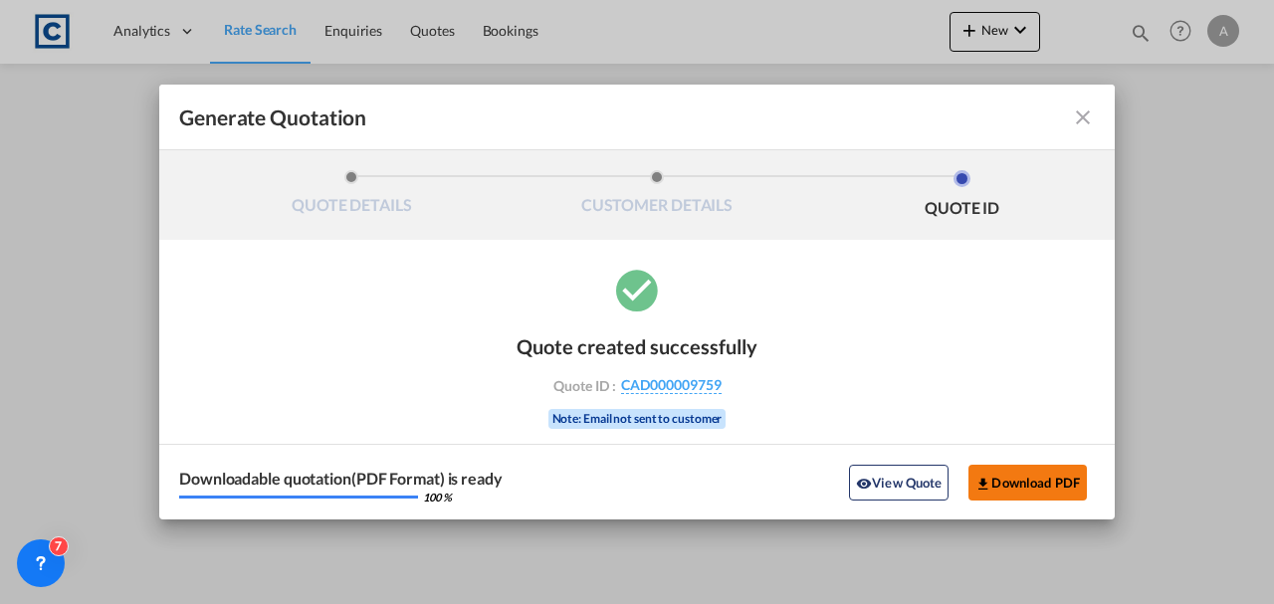
click at [1032, 472] on button "Download PDF" at bounding box center [1027, 483] width 118 height 36
